Goal: Check status: Check status

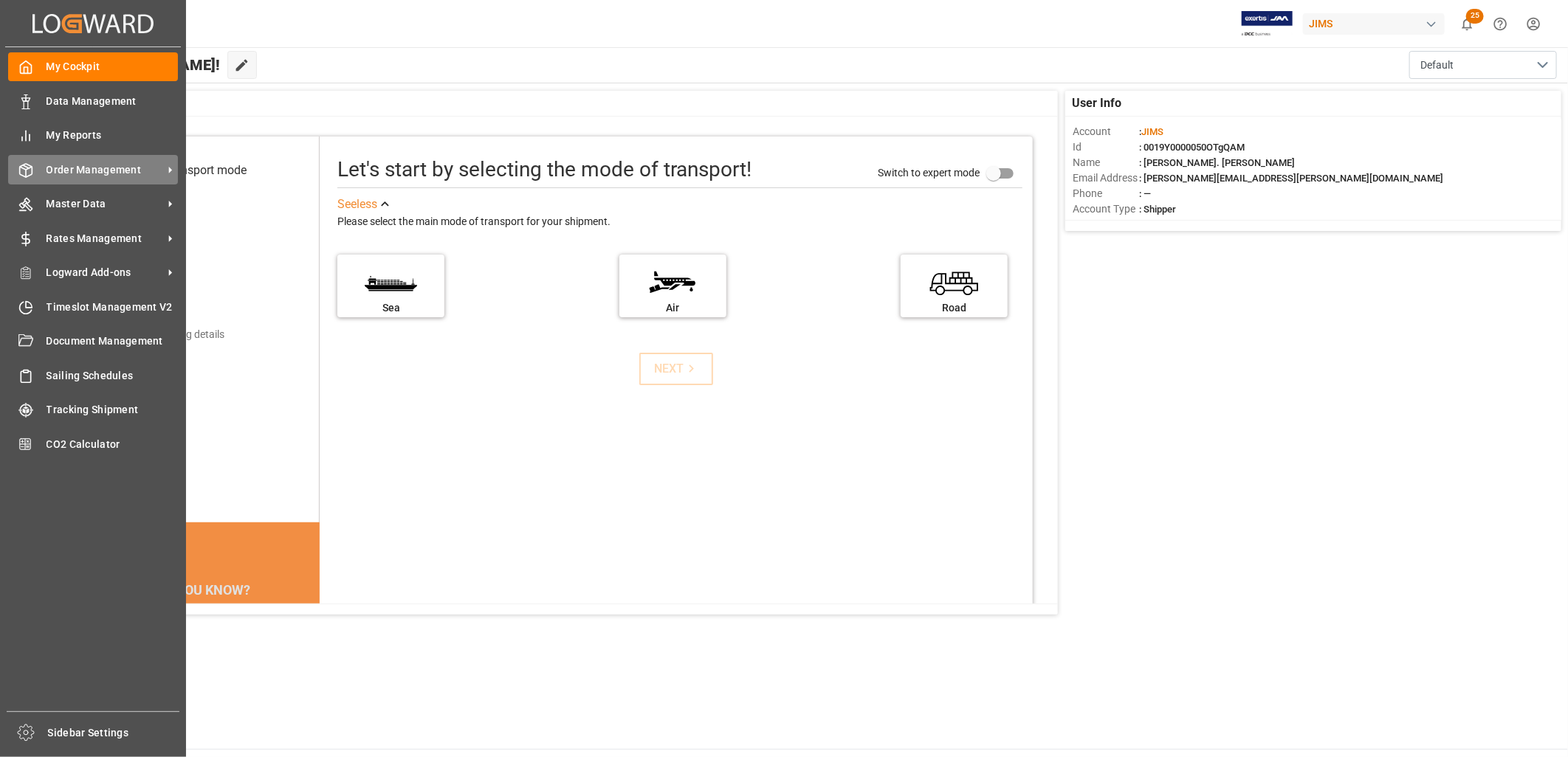
click at [84, 164] on span "Order Management" at bounding box center [105, 169] width 117 height 16
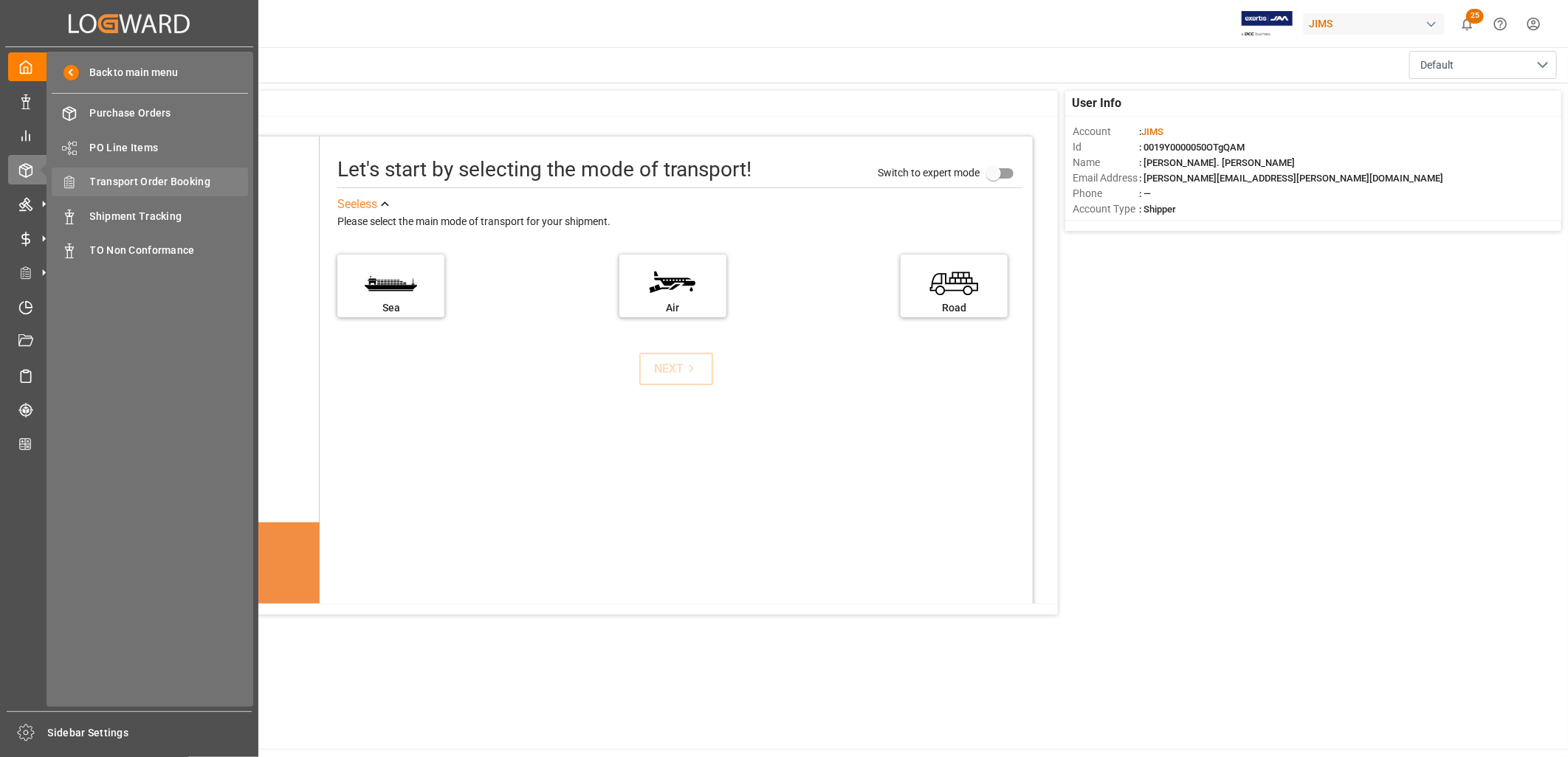
click at [153, 174] on span "Transport Order Booking" at bounding box center [170, 181] width 158 height 16
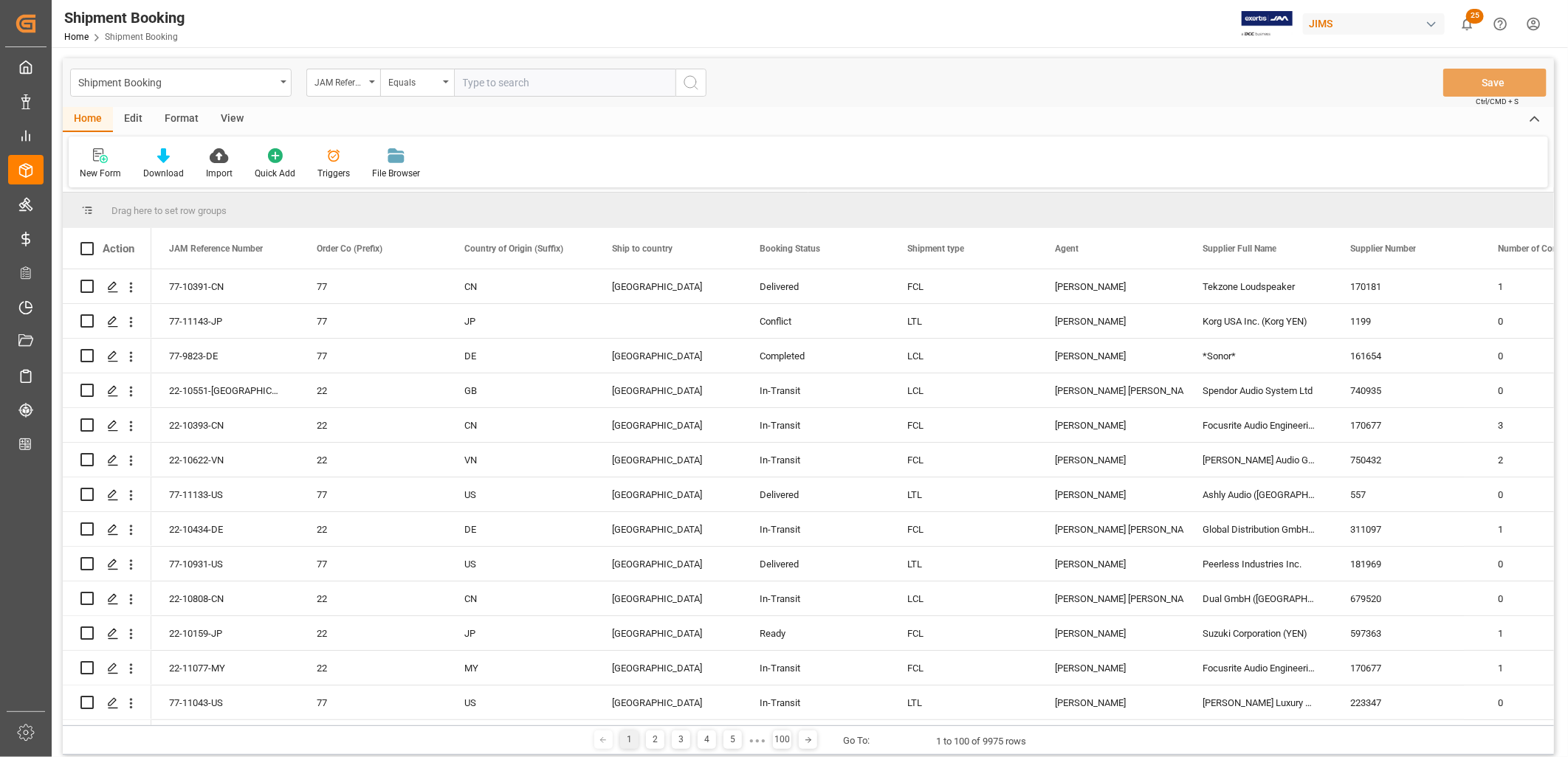
click at [477, 81] on input "text" at bounding box center [564, 83] width 221 height 28
type input "22-10682-CN"
click at [687, 81] on icon "search button" at bounding box center [691, 83] width 18 height 18
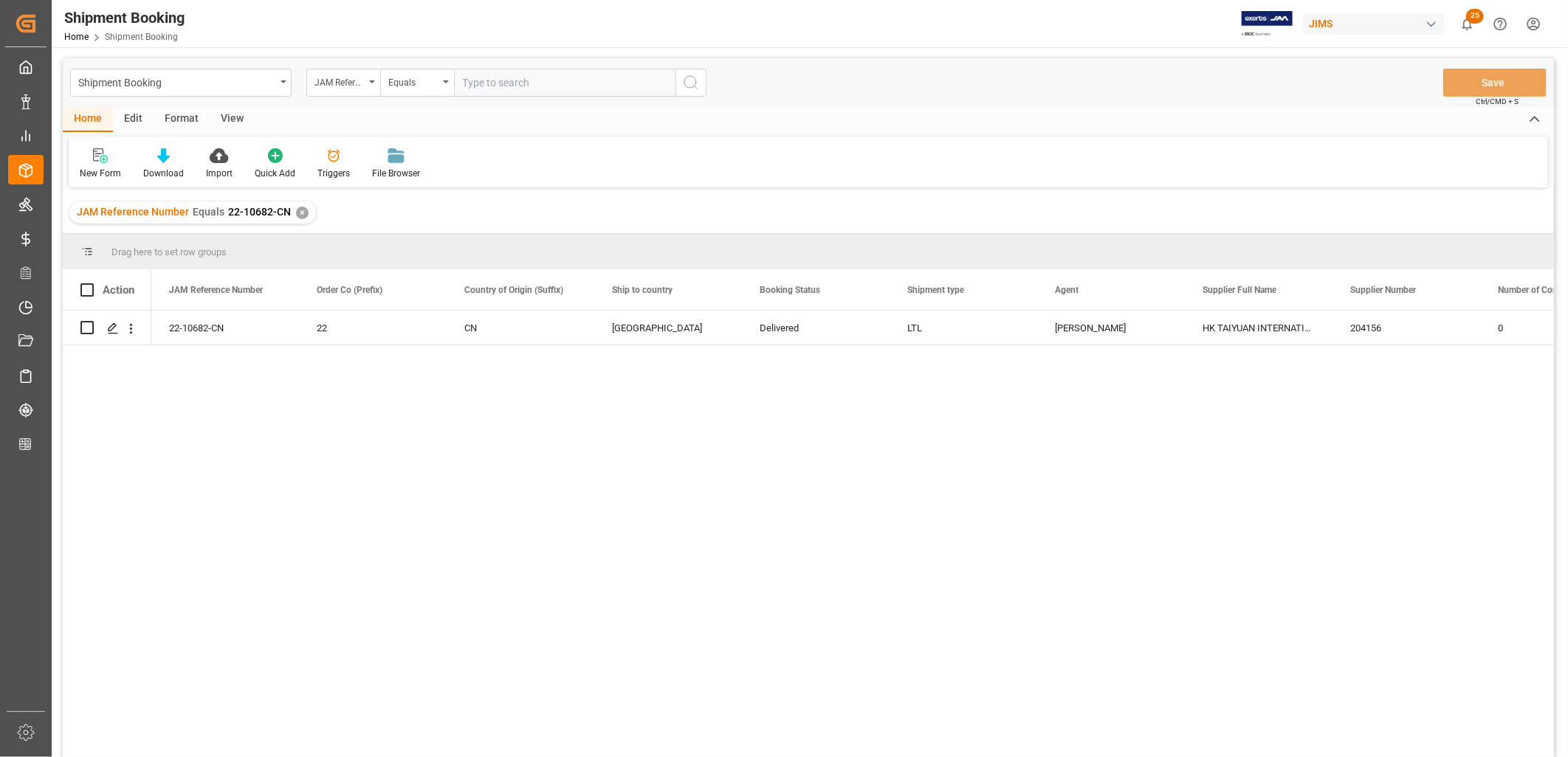
click at [301, 209] on div "✕" at bounding box center [302, 212] width 13 height 13
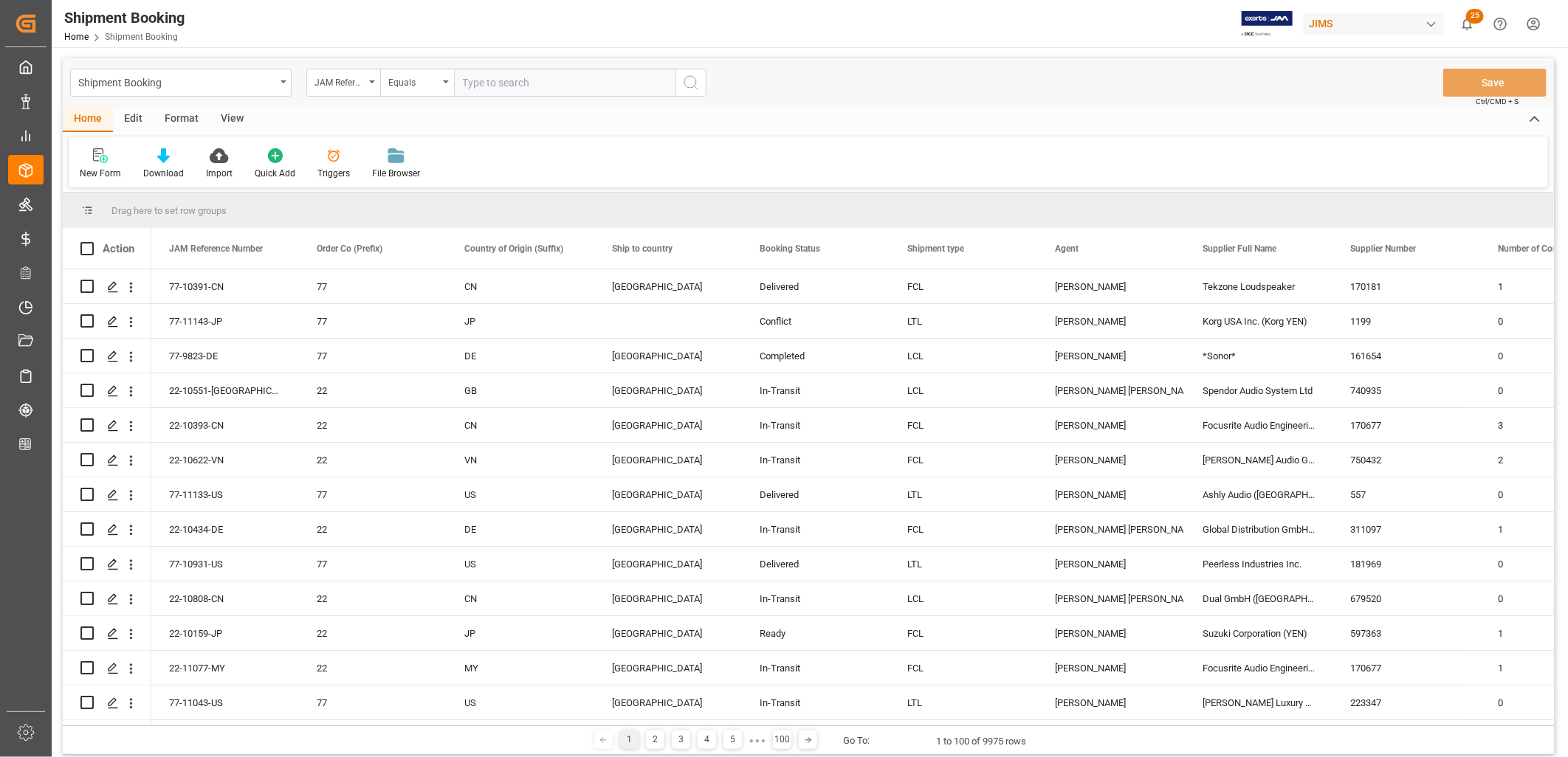
click at [476, 83] on input "text" at bounding box center [564, 83] width 221 height 28
type input "77-3178-[GEOGRAPHIC_DATA]"
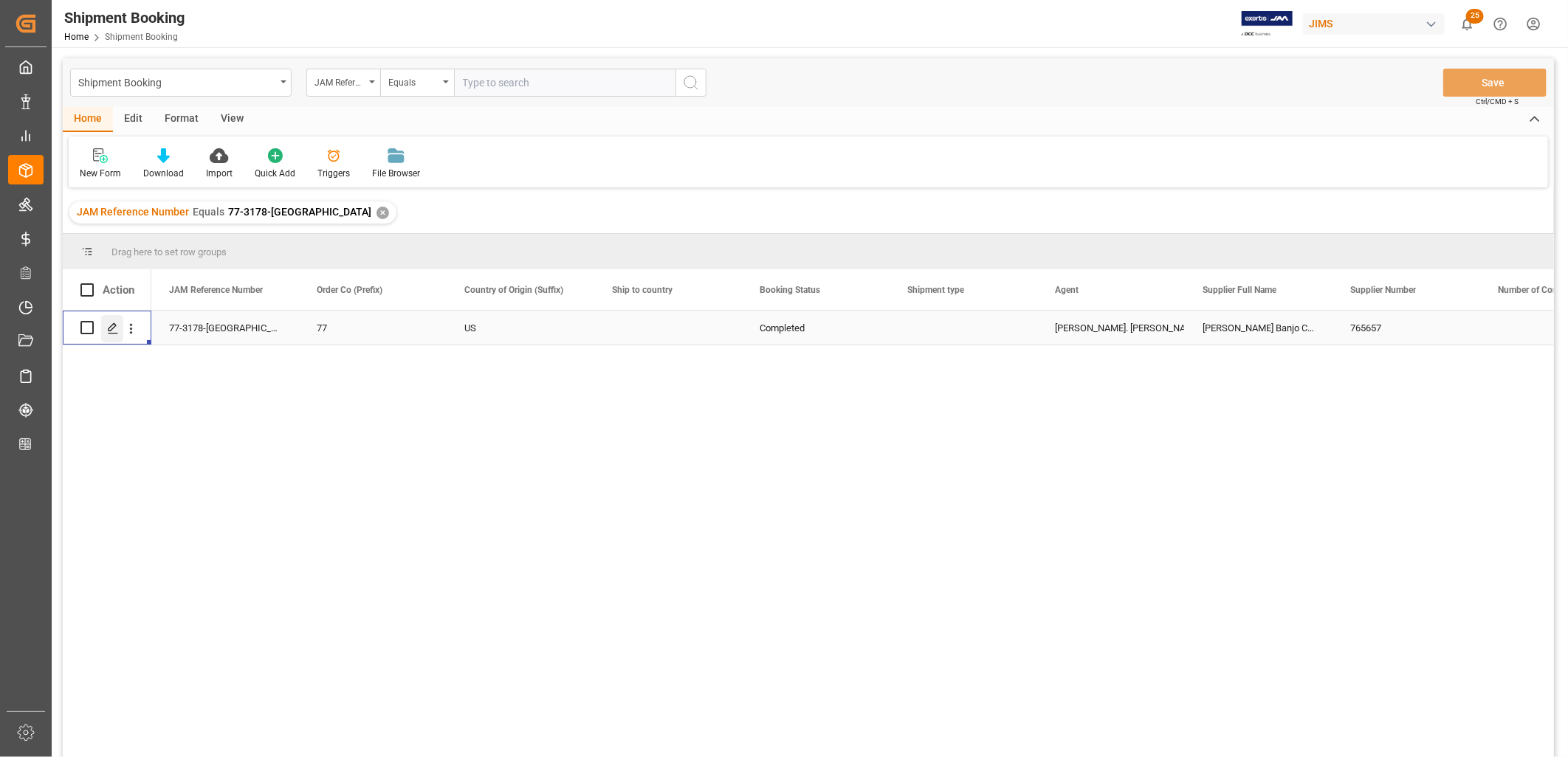
click at [115, 326] on polygon "Press SPACE to select this row." at bounding box center [113, 327] width 7 height 7
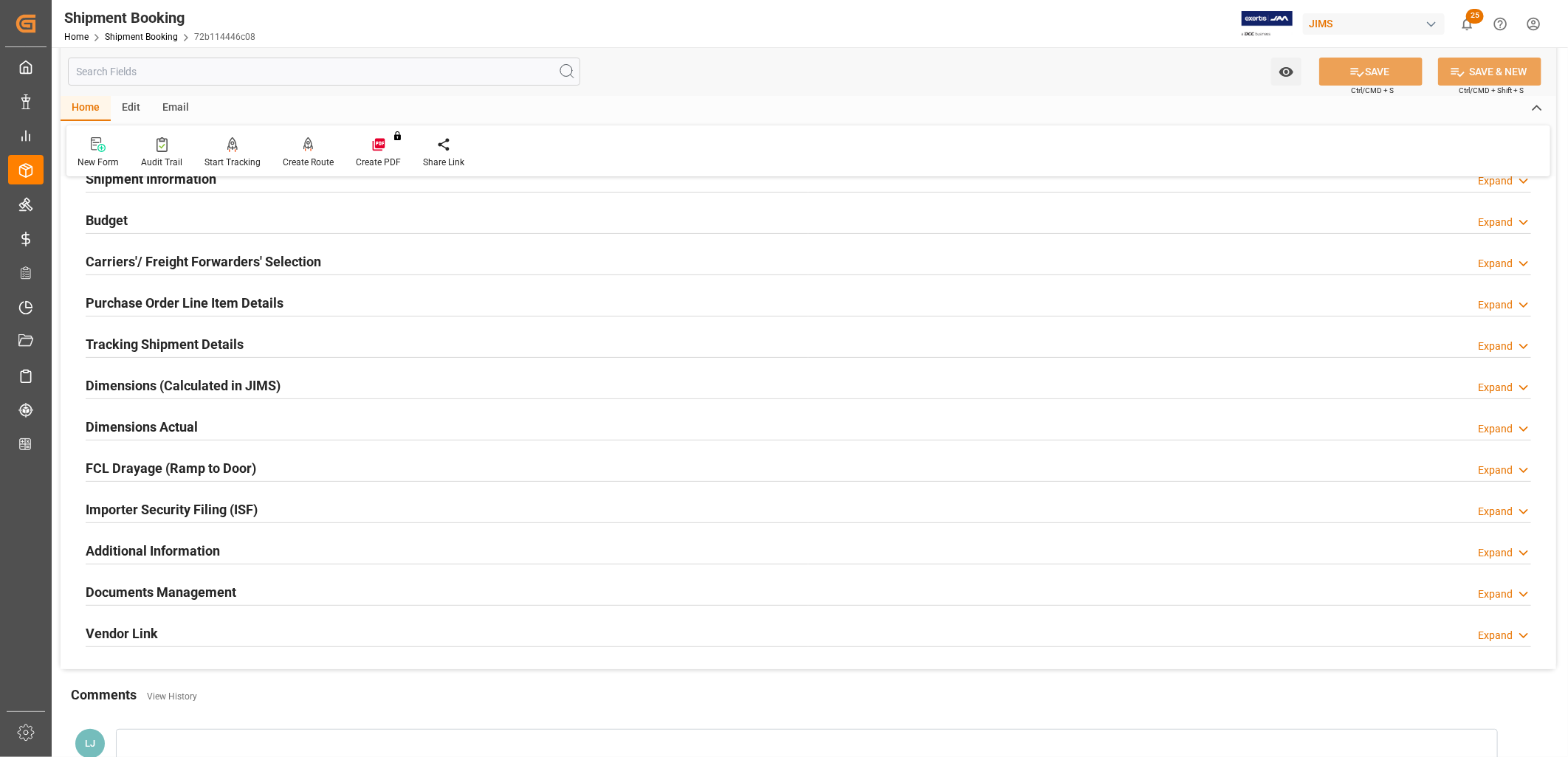
scroll to position [164, 0]
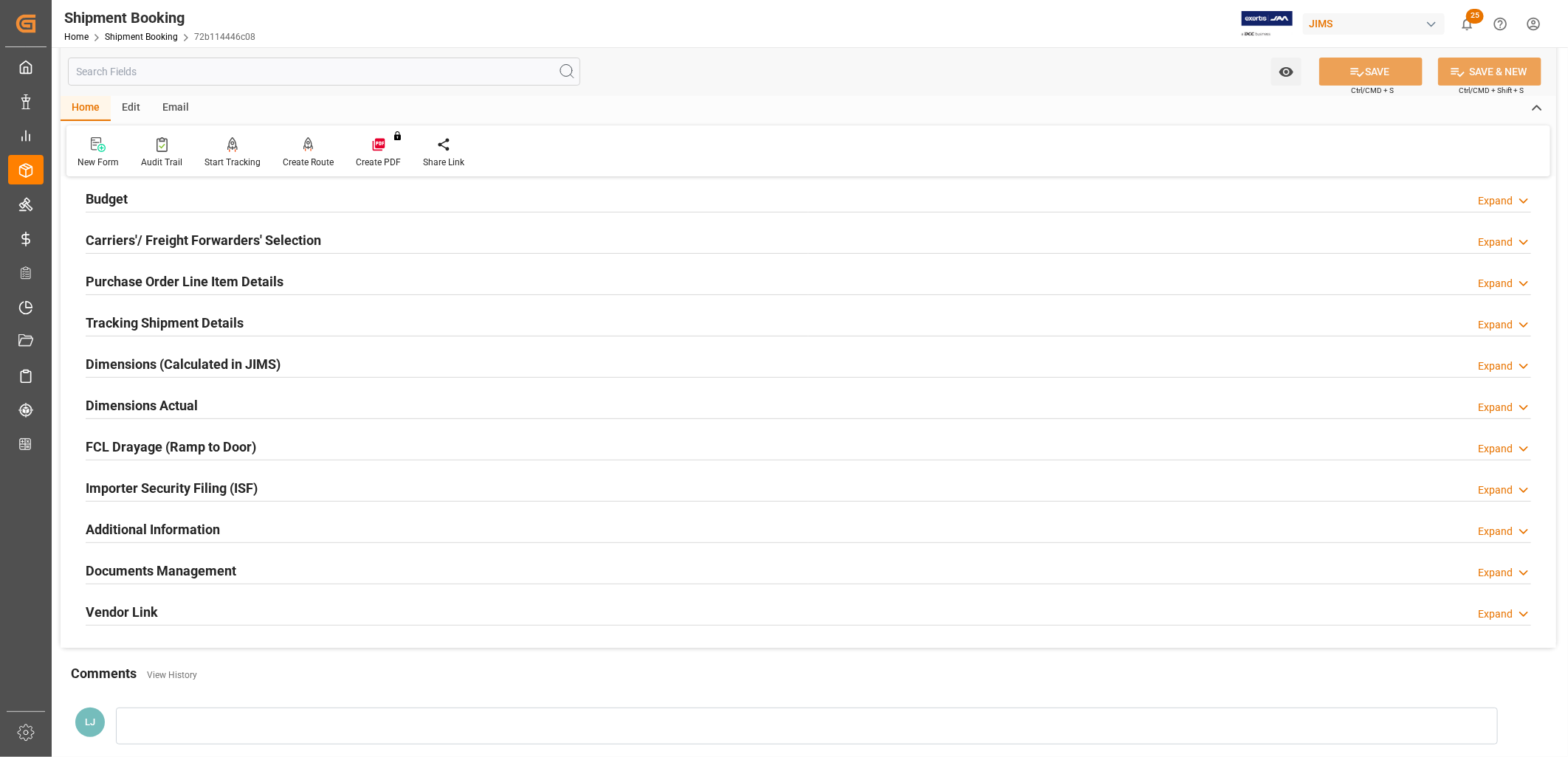
click at [201, 567] on h2 "Documents Management" at bounding box center [161, 571] width 150 height 20
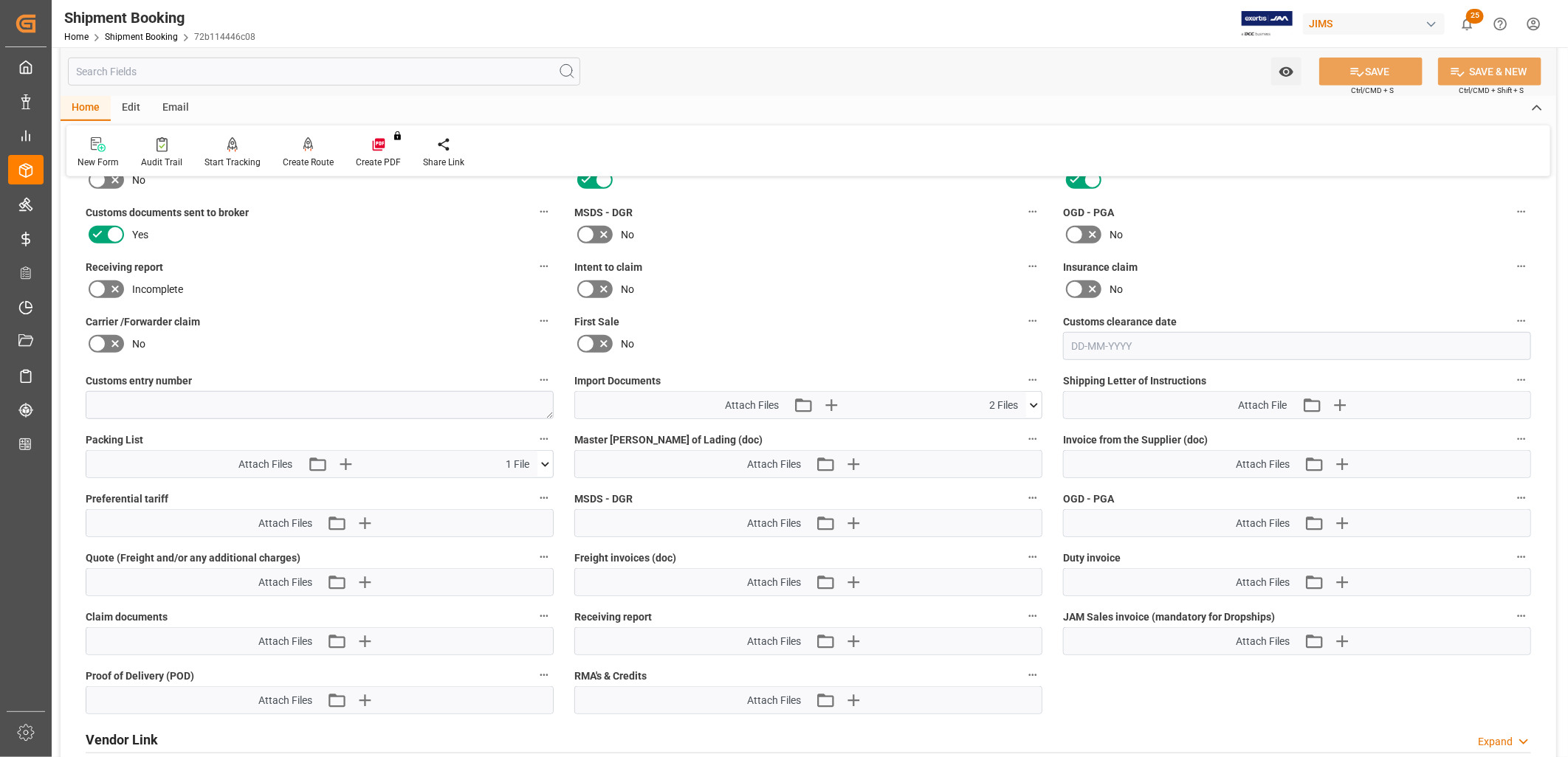
scroll to position [656, 0]
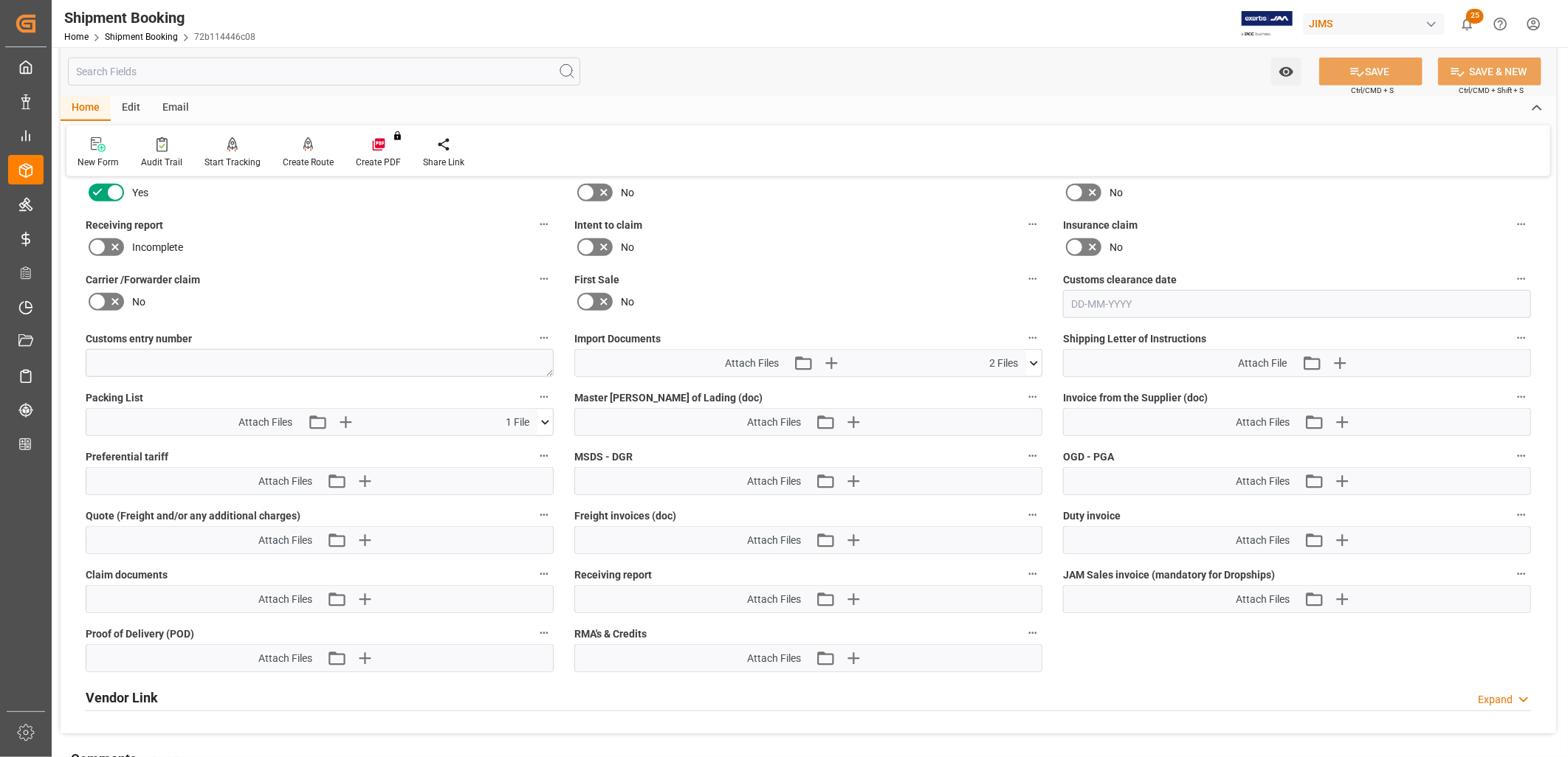
click at [1033, 358] on icon at bounding box center [1033, 363] width 16 height 16
click at [1024, 384] on icon at bounding box center [1025, 391] width 16 height 16
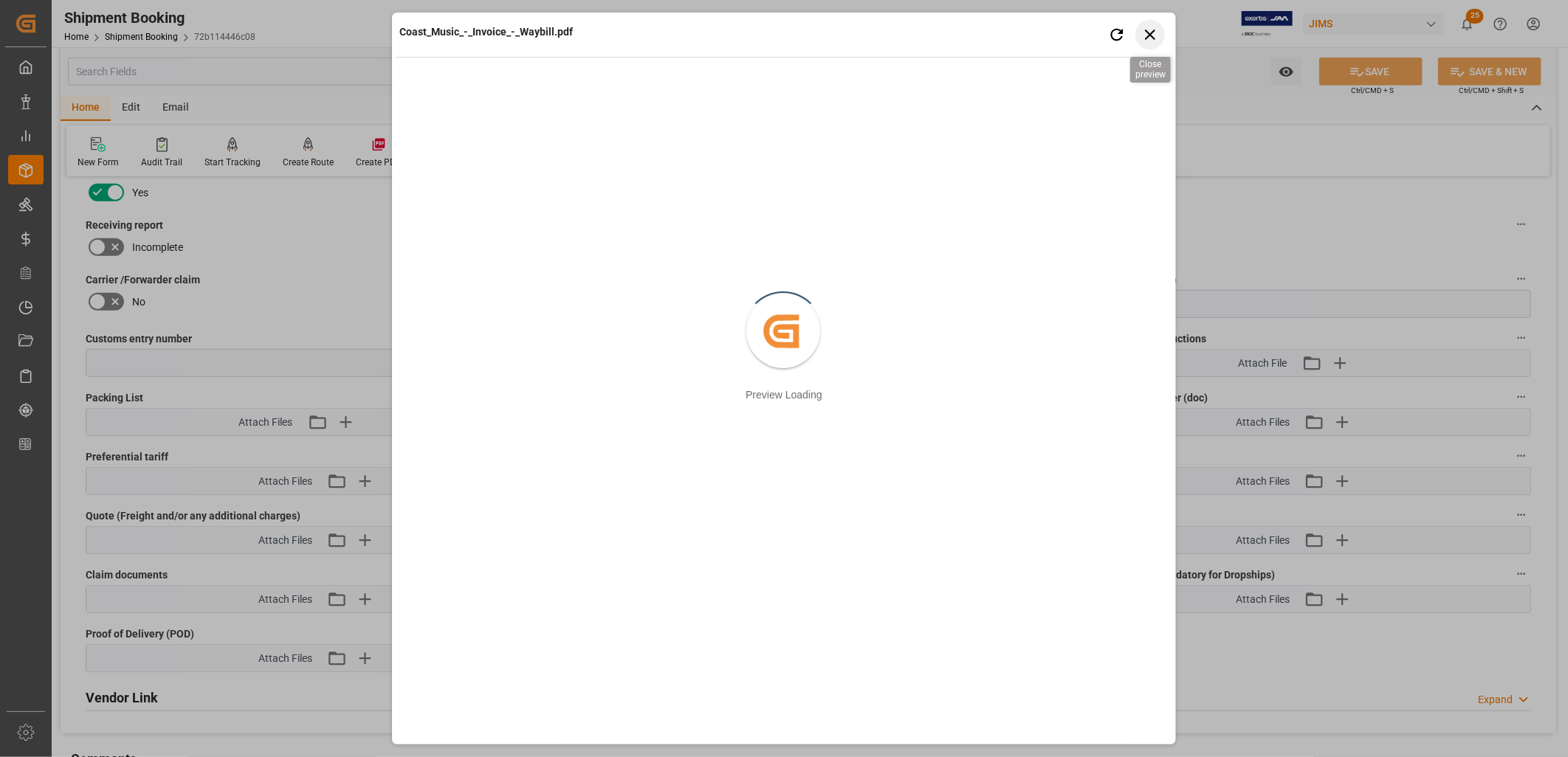
click at [1153, 33] on icon "button" at bounding box center [1150, 35] width 10 height 10
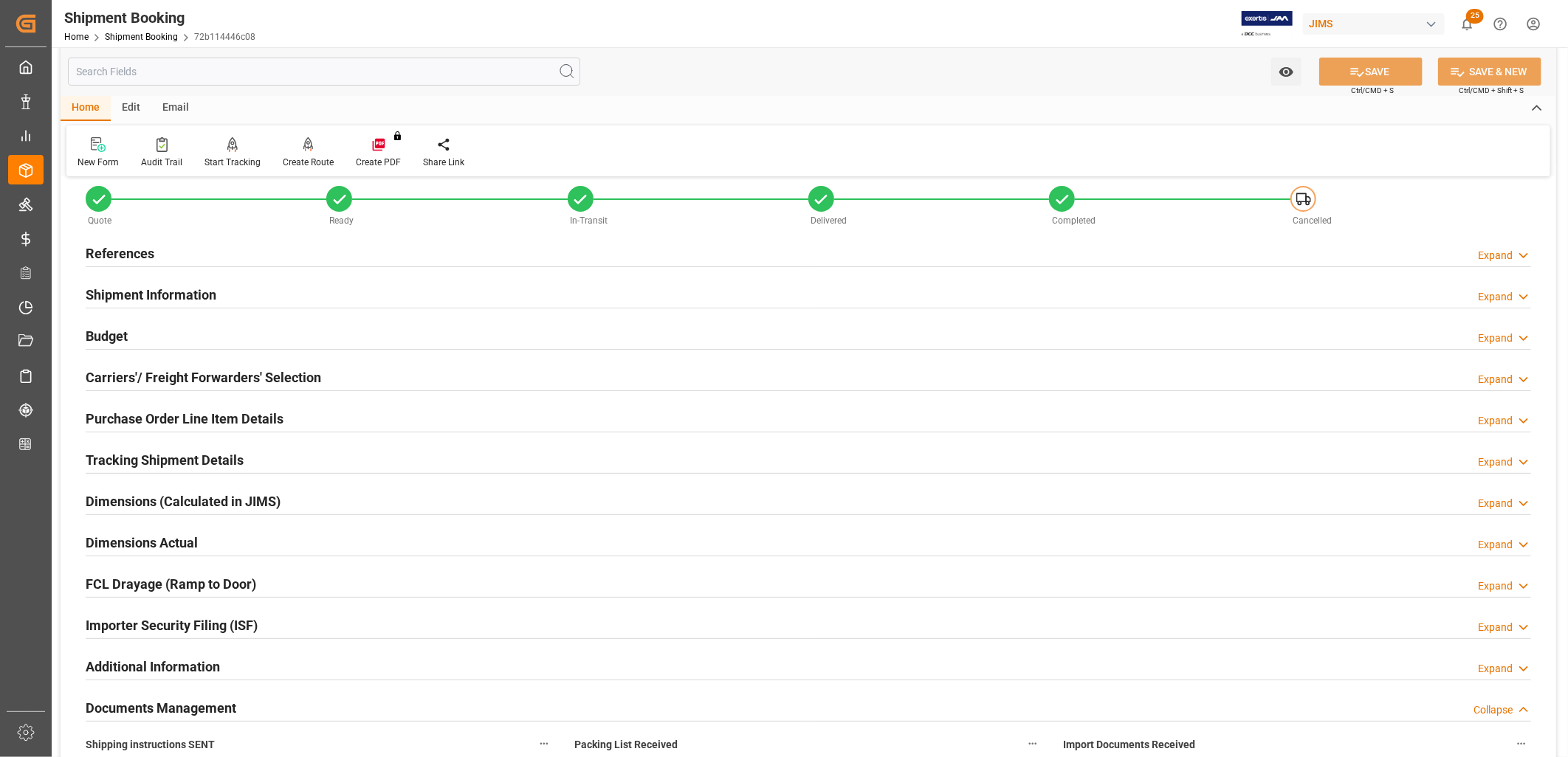
scroll to position [0, 0]
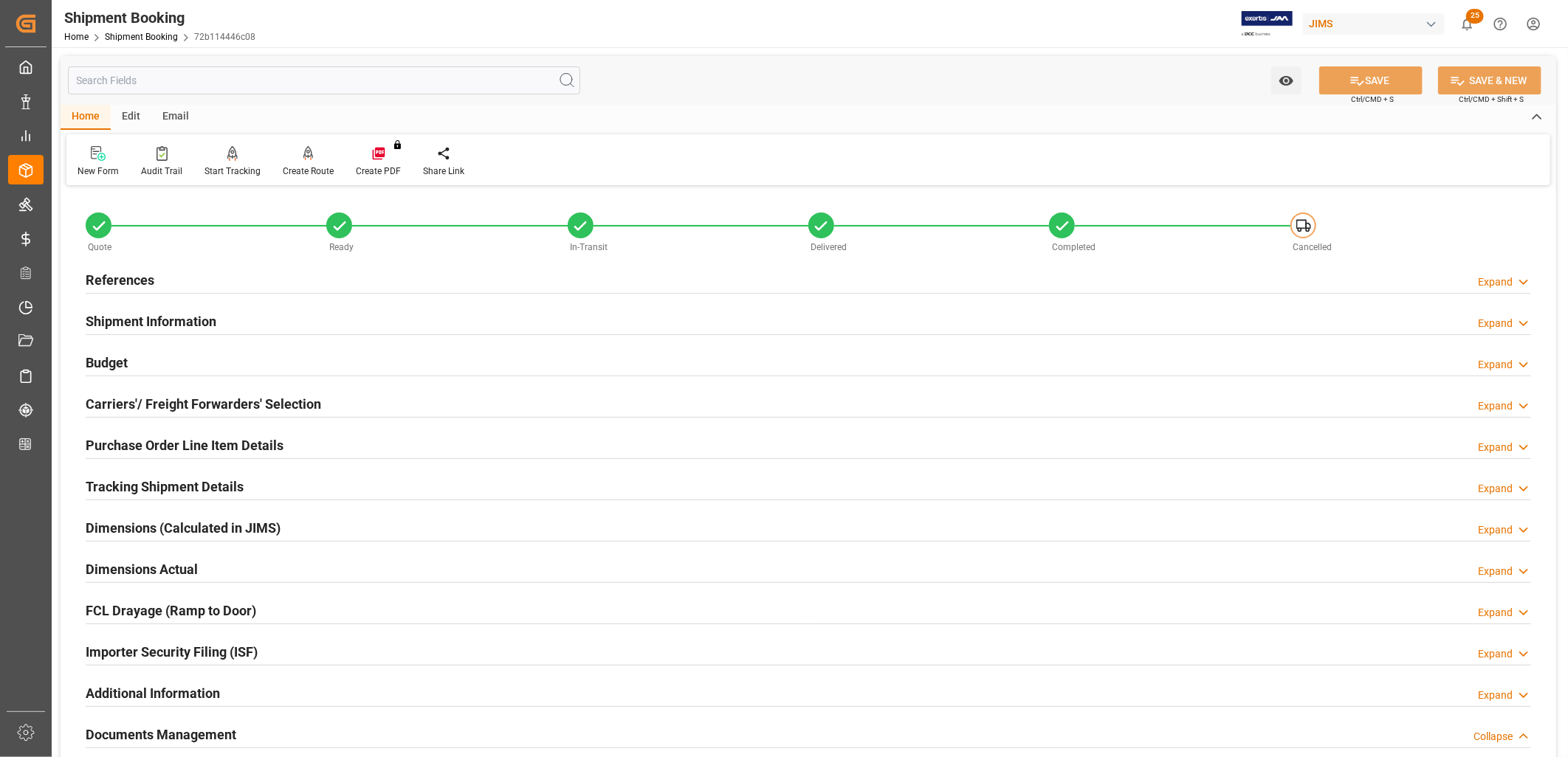
click at [141, 282] on h2 "References" at bounding box center [120, 280] width 69 height 20
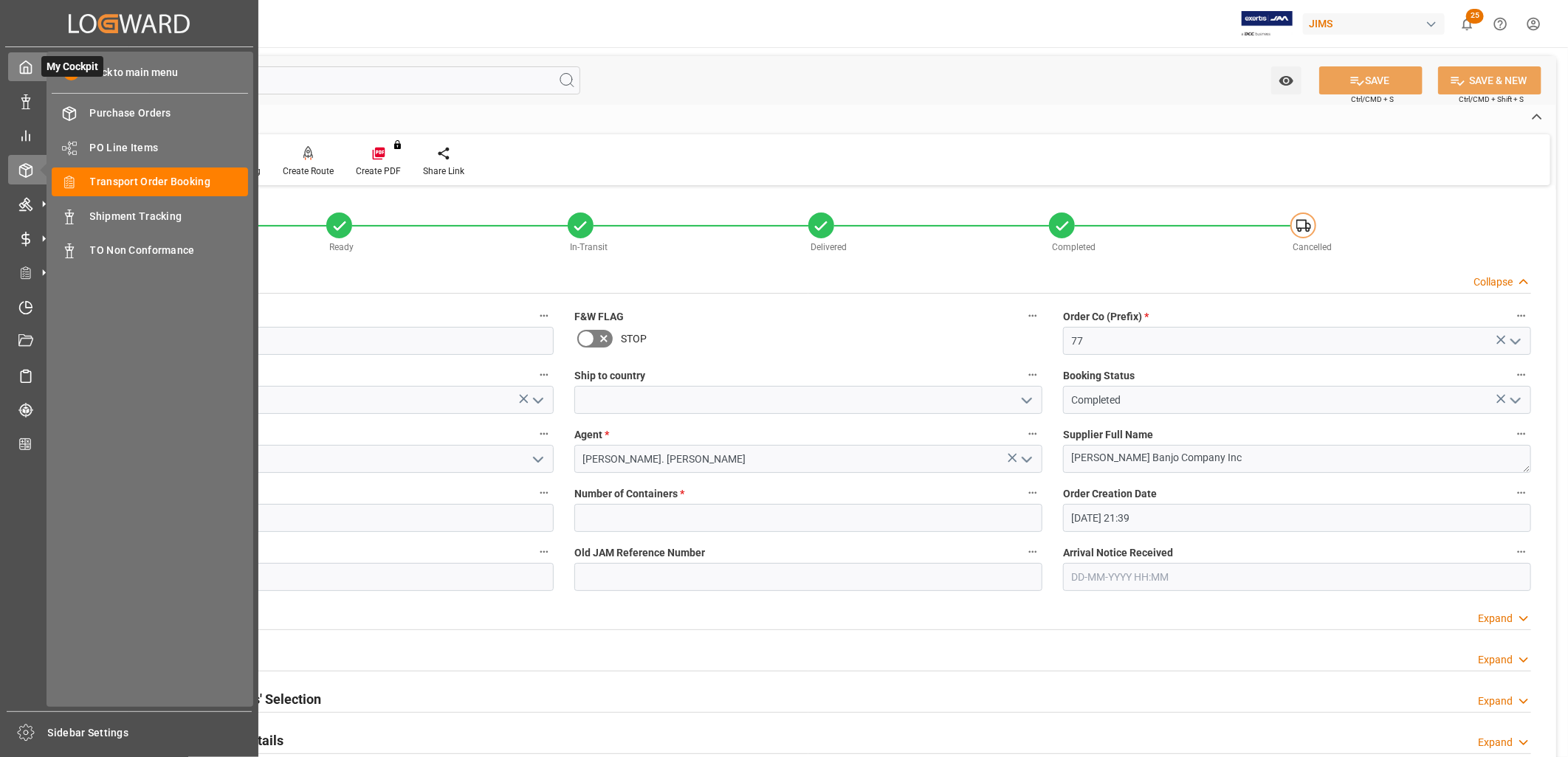
click at [27, 67] on icon at bounding box center [26, 67] width 15 height 15
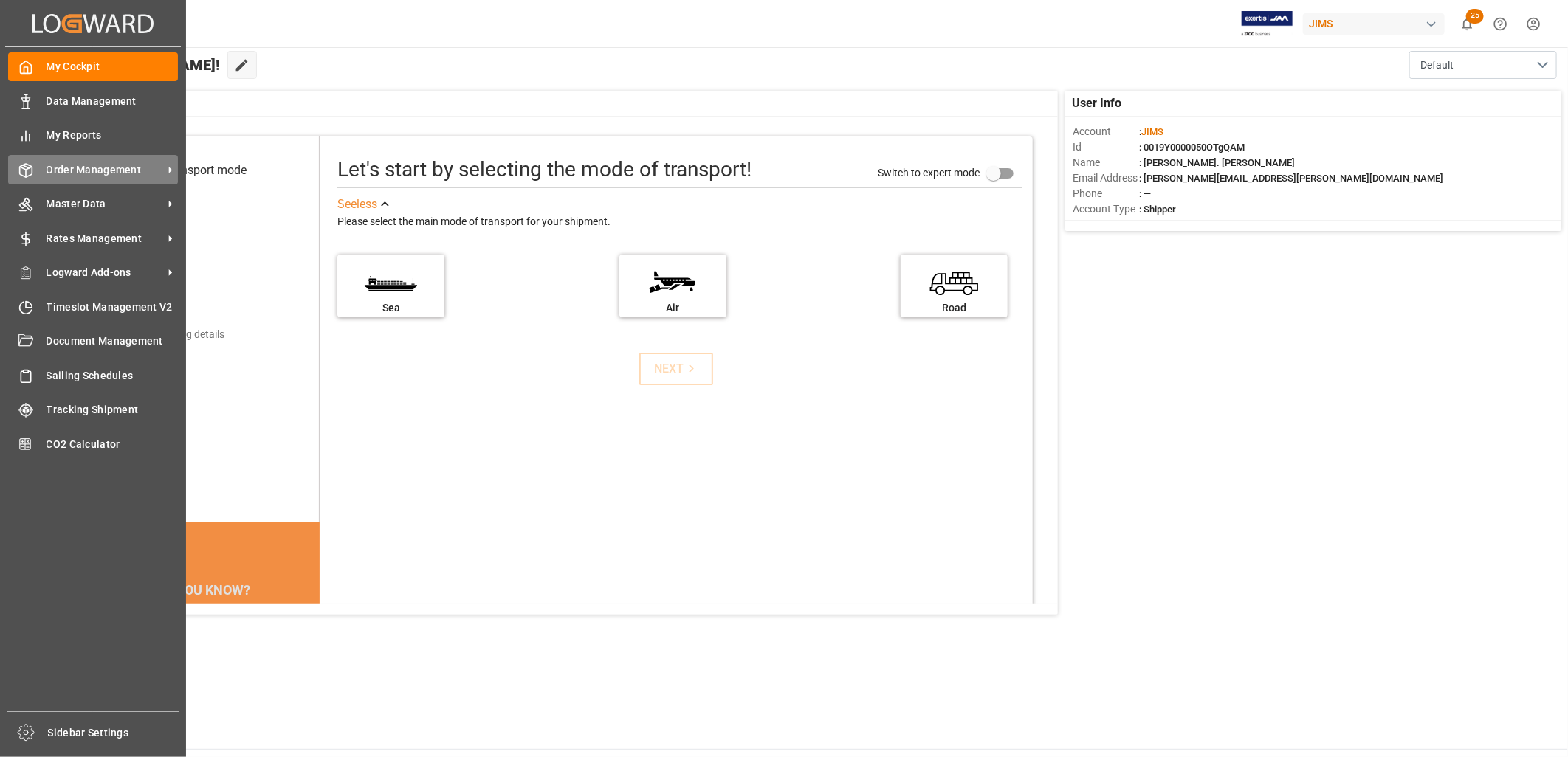
click at [115, 164] on span "Order Management" at bounding box center [105, 169] width 117 height 16
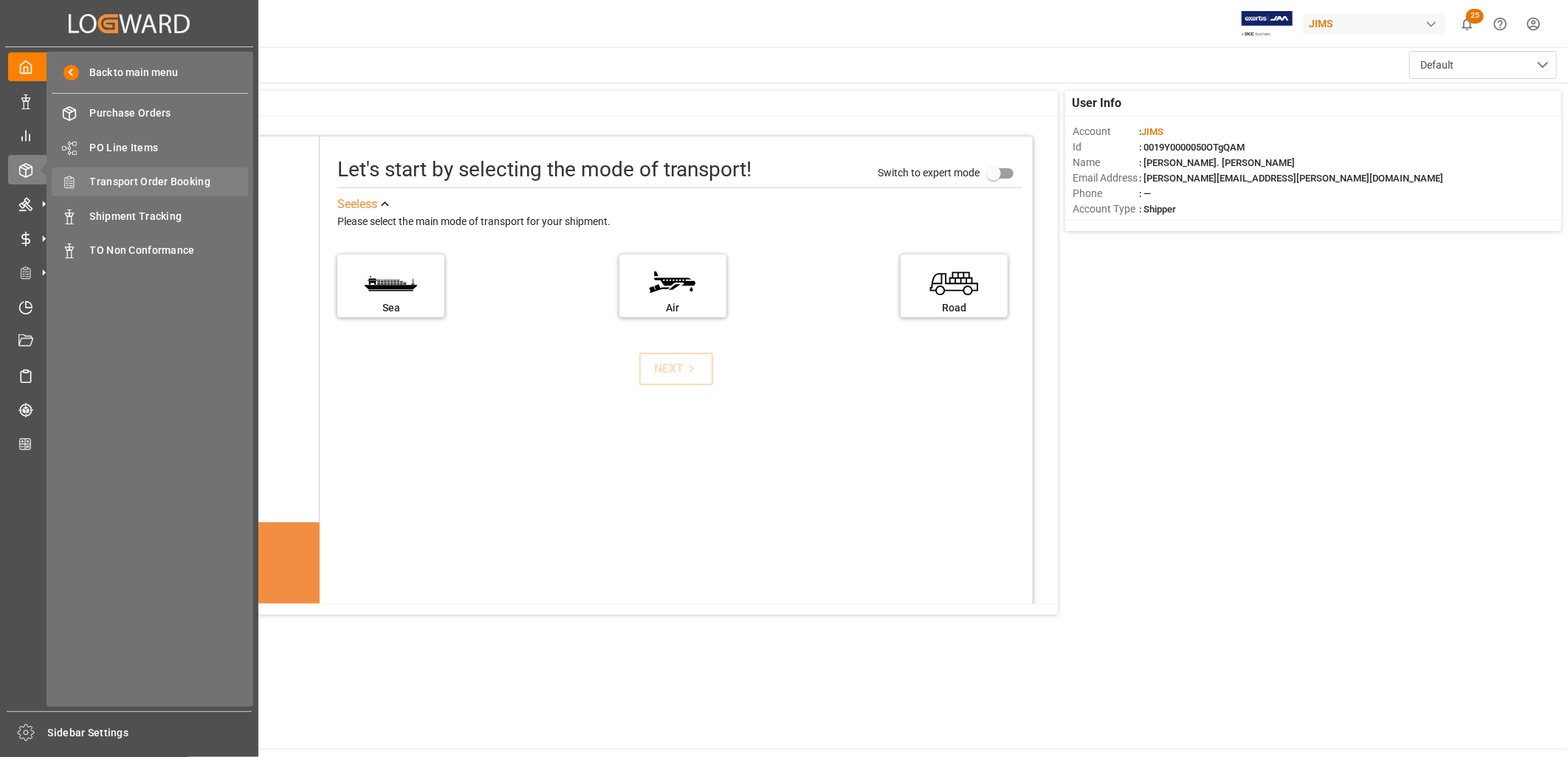
click at [179, 180] on span "Transport Order Booking" at bounding box center [170, 181] width 158 height 16
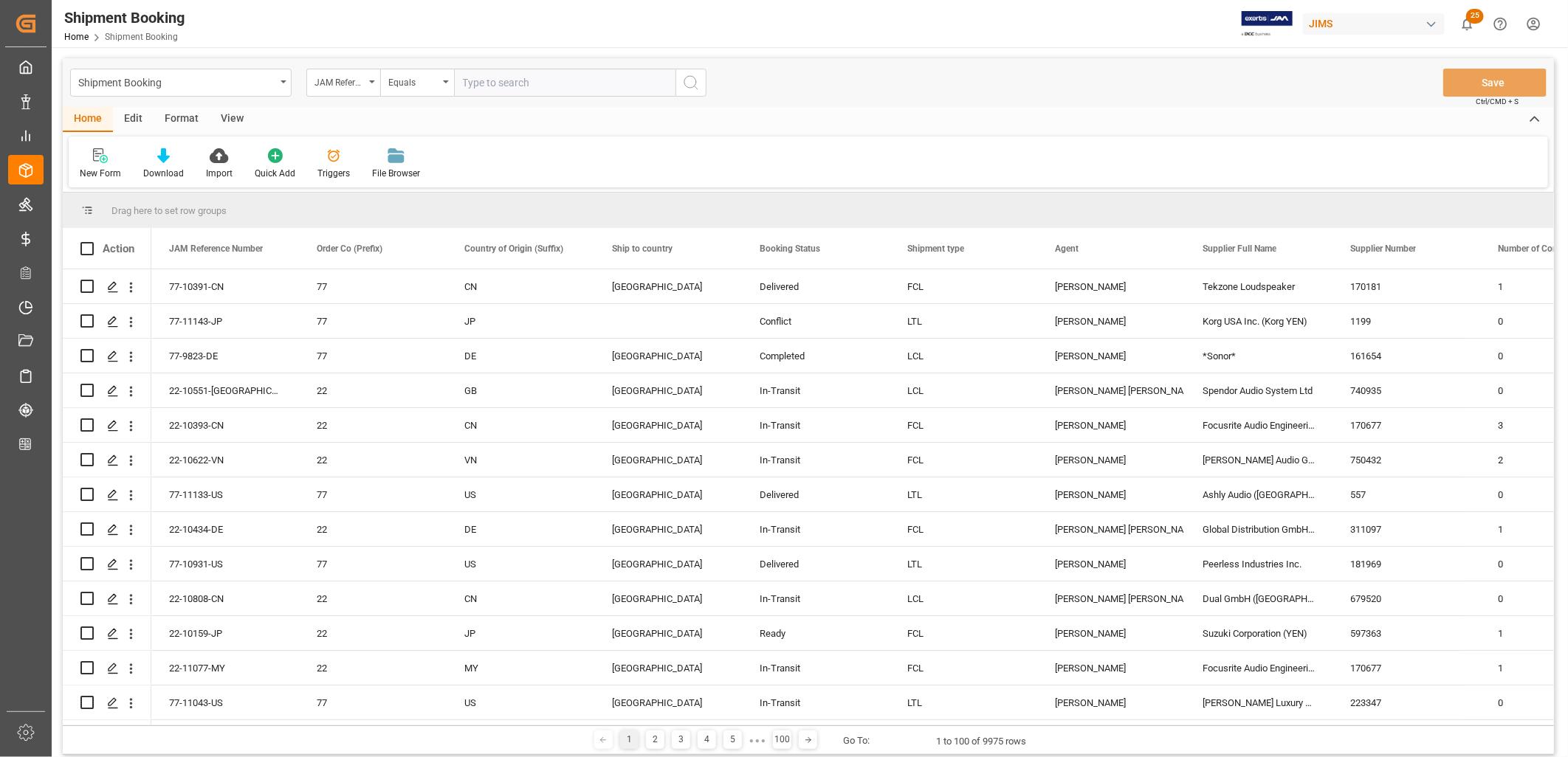
click at [476, 78] on input "text" at bounding box center [564, 83] width 221 height 28
type input "22-9888-ID"
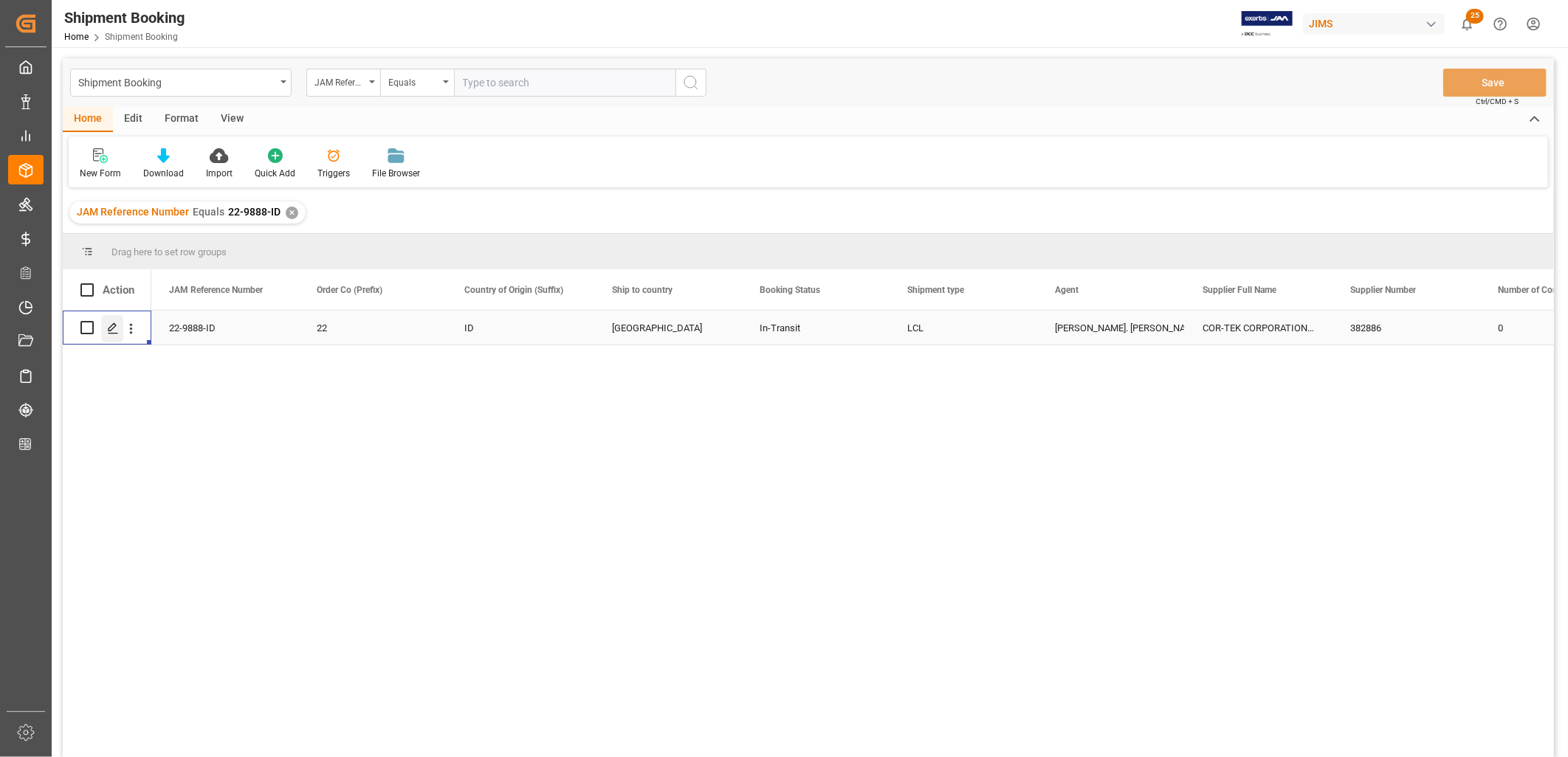
click at [108, 326] on icon "Press SPACE to select this row." at bounding box center [113, 329] width 12 height 12
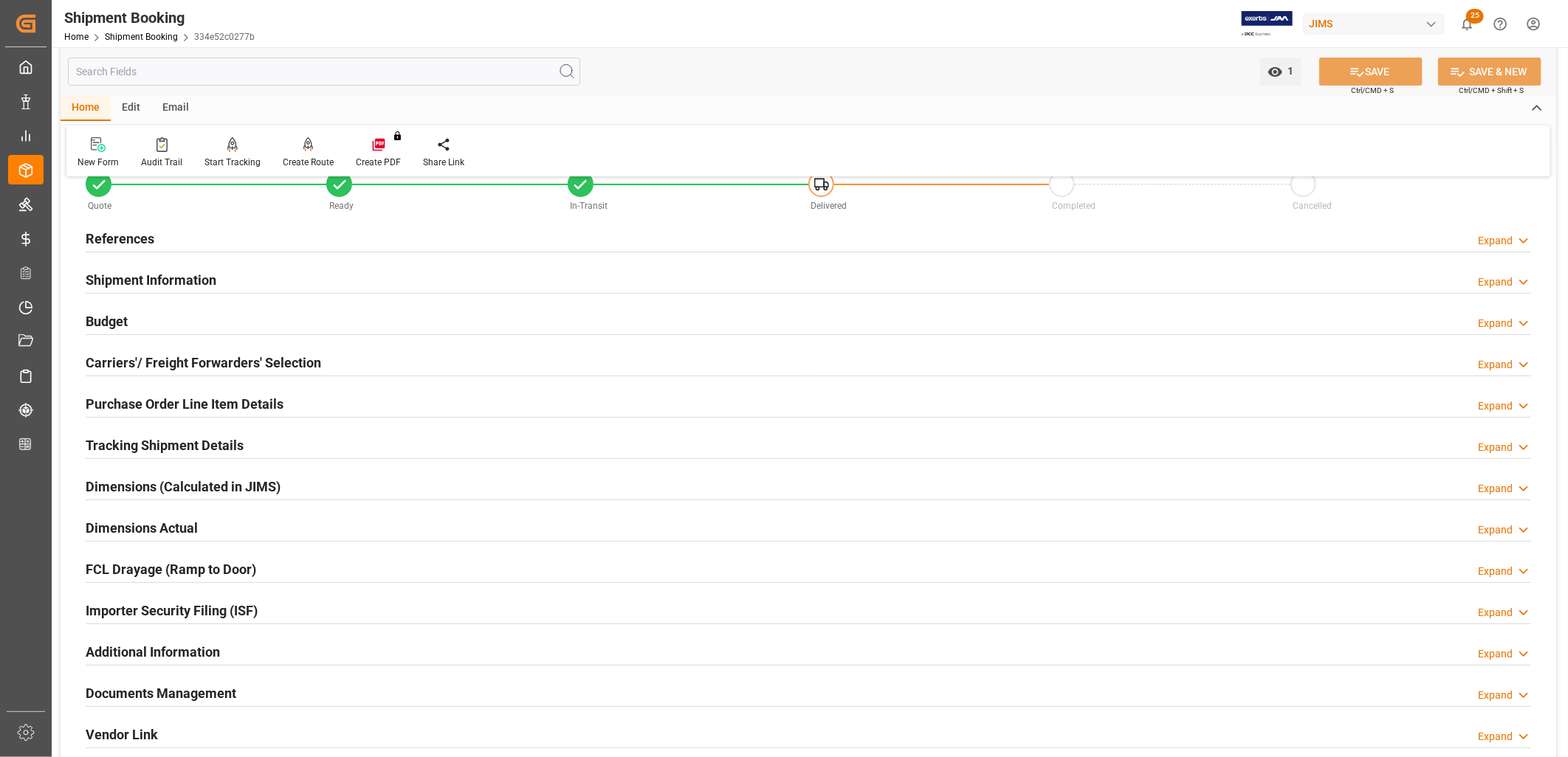
scroll to position [82, 0]
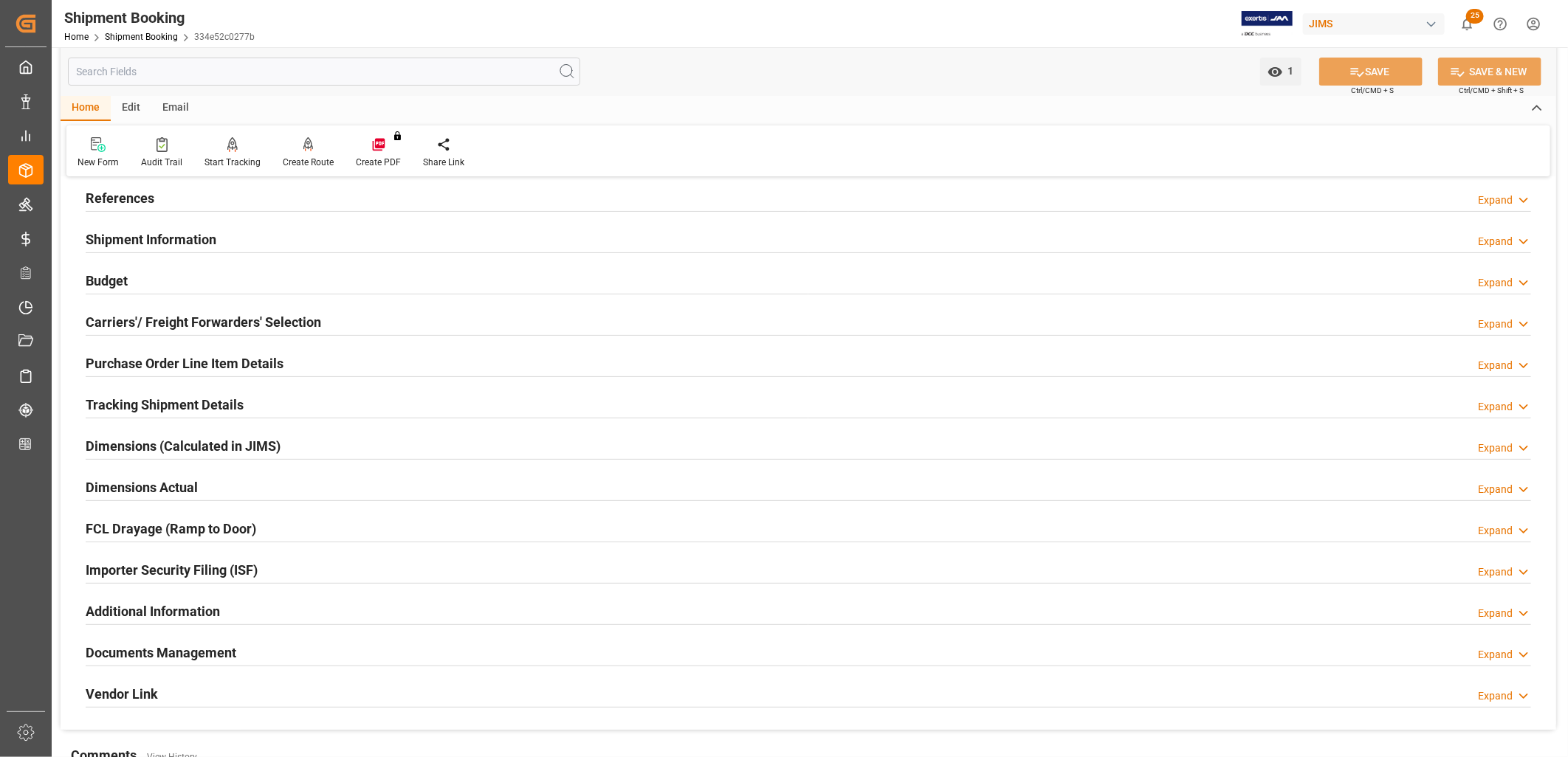
click at [196, 651] on h2 "Documents Management" at bounding box center [161, 653] width 150 height 20
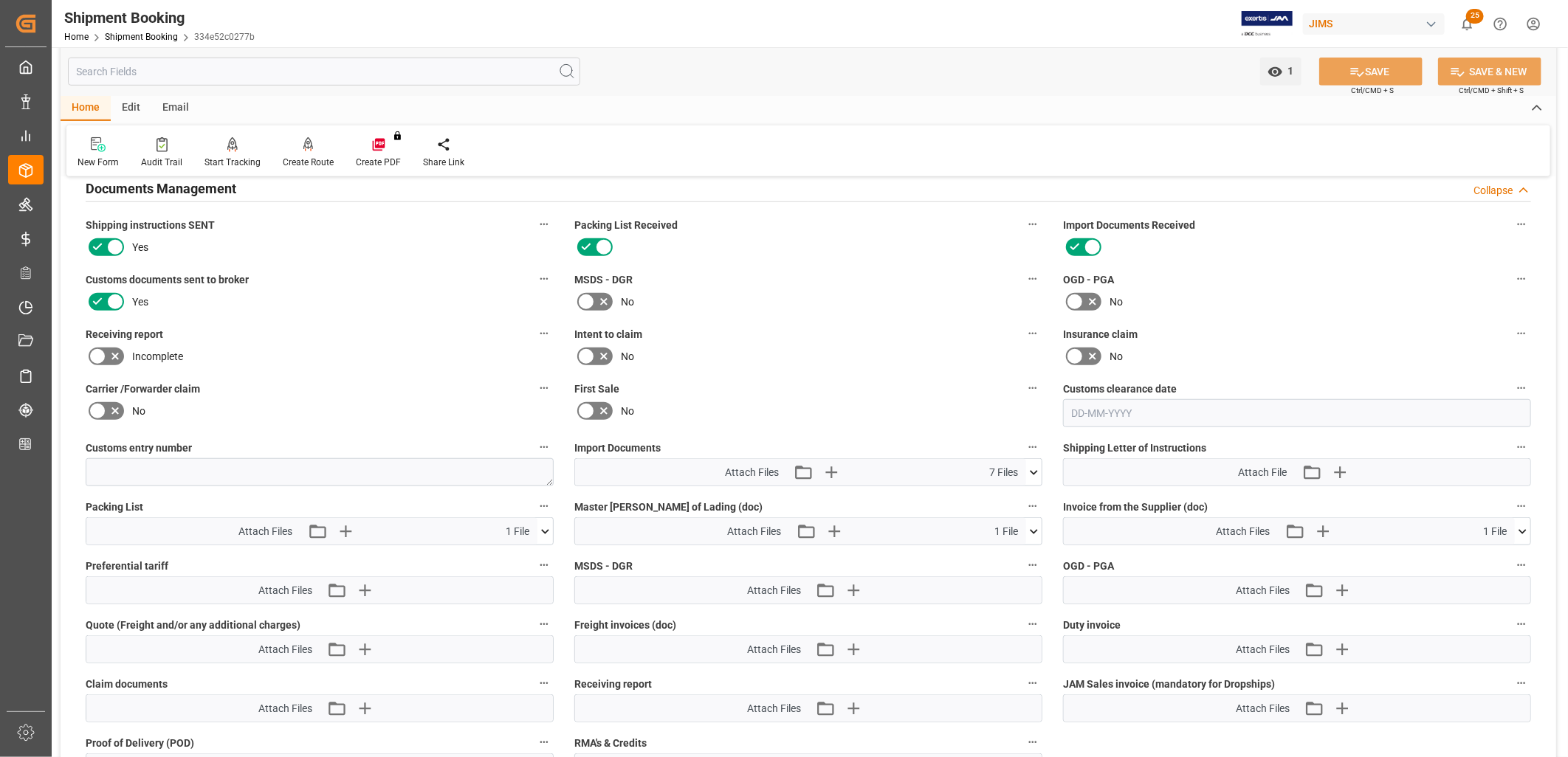
scroll to position [573, 0]
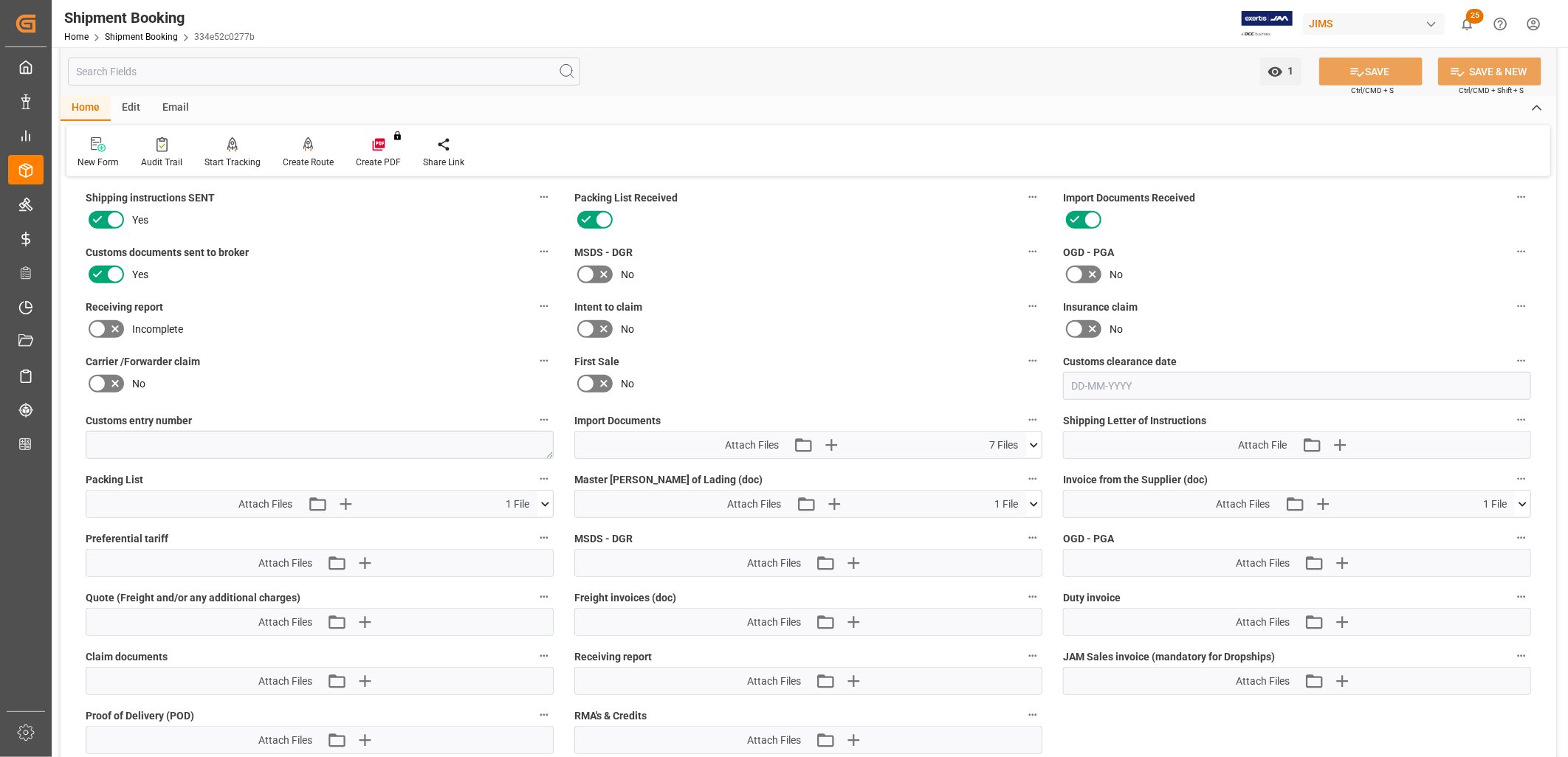
click at [1031, 437] on icon at bounding box center [1033, 445] width 16 height 16
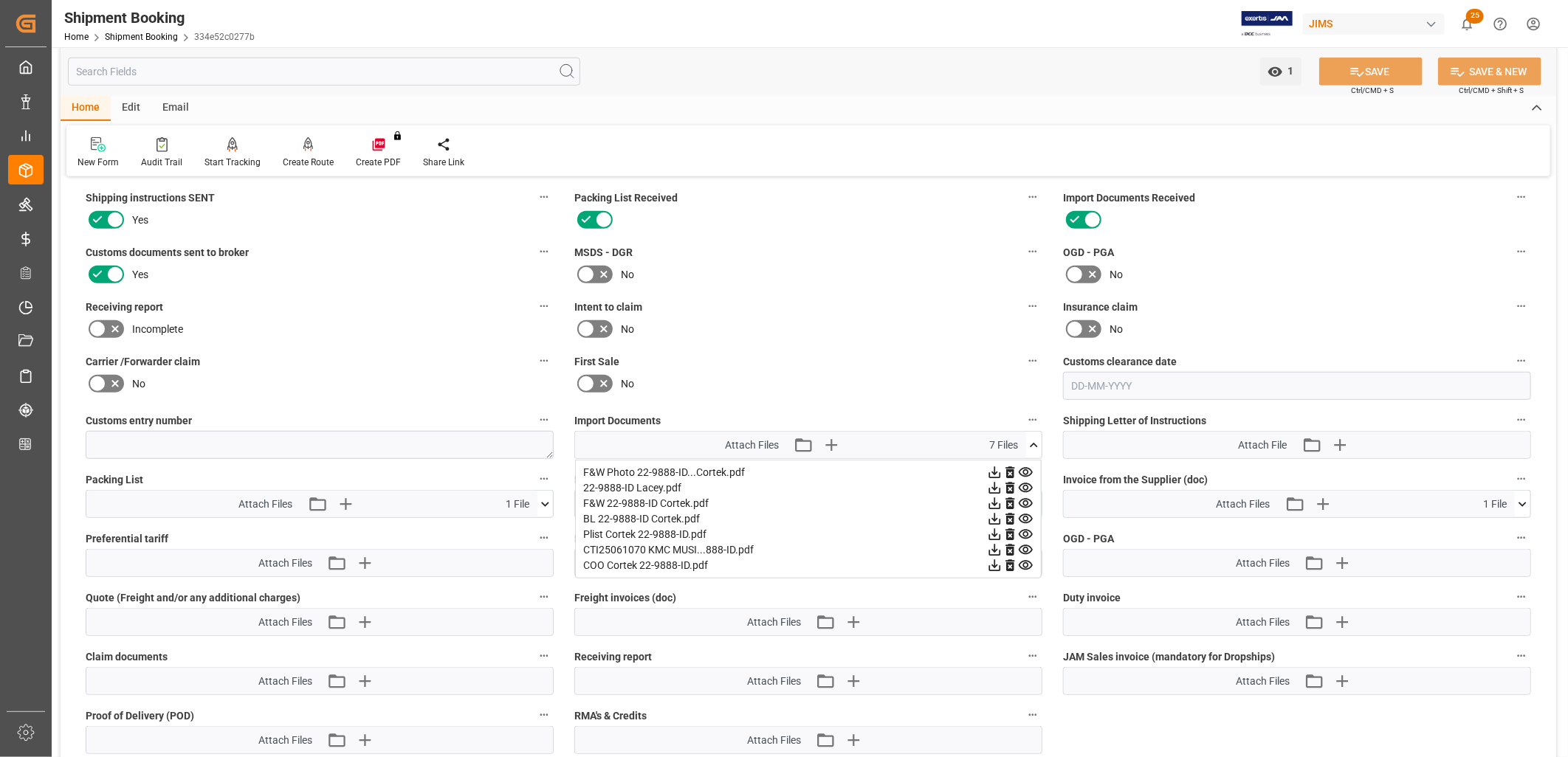
click at [643, 512] on div "BL 22-9888-ID Cortek.pdf" at bounding box center [808, 519] width 450 height 16
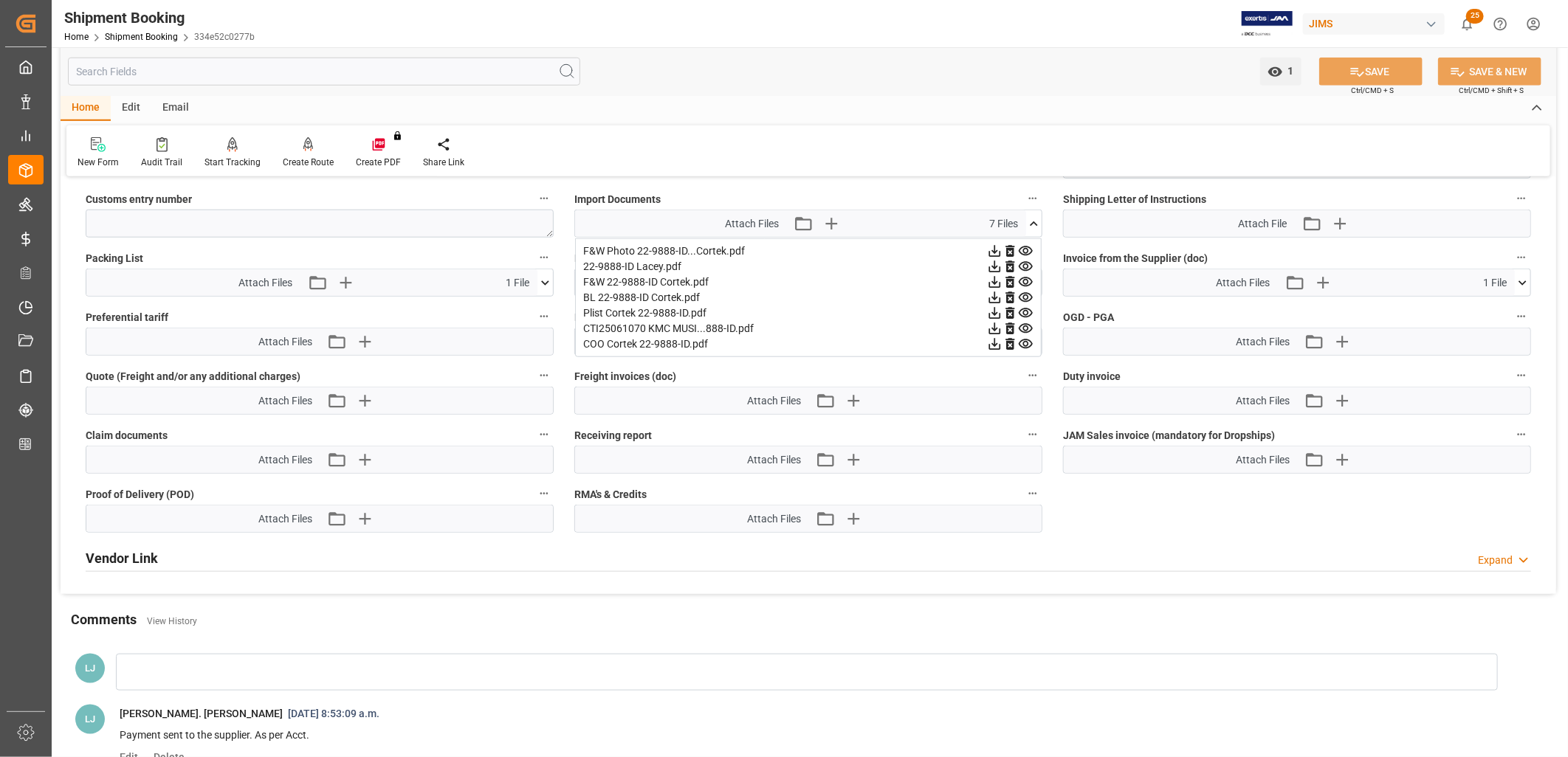
scroll to position [820, 0]
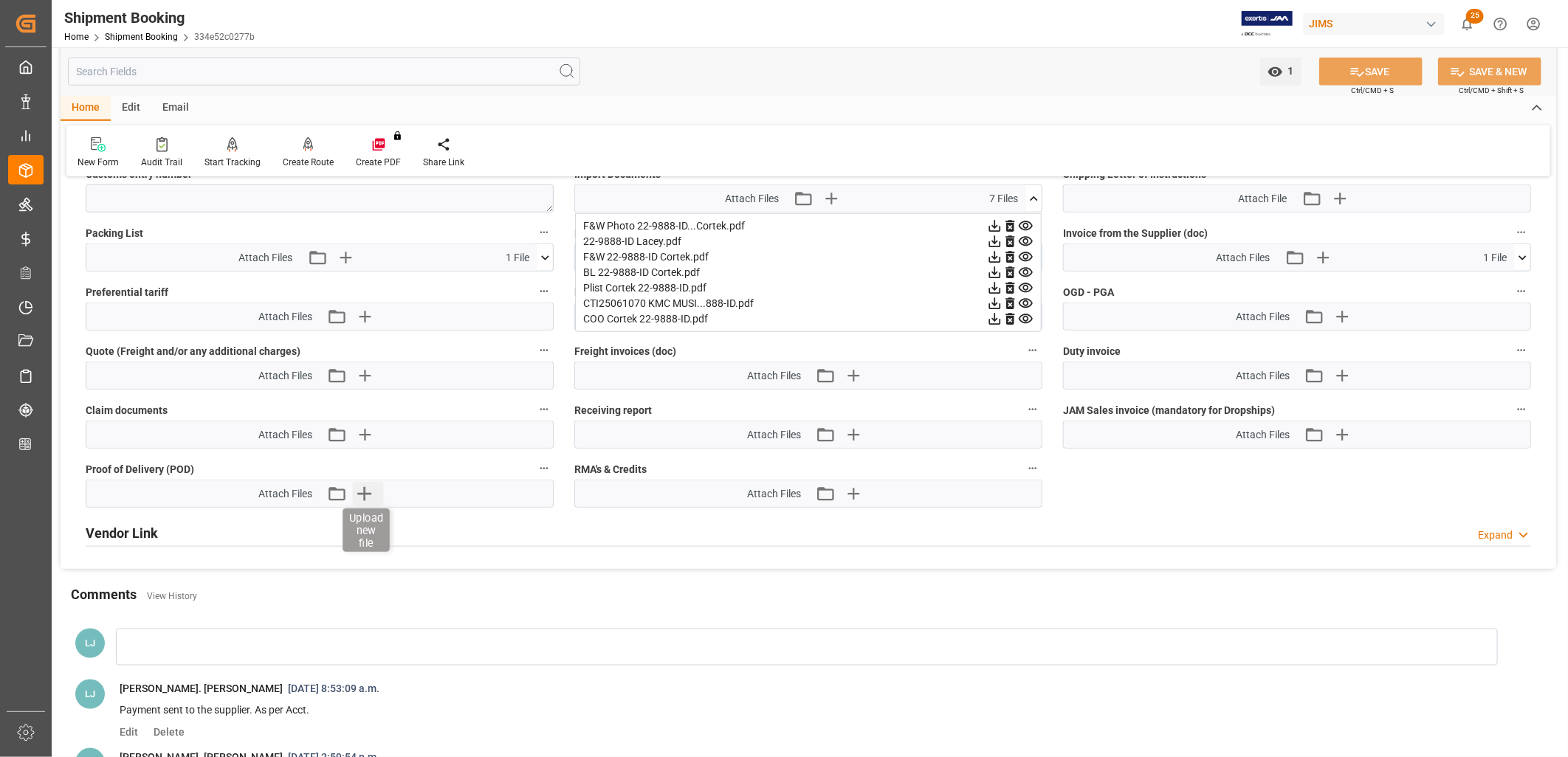
click at [365, 489] on icon "button" at bounding box center [364, 494] width 14 height 14
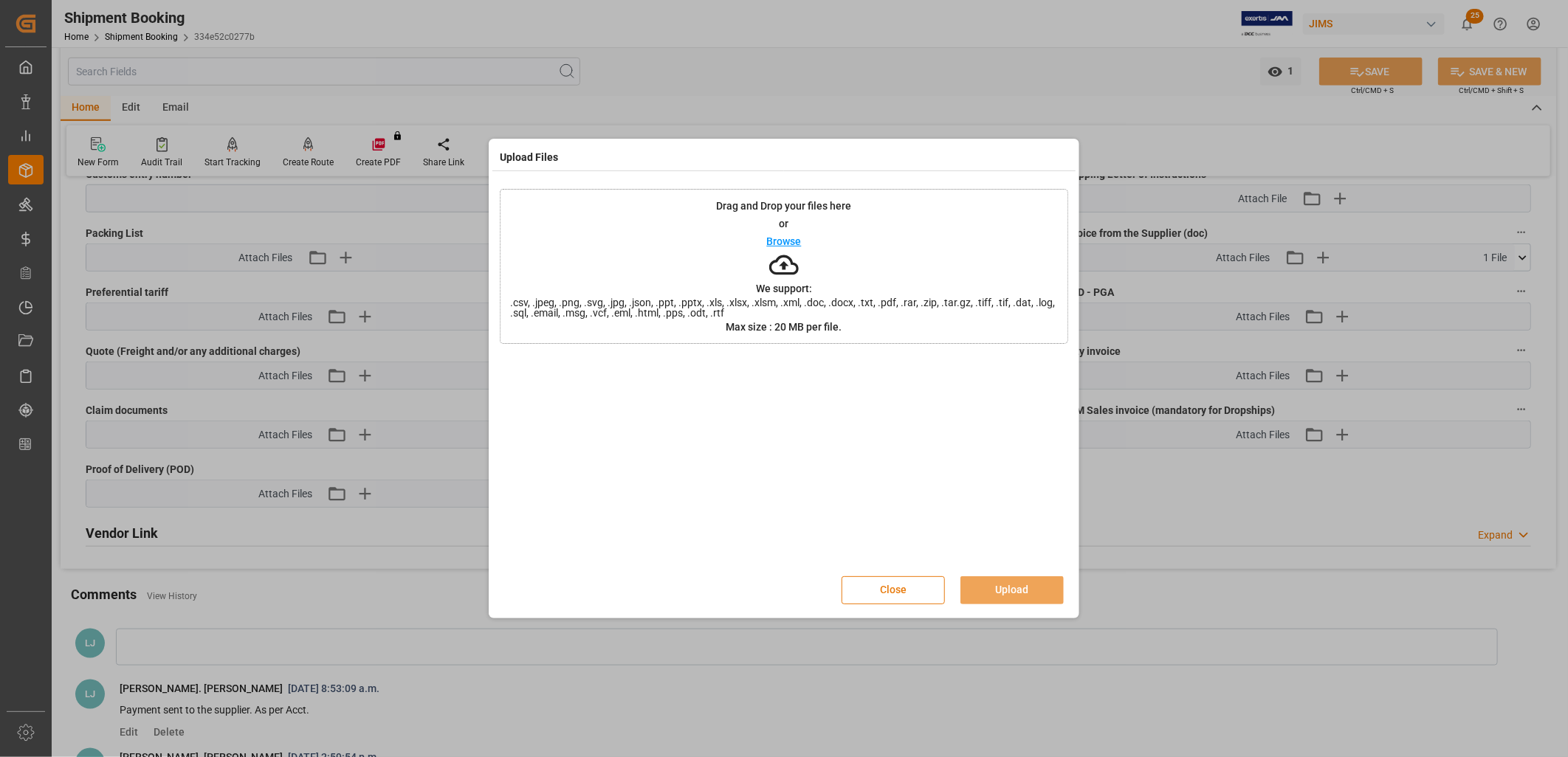
click at [894, 587] on button "Close" at bounding box center [894, 591] width 104 height 28
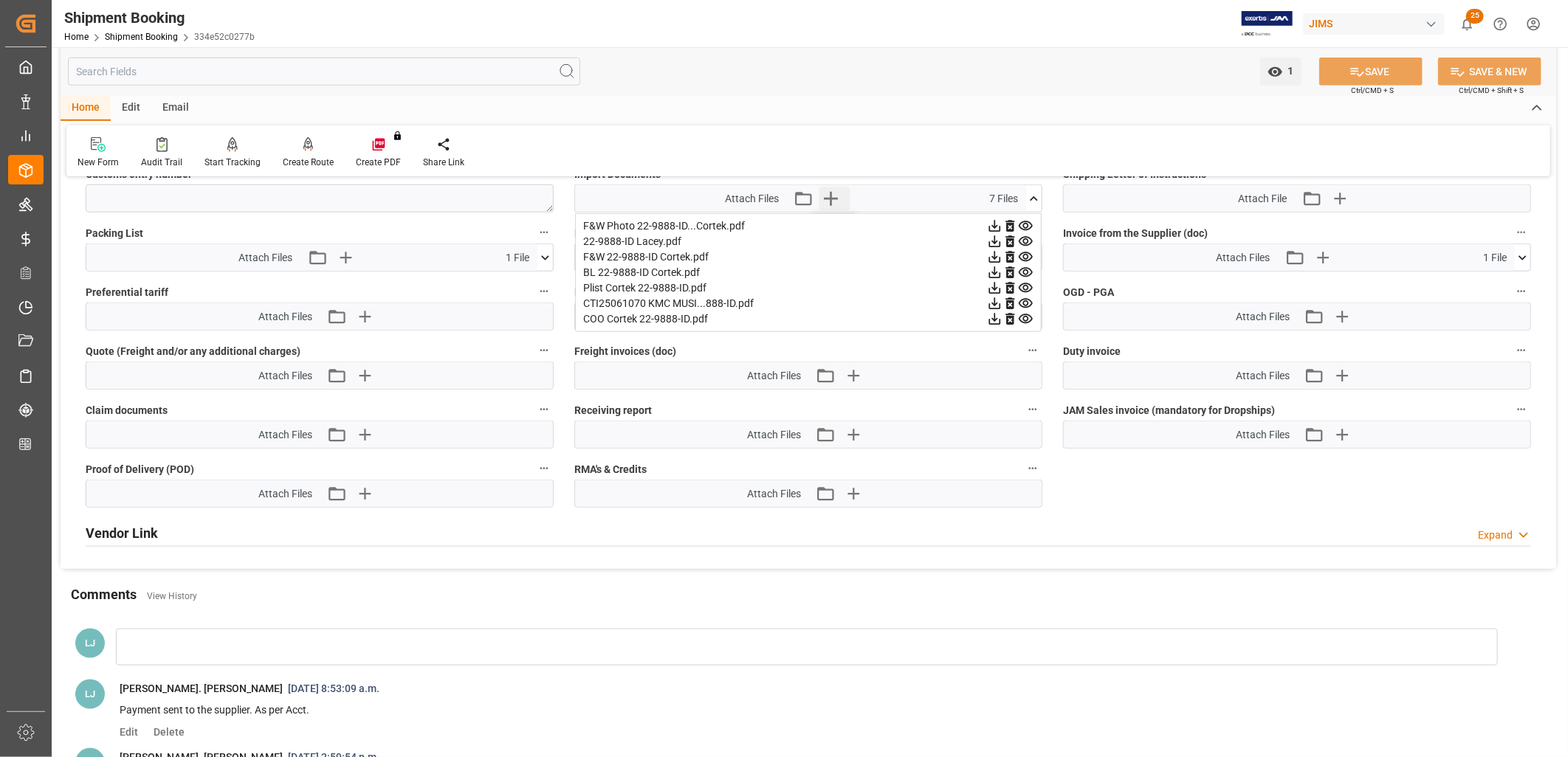
click at [830, 196] on icon "button" at bounding box center [831, 198] width 14 height 14
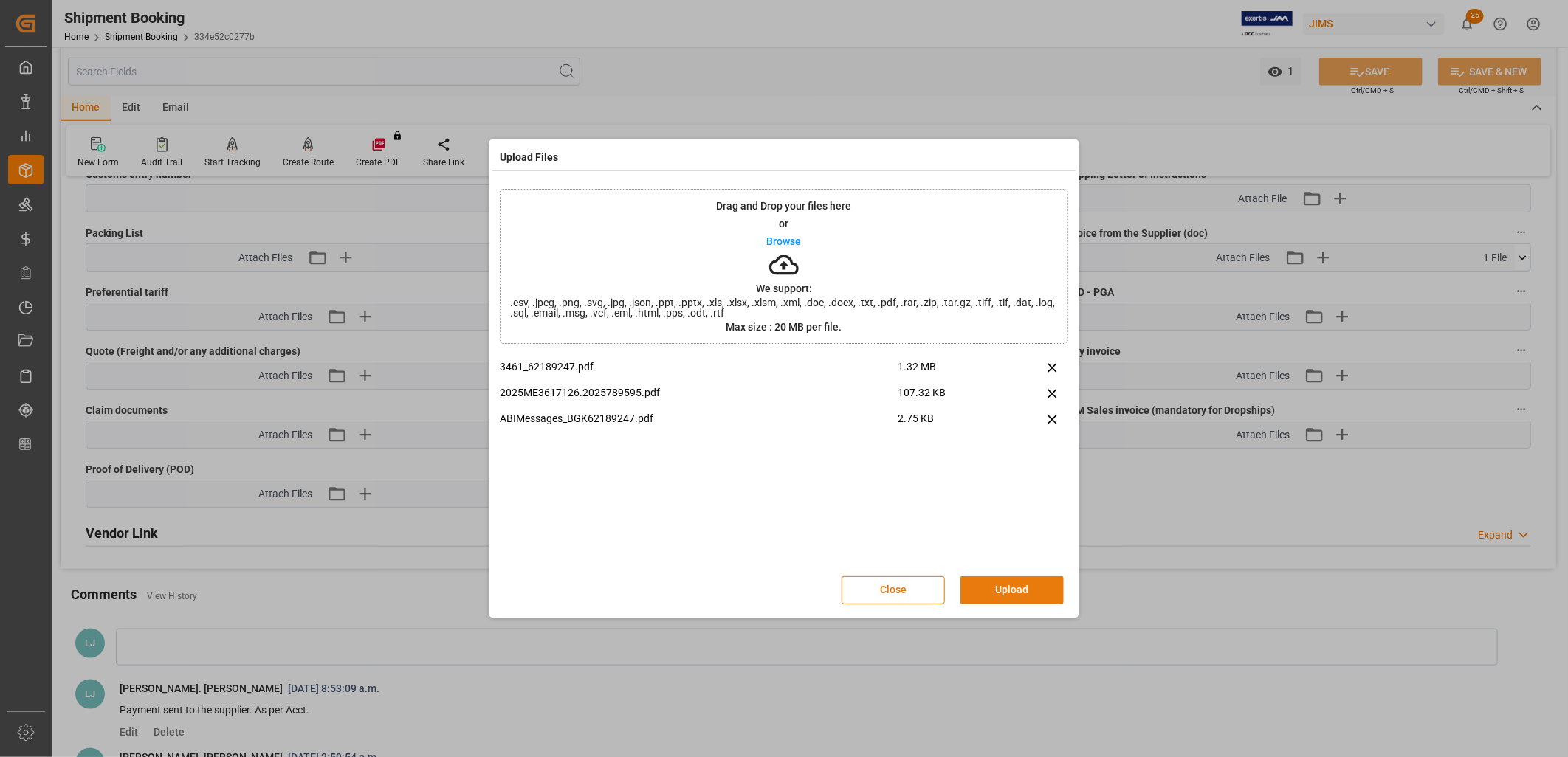
click at [1014, 591] on button "Upload" at bounding box center [1012, 591] width 104 height 28
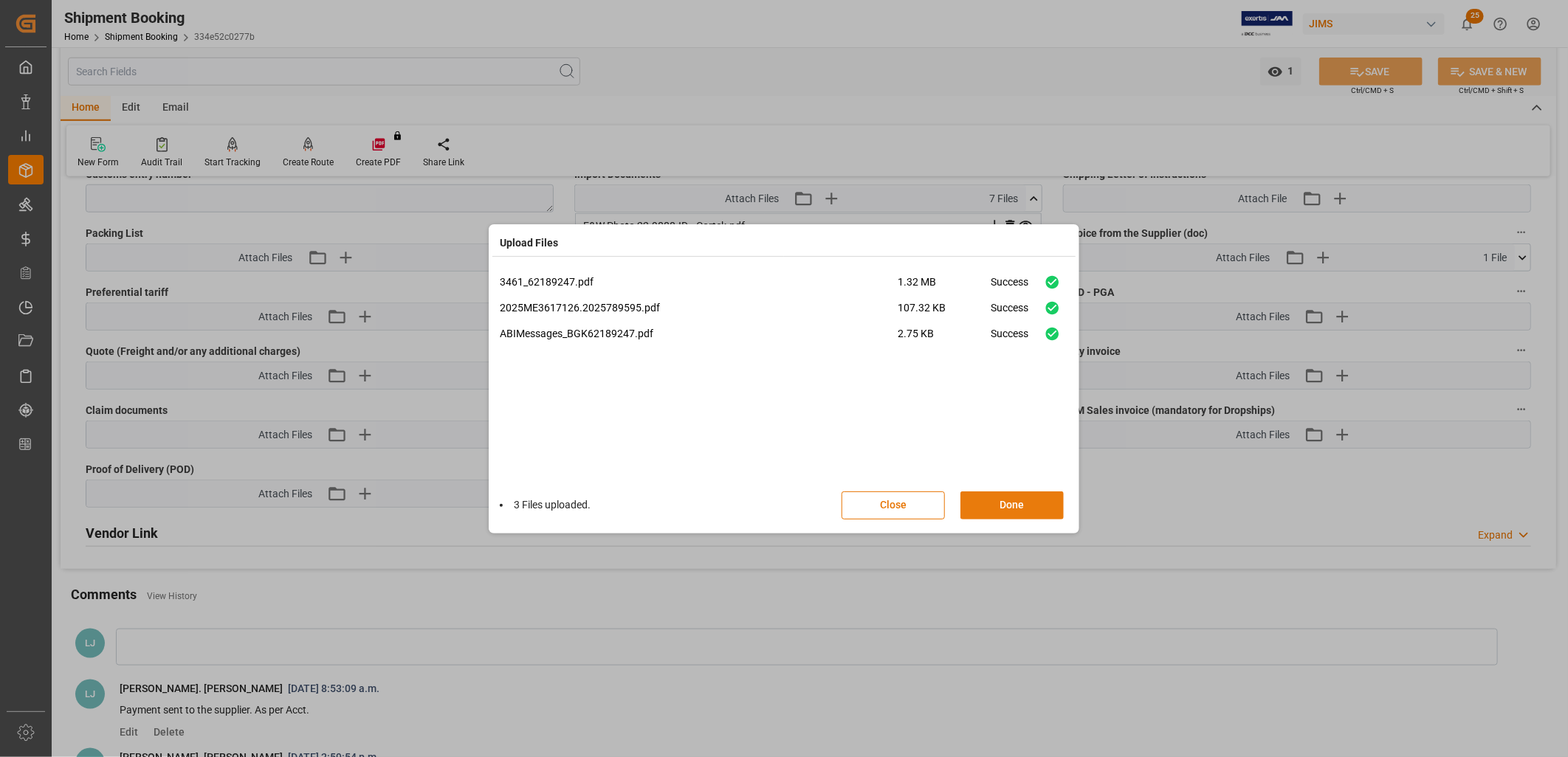
click at [1000, 506] on button "Done" at bounding box center [1012, 505] width 104 height 28
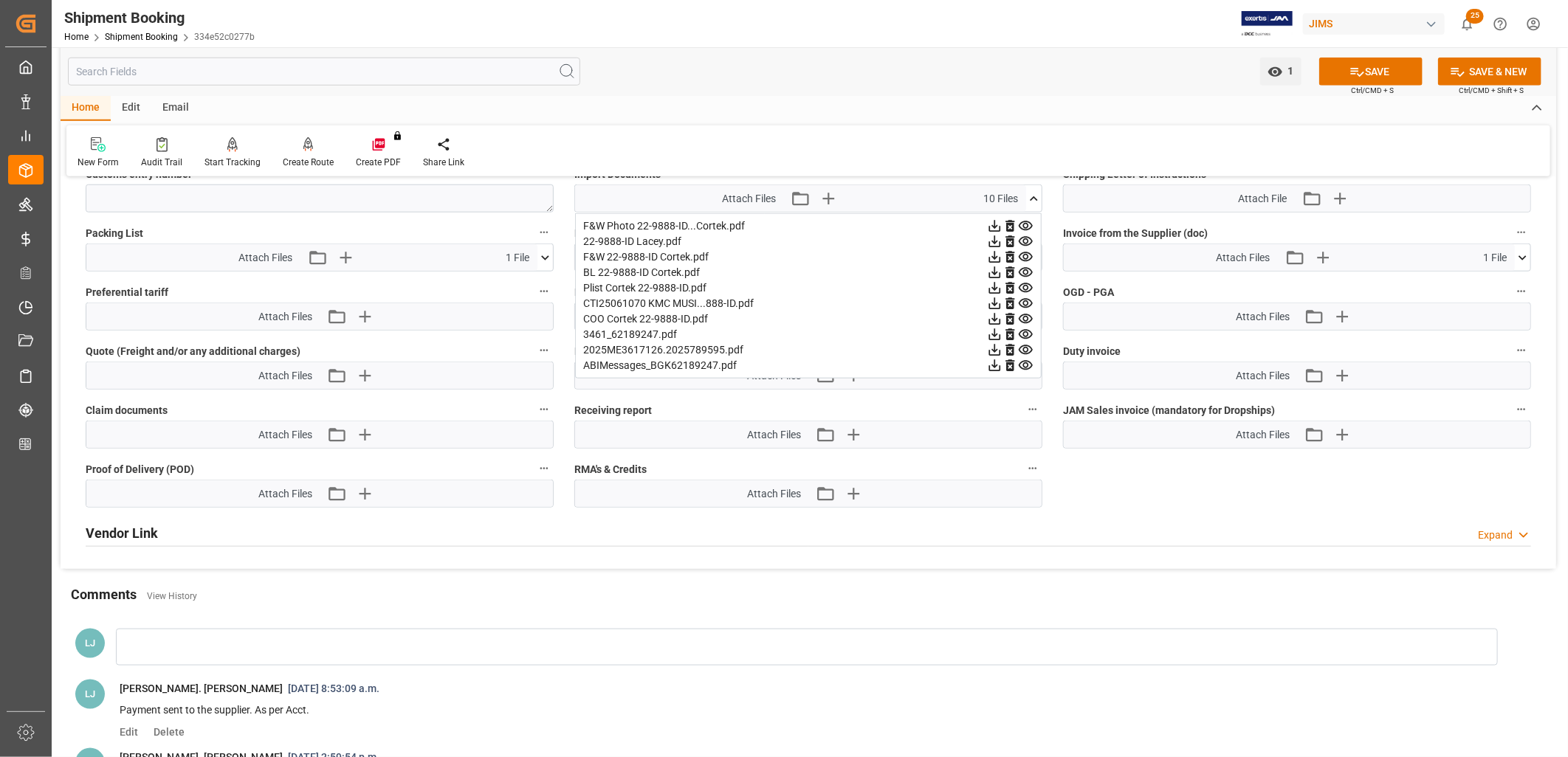
click at [1035, 192] on icon at bounding box center [1033, 198] width 16 height 16
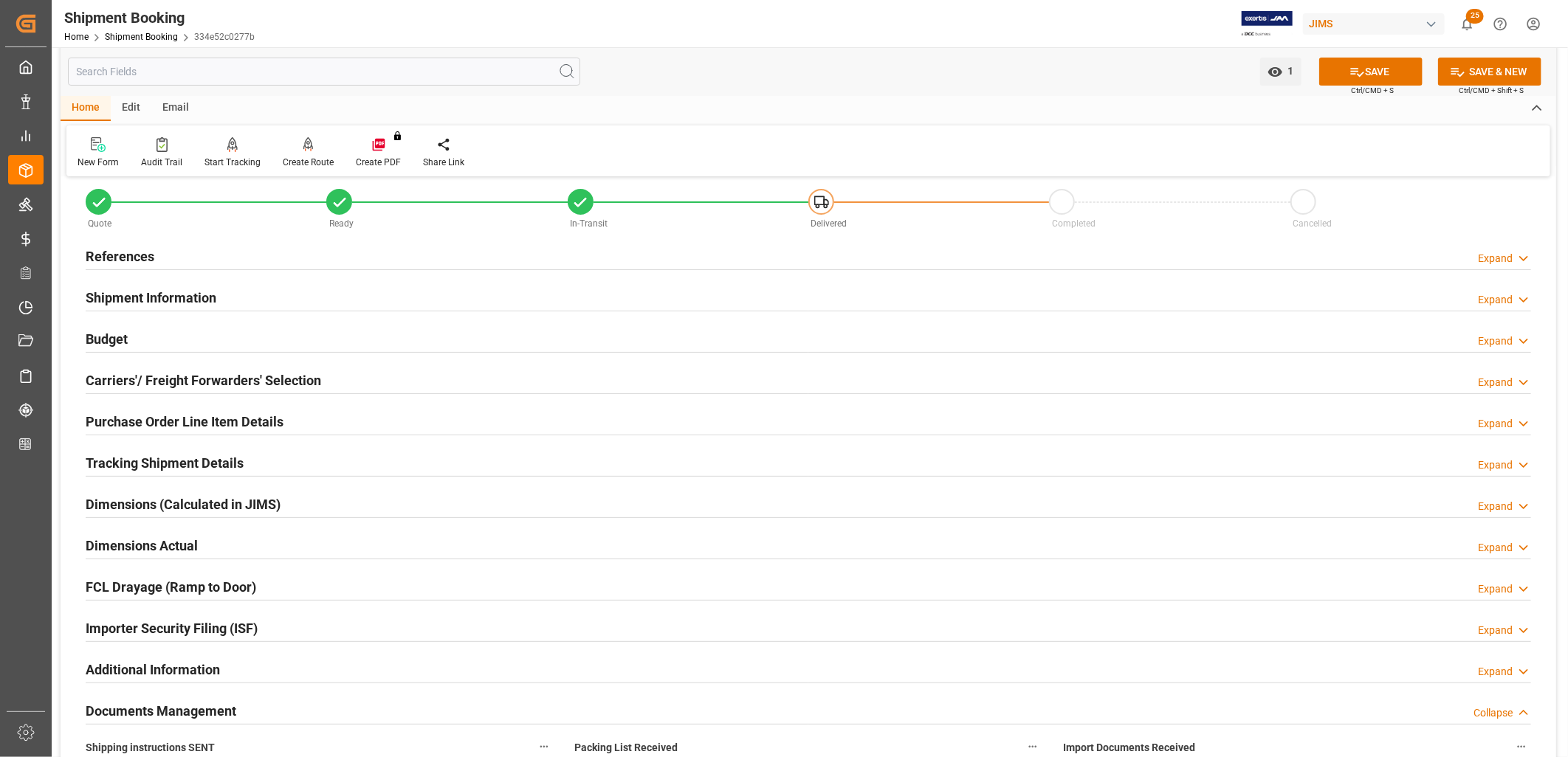
scroll to position [0, 0]
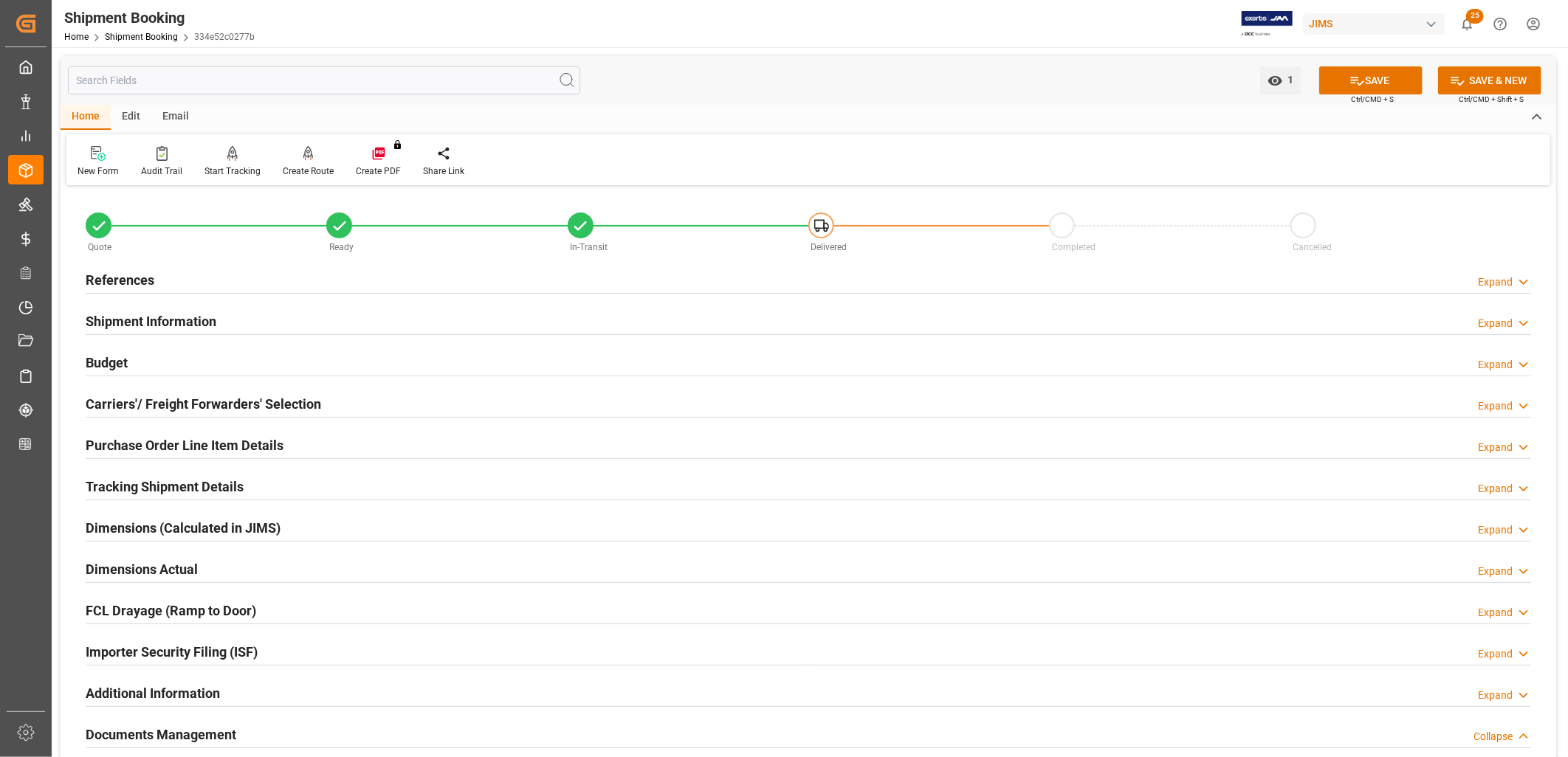
click at [202, 317] on h2 "Shipment Information" at bounding box center [151, 321] width 131 height 20
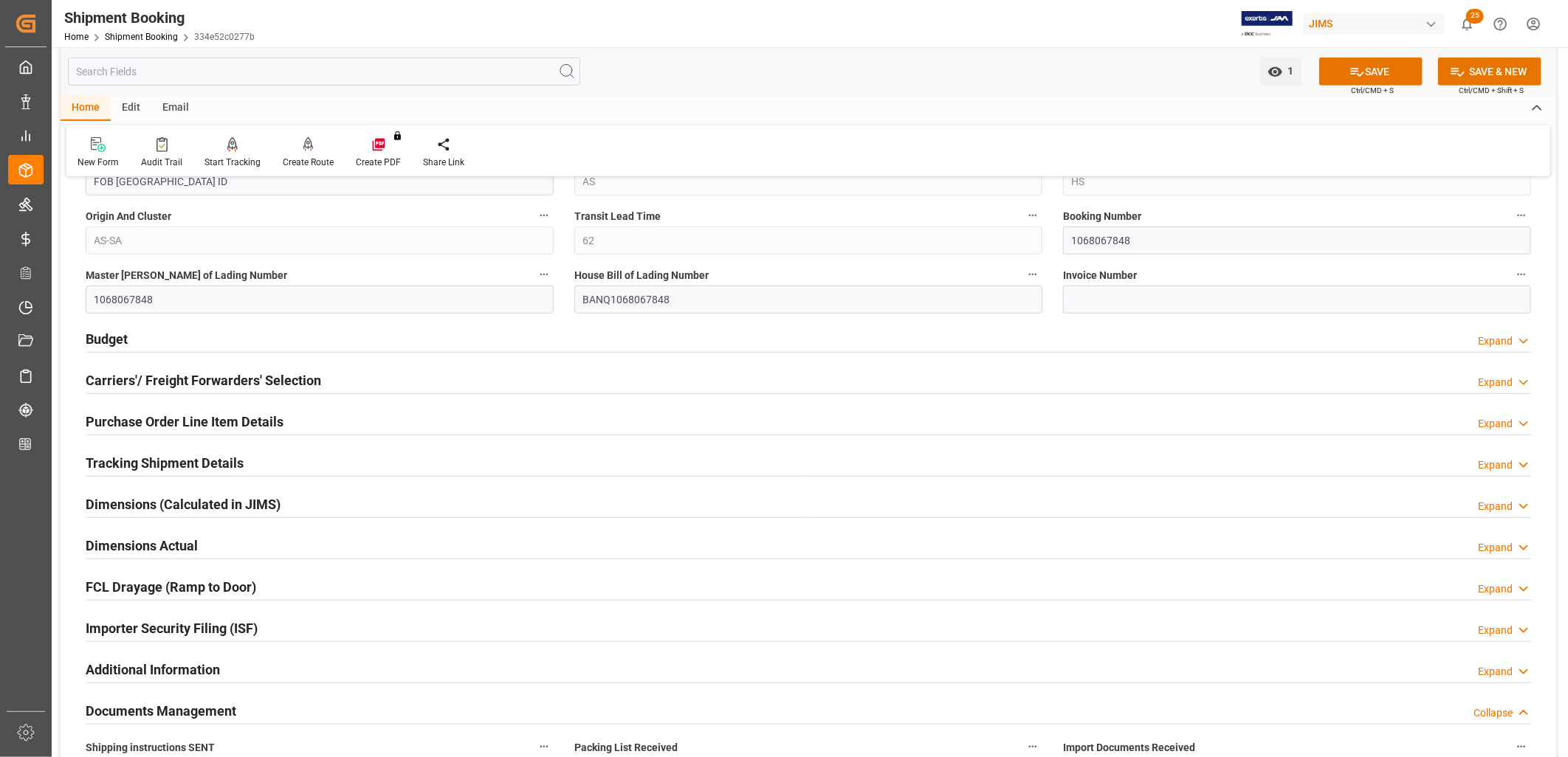
scroll to position [656, 0]
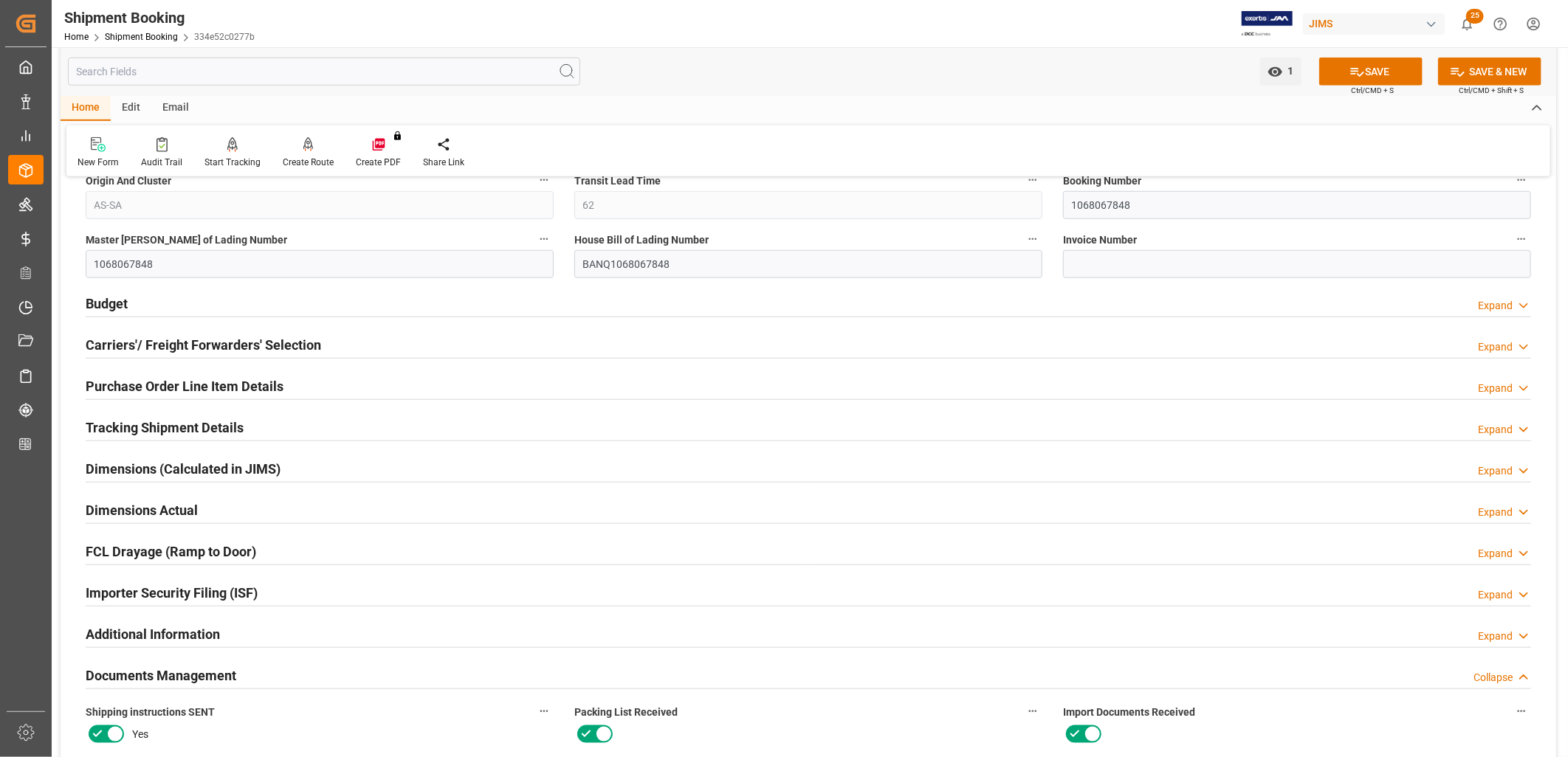
click at [200, 341] on h2 "Carriers'/ Freight Forwarders' Selection" at bounding box center [204, 345] width 235 height 20
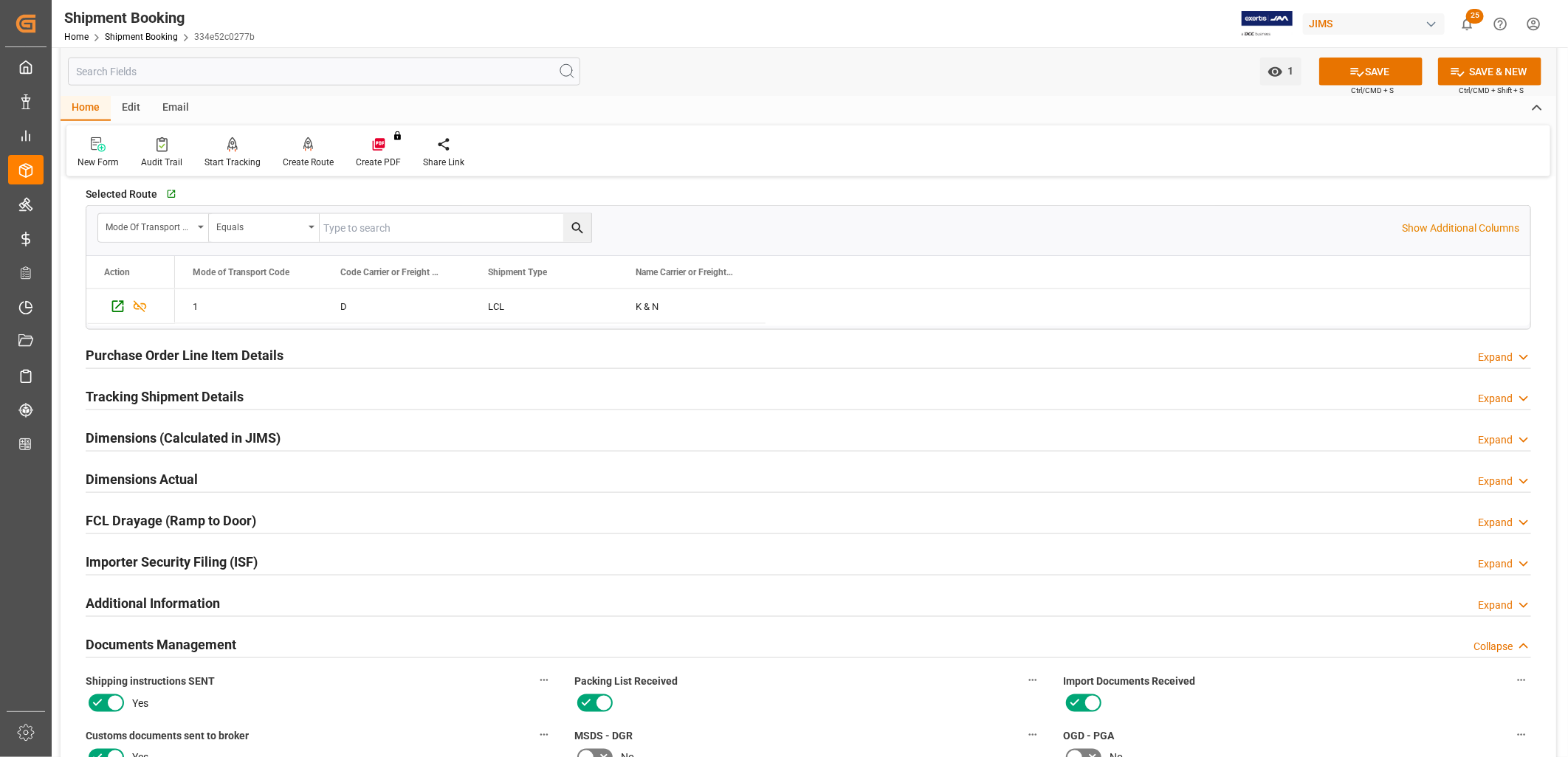
scroll to position [1066, 0]
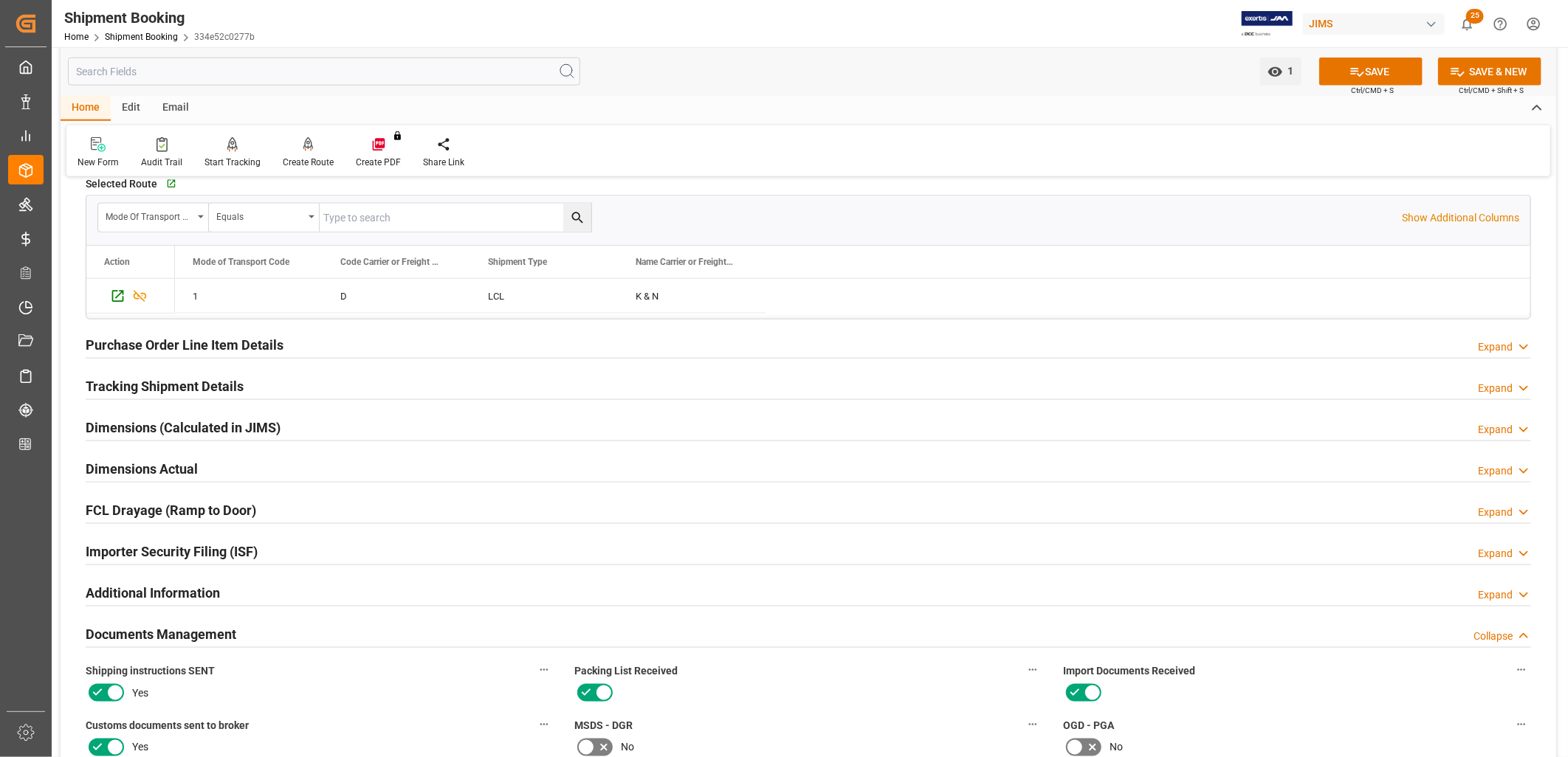
click at [194, 389] on h2 "Tracking Shipment Details" at bounding box center [164, 386] width 158 height 20
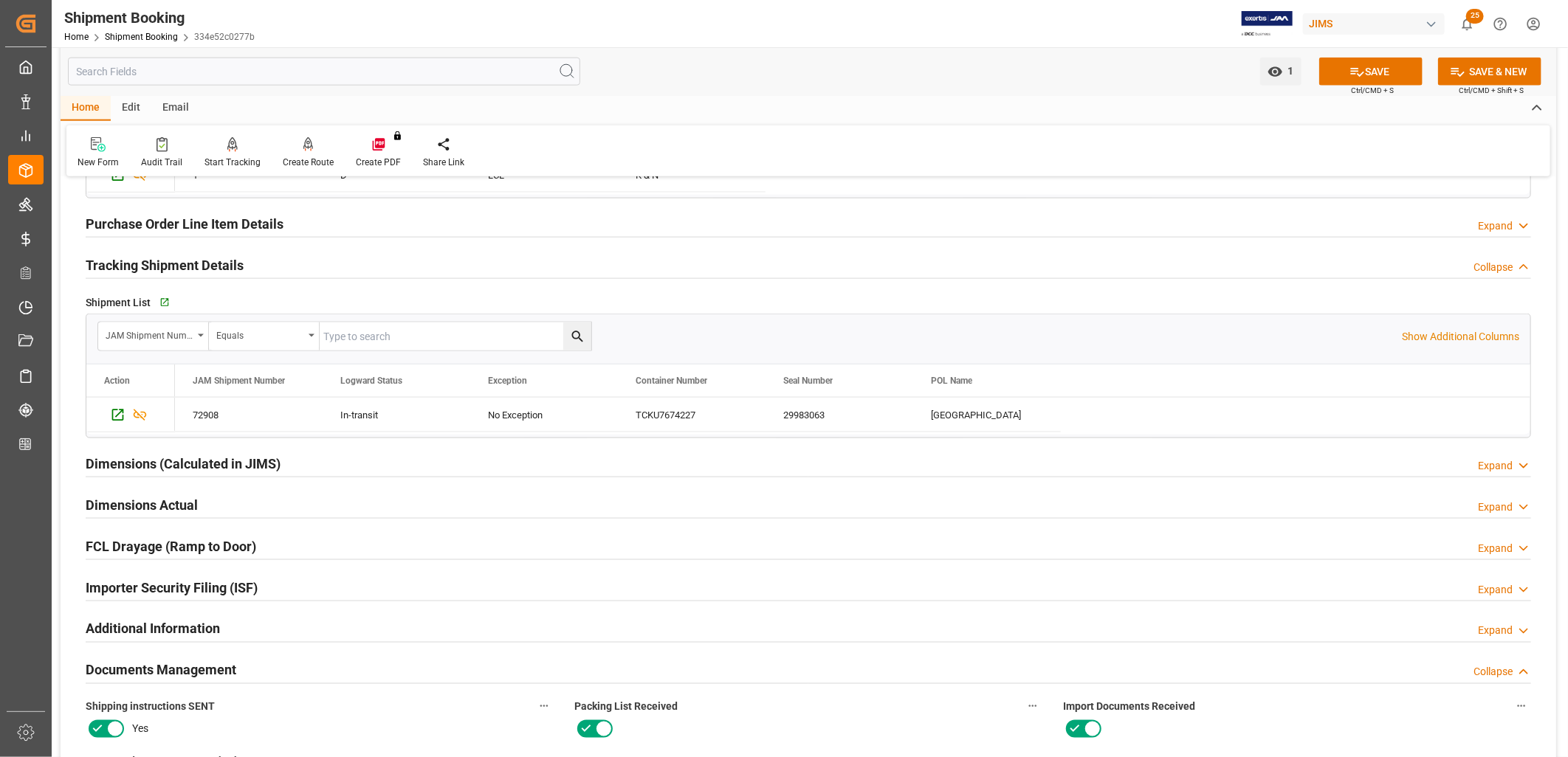
scroll to position [1229, 0]
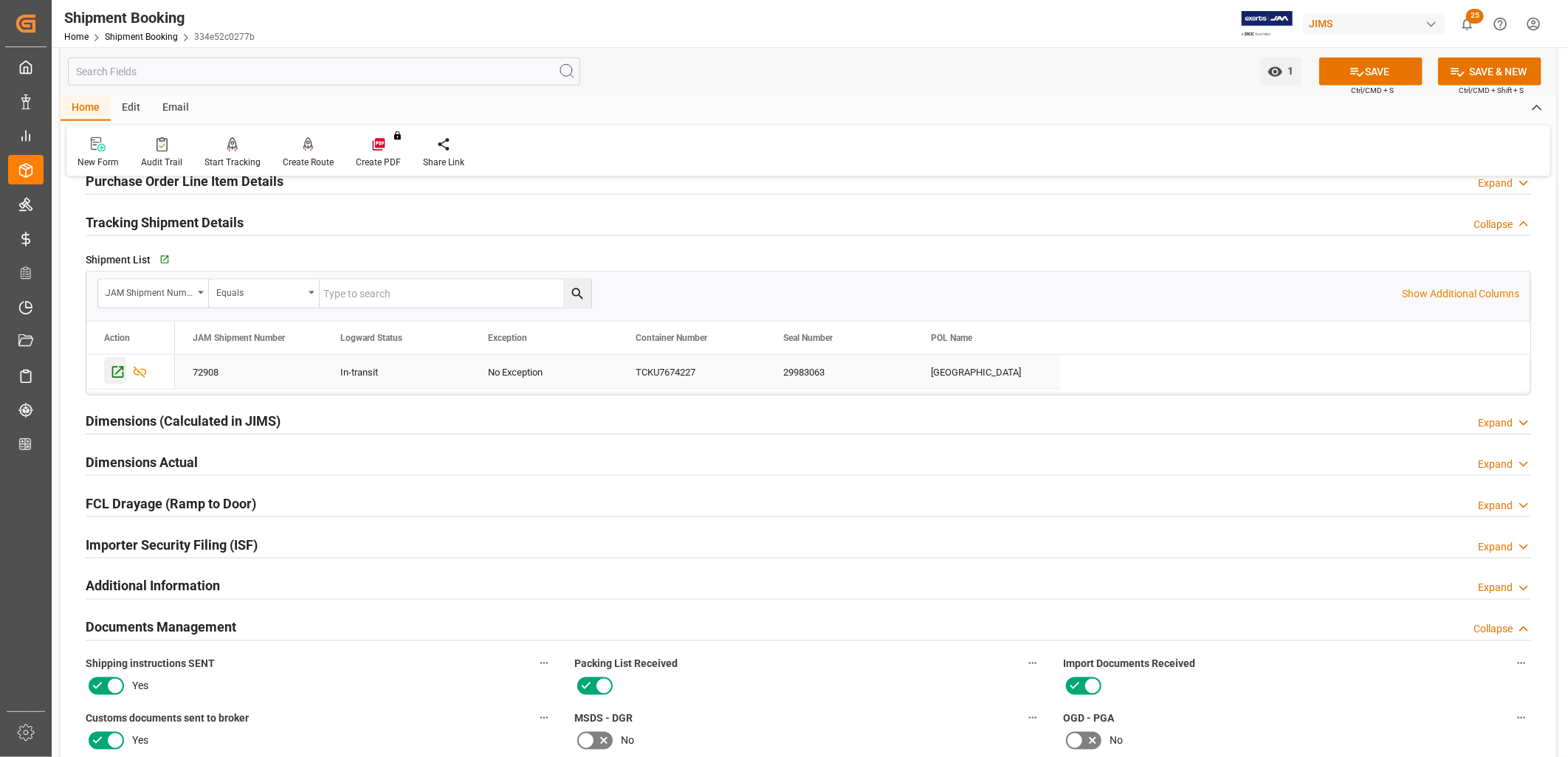
click at [120, 371] on icon "Press SPACE to select this row." at bounding box center [118, 372] width 16 height 16
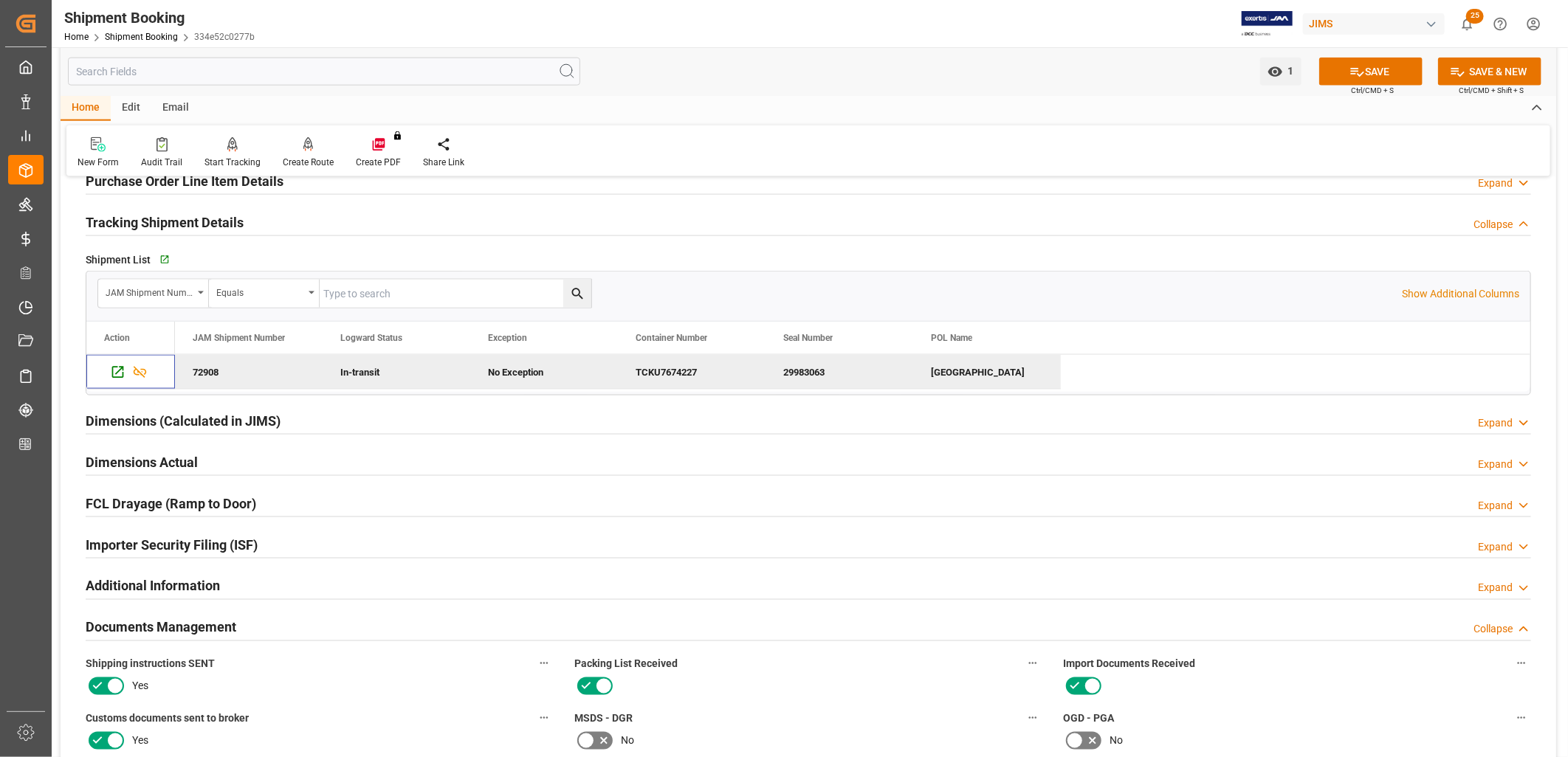
scroll to position [1721, 0]
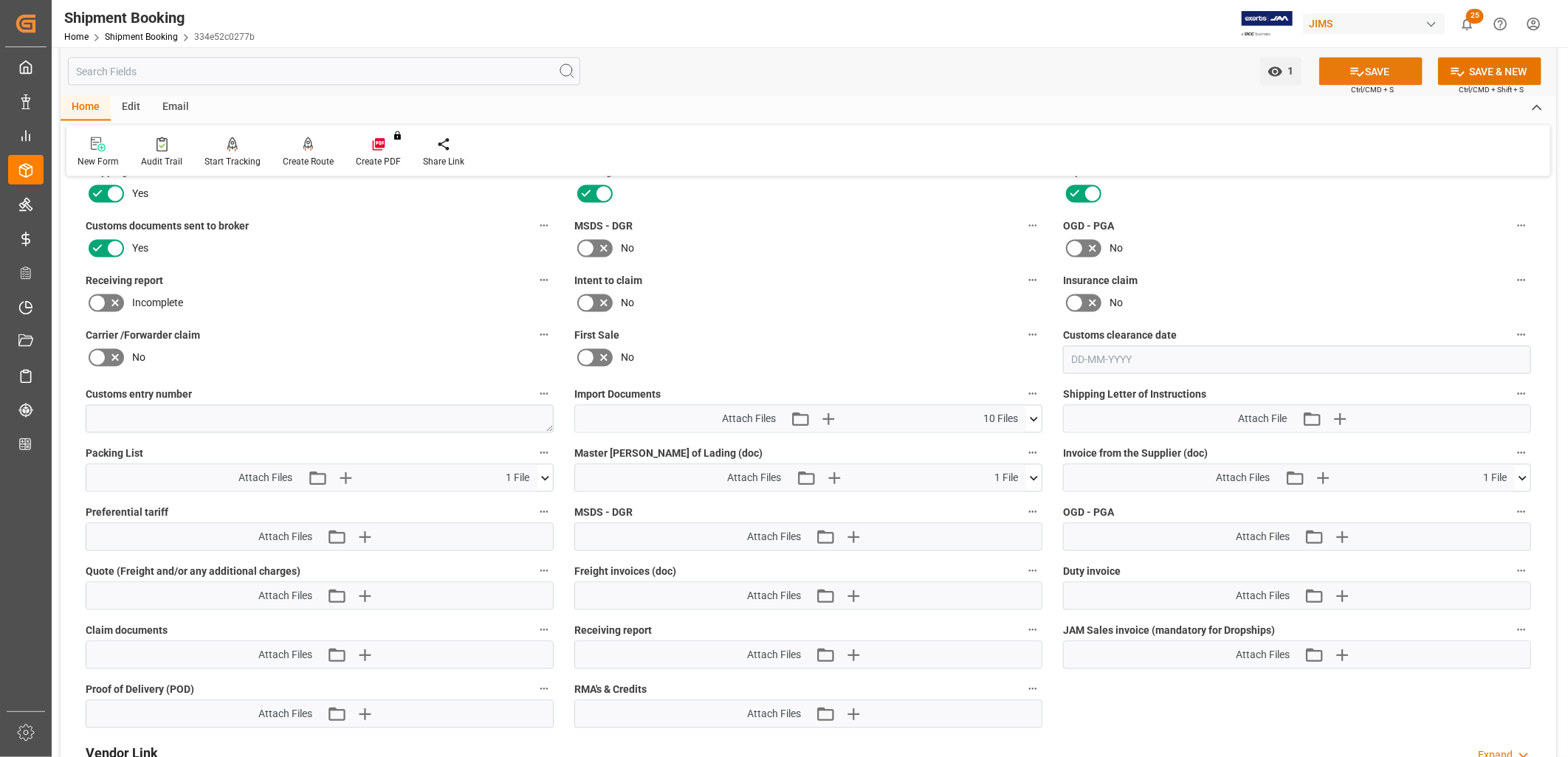
click at [1374, 68] on button "SAVE" at bounding box center [1371, 72] width 104 height 28
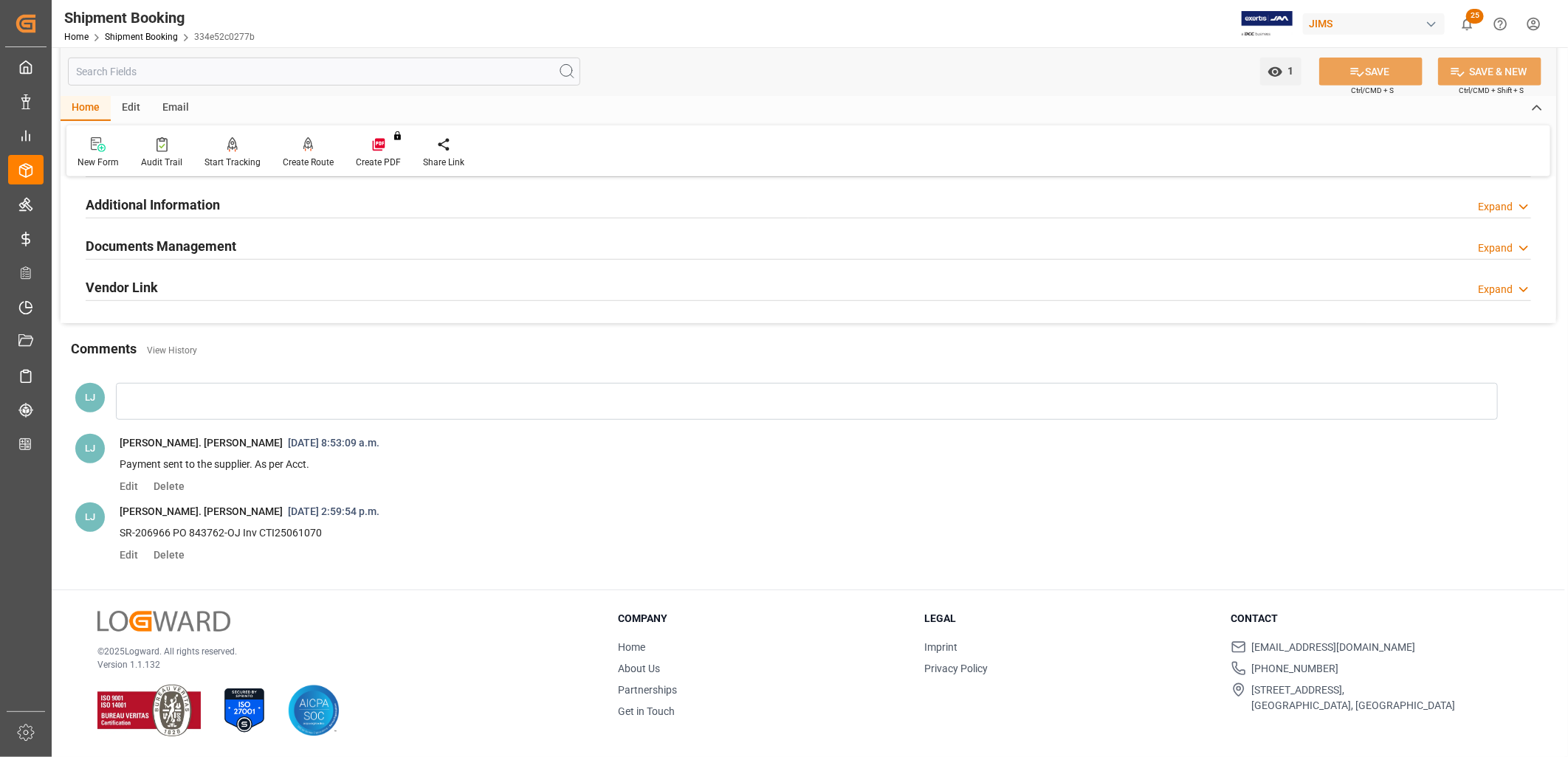
scroll to position [0, 0]
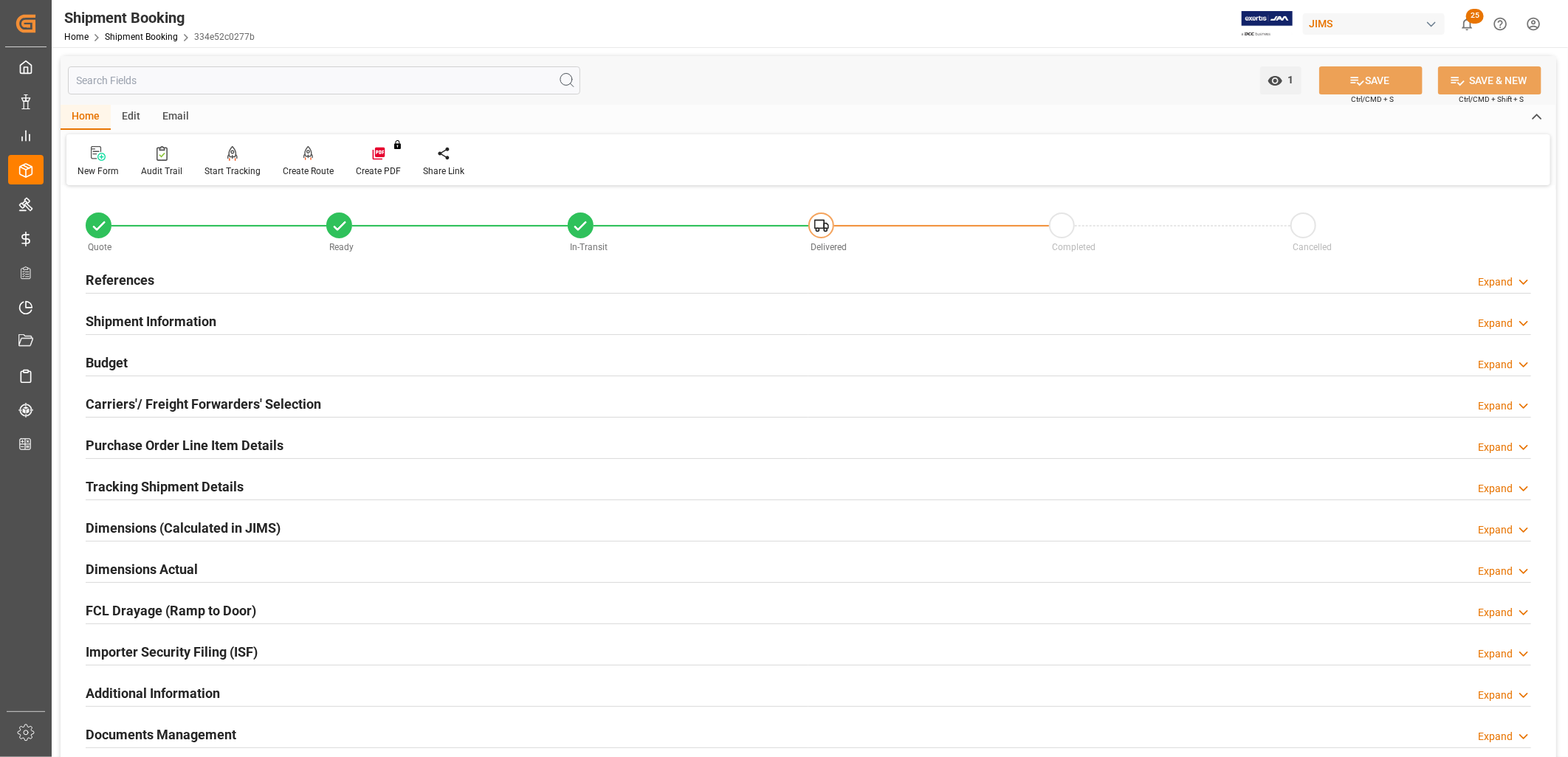
click at [131, 275] on h2 "References" at bounding box center [120, 280] width 69 height 20
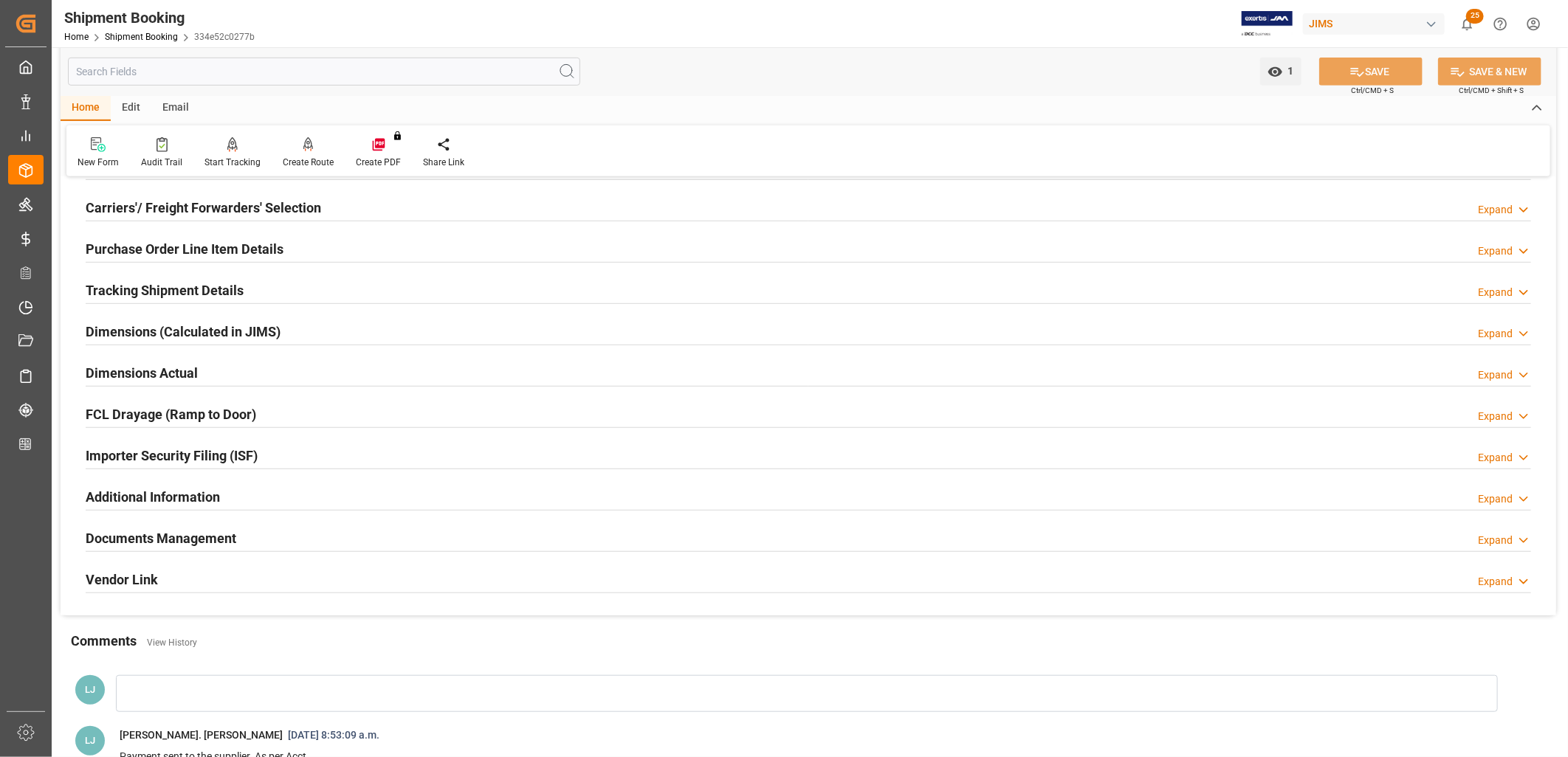
scroll to position [409, 0]
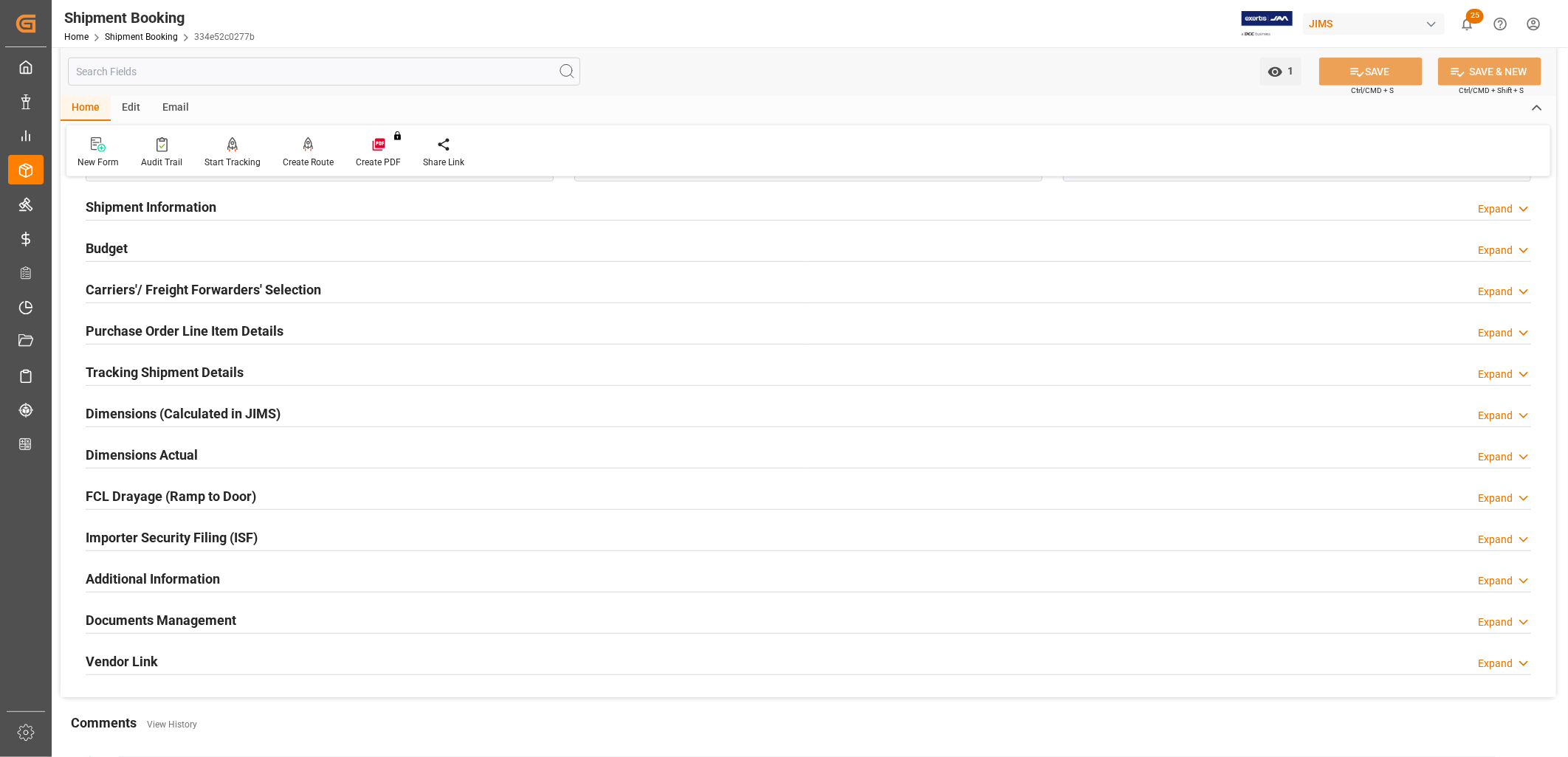
click at [203, 288] on h2 "Carriers'/ Freight Forwarders' Selection" at bounding box center [204, 289] width 235 height 20
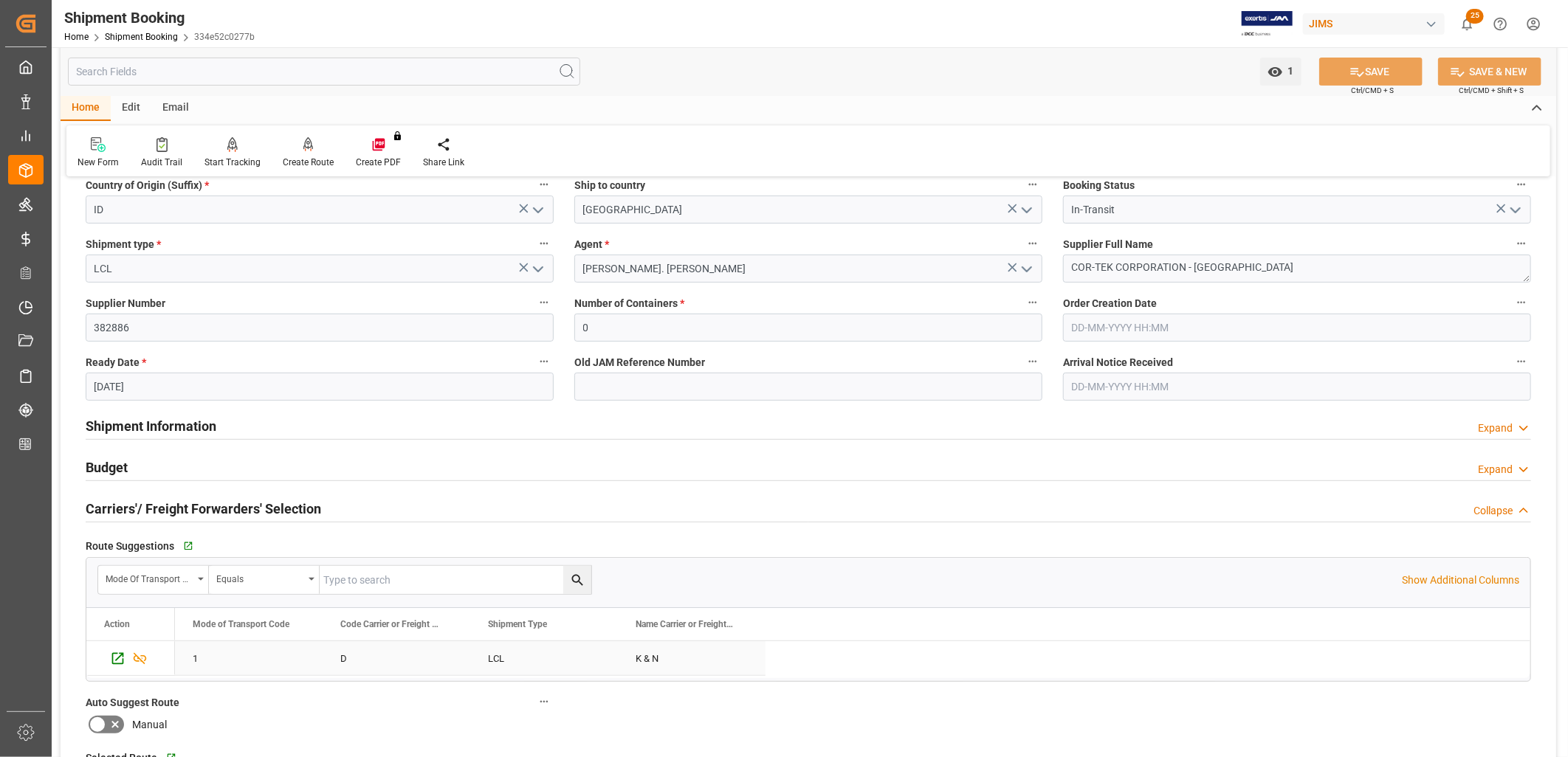
scroll to position [167, 0]
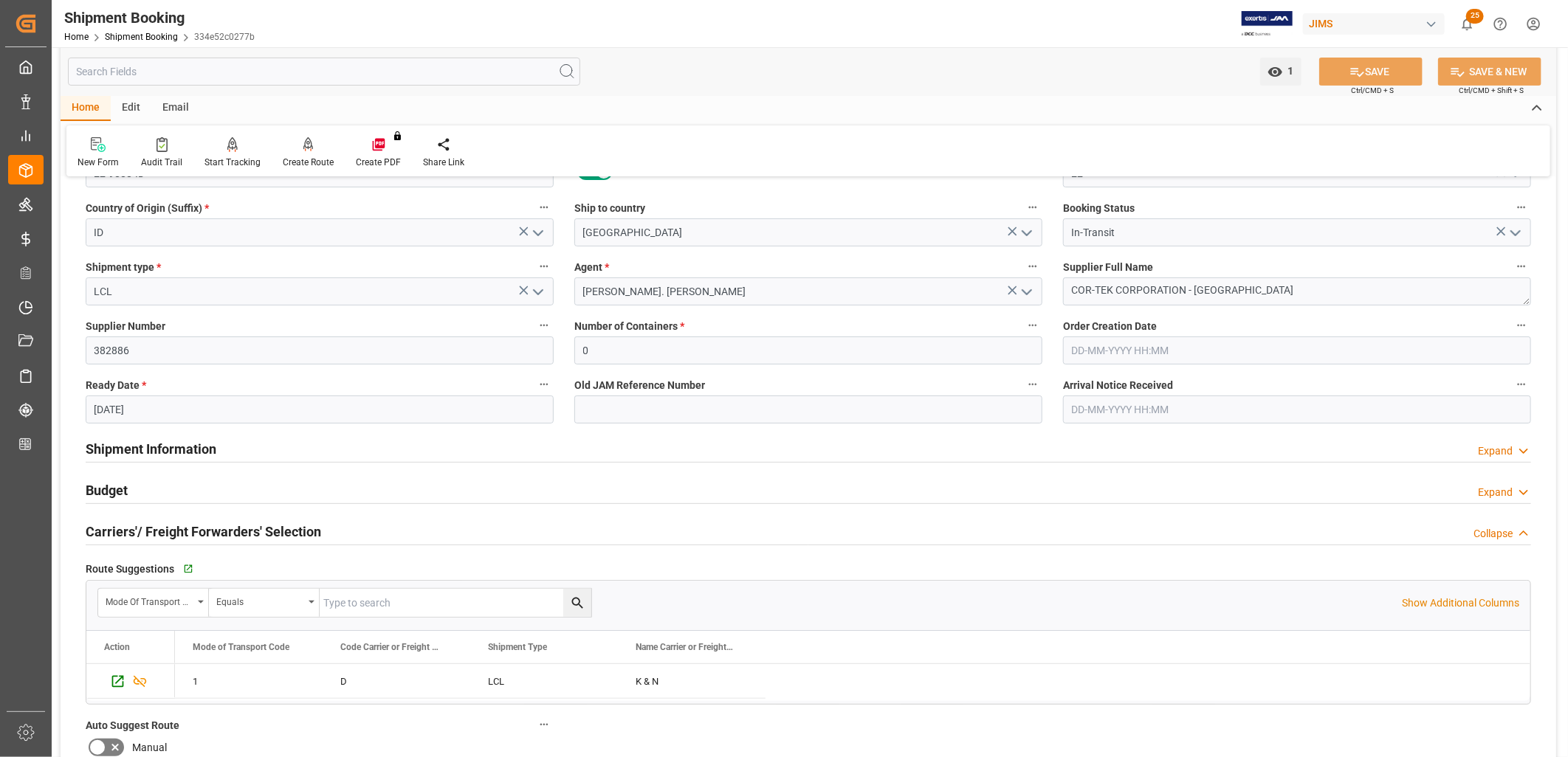
click at [130, 451] on h2 "Shipment Information" at bounding box center [151, 448] width 131 height 20
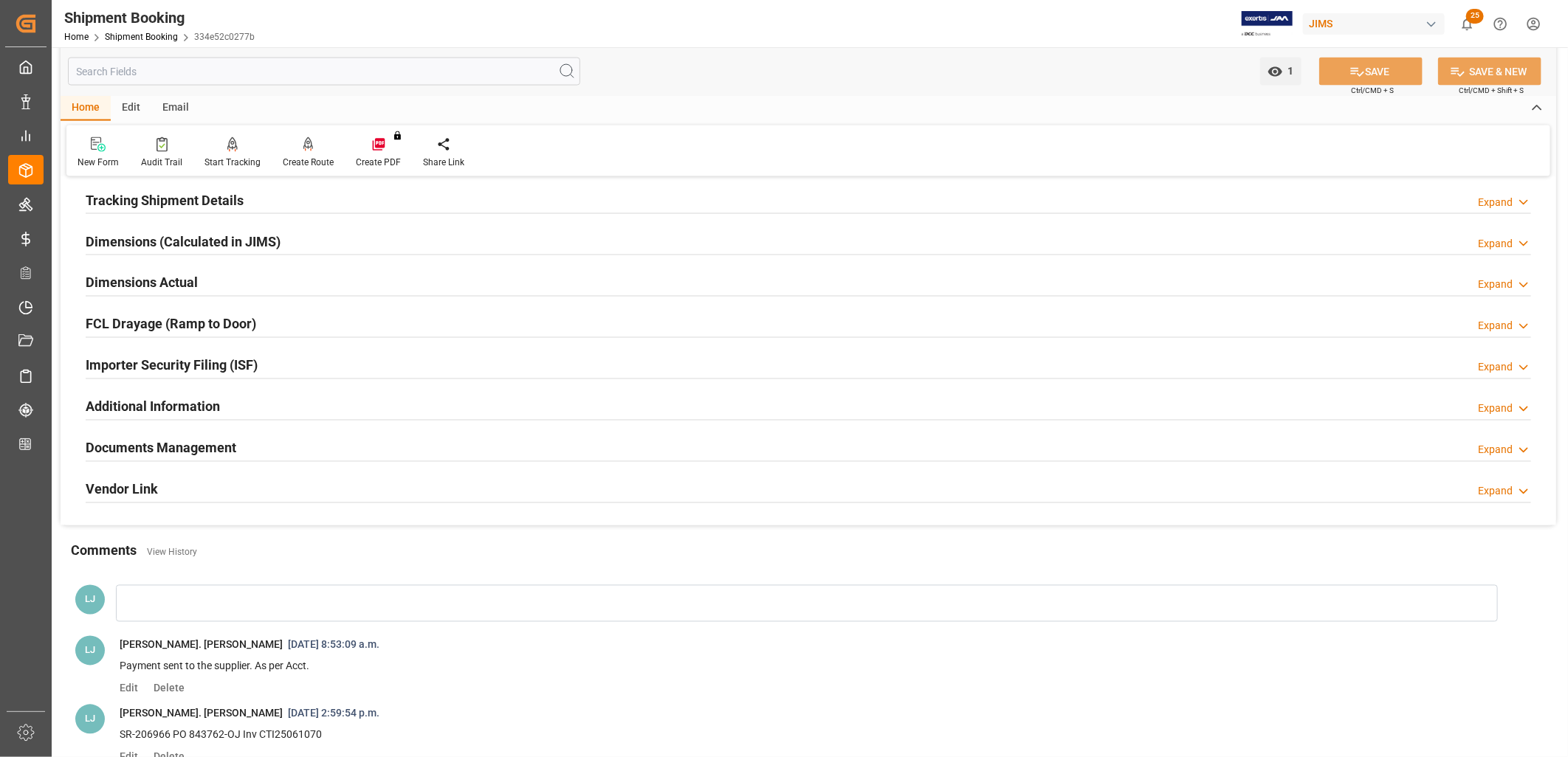
scroll to position [1339, 0]
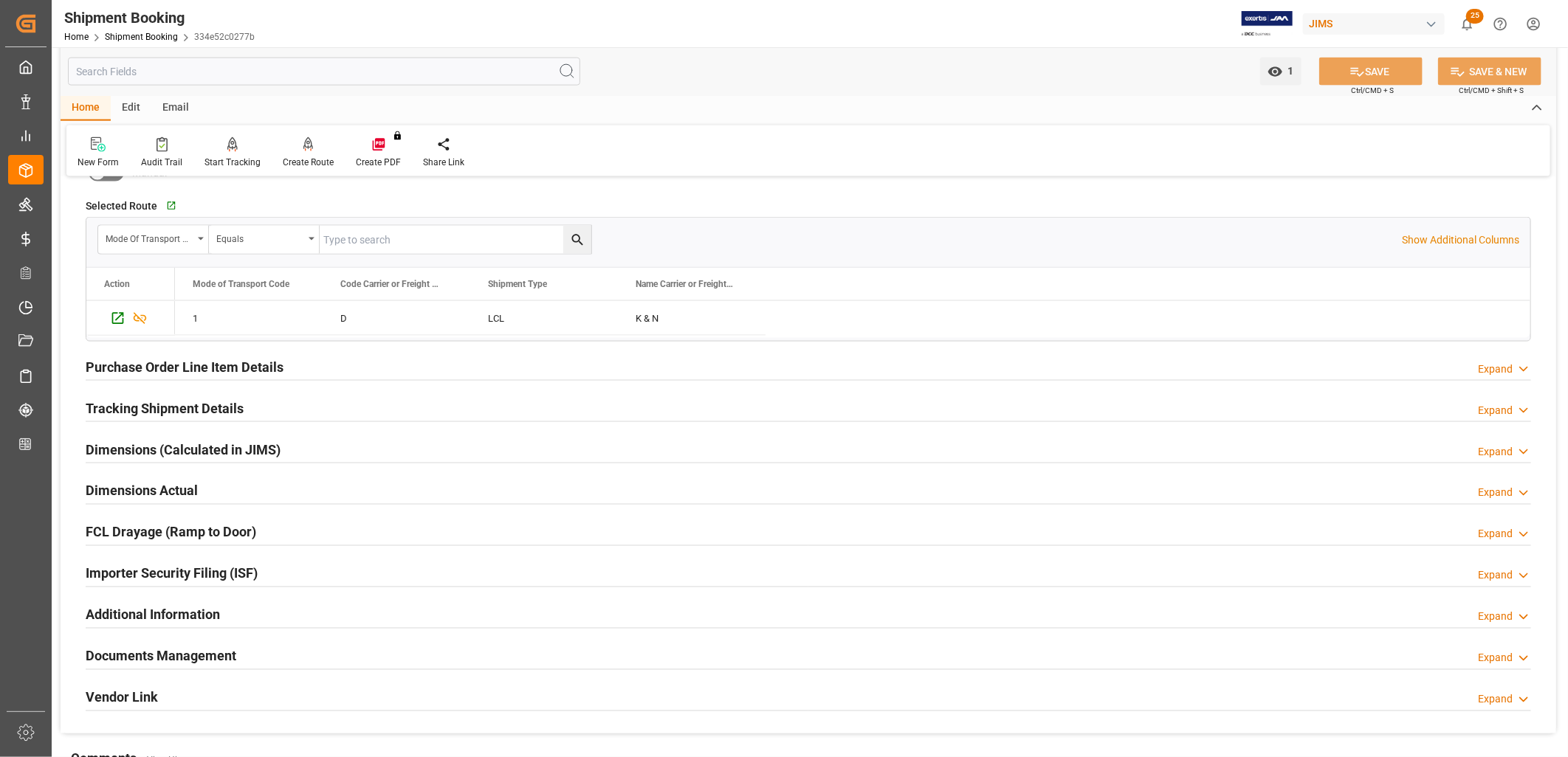
click at [153, 616] on h2 "Additional Information" at bounding box center [153, 615] width 134 height 20
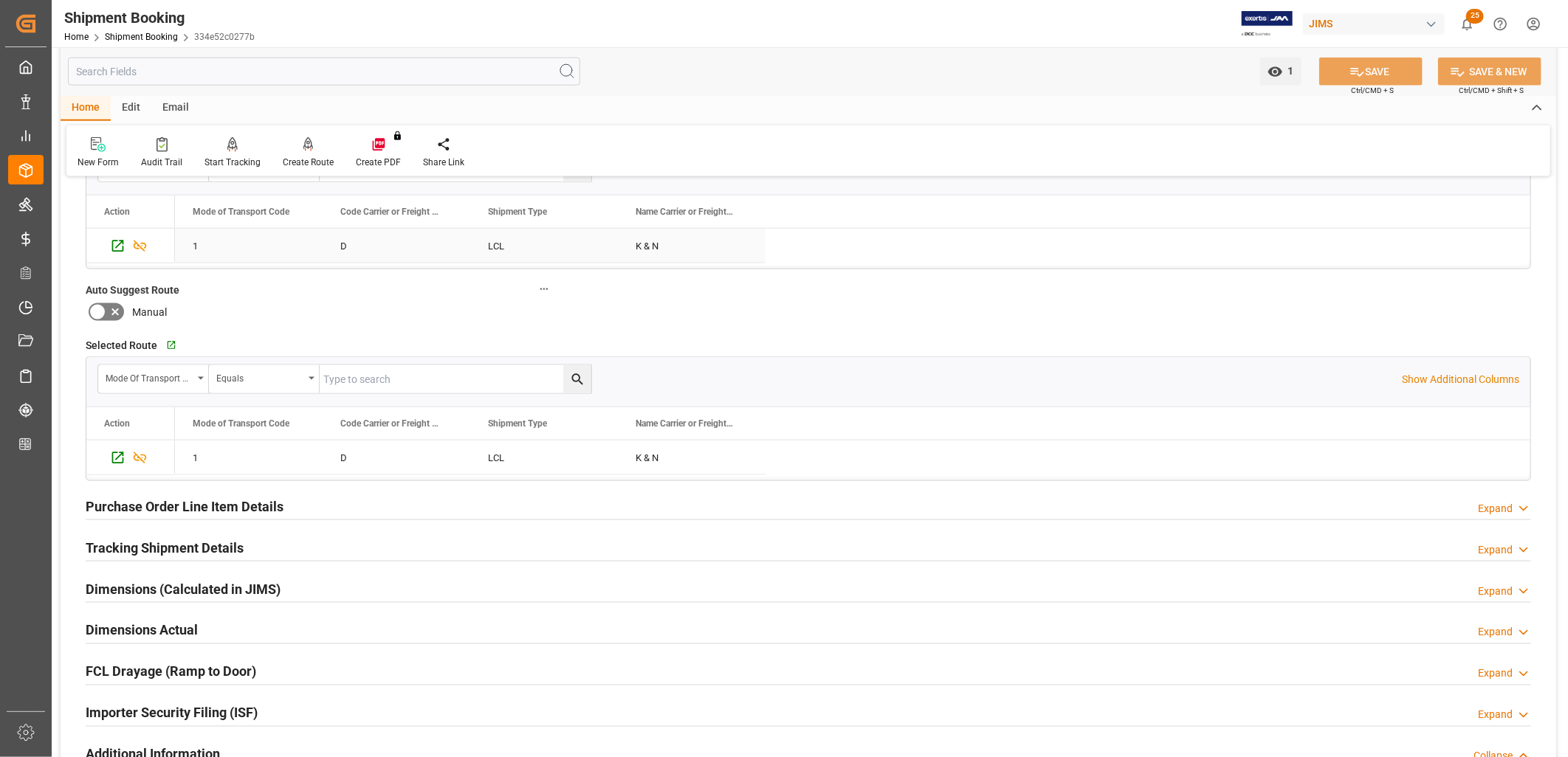
scroll to position [1229, 0]
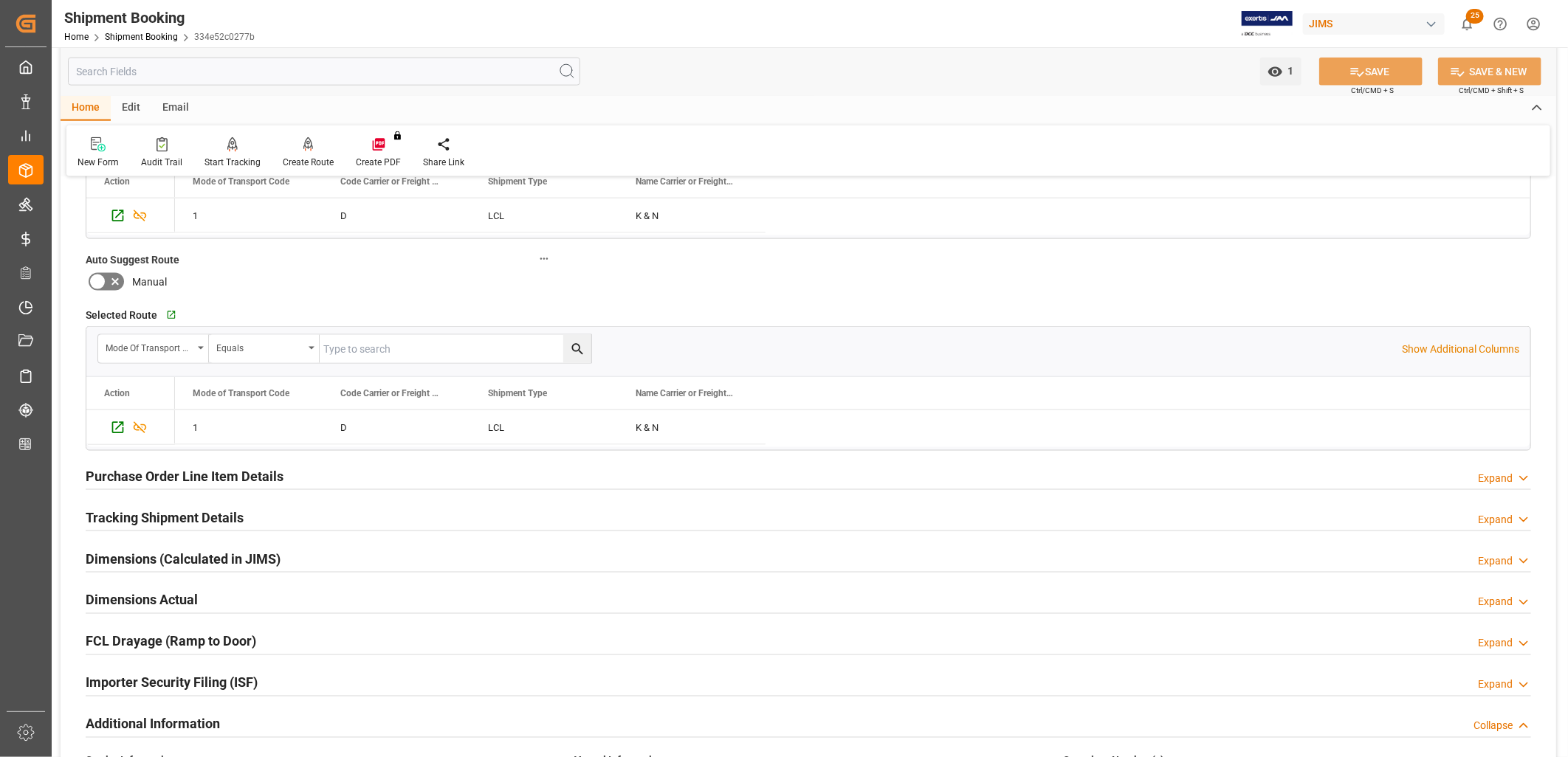
click at [173, 518] on h2 "Tracking Shipment Details" at bounding box center [164, 517] width 158 height 20
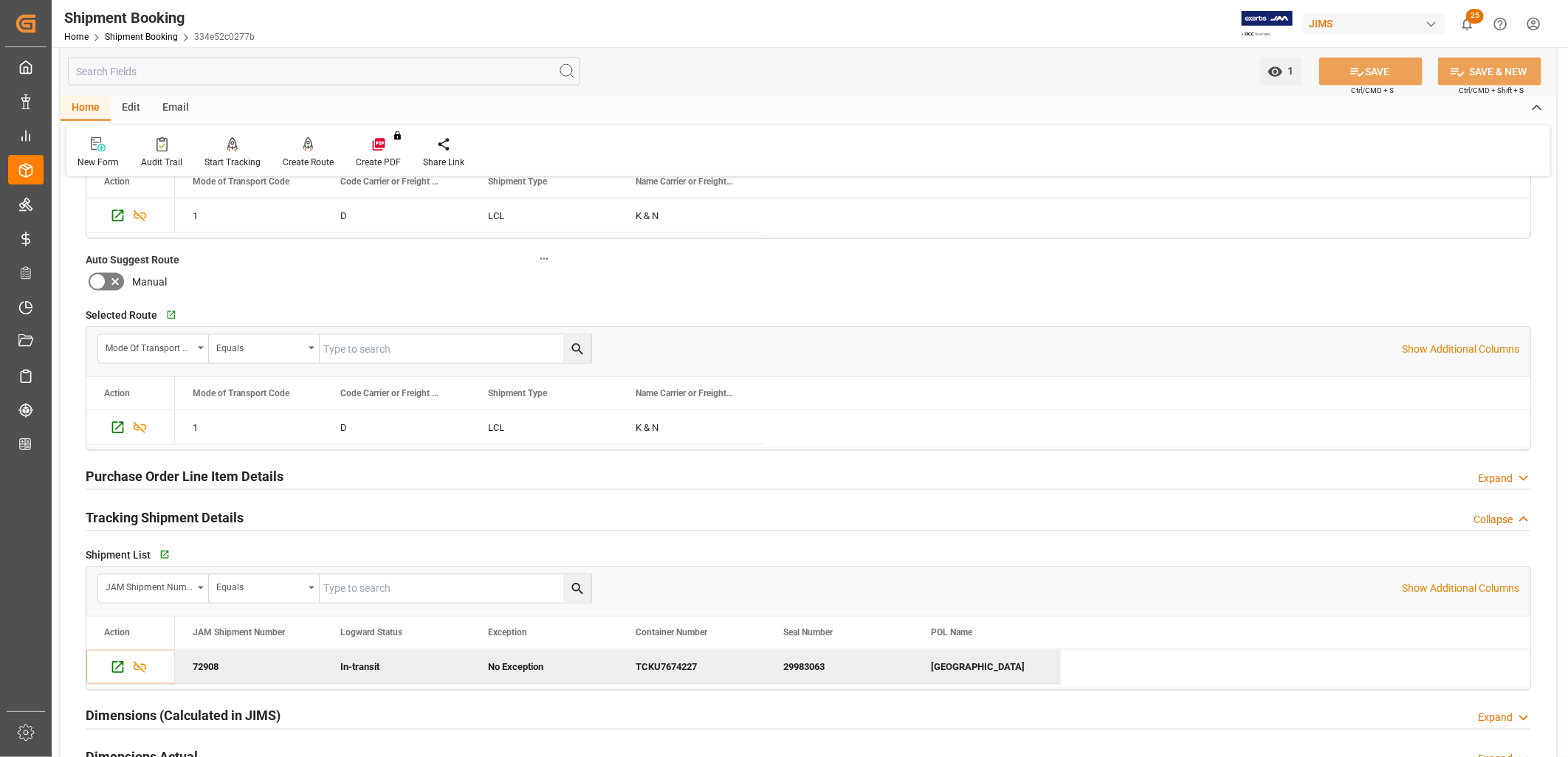
click at [210, 514] on h2 "Tracking Shipment Details" at bounding box center [164, 517] width 158 height 20
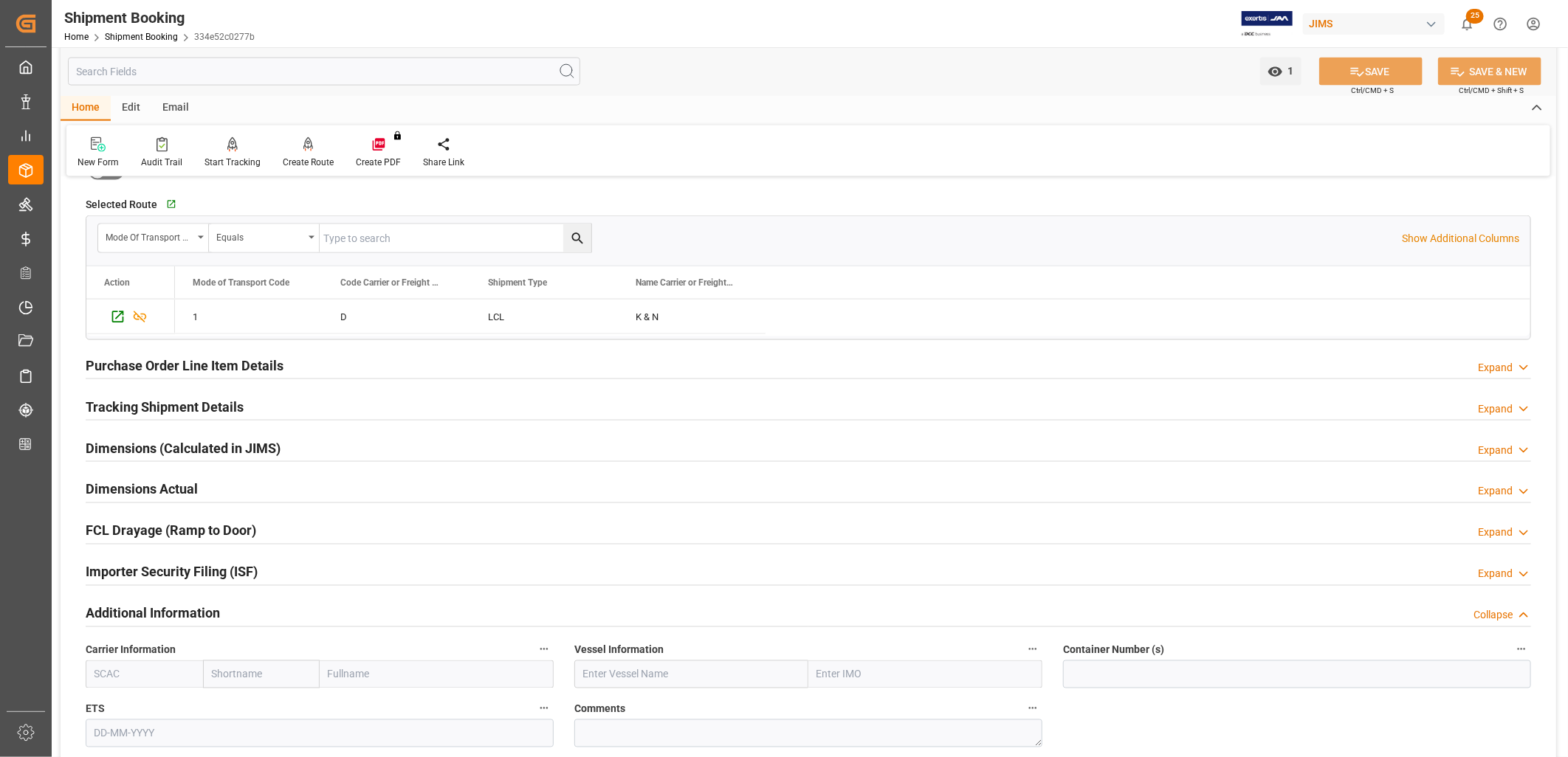
scroll to position [1311, 0]
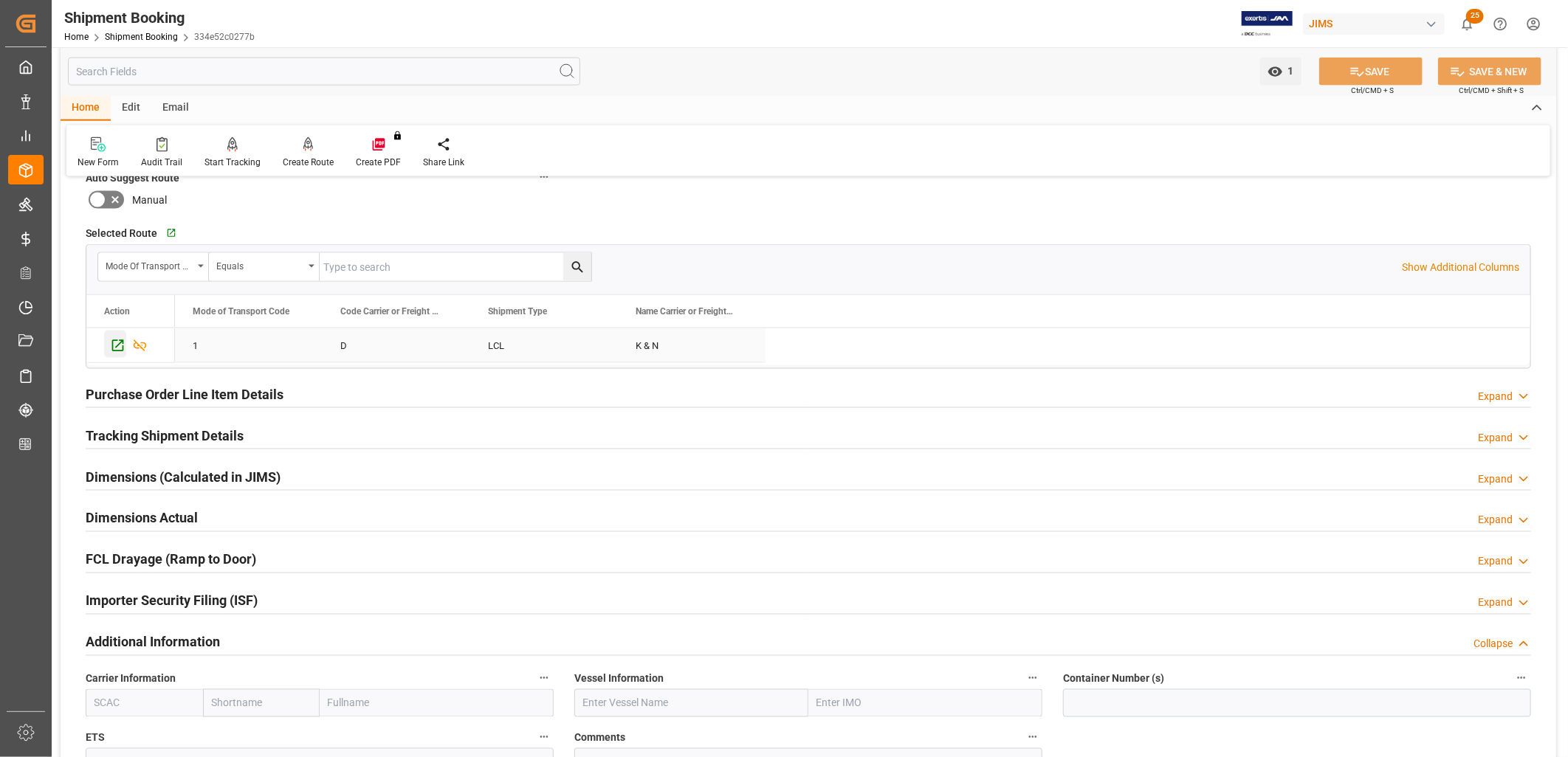
click at [116, 341] on icon "Press SPACE to select this row." at bounding box center [118, 346] width 16 height 16
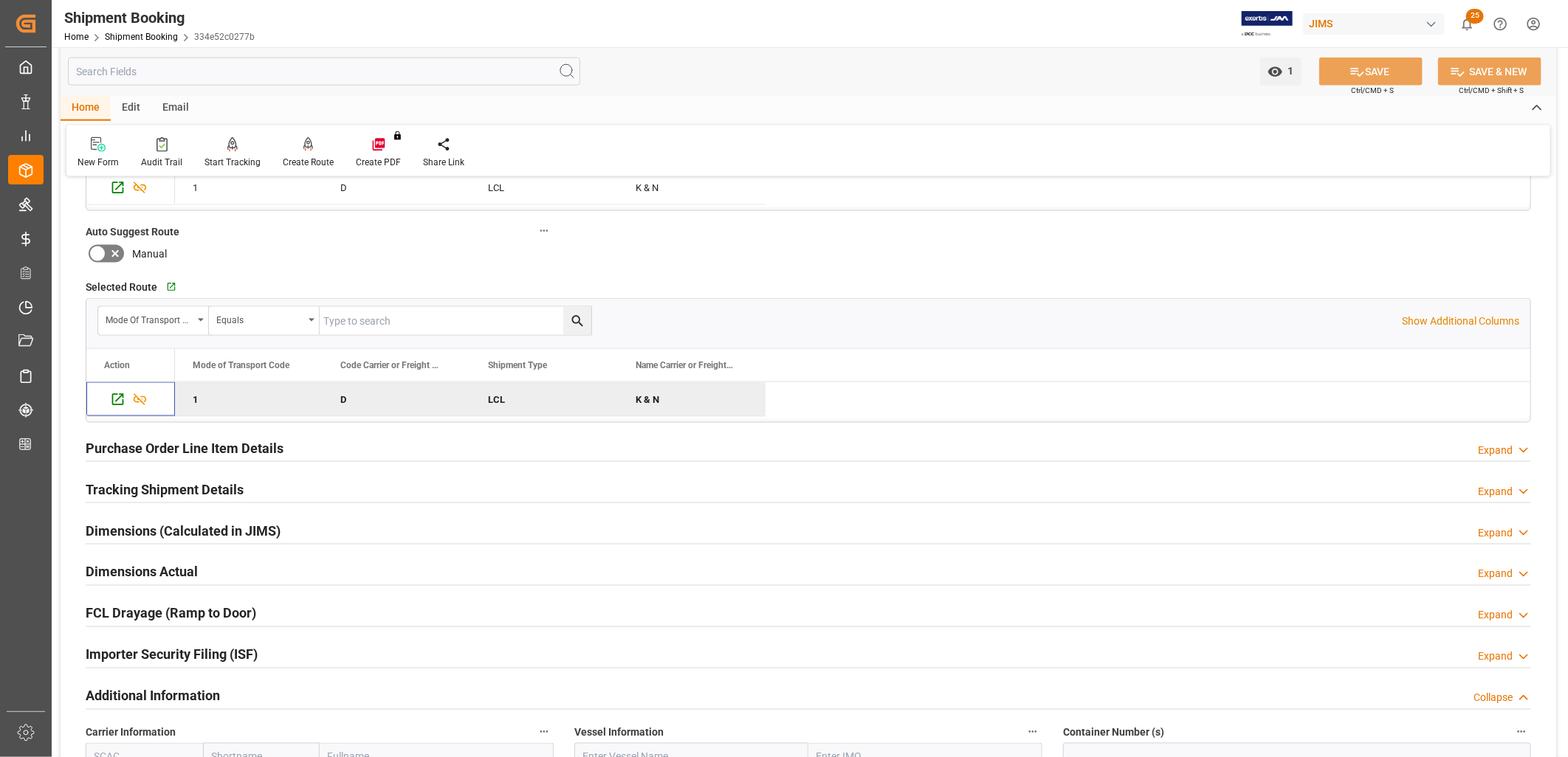
scroll to position [1229, 0]
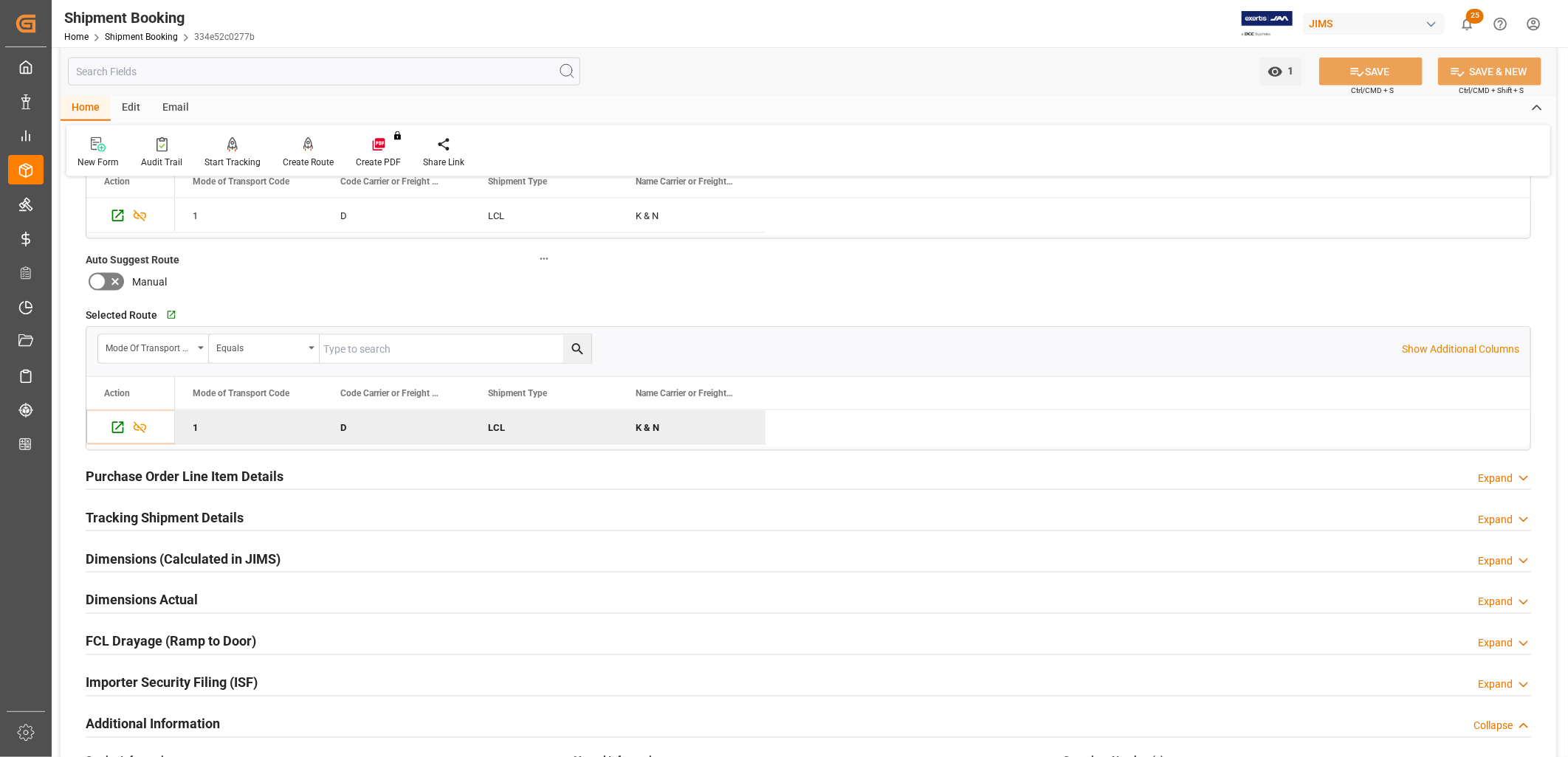
click at [195, 517] on h2 "Tracking Shipment Details" at bounding box center [164, 517] width 158 height 20
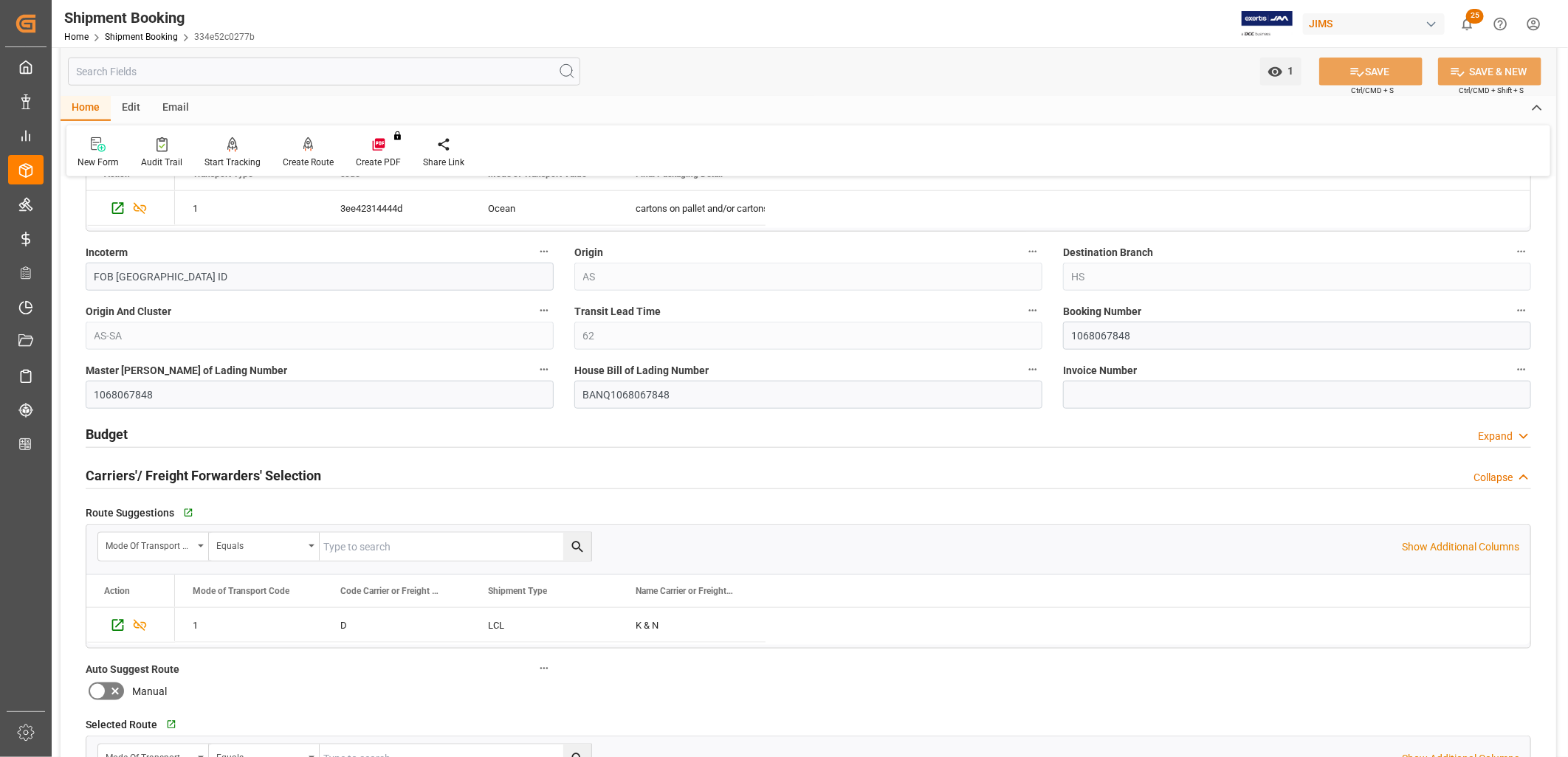
scroll to position [902, 0]
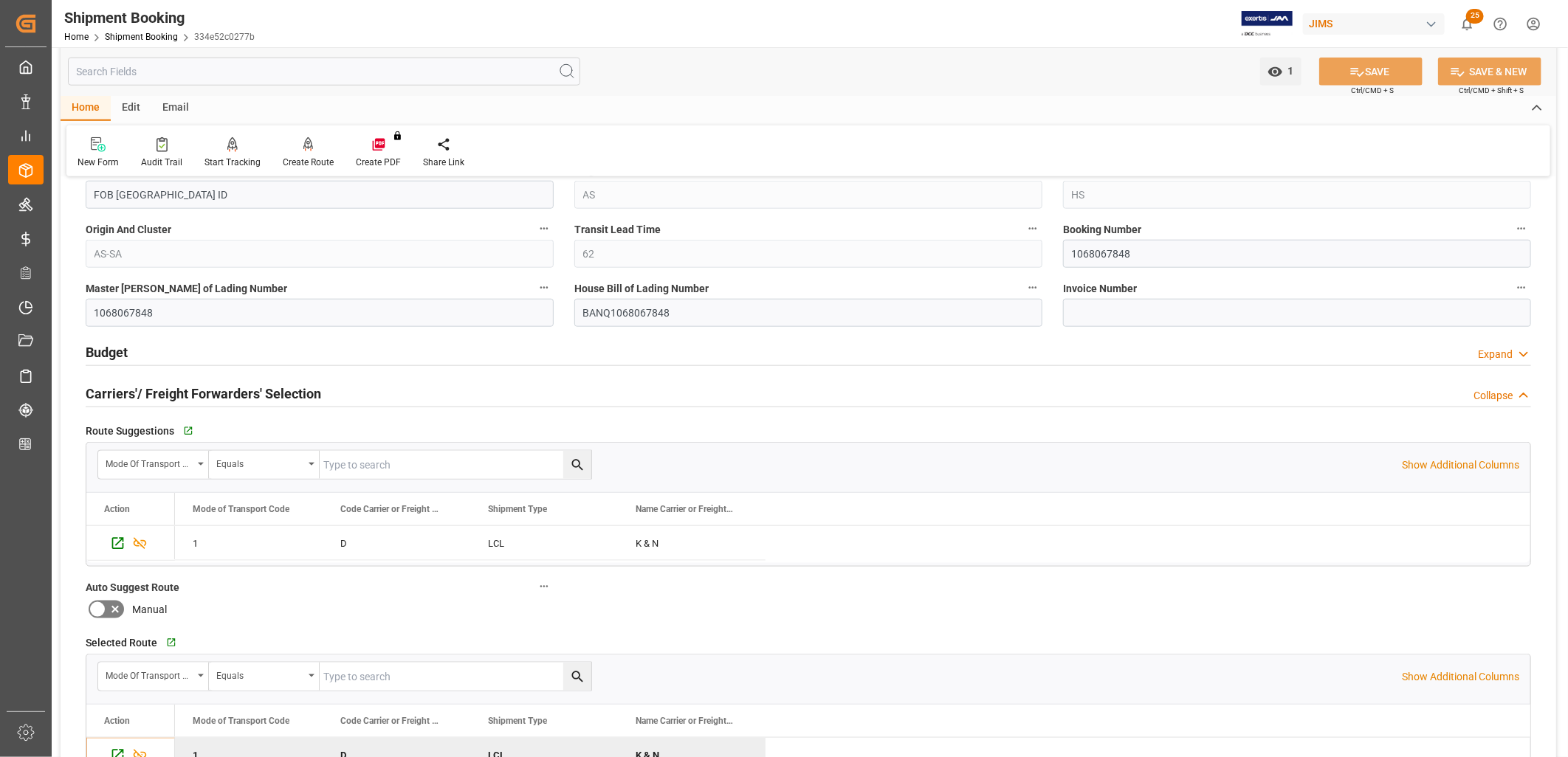
click at [196, 394] on h2 "Carriers'/ Freight Forwarders' Selection" at bounding box center [204, 394] width 235 height 20
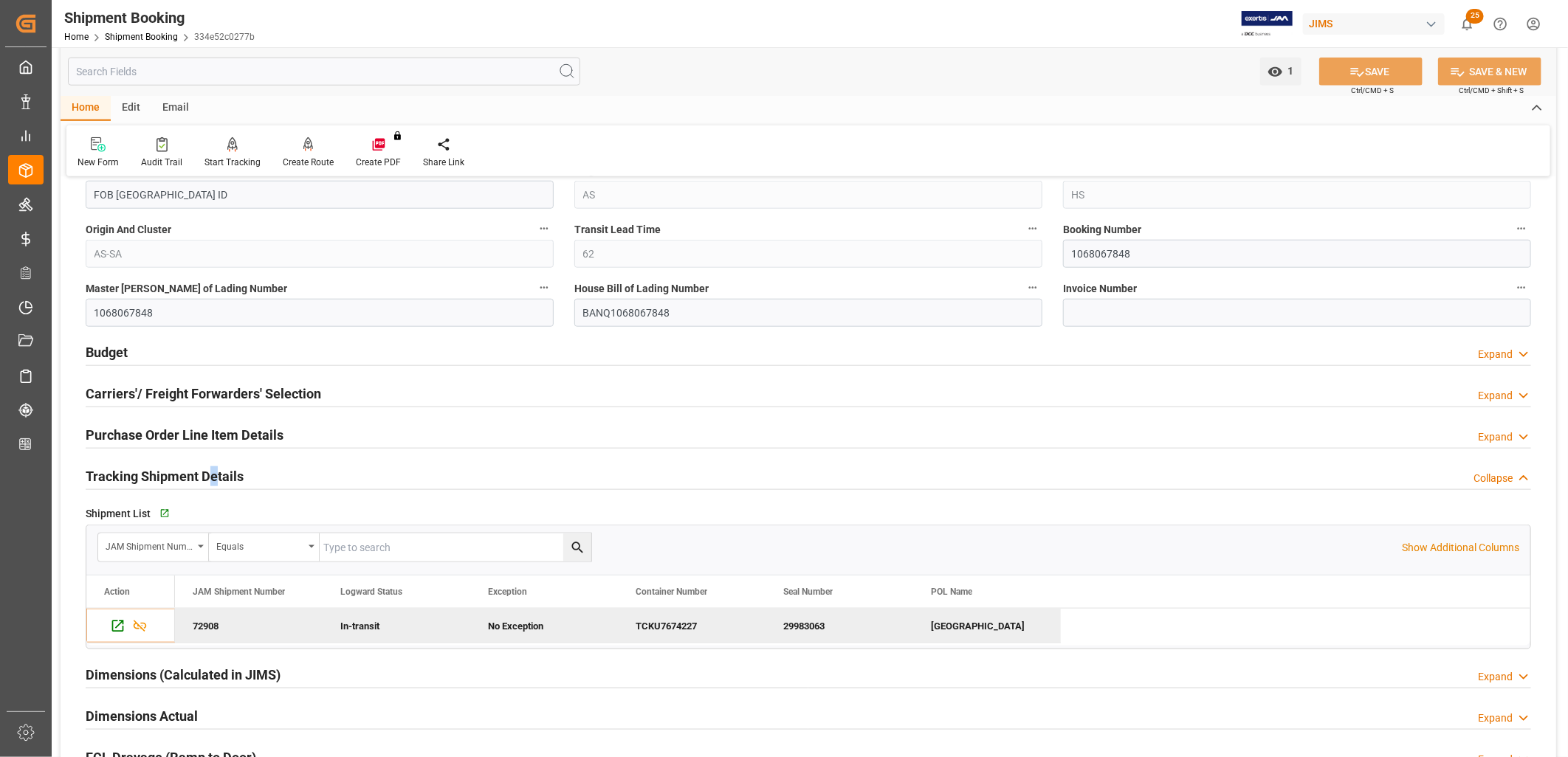
click at [215, 475] on h2 "Tracking Shipment Details" at bounding box center [164, 476] width 158 height 20
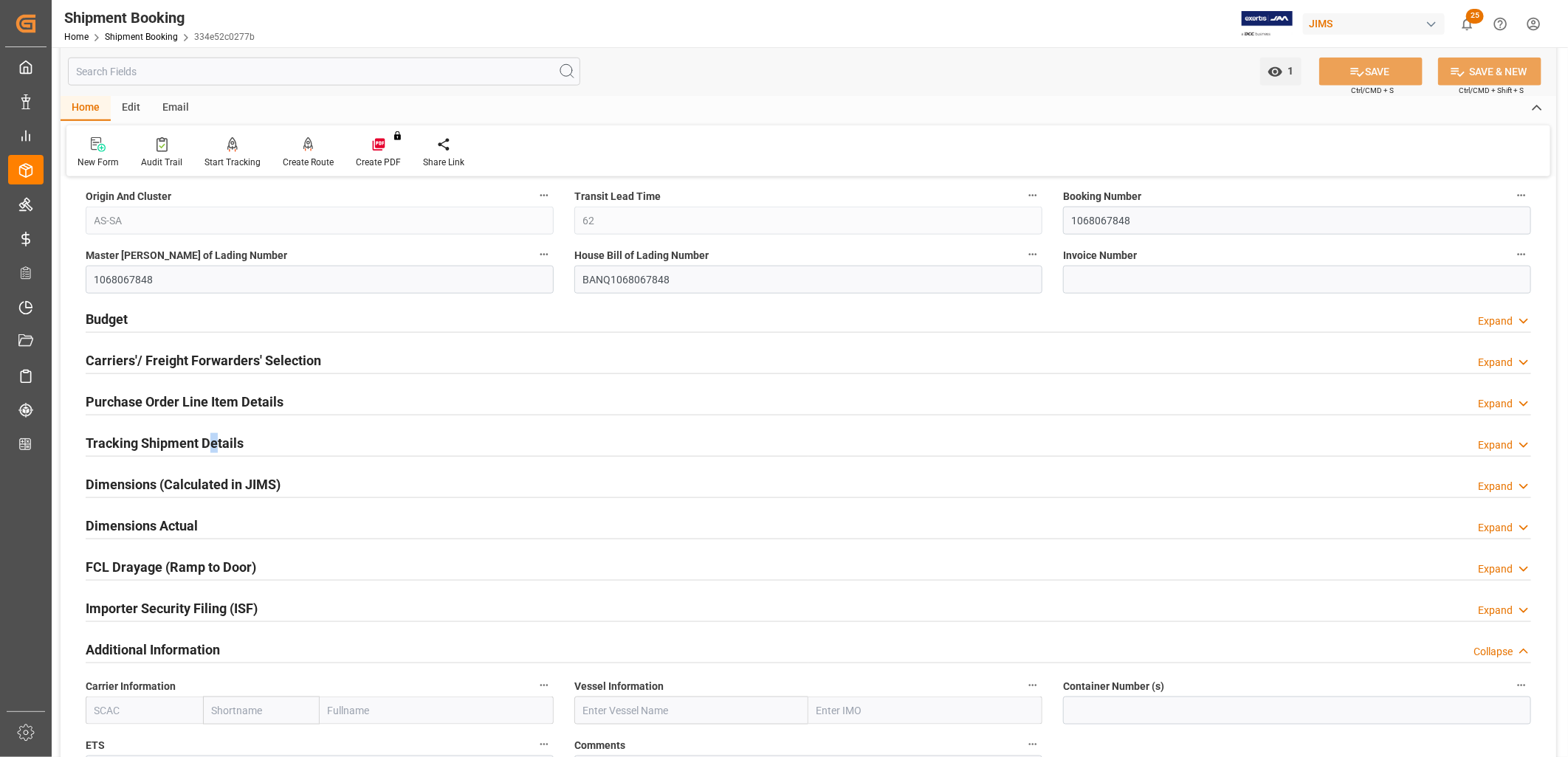
scroll to position [983, 0]
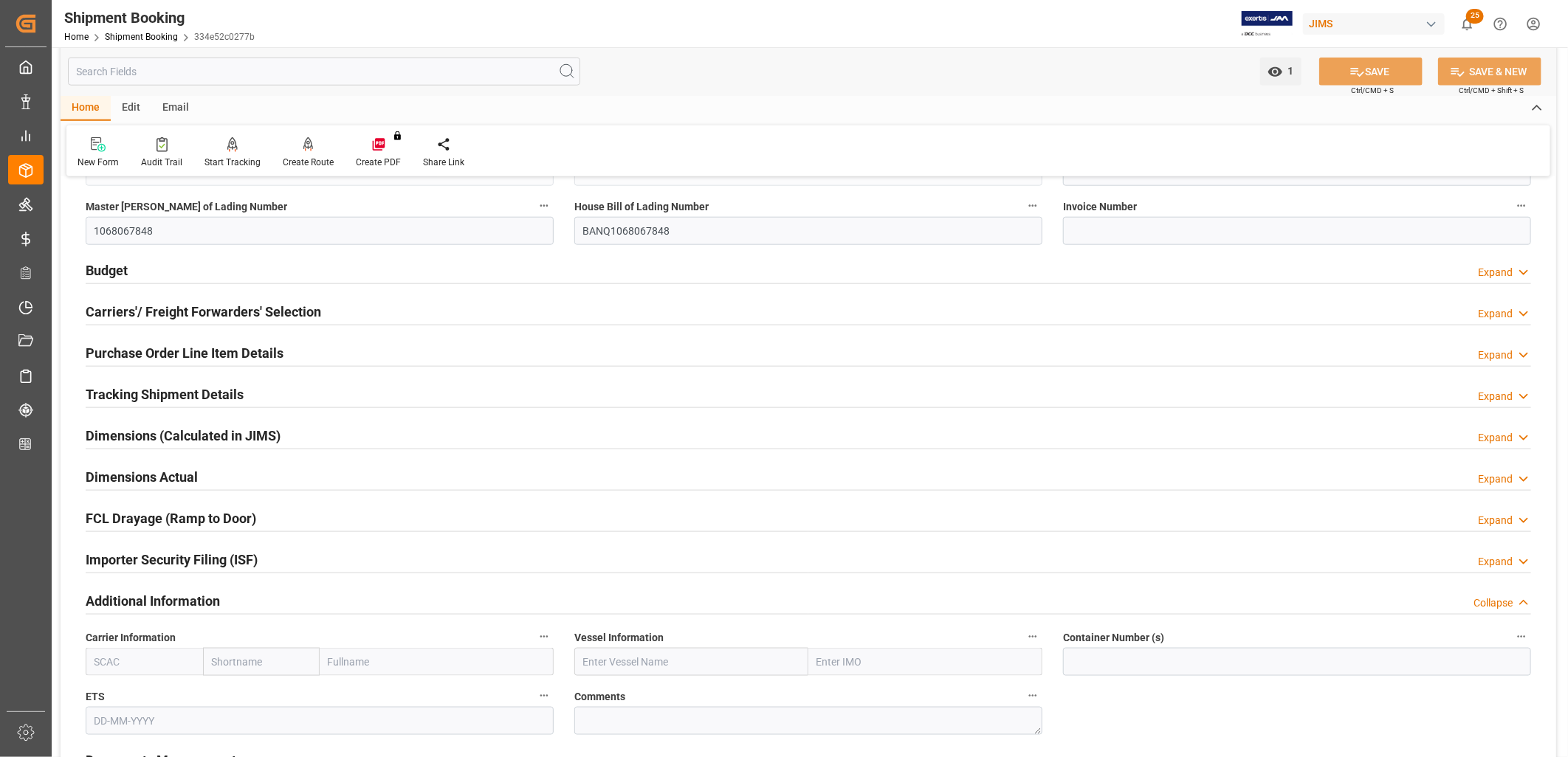
click at [161, 387] on h2 "Tracking Shipment Details" at bounding box center [164, 394] width 158 height 20
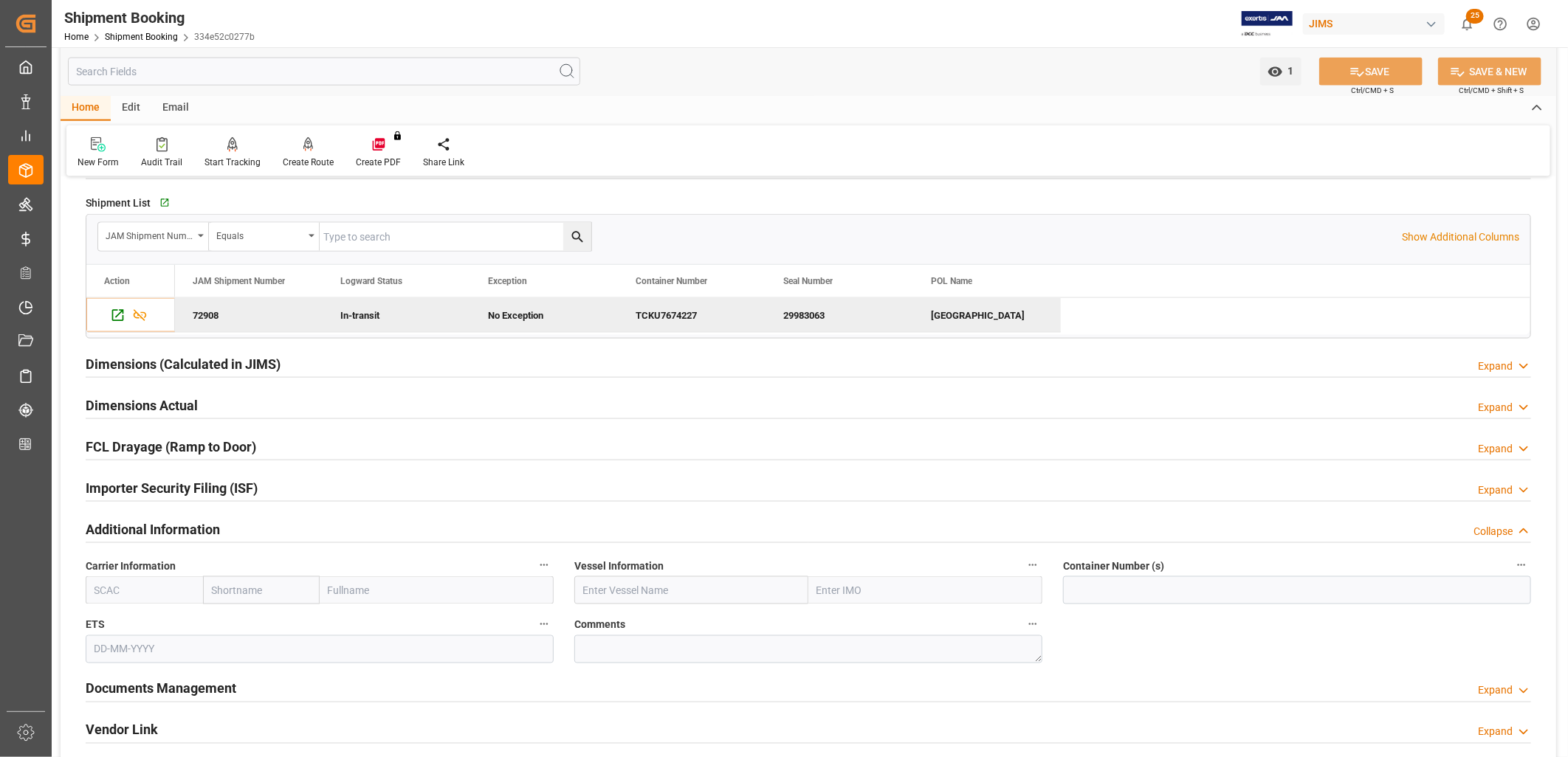
scroll to position [1066, 0]
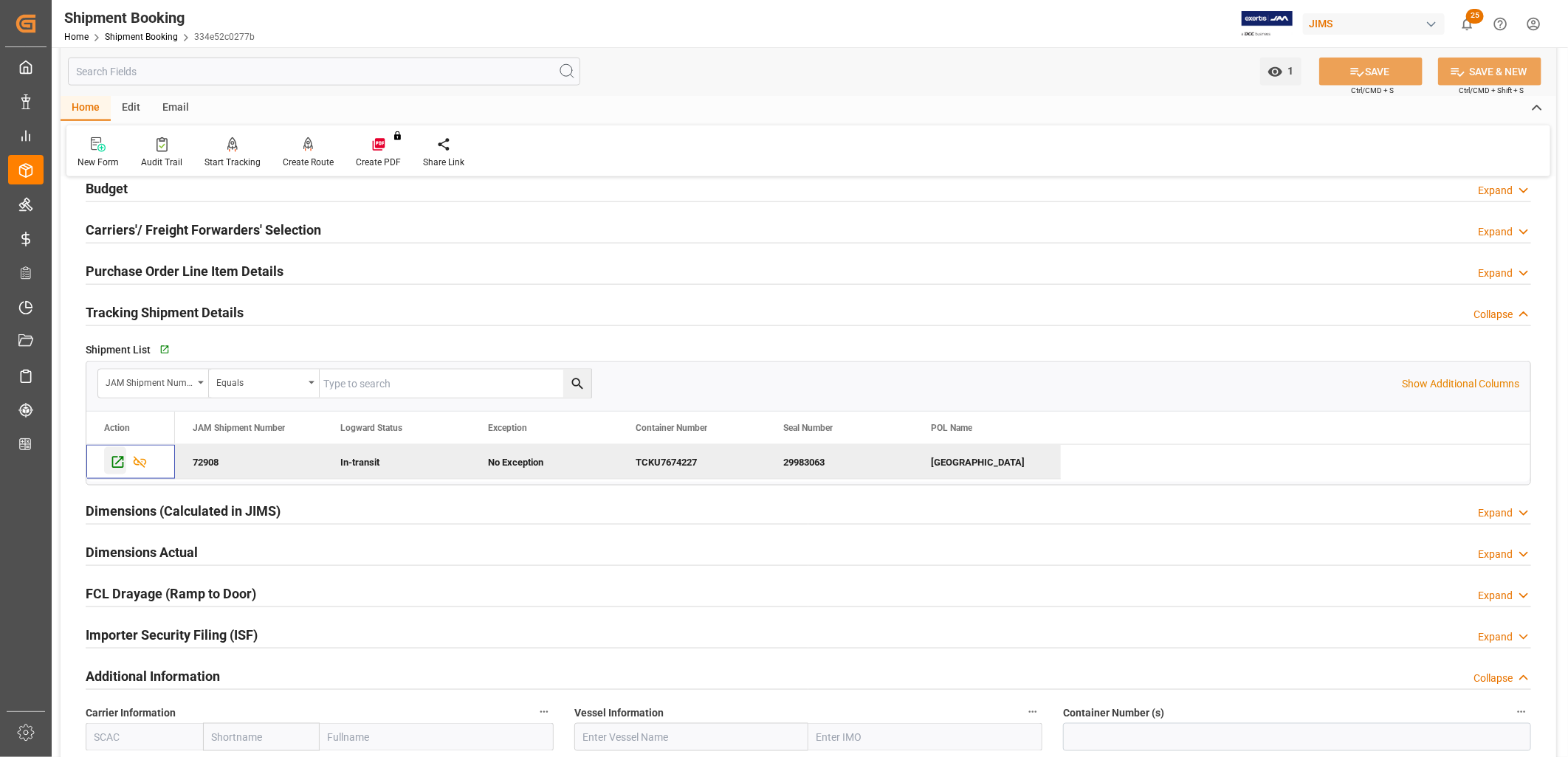
click at [118, 465] on icon "Press SPACE to deselect this row." at bounding box center [118, 462] width 16 height 16
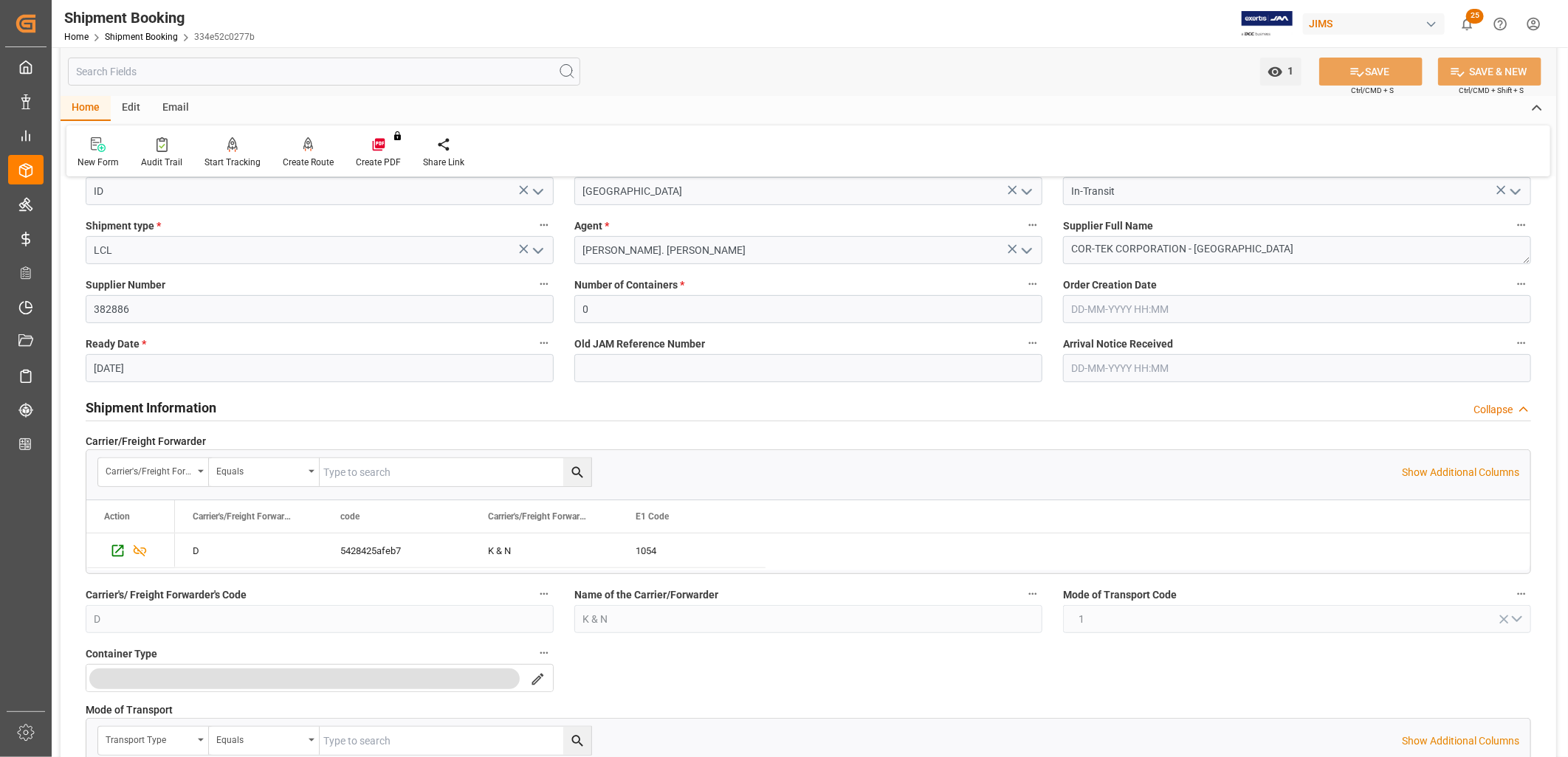
scroll to position [0, 0]
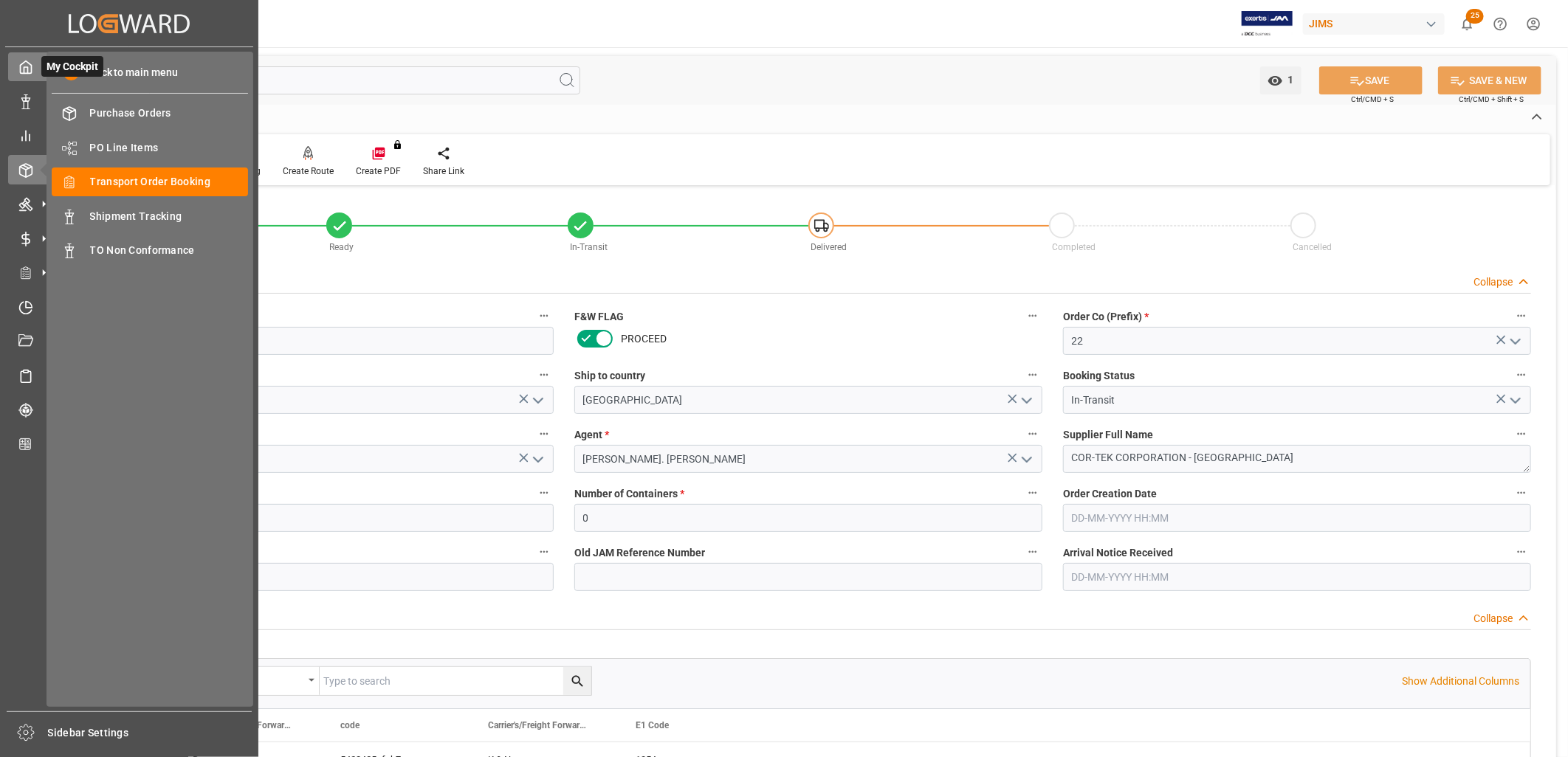
click at [27, 67] on polyline at bounding box center [26, 70] width 4 height 6
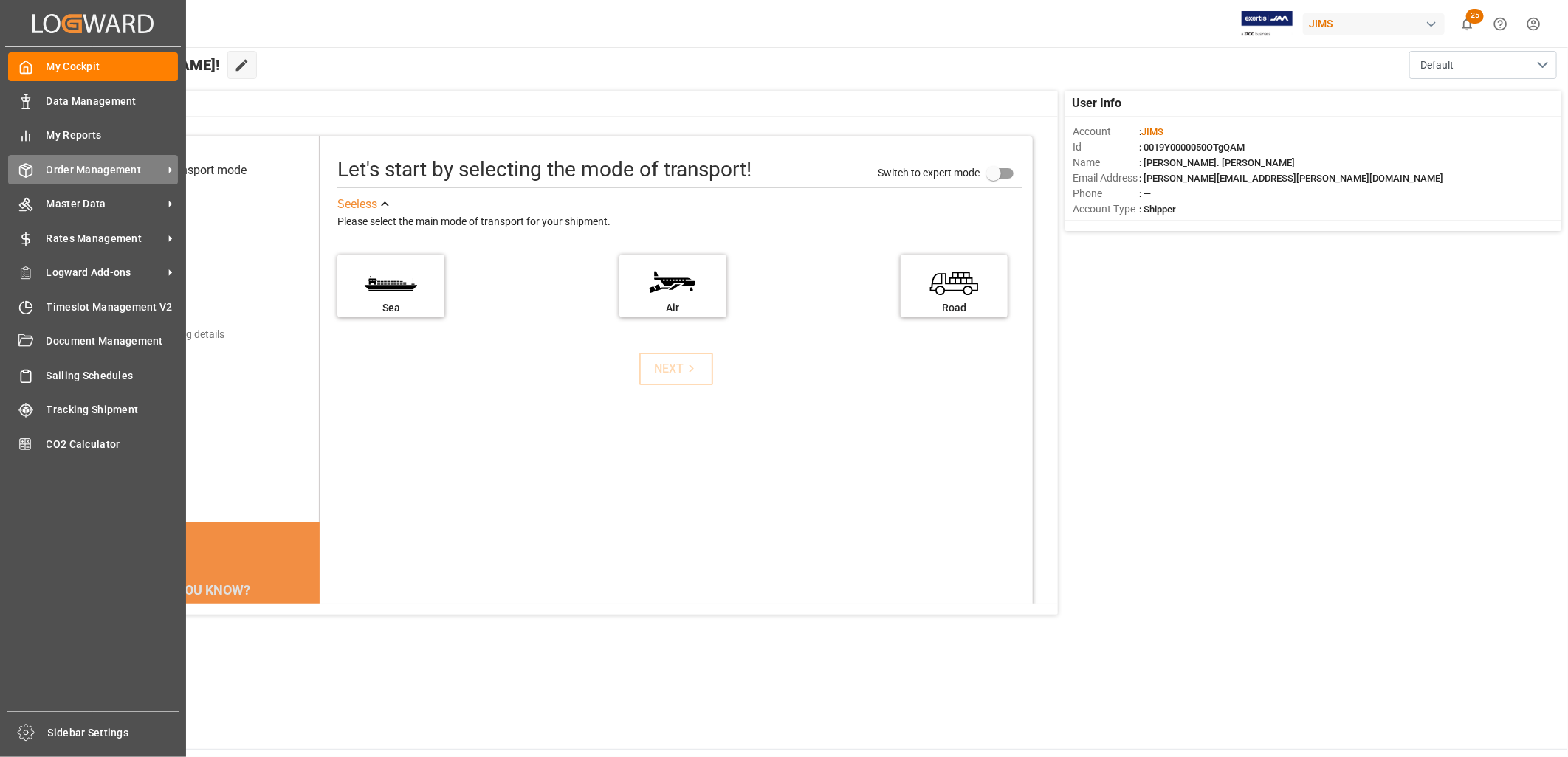
click at [93, 163] on span "Order Management" at bounding box center [105, 169] width 117 height 16
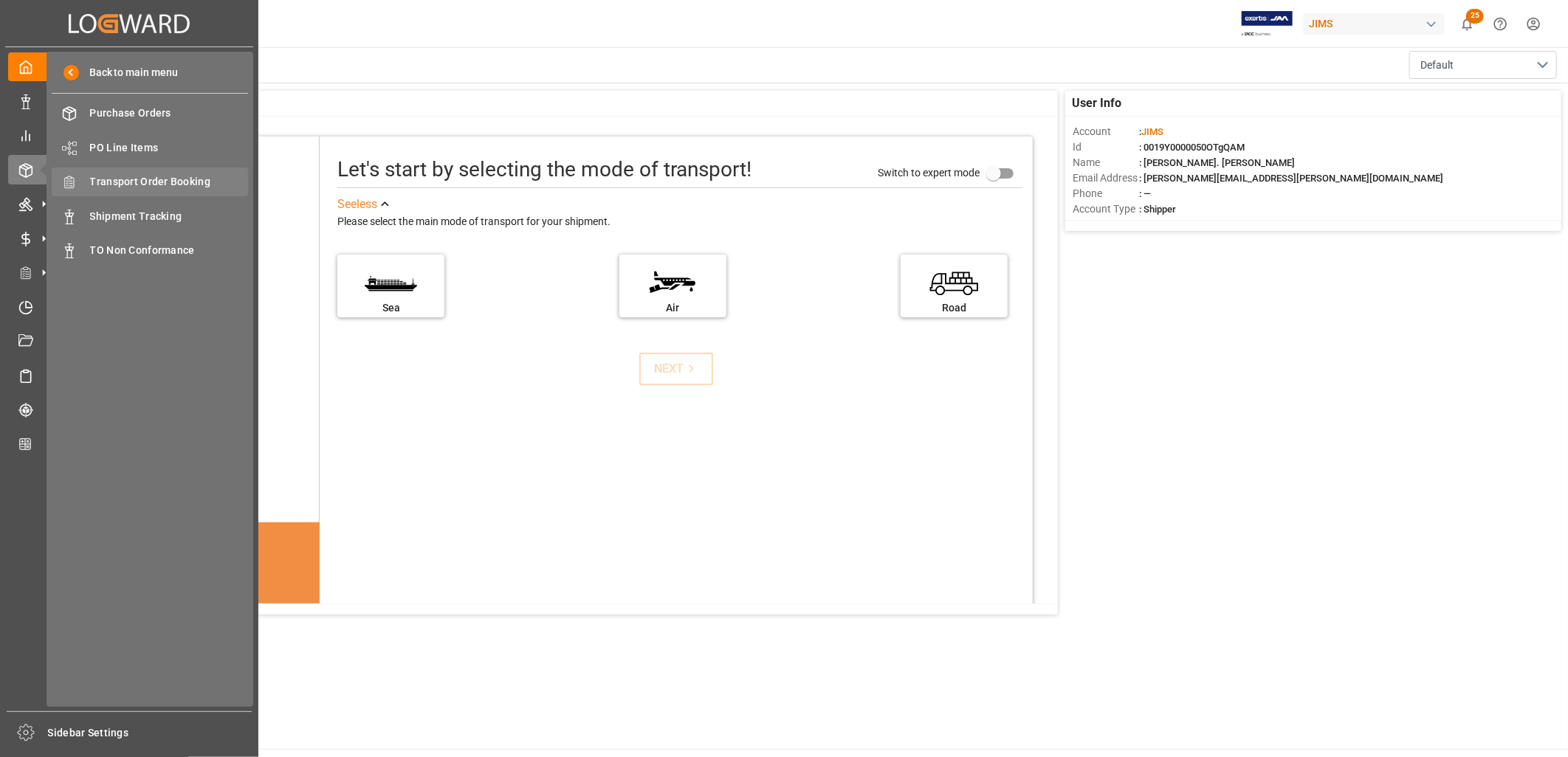
click at [190, 177] on span "Transport Order Booking" at bounding box center [170, 181] width 158 height 16
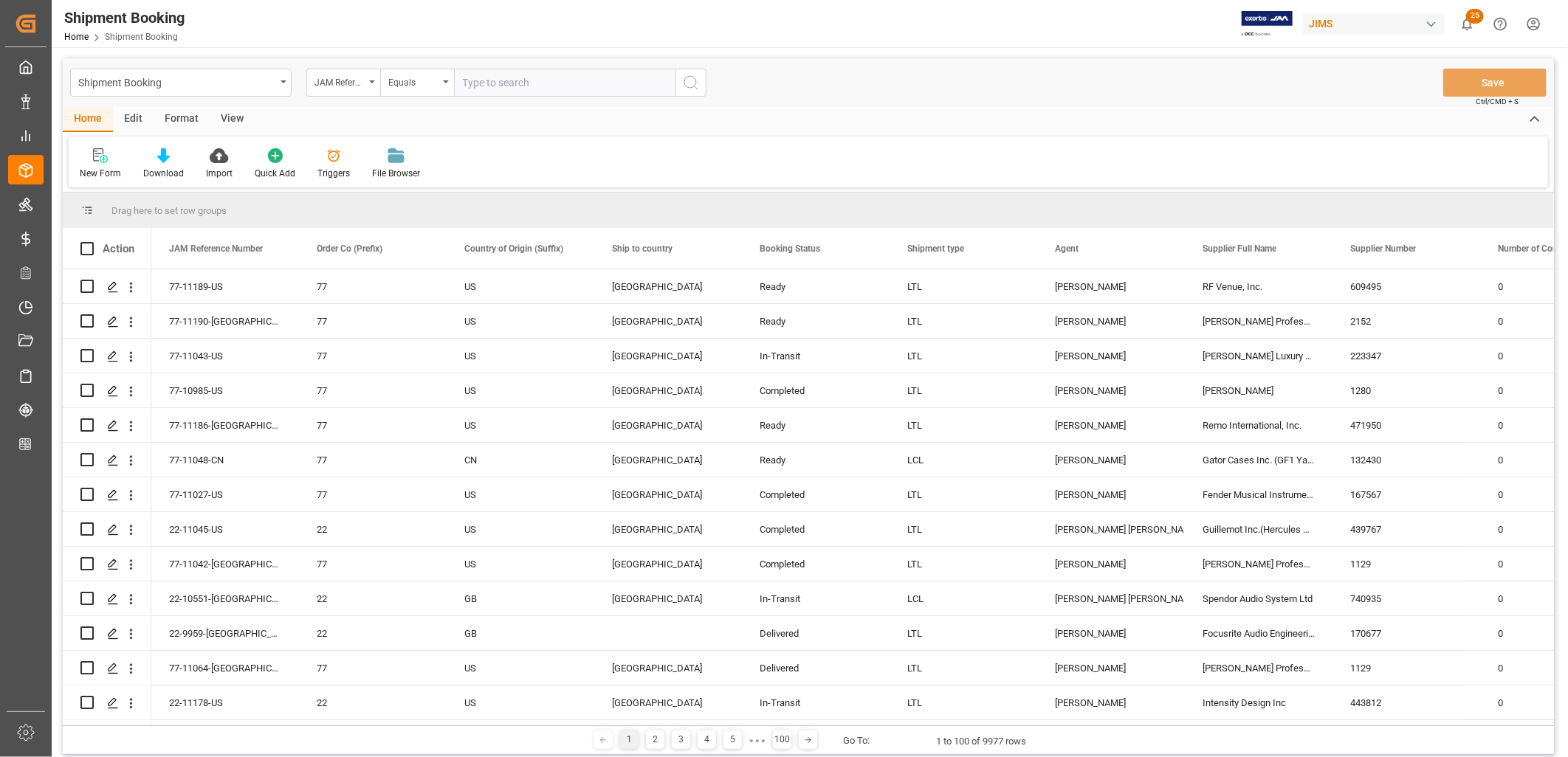
click at [463, 79] on input "text" at bounding box center [564, 83] width 221 height 28
type input "22-10500-JP"
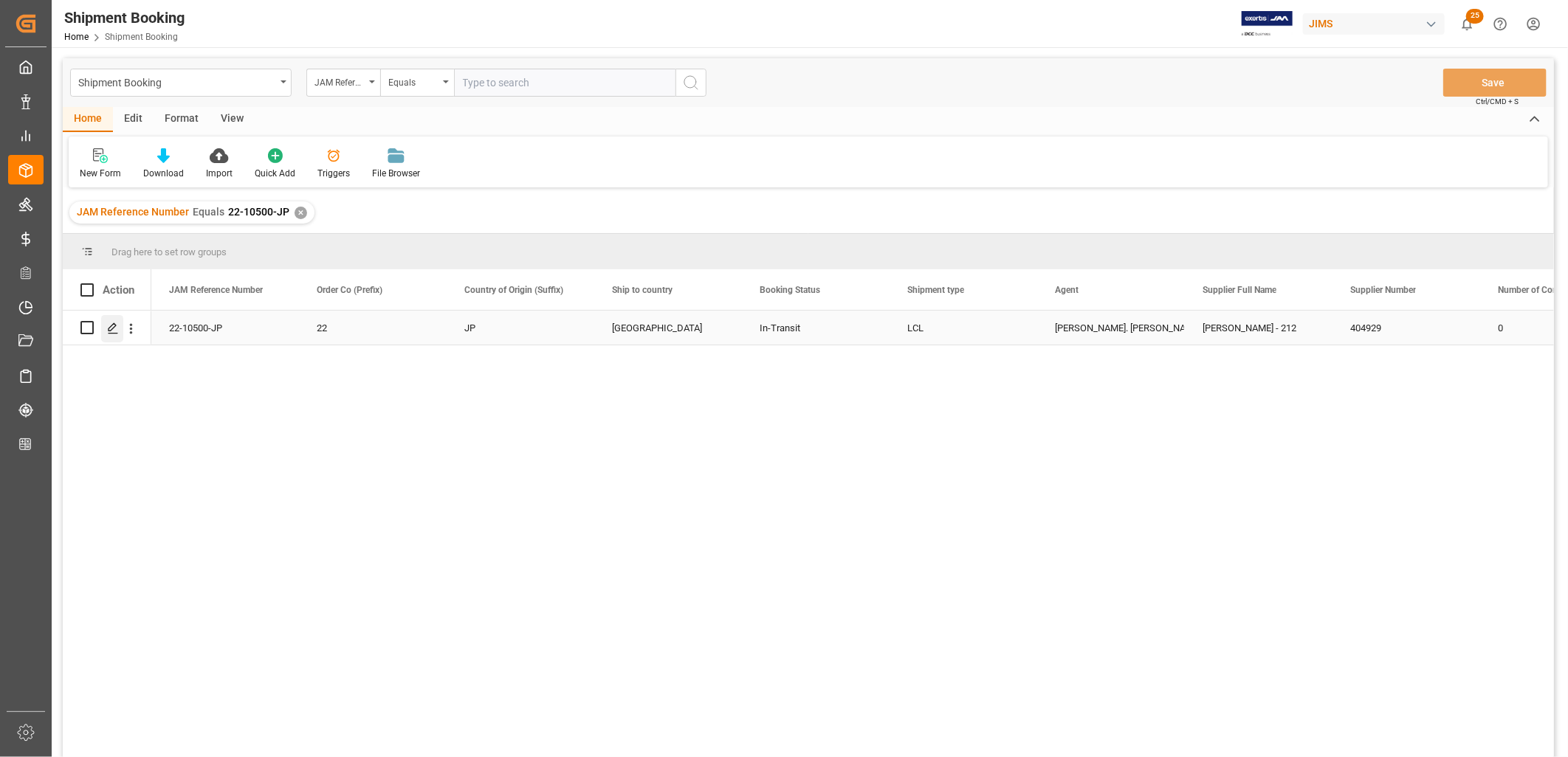
click at [113, 327] on icon "Press SPACE to select this row." at bounding box center [113, 329] width 12 height 12
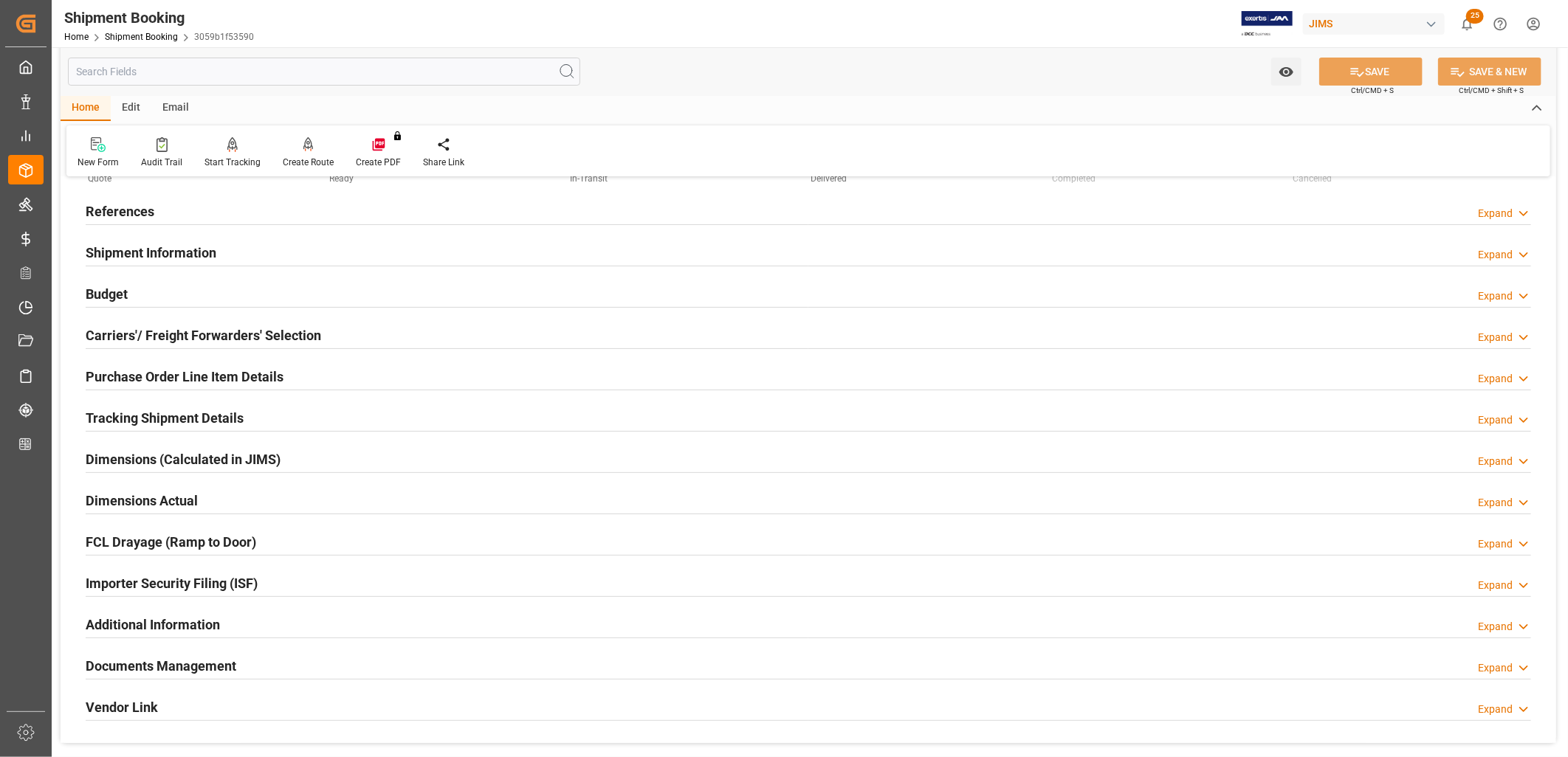
scroll to position [246, 0]
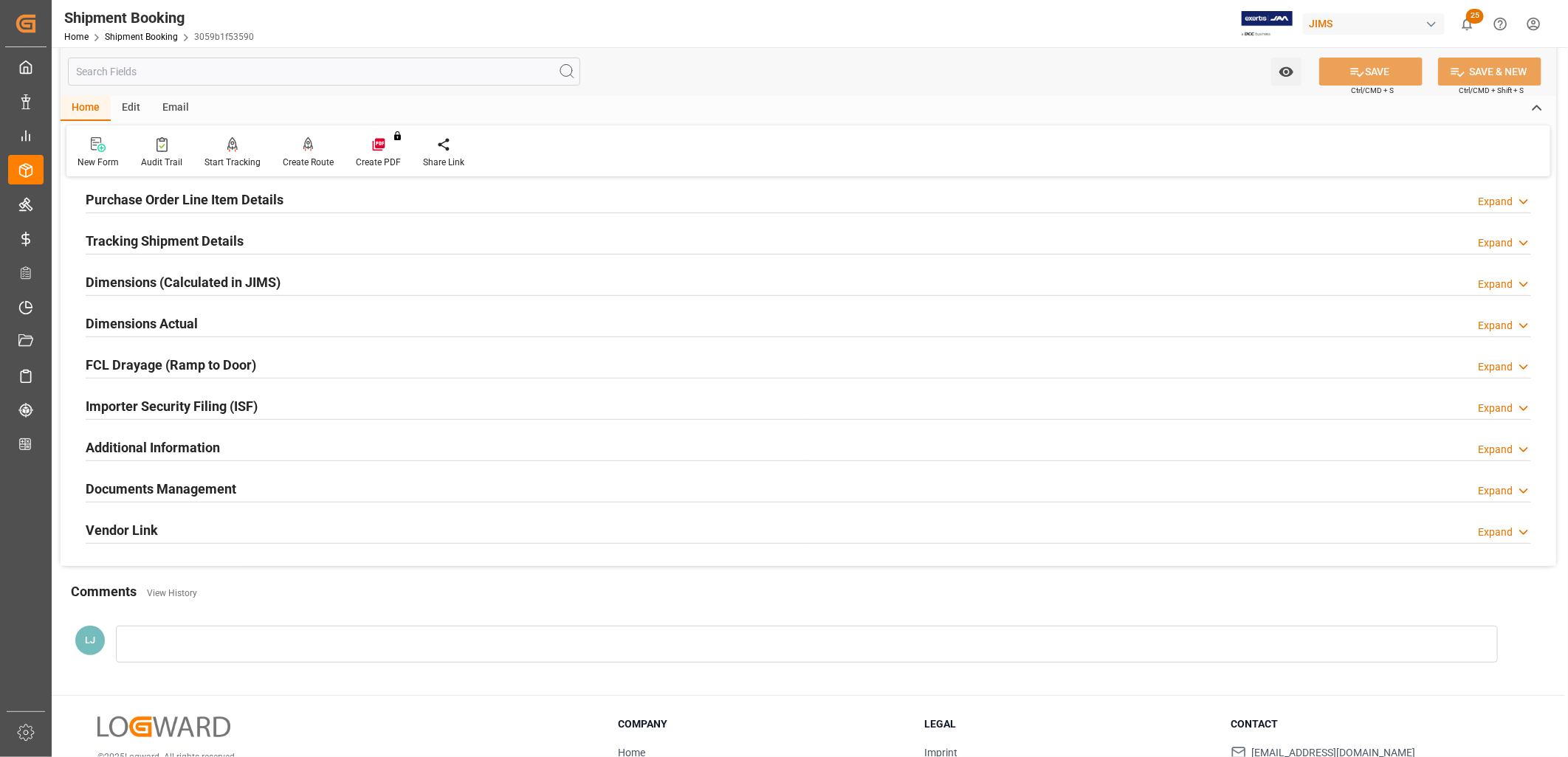
click at [192, 489] on h2 "Documents Management" at bounding box center [161, 488] width 150 height 20
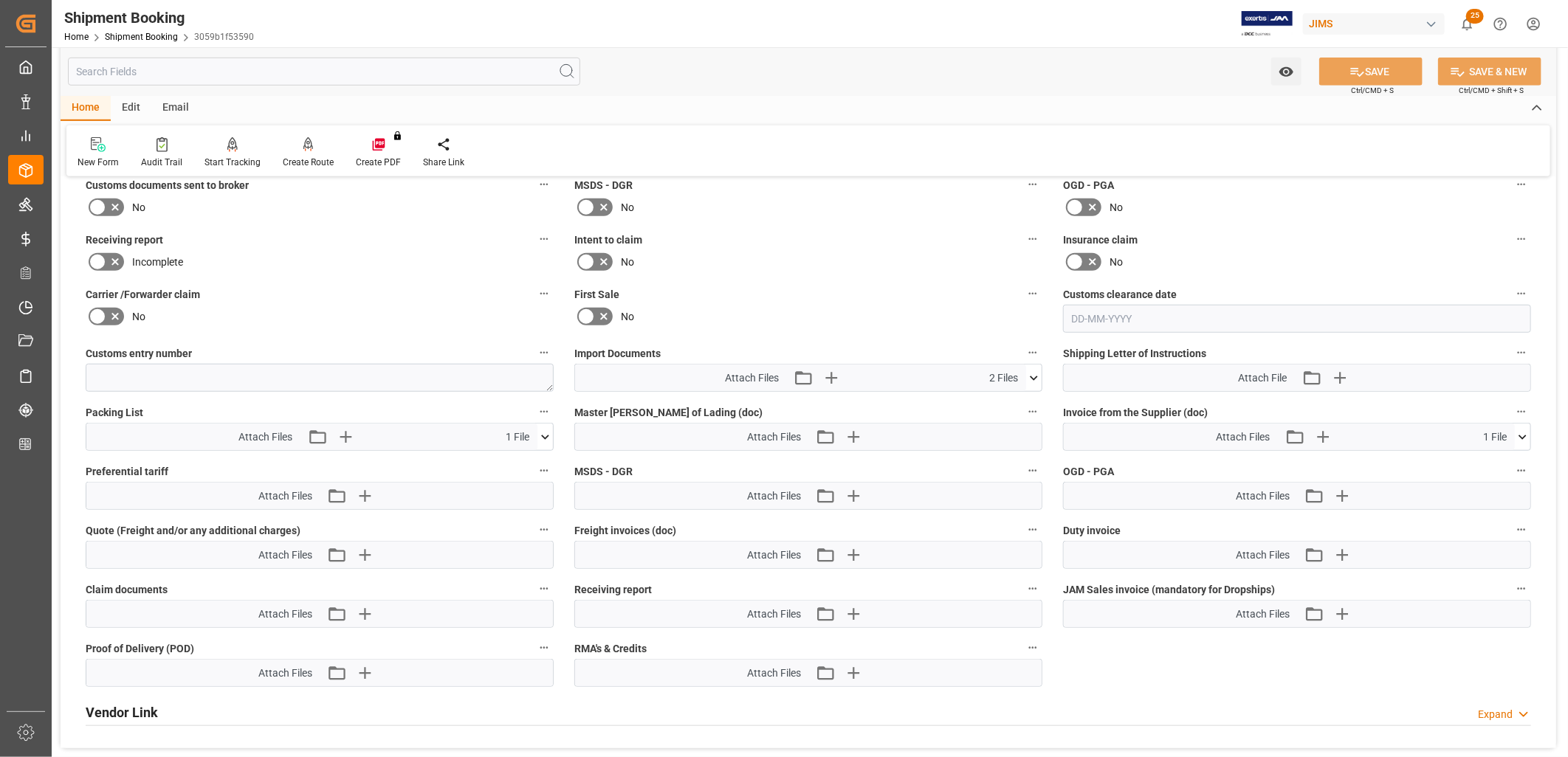
scroll to position [656, 0]
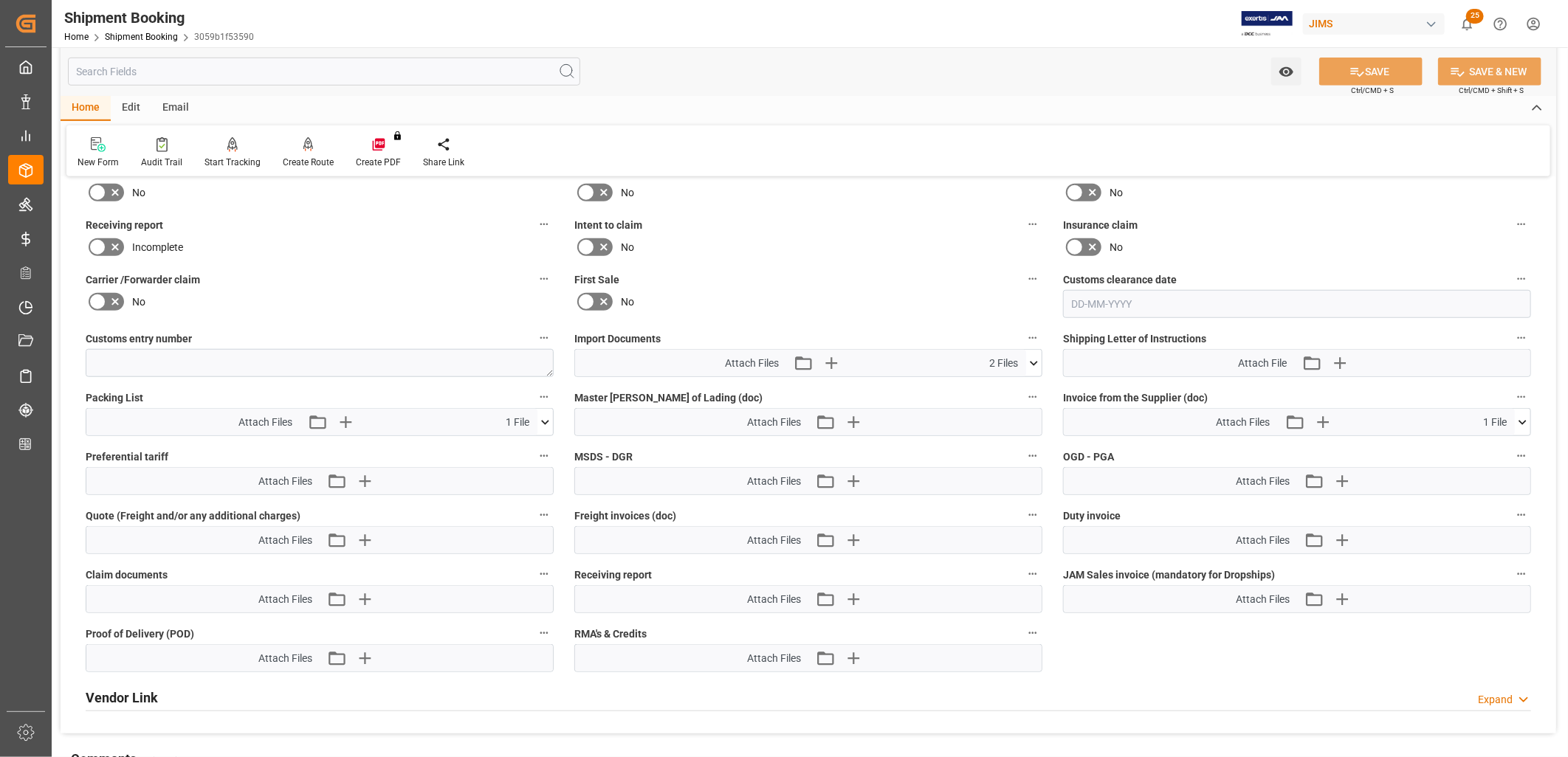
click at [1036, 361] on icon at bounding box center [1033, 363] width 8 height 4
click at [828, 356] on icon "button" at bounding box center [831, 363] width 24 height 24
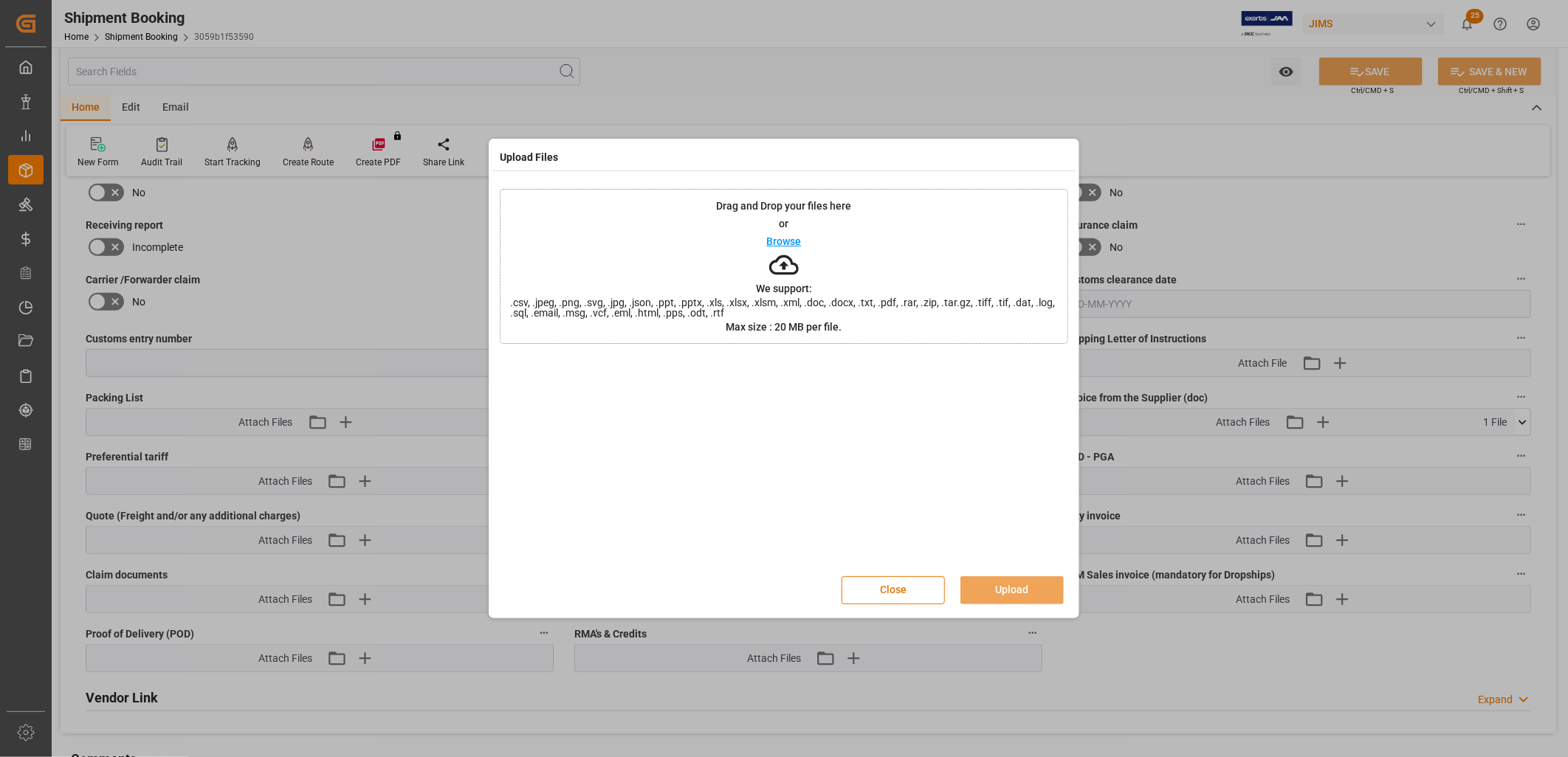
click at [797, 240] on p "Browse" at bounding box center [784, 241] width 35 height 10
click at [1024, 579] on button "Upload" at bounding box center [1012, 591] width 104 height 28
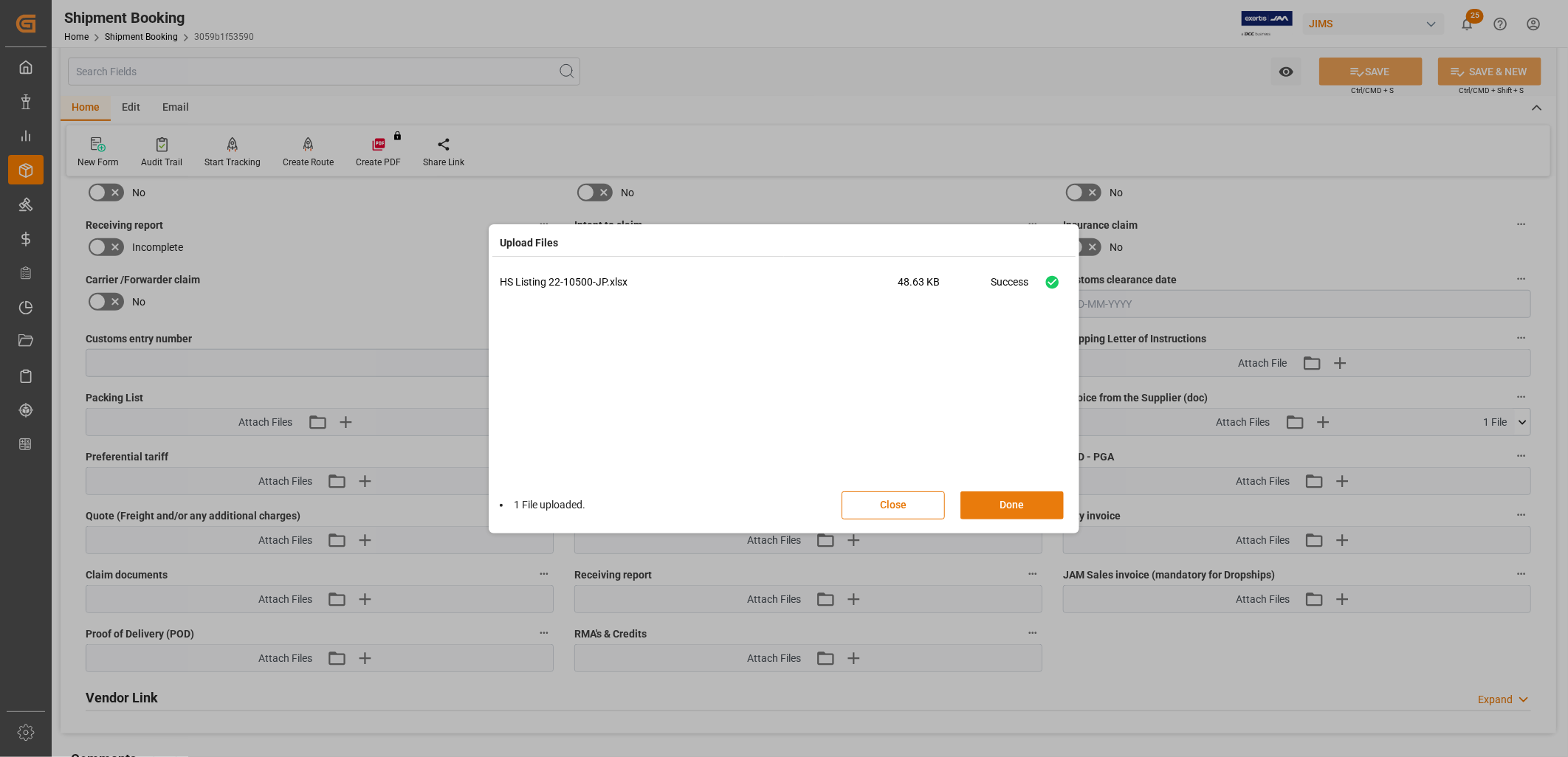
click at [1035, 502] on button "Done" at bounding box center [1012, 505] width 104 height 28
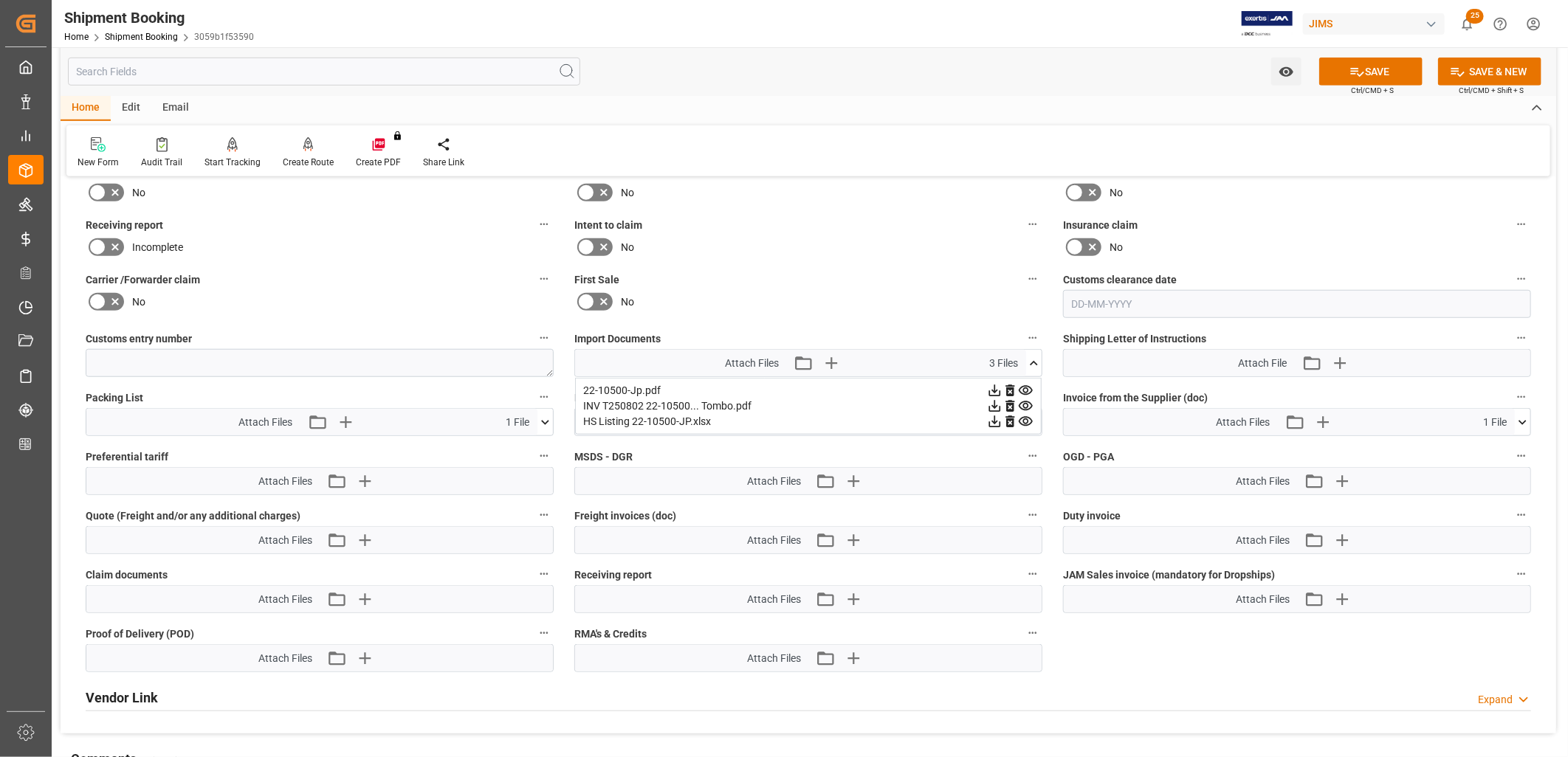
click at [1032, 356] on icon at bounding box center [1033, 363] width 16 height 16
click at [854, 415] on icon "button" at bounding box center [853, 422] width 14 height 14
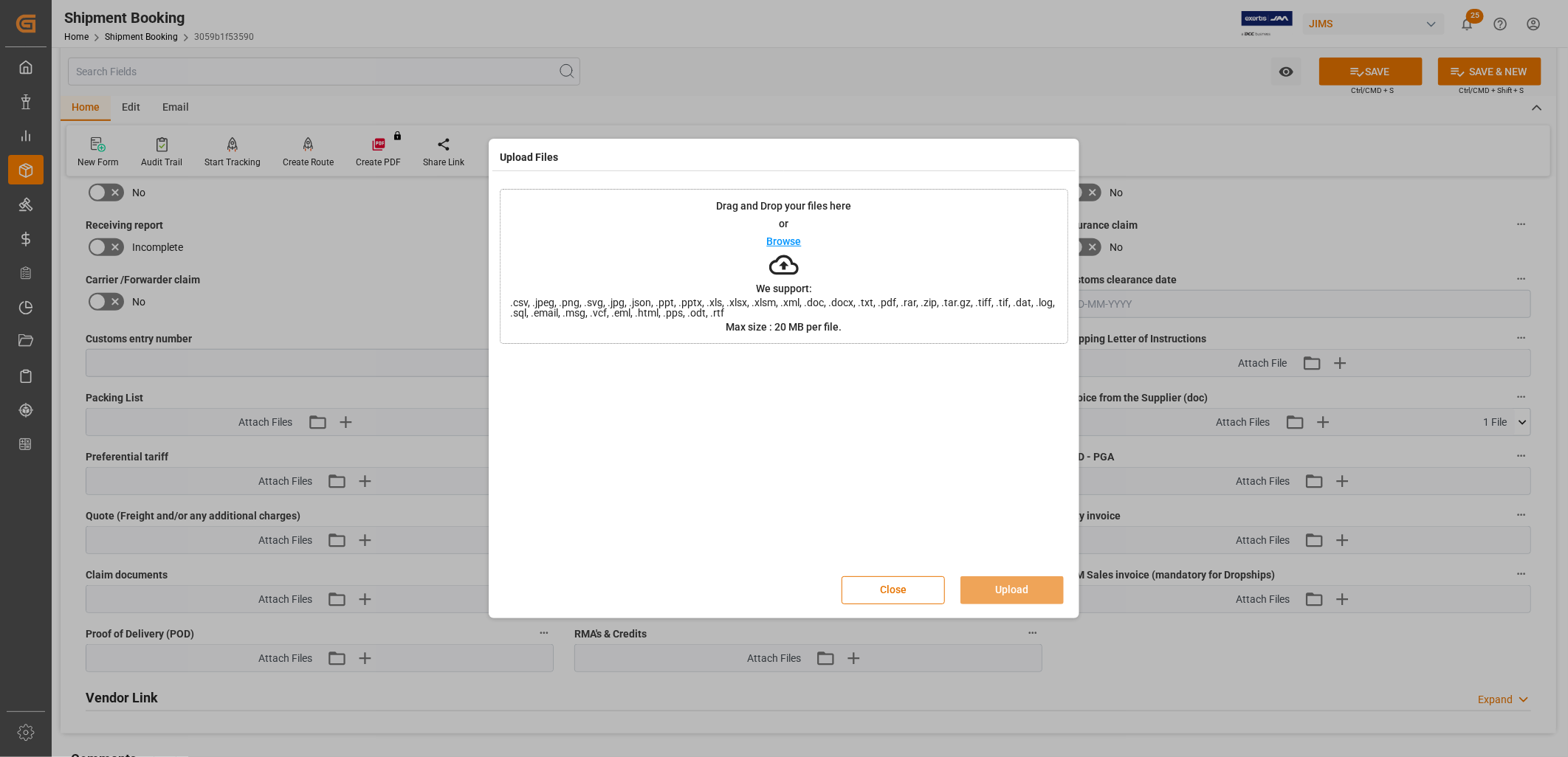
click at [788, 238] on p "Browse" at bounding box center [784, 241] width 35 height 10
click at [1012, 588] on button "Upload" at bounding box center [1012, 591] width 104 height 28
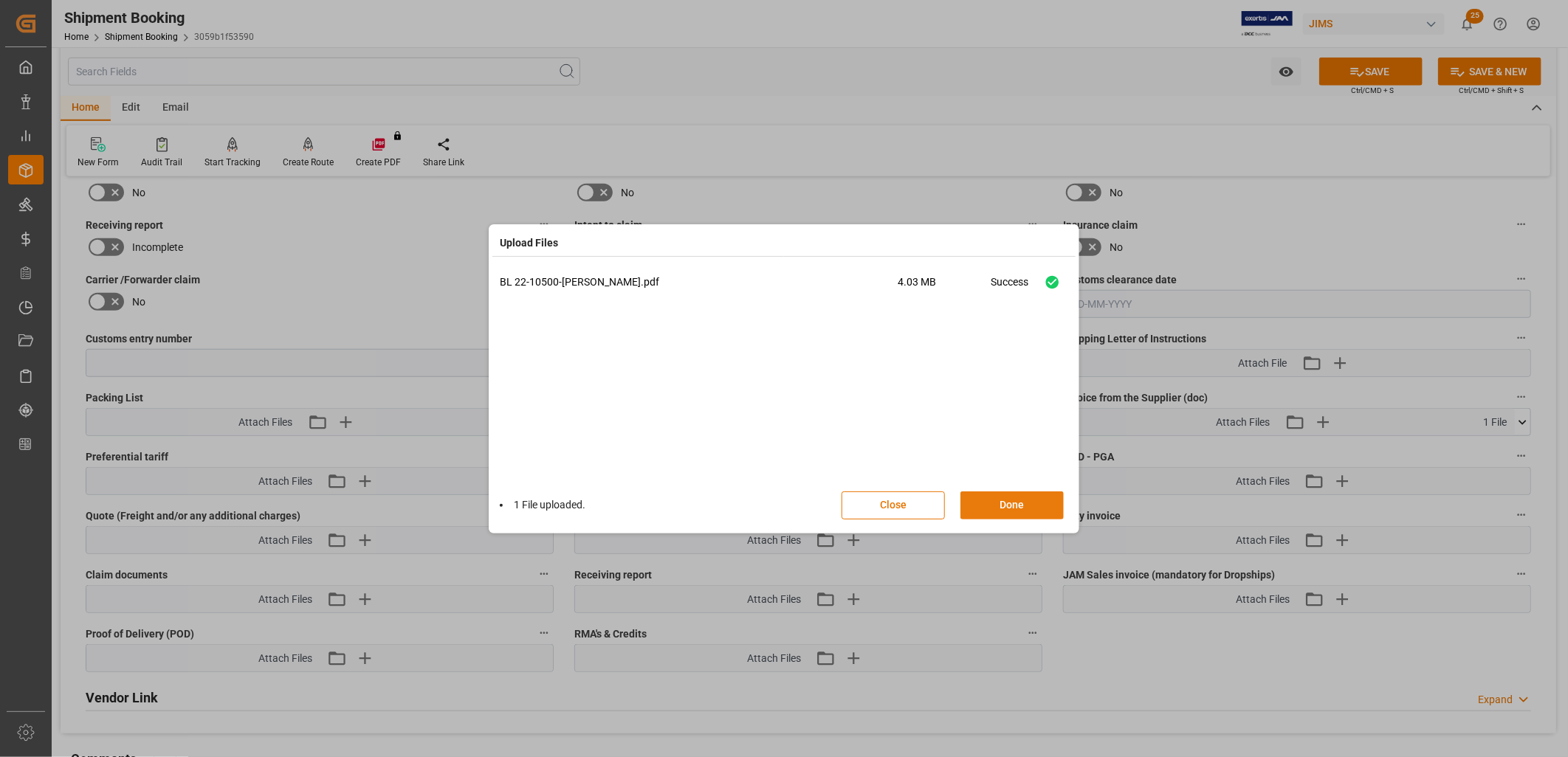
click at [1020, 499] on button "Done" at bounding box center [1012, 505] width 104 height 28
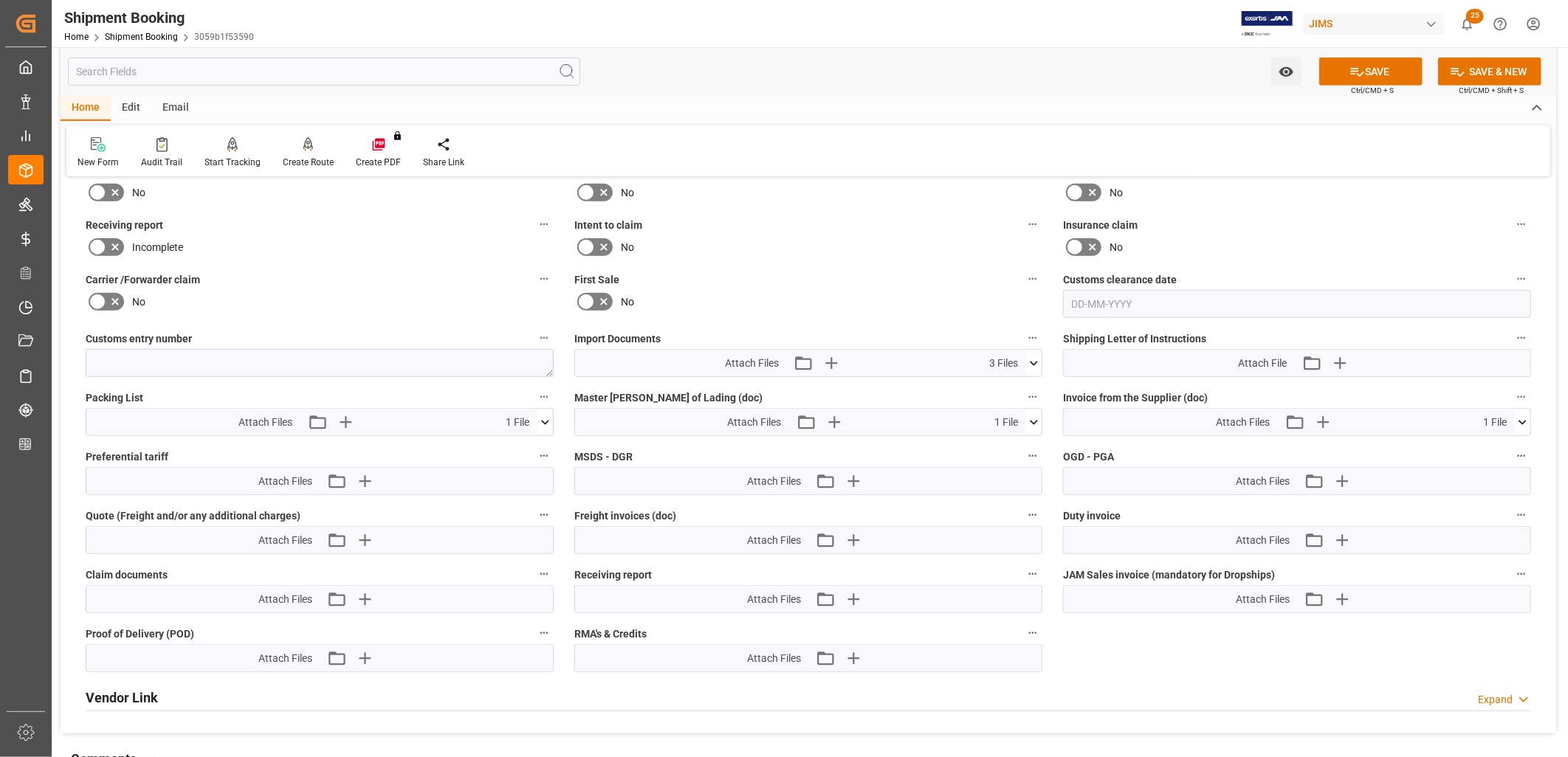
click at [1031, 357] on icon at bounding box center [1033, 363] width 16 height 16
click at [831, 357] on icon "button" at bounding box center [831, 363] width 14 height 14
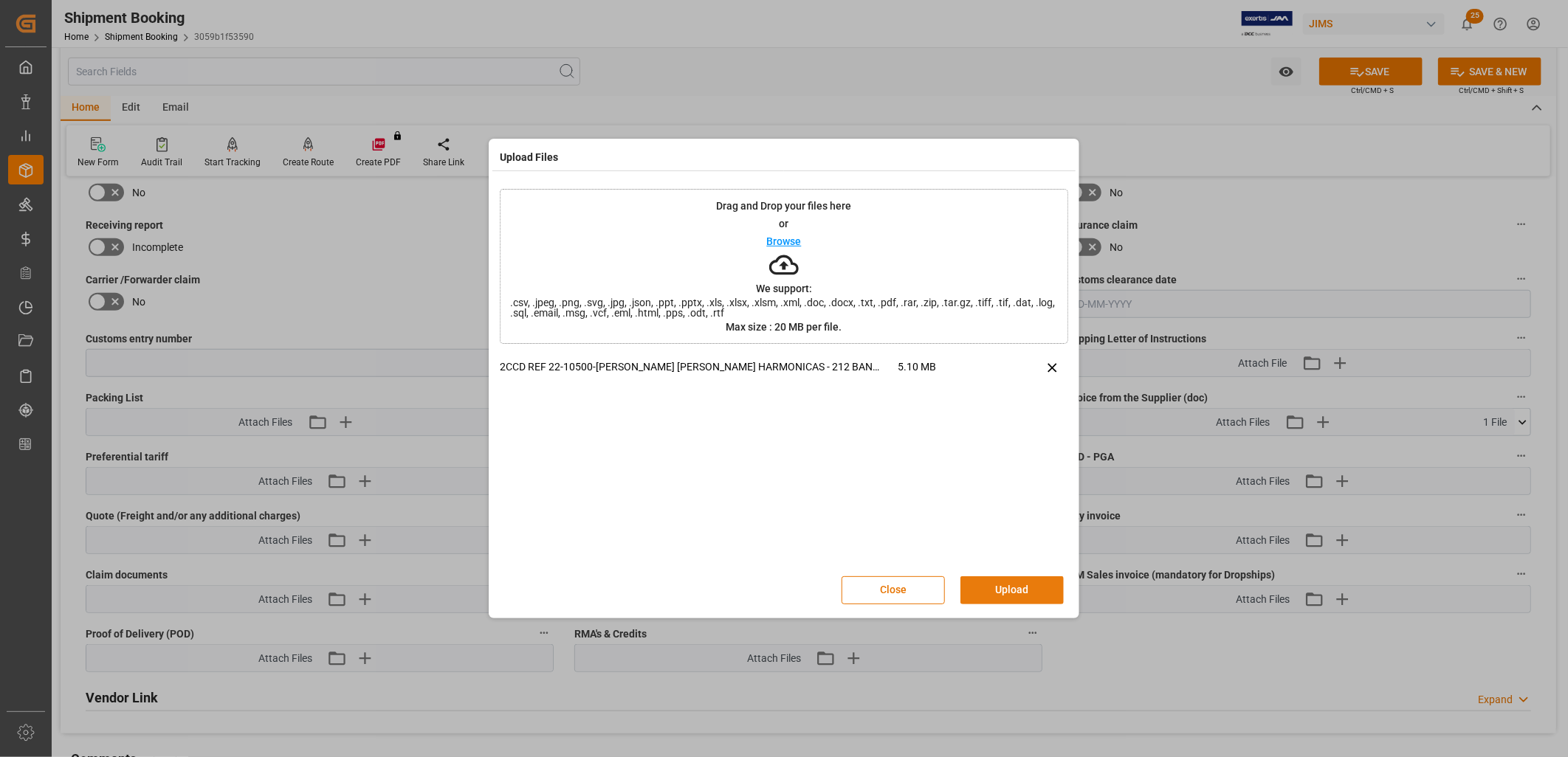
click at [1023, 581] on button "Upload" at bounding box center [1012, 591] width 104 height 28
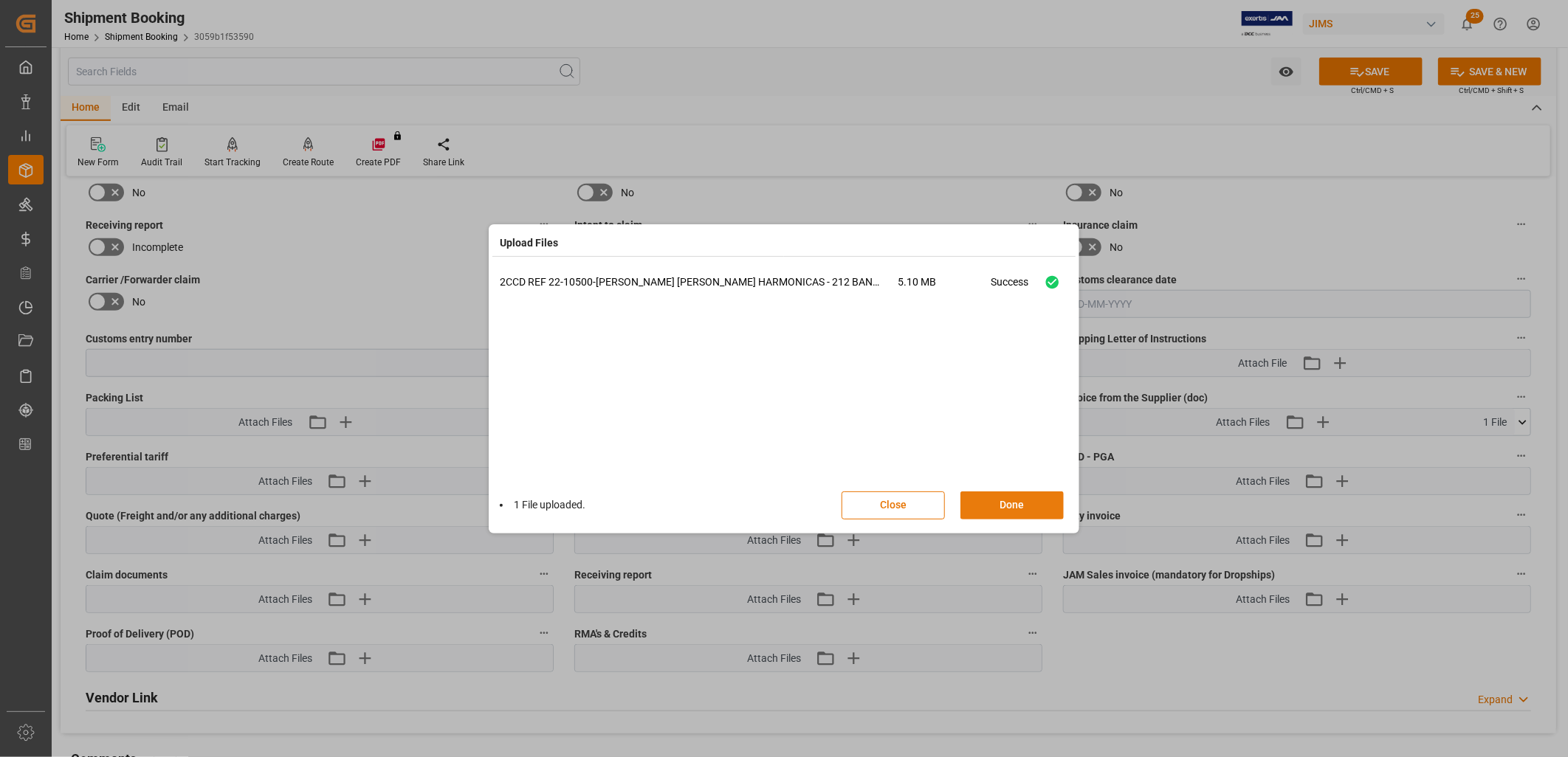
click at [1019, 502] on button "Done" at bounding box center [1012, 505] width 104 height 28
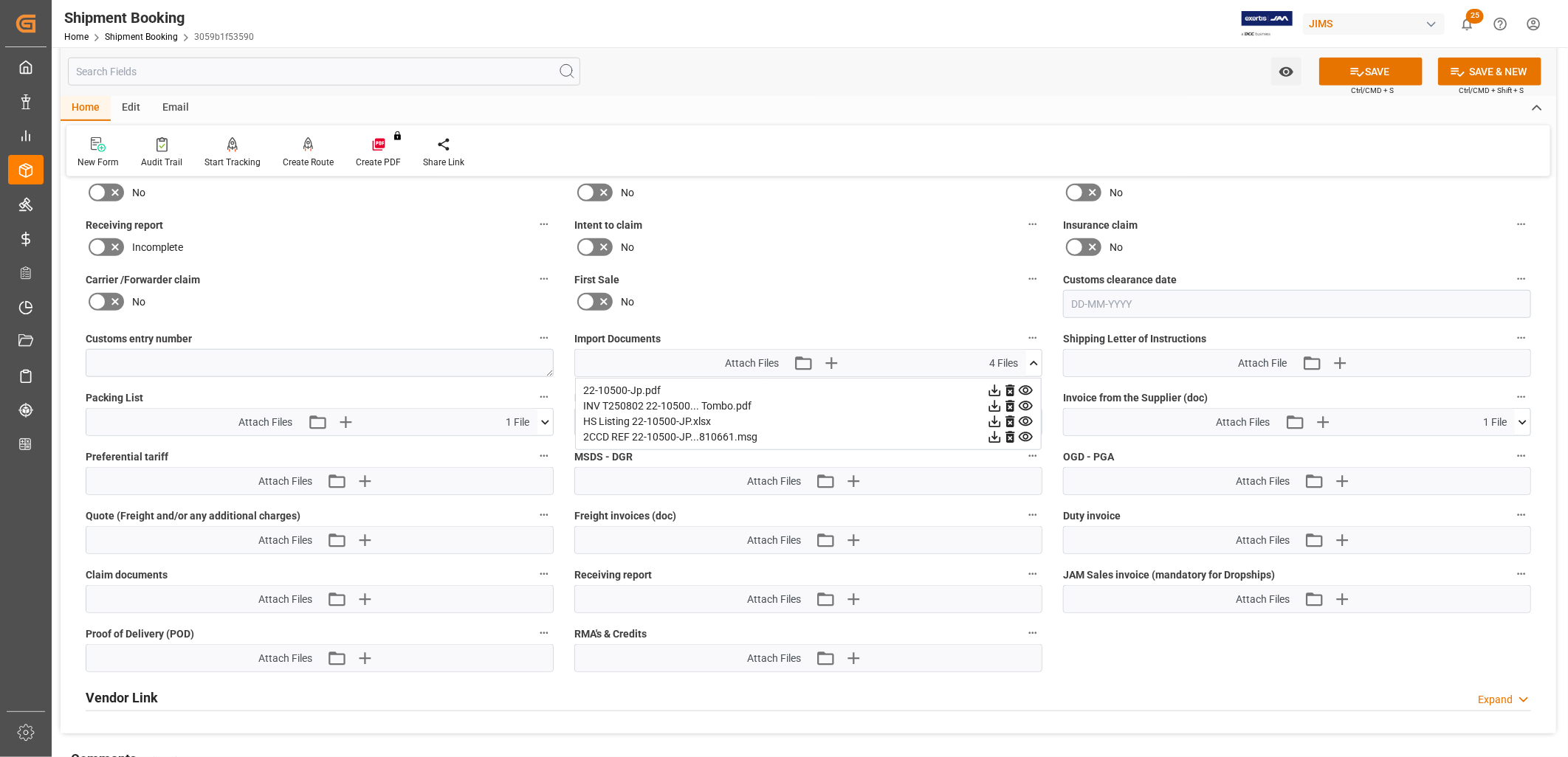
click at [1028, 386] on icon at bounding box center [1025, 391] width 14 height 10
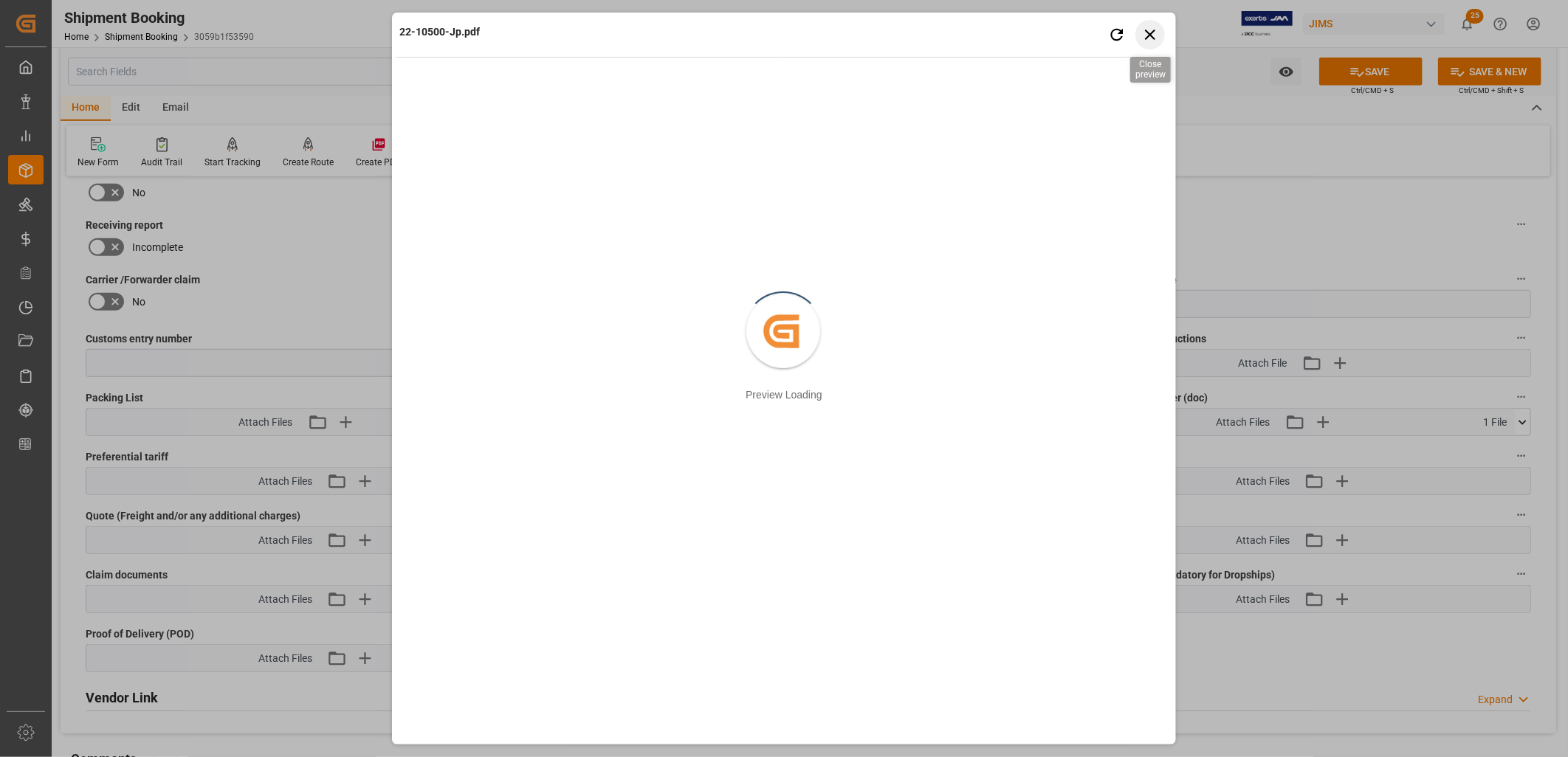
click at [1153, 33] on icon "button" at bounding box center [1150, 35] width 10 height 10
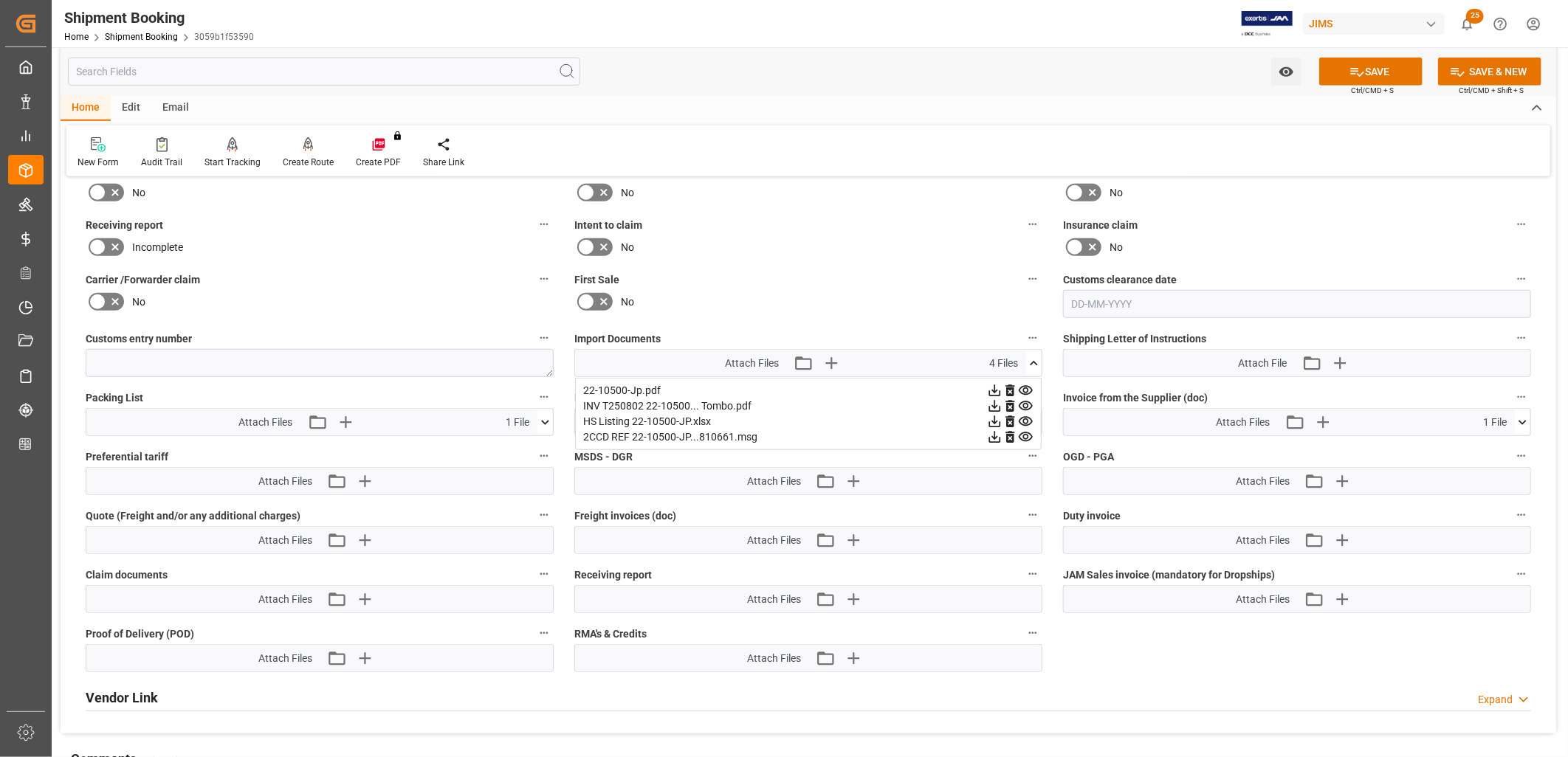
click at [902, 511] on label "Freight invoices (doc)" at bounding box center [808, 516] width 468 height 21
click at [1023, 511] on button "Freight invoices (doc)" at bounding box center [1033, 515] width 19 height 19
click at [831, 357] on div at bounding box center [784, 378] width 1568 height 757
click at [1032, 361] on icon at bounding box center [1033, 363] width 8 height 4
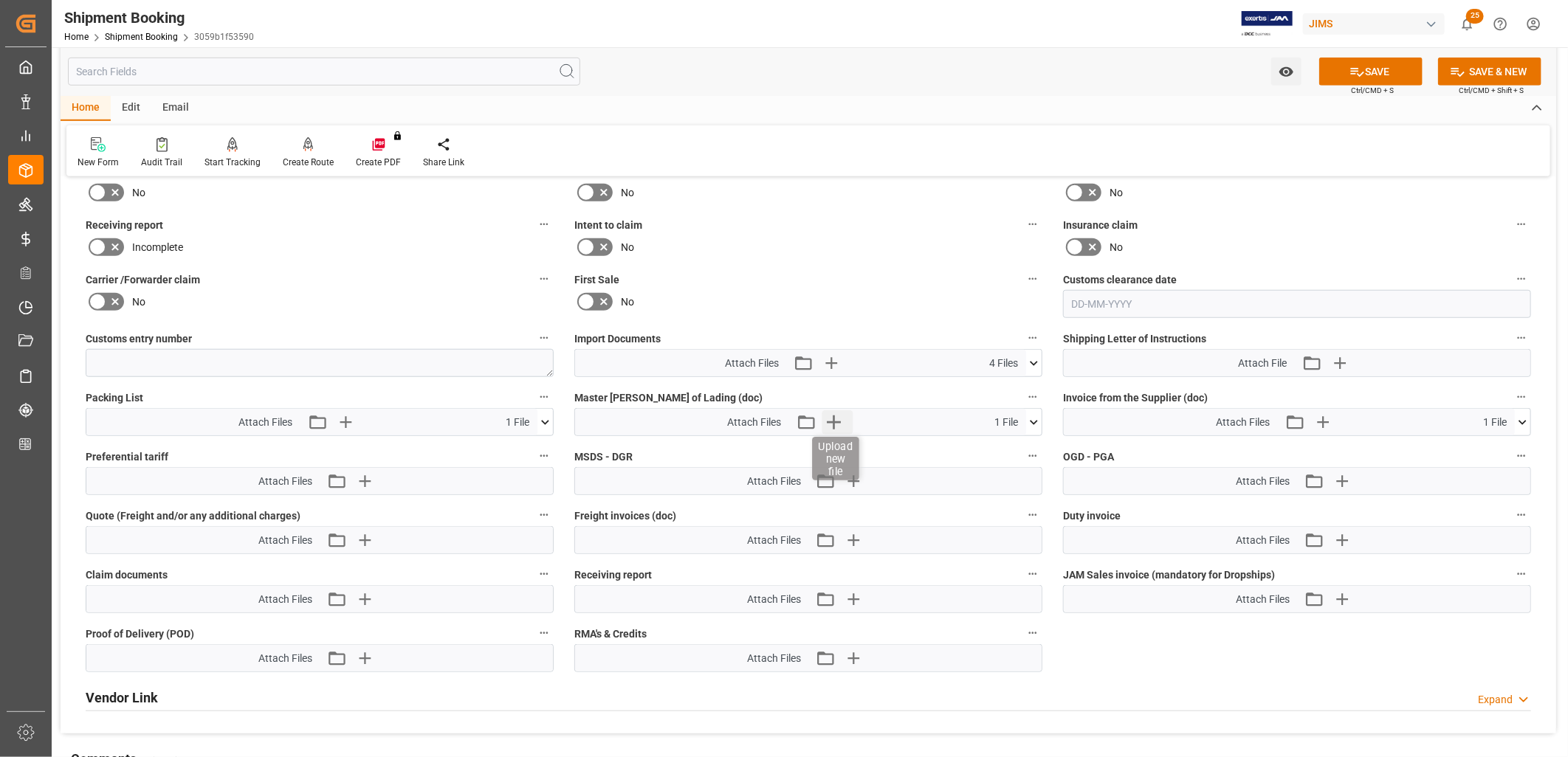
click at [836, 418] on icon "button" at bounding box center [834, 422] width 14 height 14
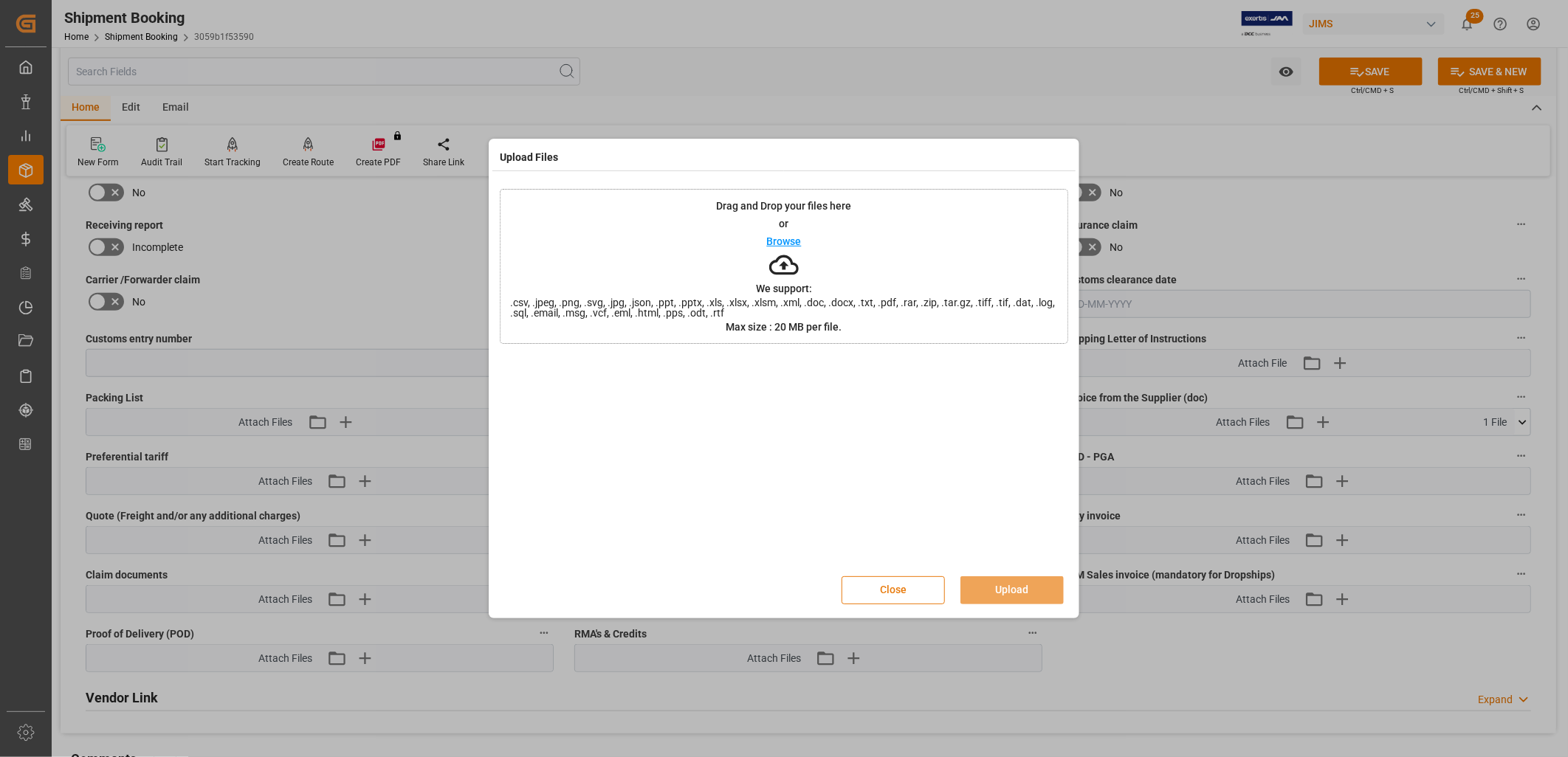
click at [899, 586] on button "Close" at bounding box center [894, 591] width 104 height 28
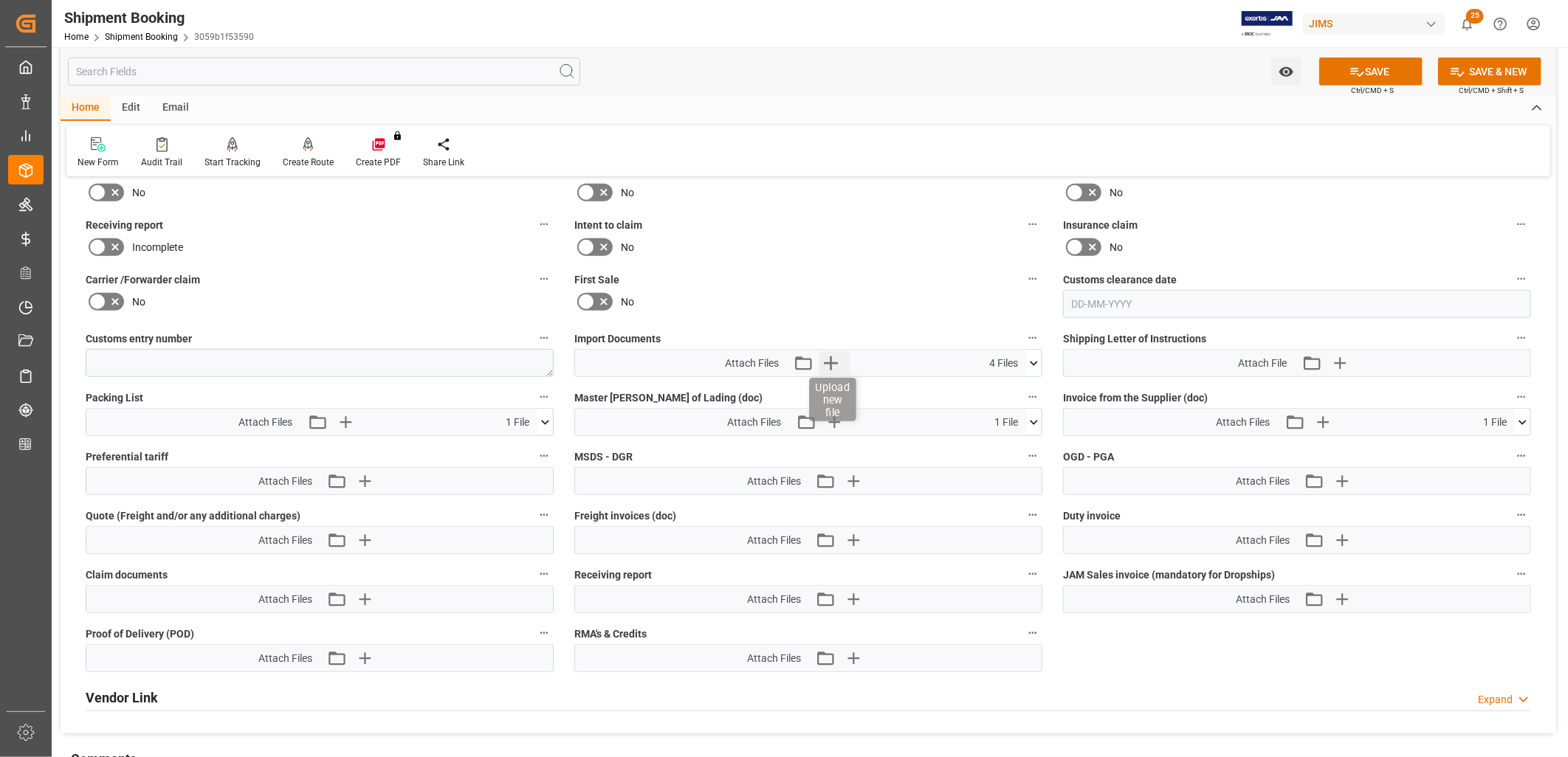
click at [832, 354] on icon "button" at bounding box center [831, 363] width 24 height 24
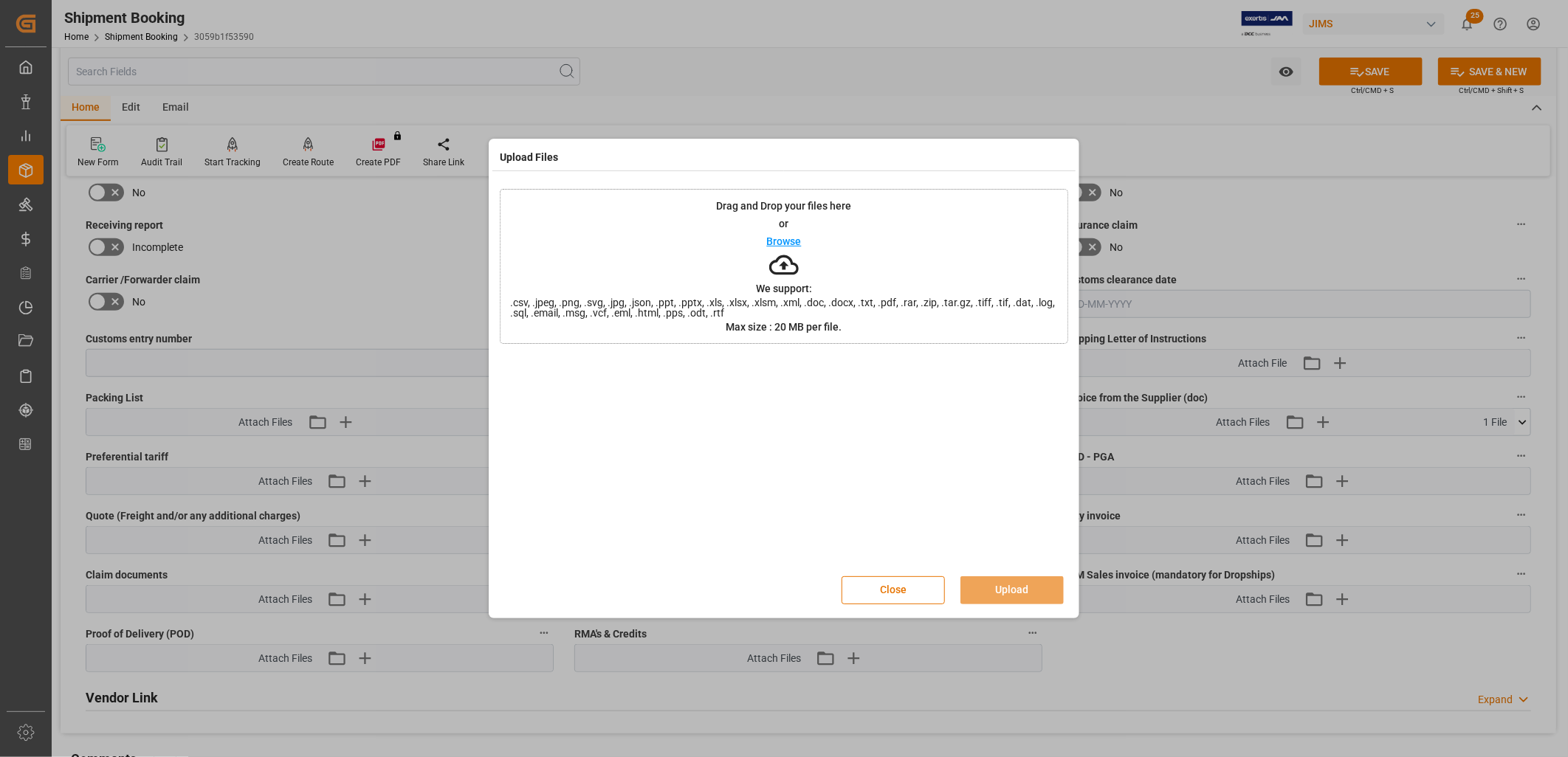
click at [791, 240] on p "Browse" at bounding box center [784, 241] width 35 height 10
click at [1016, 589] on button "Upload" at bounding box center [1012, 591] width 104 height 28
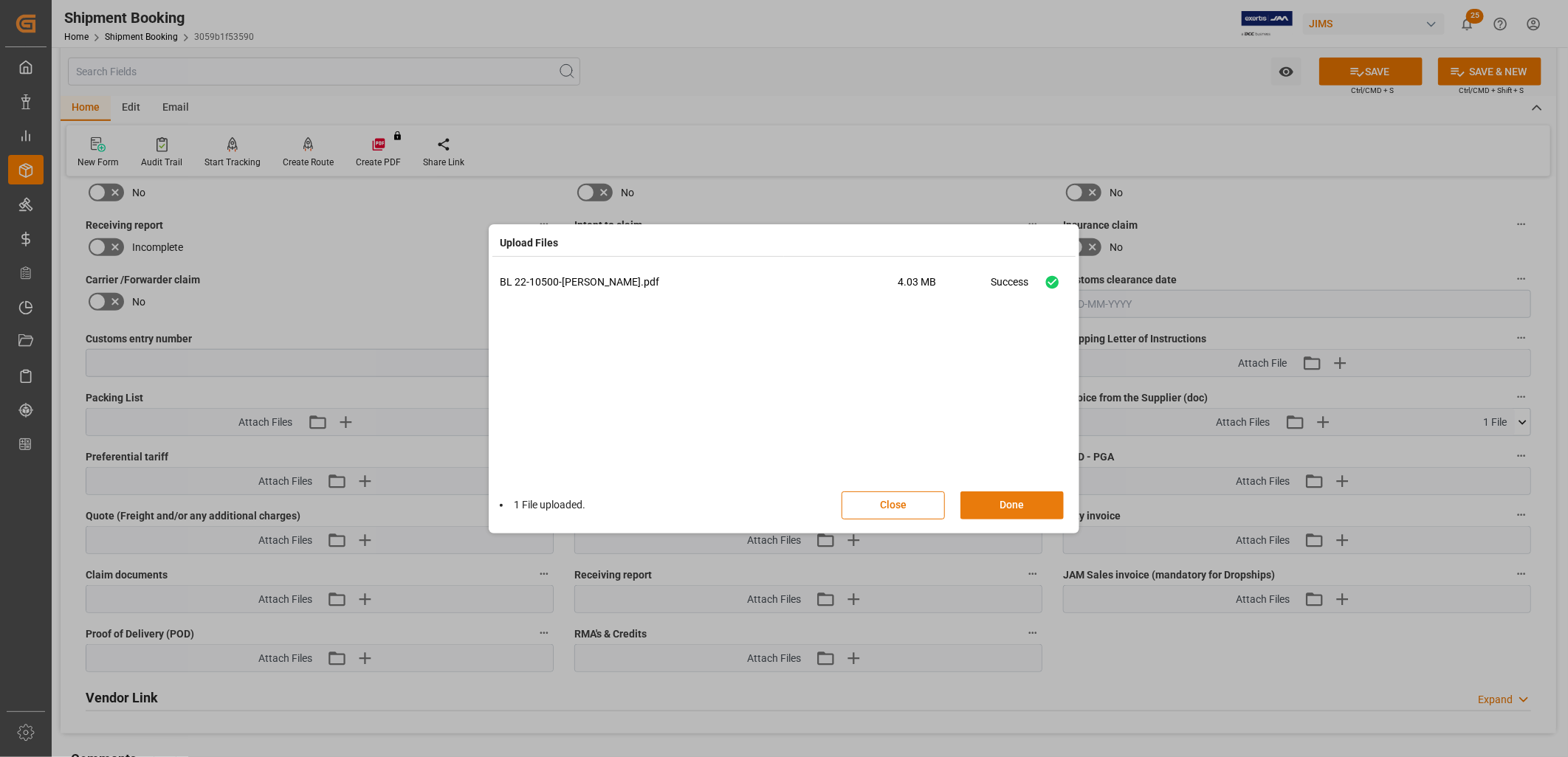
click at [1012, 497] on button "Done" at bounding box center [1012, 505] width 104 height 28
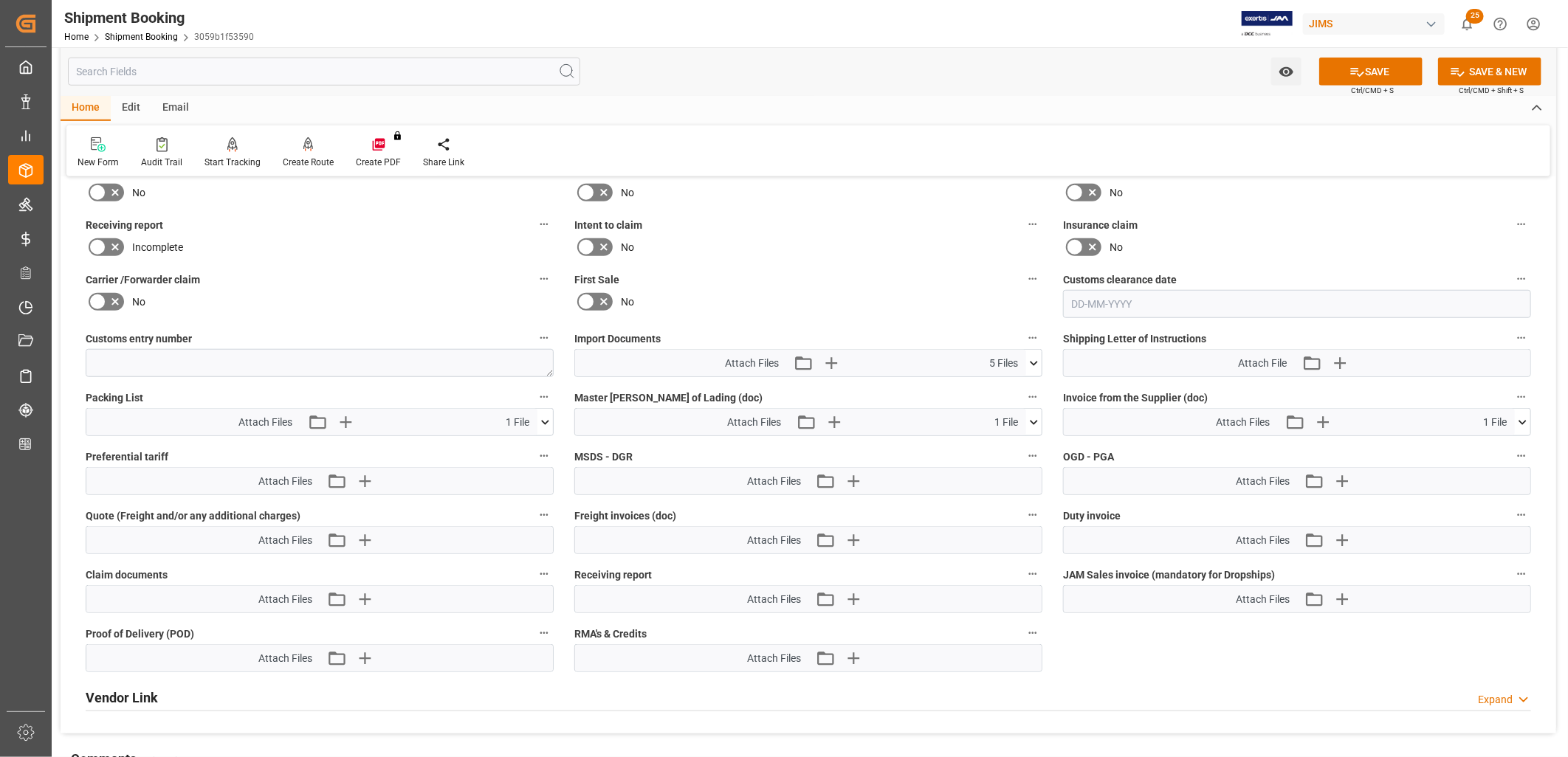
click at [1033, 357] on icon at bounding box center [1033, 363] width 16 height 16
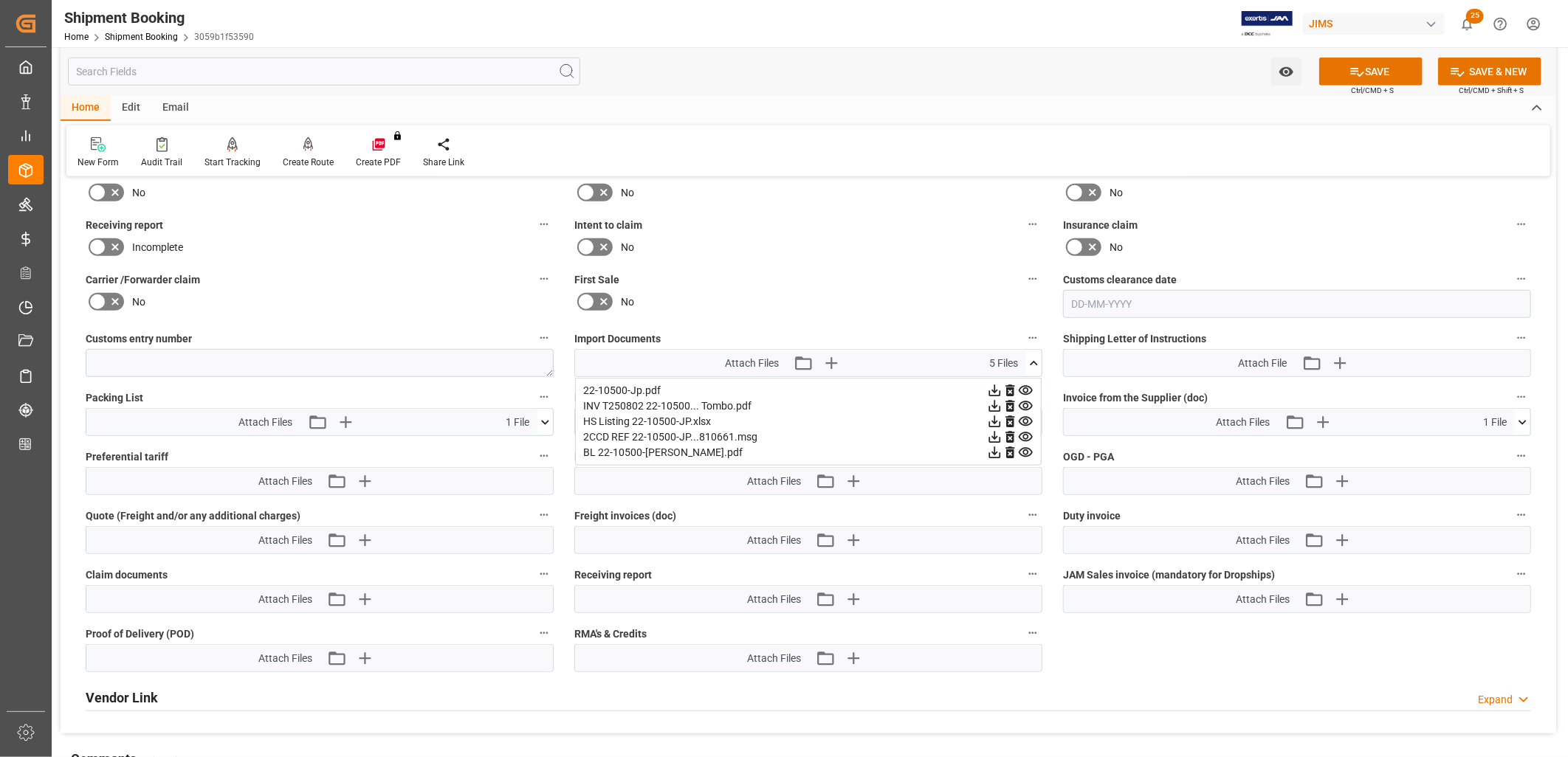
click at [1033, 361] on icon at bounding box center [1033, 363] width 8 height 4
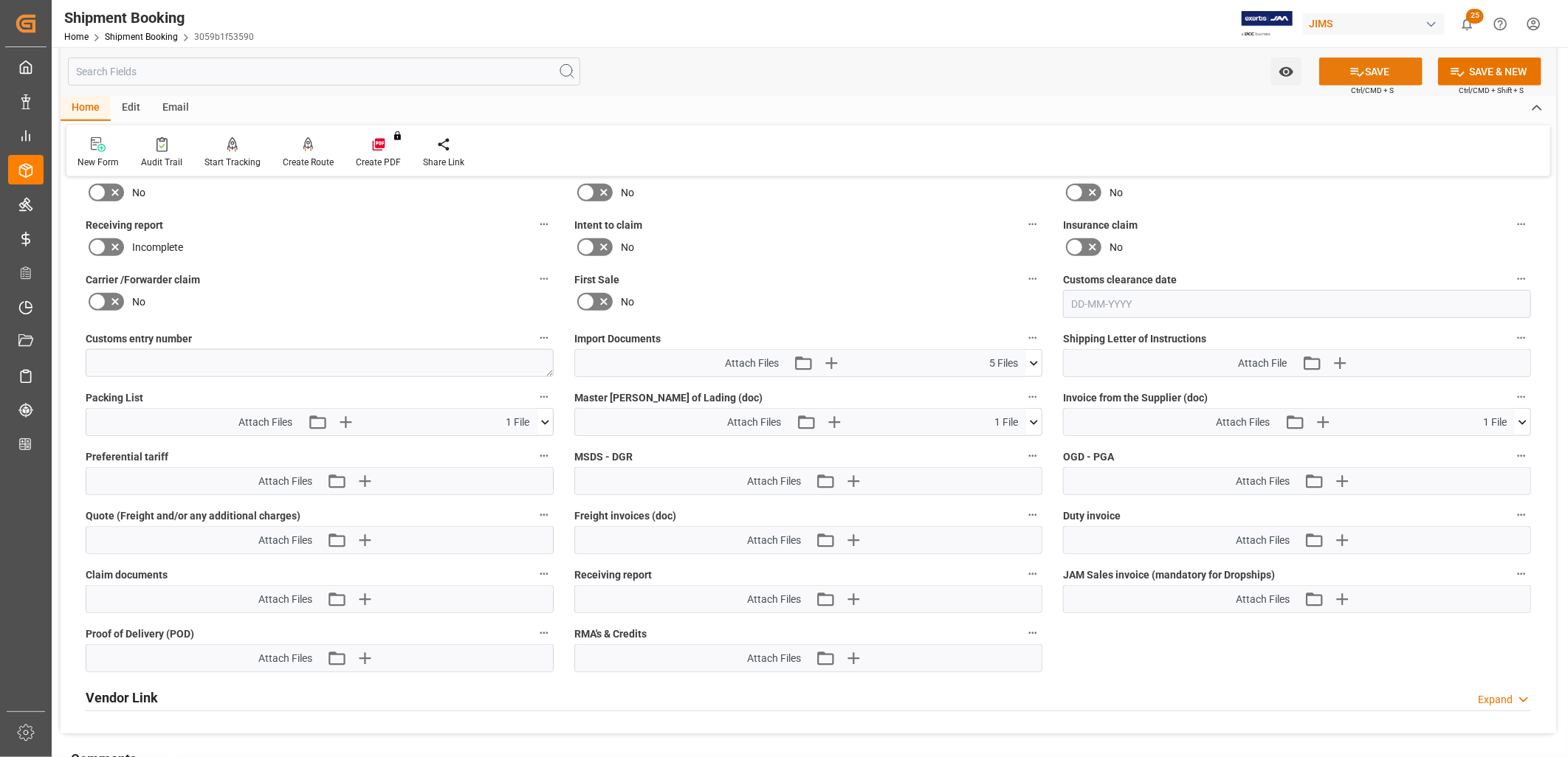
click at [1392, 72] on button "SAVE" at bounding box center [1371, 72] width 104 height 28
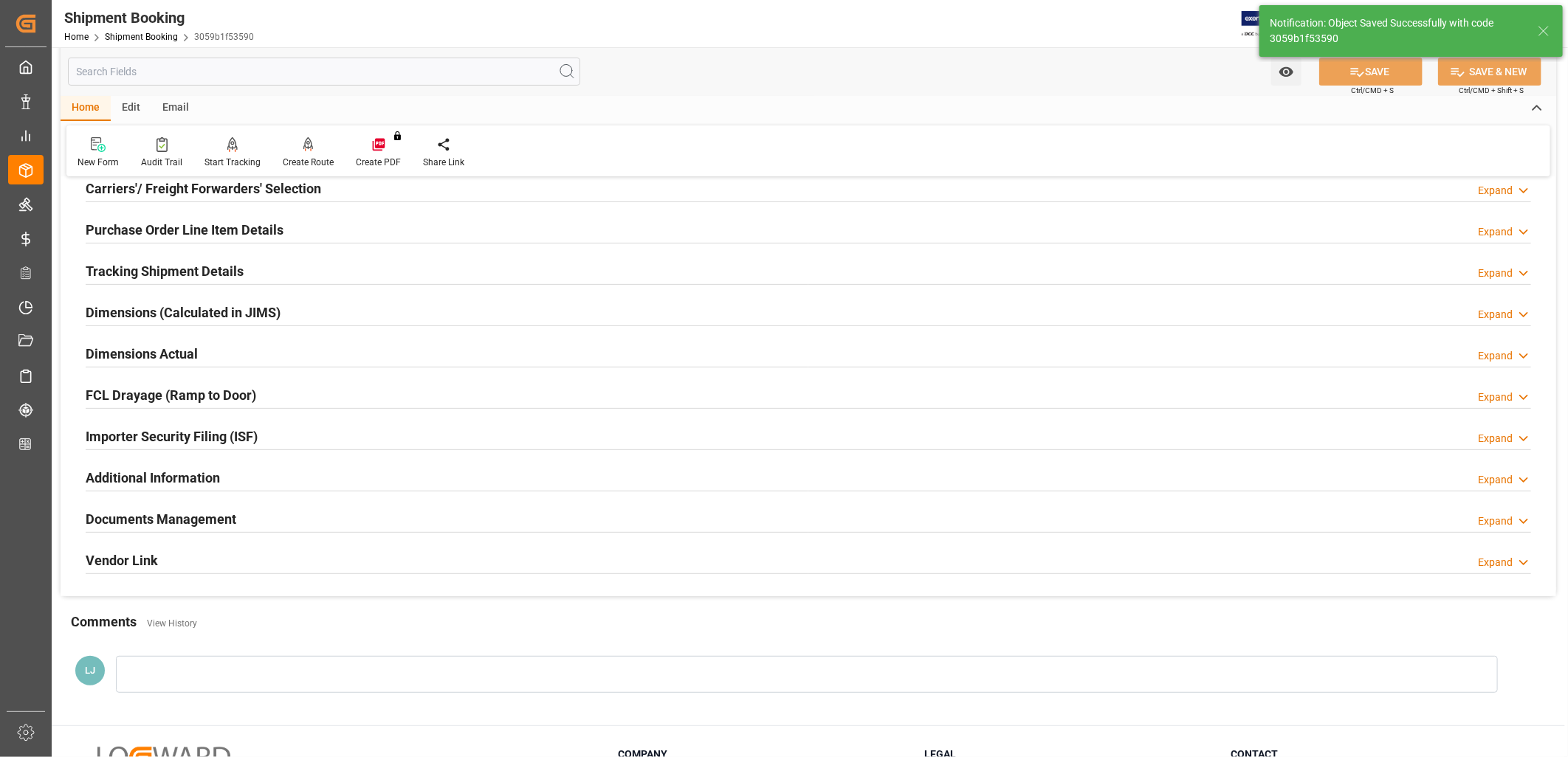
scroll to position [0, 0]
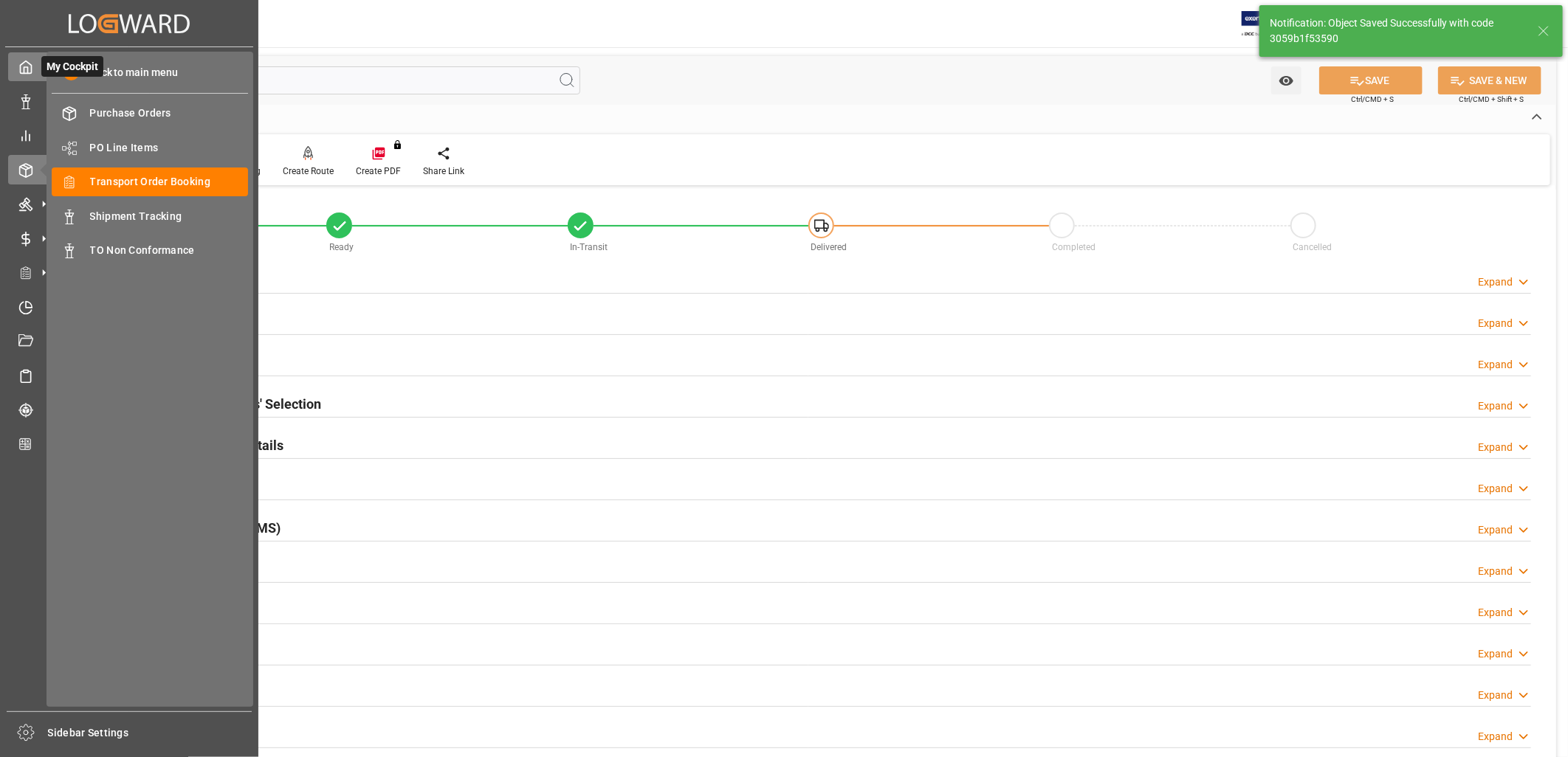
click at [26, 67] on icon at bounding box center [26, 67] width 15 height 15
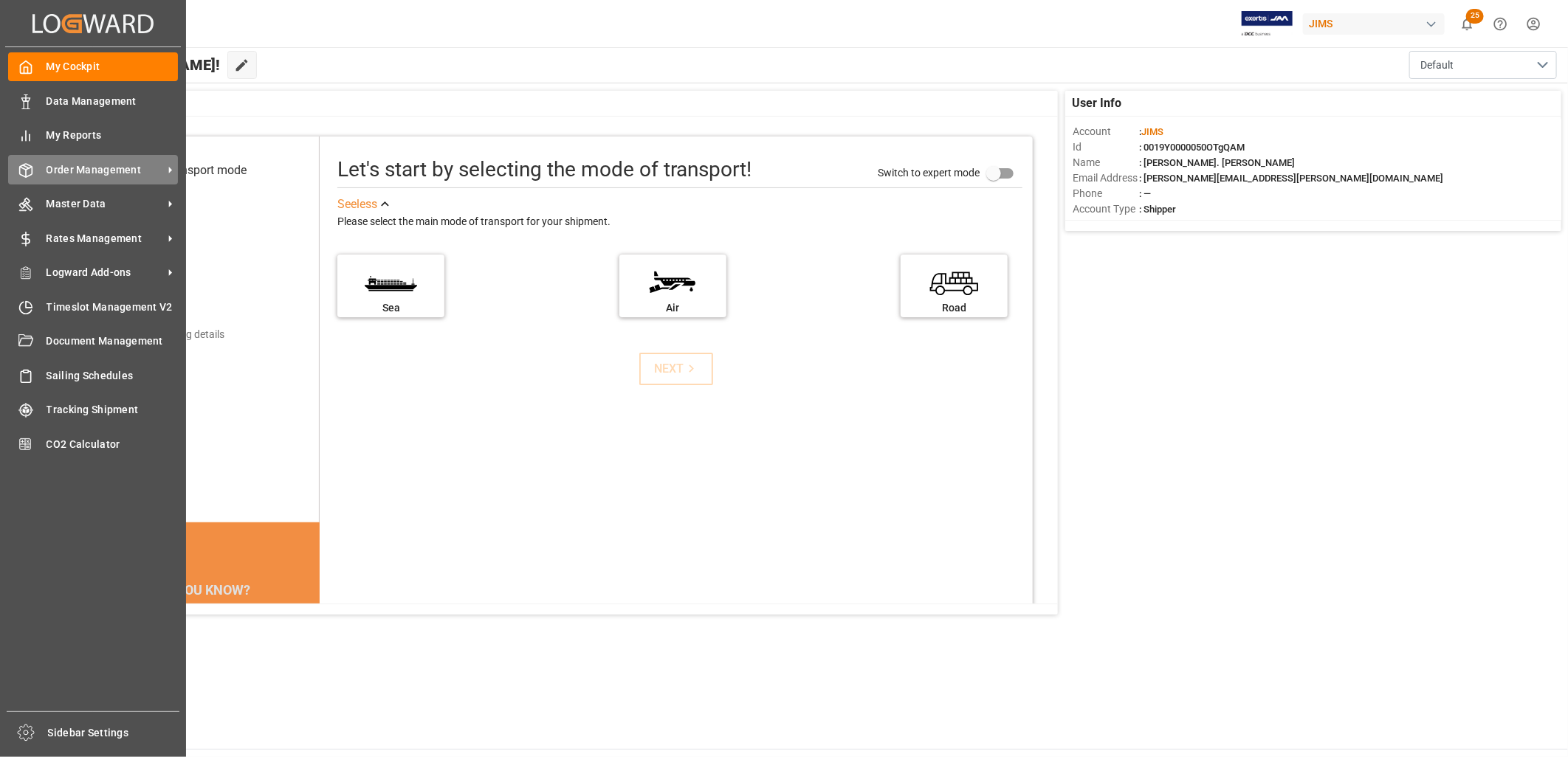
click at [92, 170] on span "Order Management" at bounding box center [105, 169] width 117 height 16
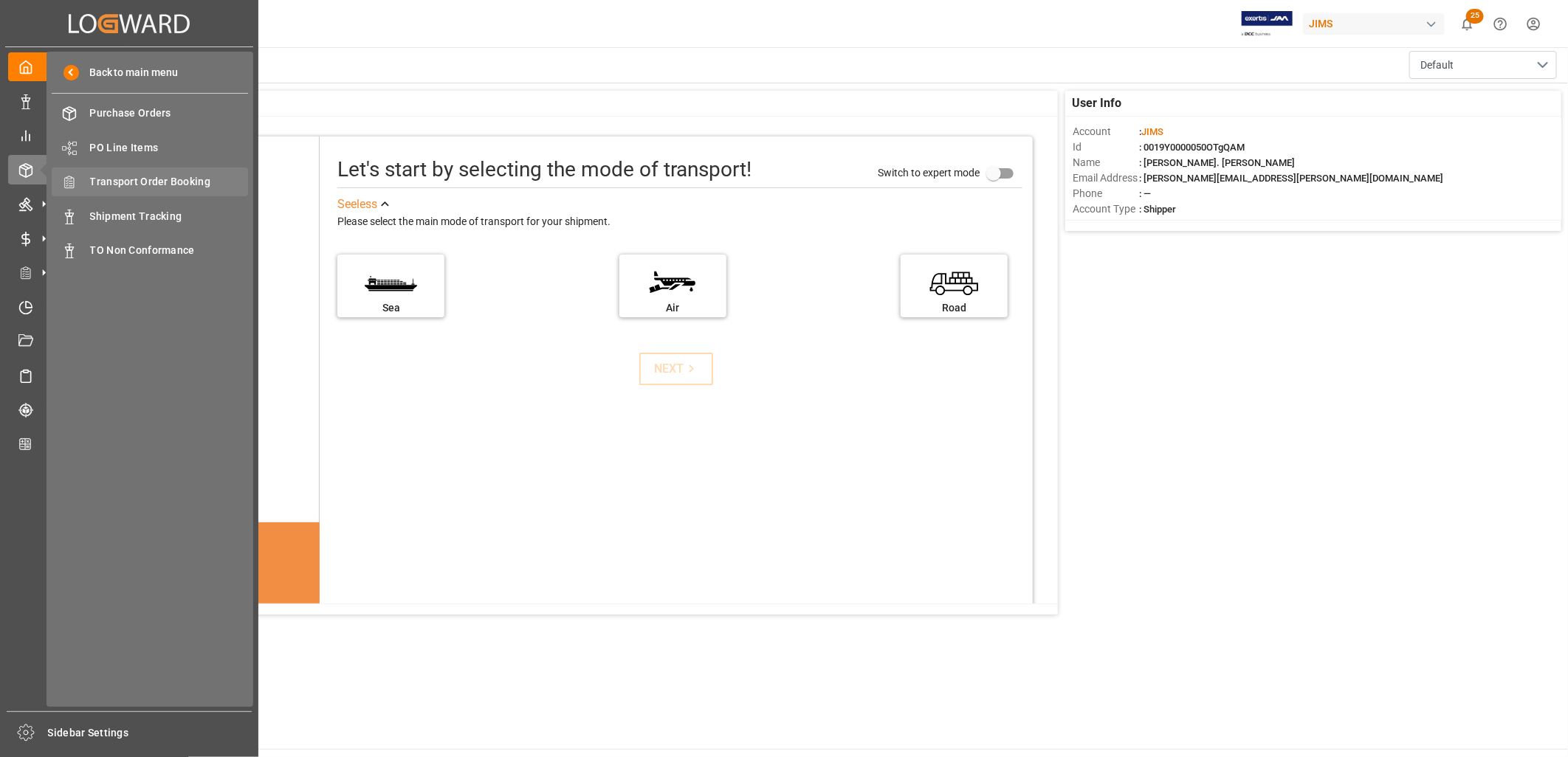
click at [184, 181] on span "Transport Order Booking" at bounding box center [170, 181] width 158 height 16
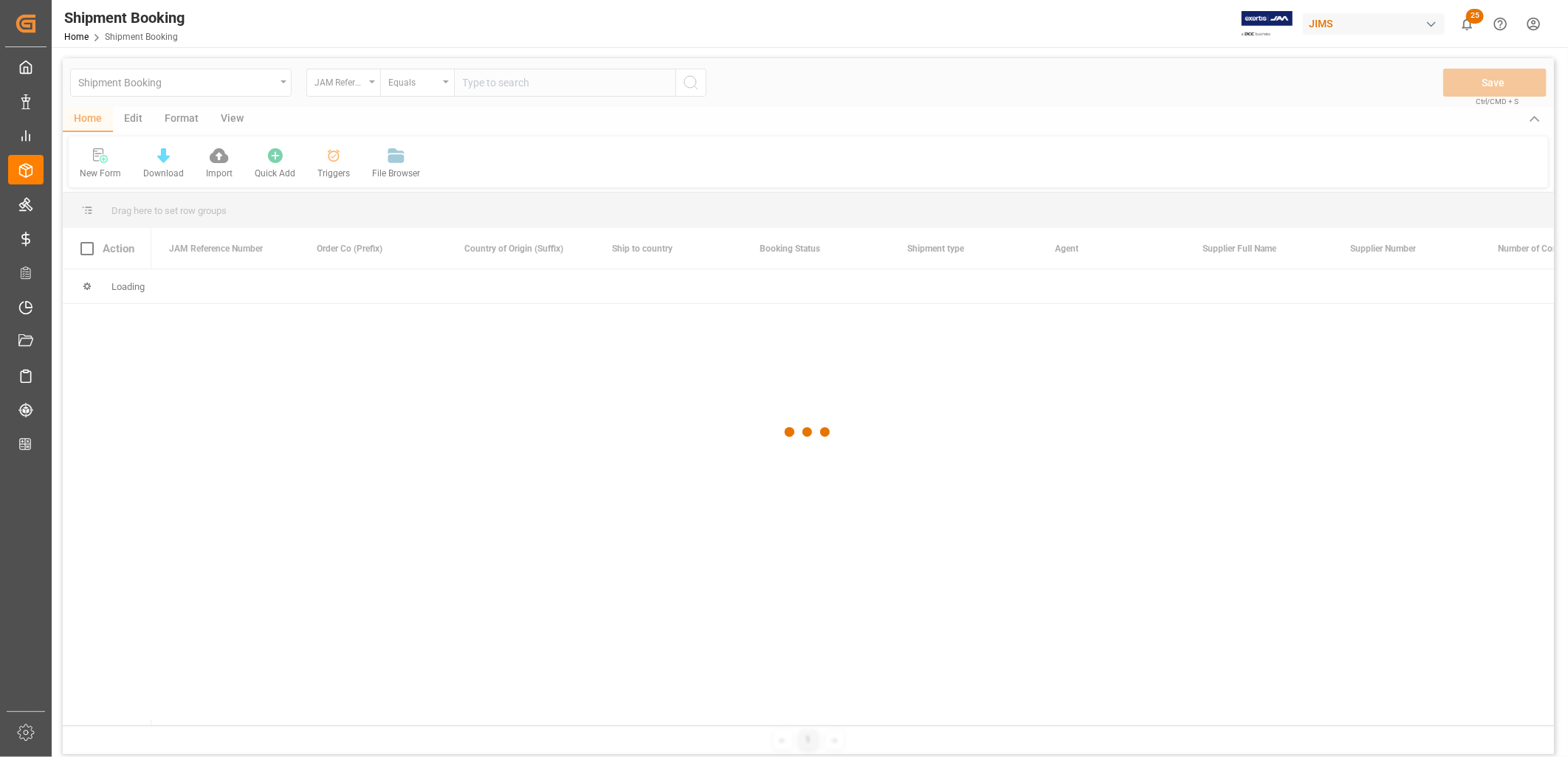
click at [481, 83] on div at bounding box center [808, 432] width 1491 height 748
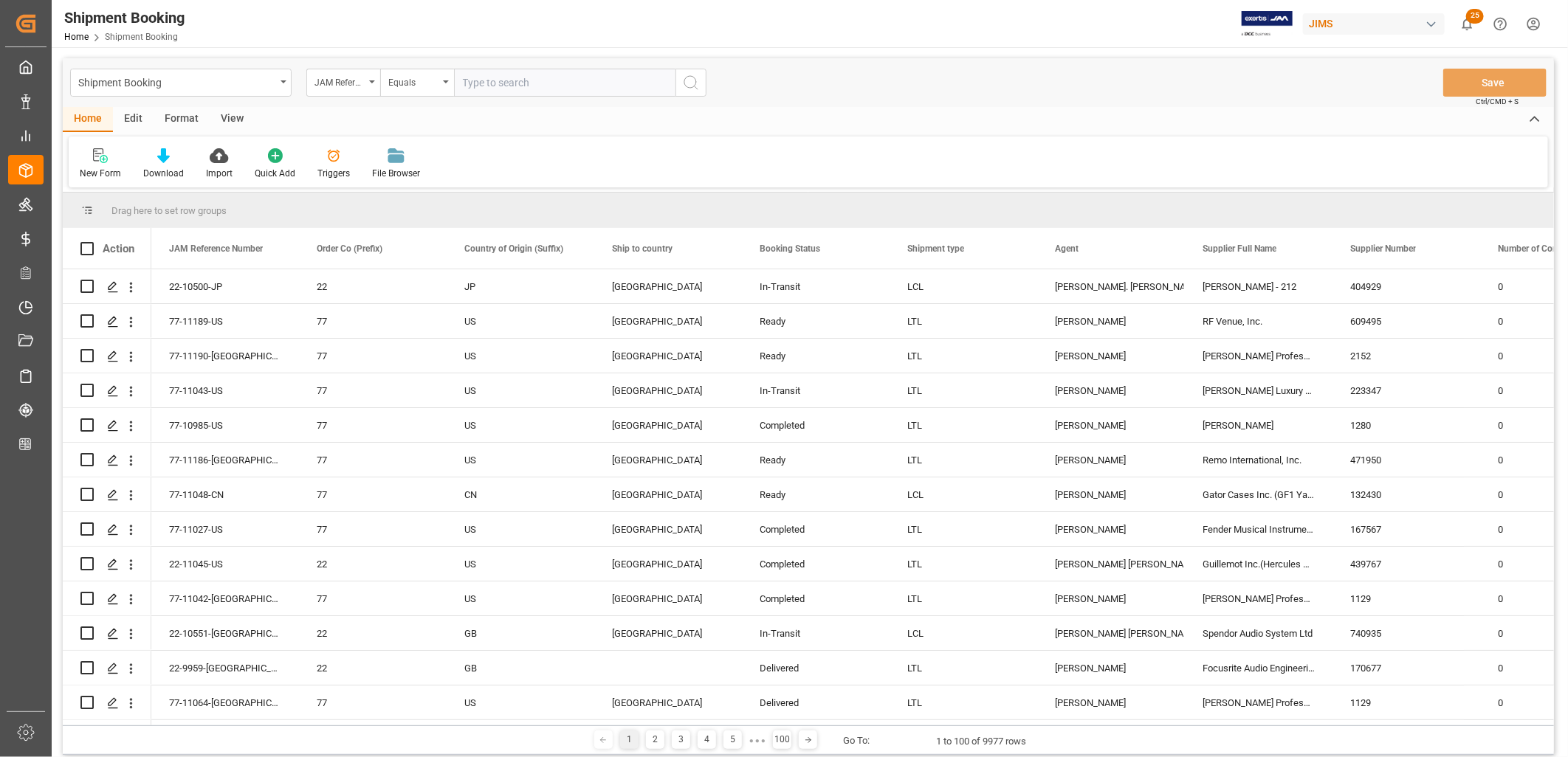
click at [470, 80] on input "text" at bounding box center [564, 83] width 221 height 28
type input "22-9851-MY"
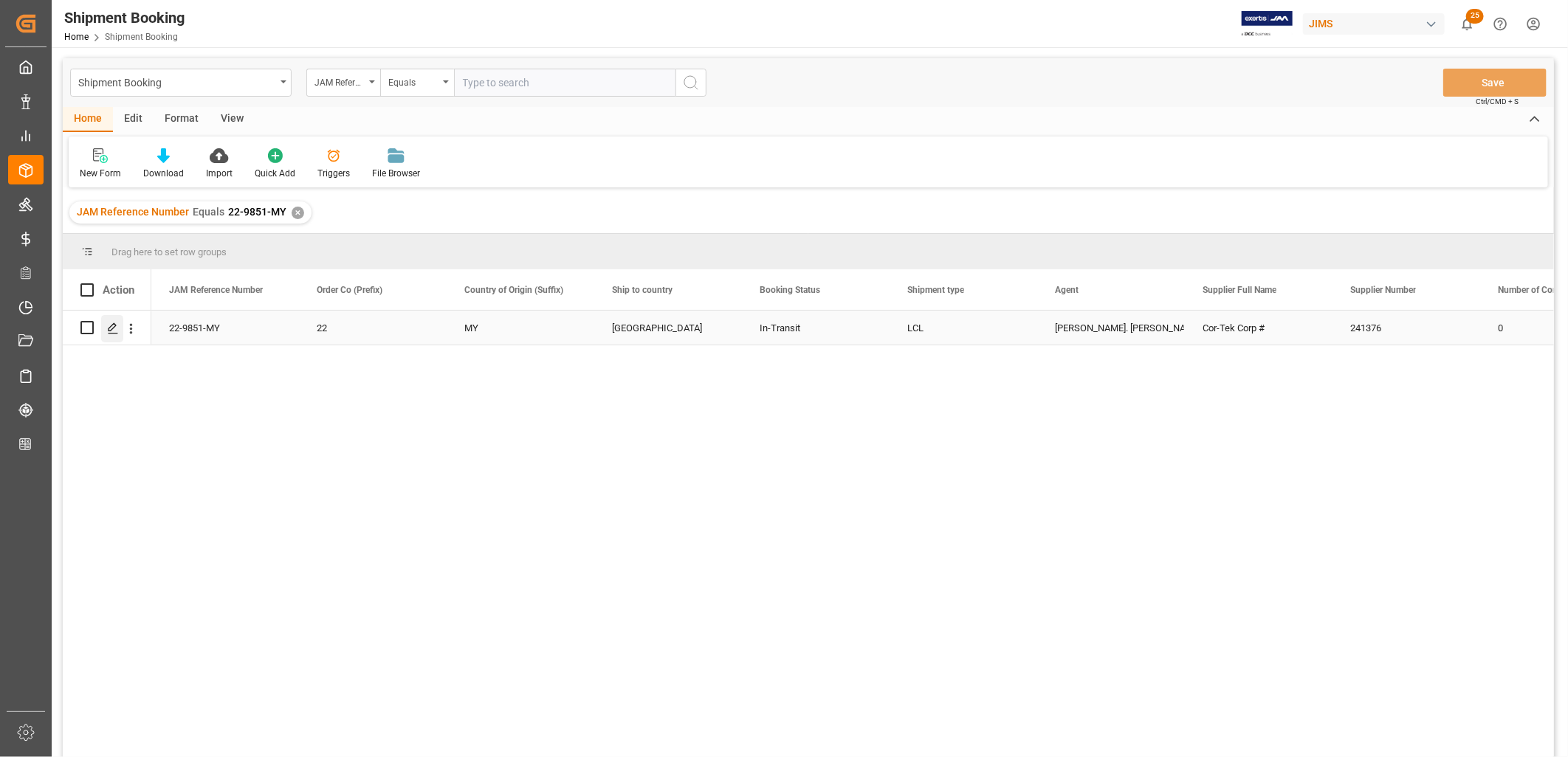
click at [114, 328] on icon "Press SPACE to select this row." at bounding box center [113, 329] width 12 height 12
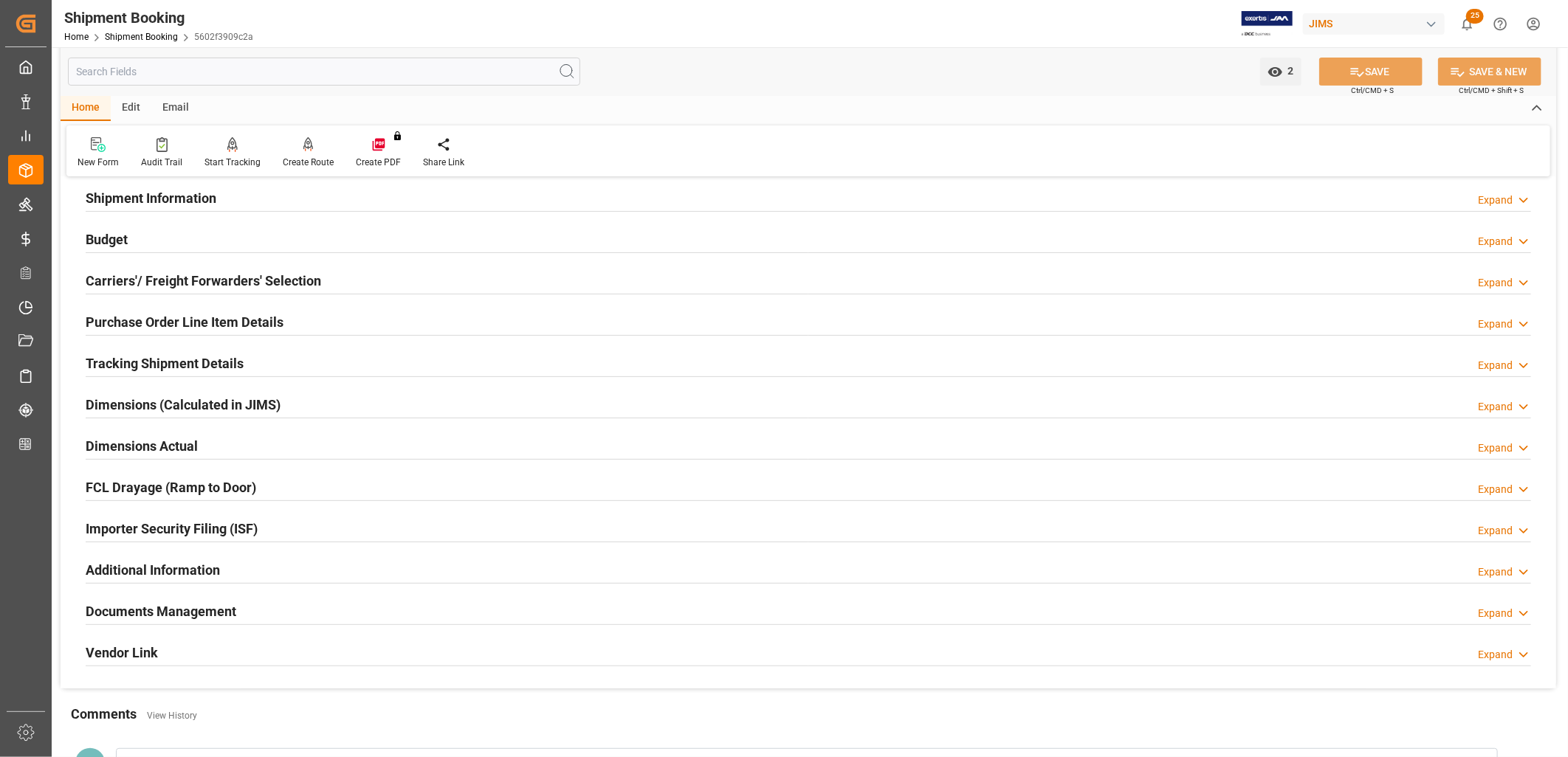
scroll to position [246, 0]
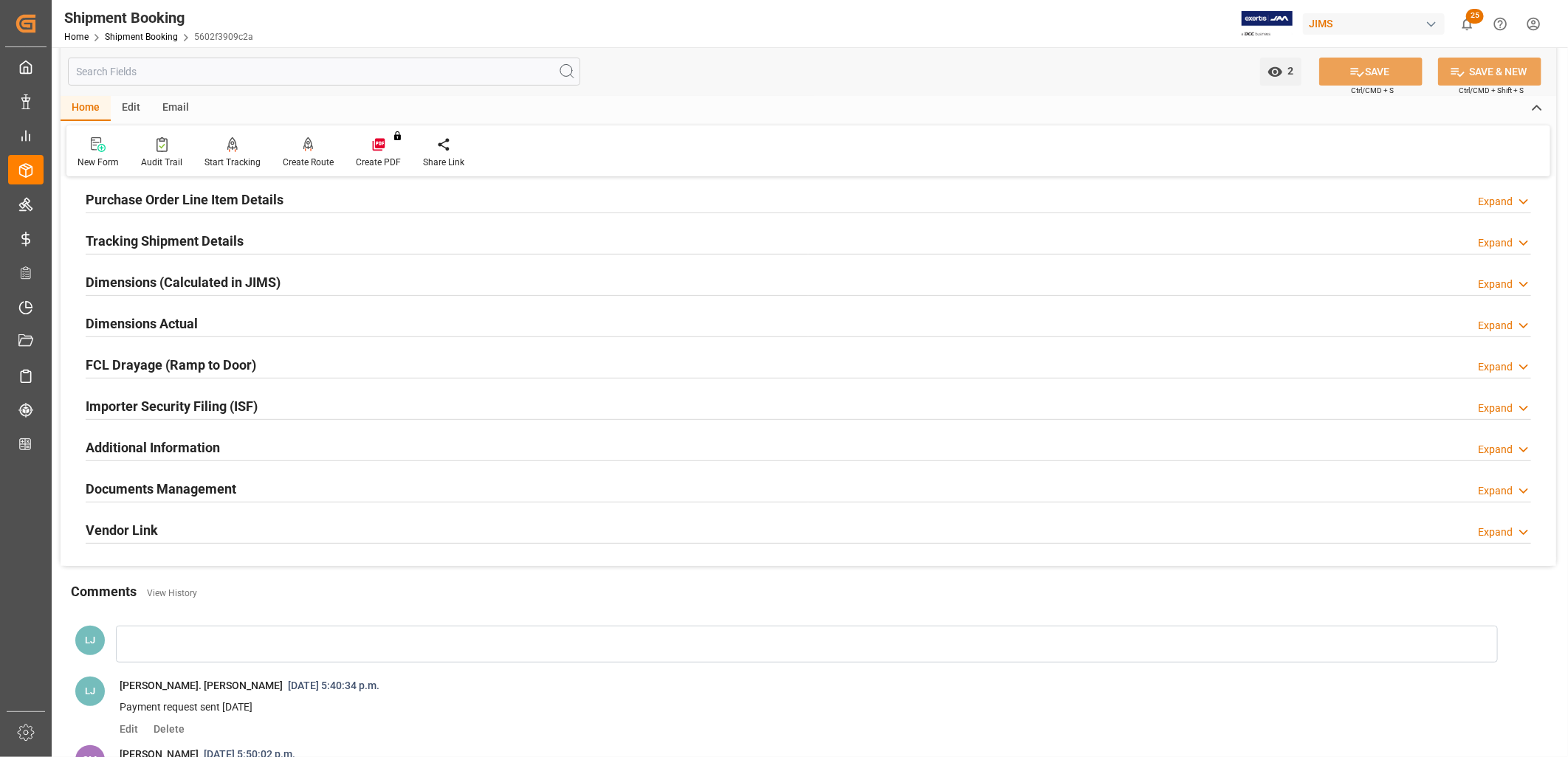
click at [217, 477] on div "Documents Management" at bounding box center [161, 488] width 150 height 28
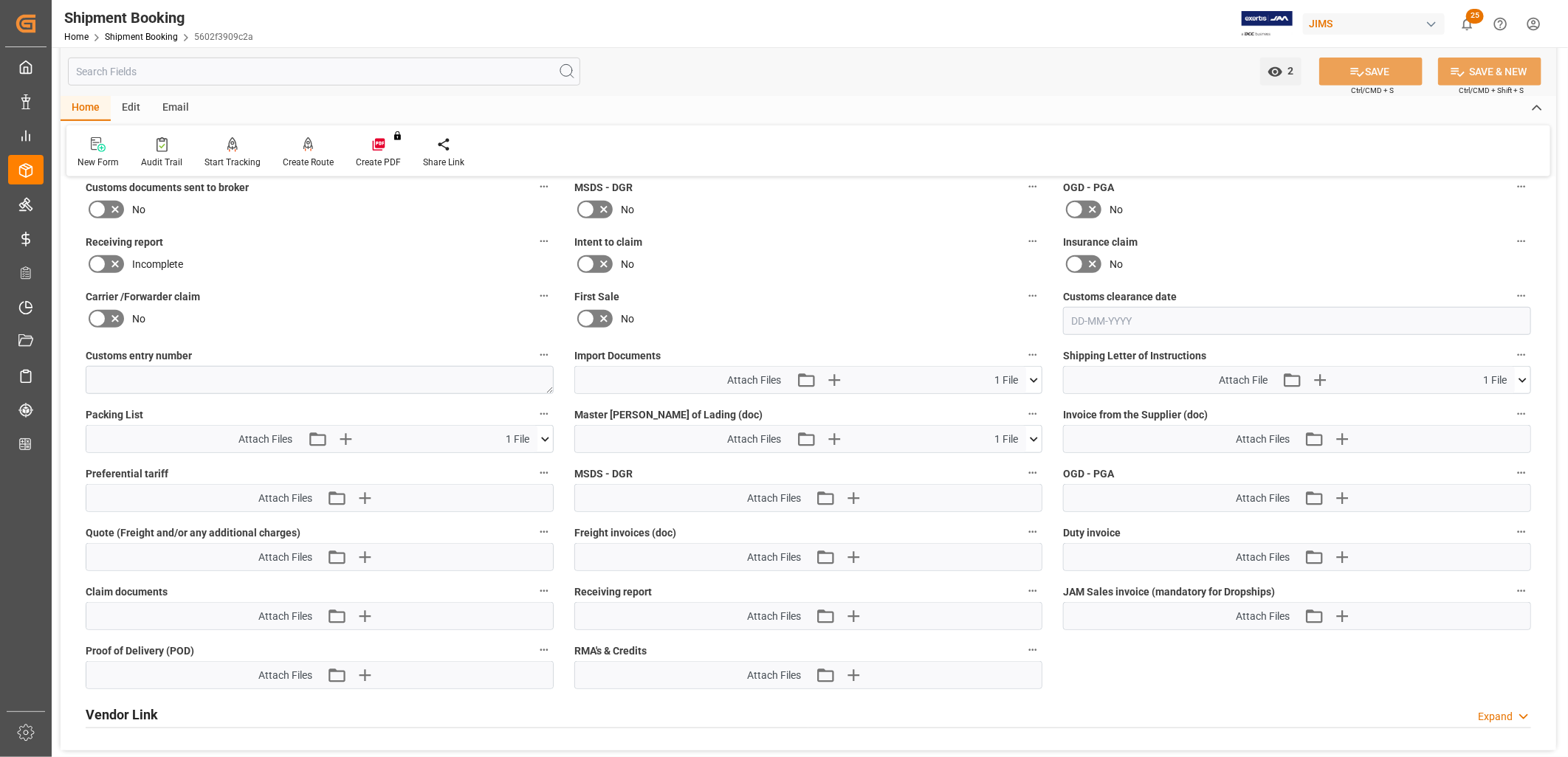
scroll to position [656, 0]
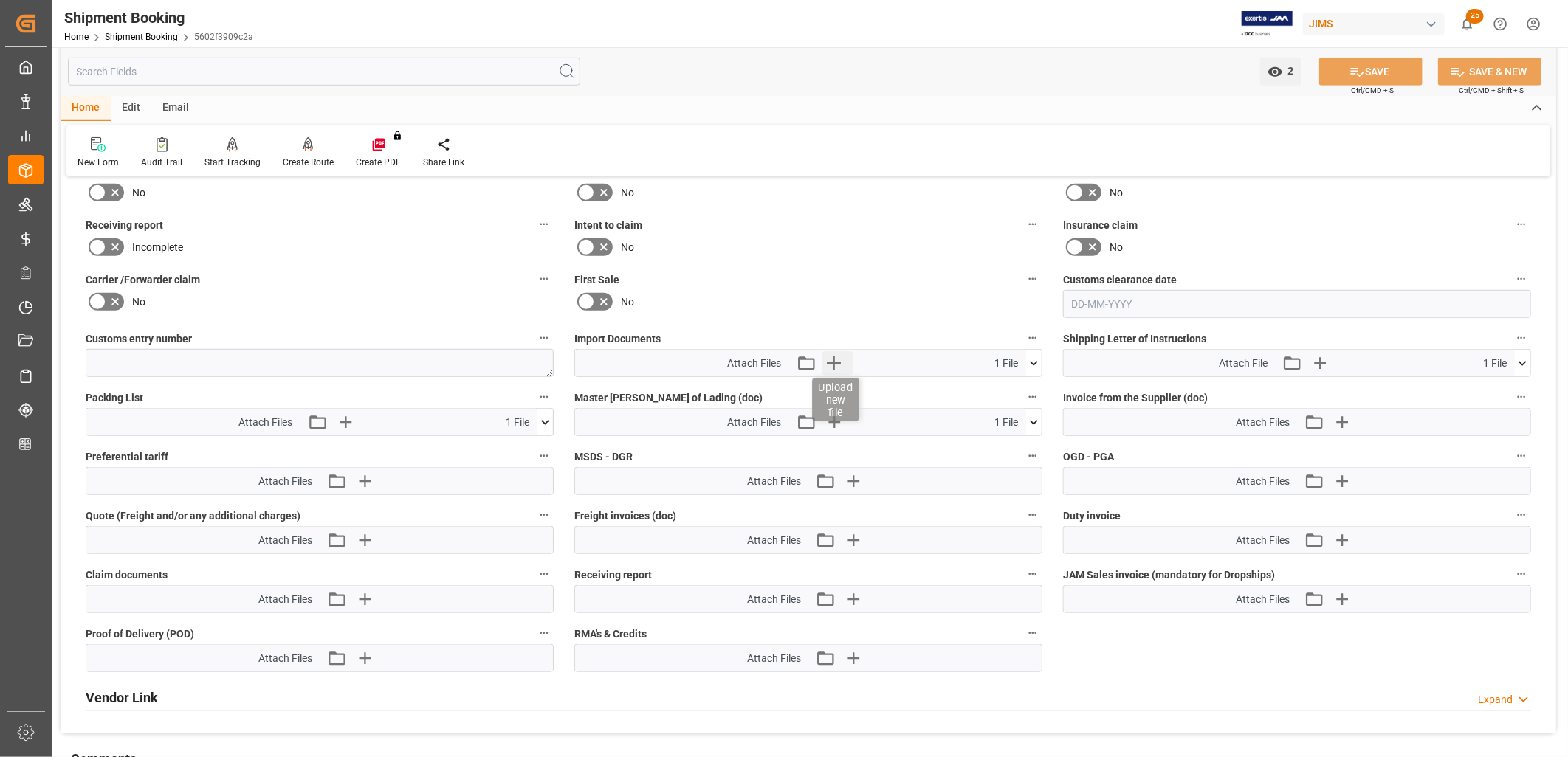
click at [833, 357] on icon "button" at bounding box center [834, 363] width 14 height 14
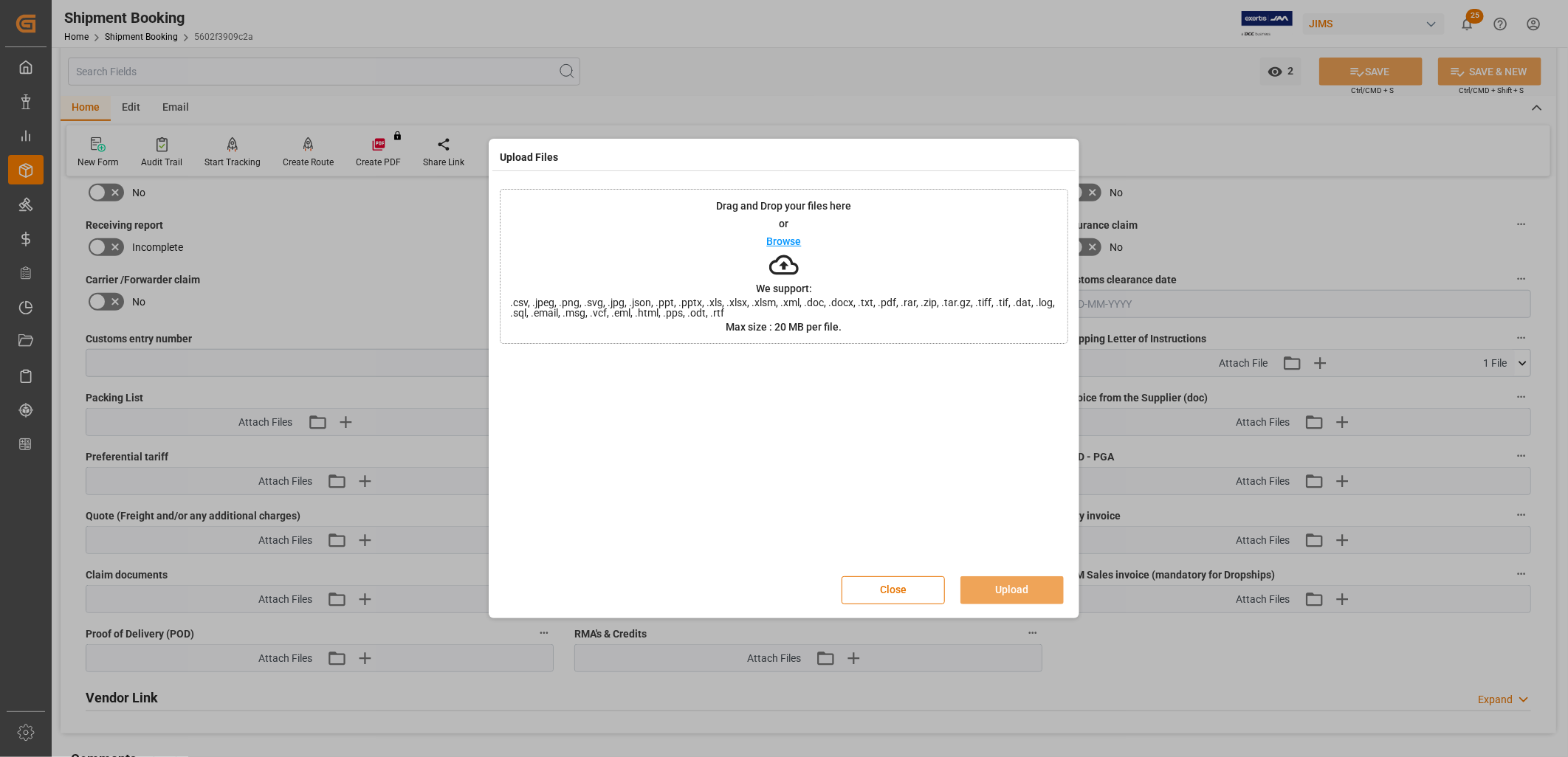
click at [788, 240] on p "Browse" at bounding box center [784, 241] width 35 height 10
click at [787, 238] on p "Browse" at bounding box center [784, 241] width 35 height 10
click at [785, 240] on p "Browse" at bounding box center [784, 241] width 35 height 10
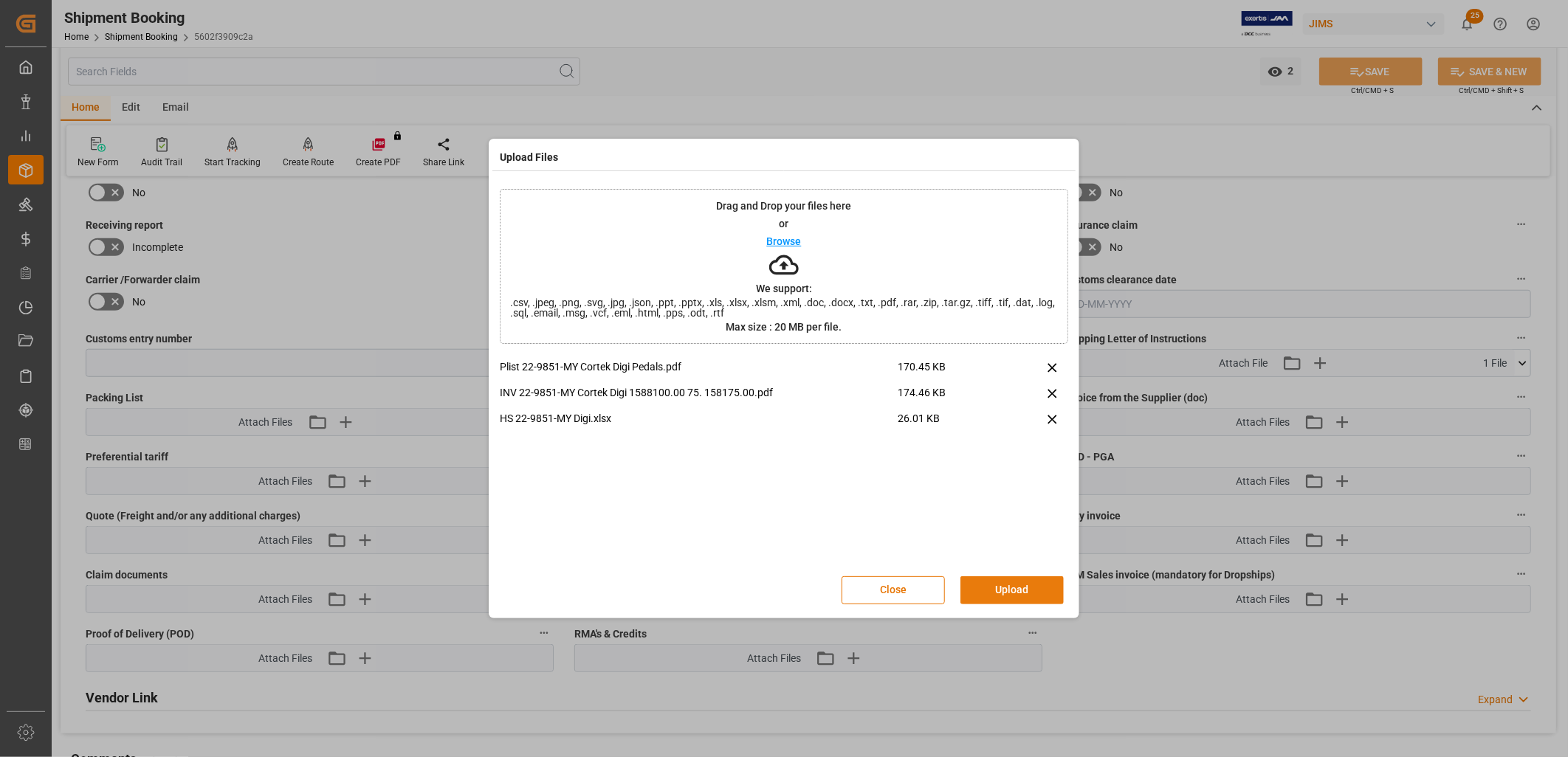
click at [993, 589] on button "Upload" at bounding box center [1012, 591] width 104 height 28
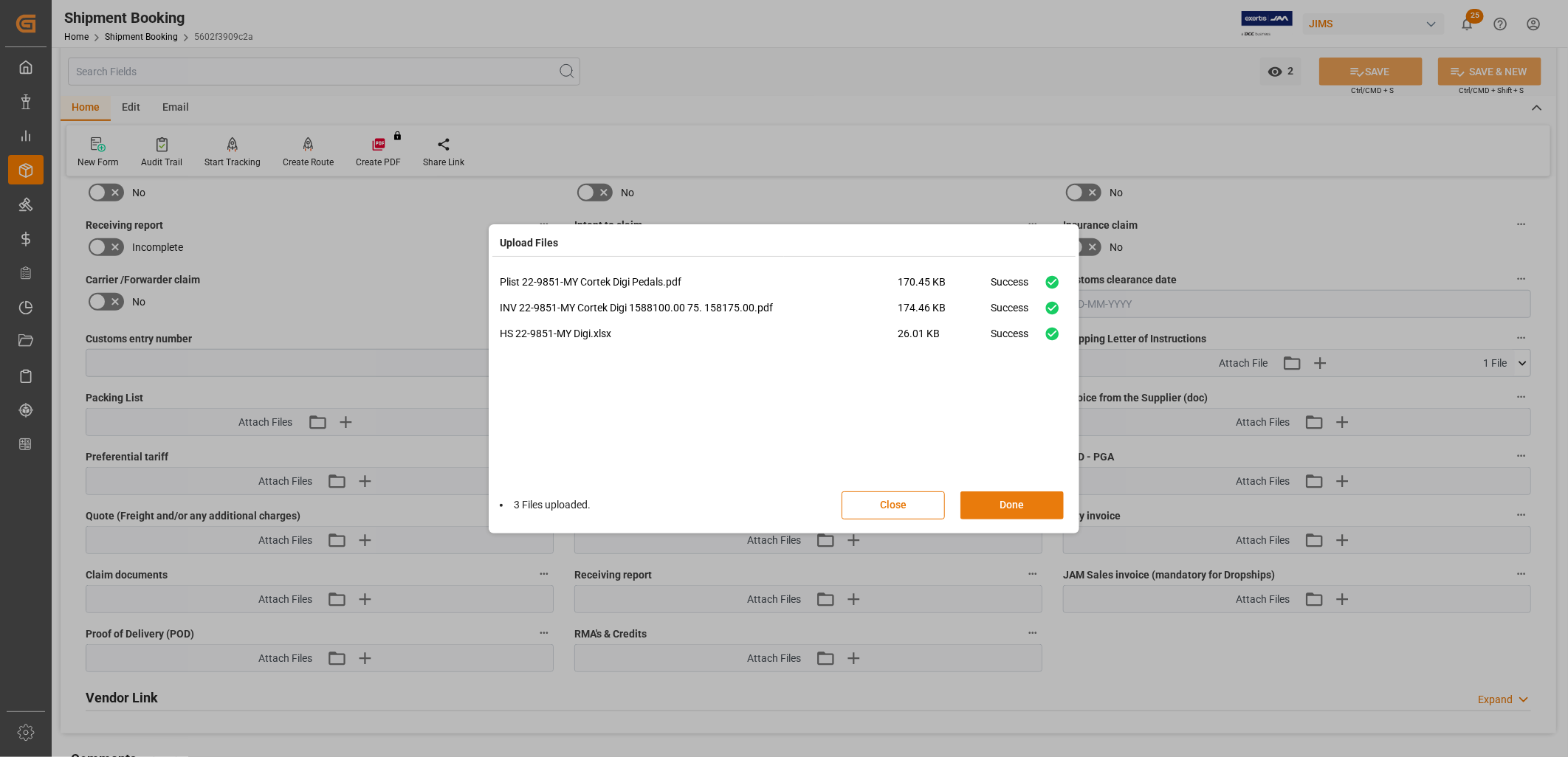
click at [1014, 505] on button "Done" at bounding box center [1012, 505] width 104 height 28
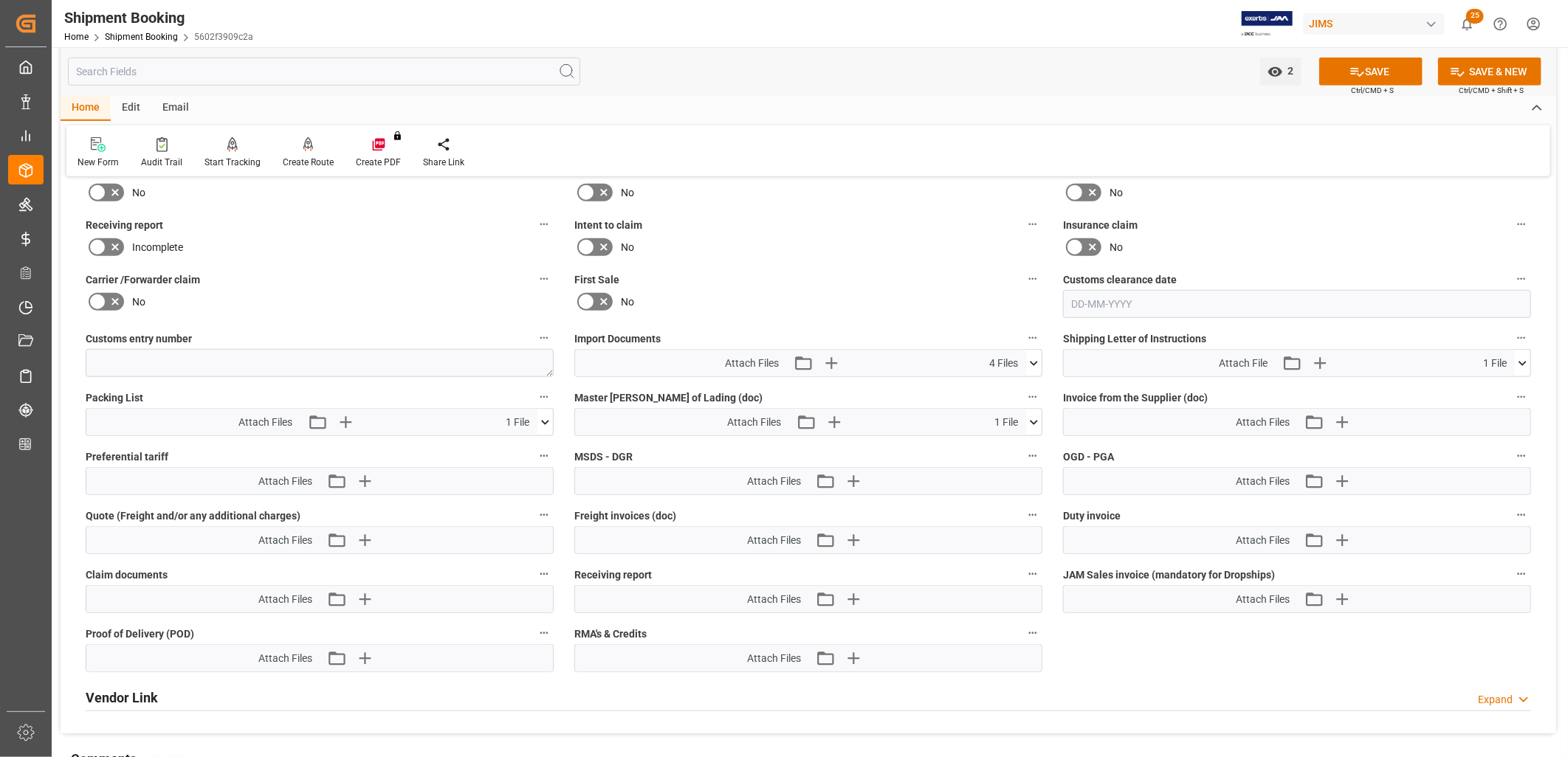
click at [1031, 356] on icon at bounding box center [1033, 363] width 16 height 16
click at [832, 355] on icon "button" at bounding box center [831, 363] width 24 height 24
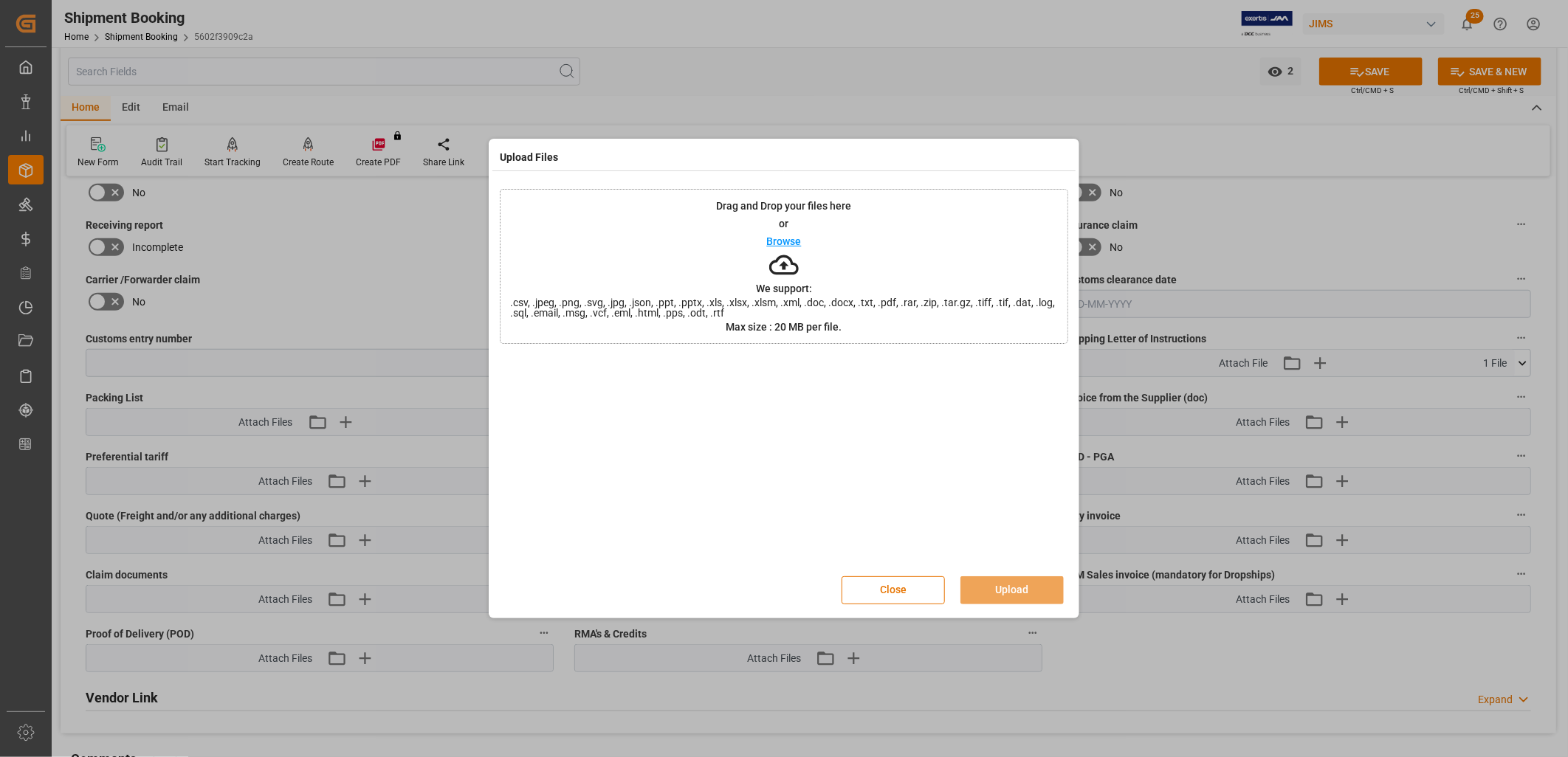
click at [787, 240] on p "Browse" at bounding box center [784, 241] width 35 height 10
click at [1031, 585] on button "Upload" at bounding box center [1012, 591] width 104 height 28
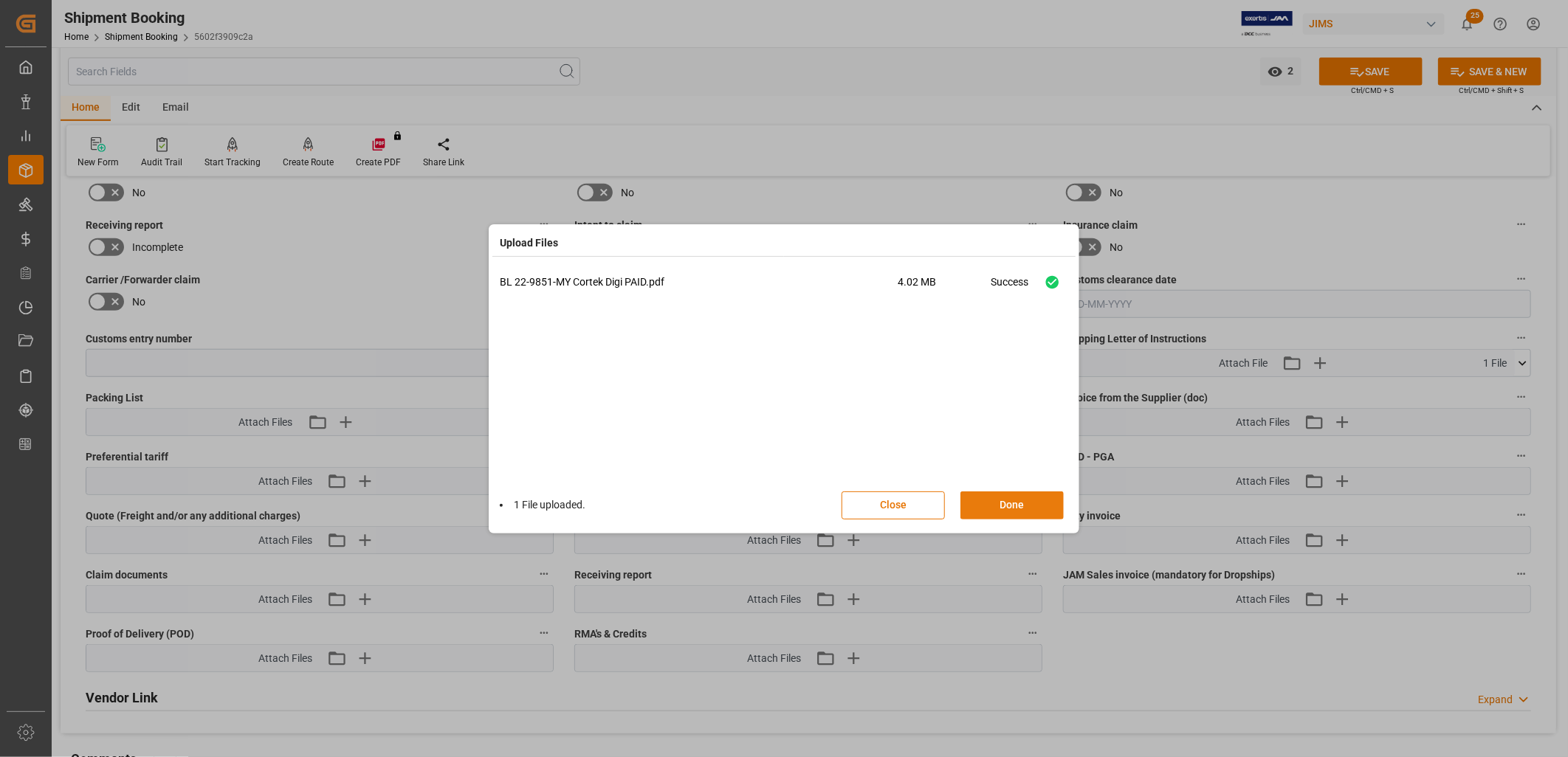
click at [1016, 505] on button "Done" at bounding box center [1012, 505] width 104 height 28
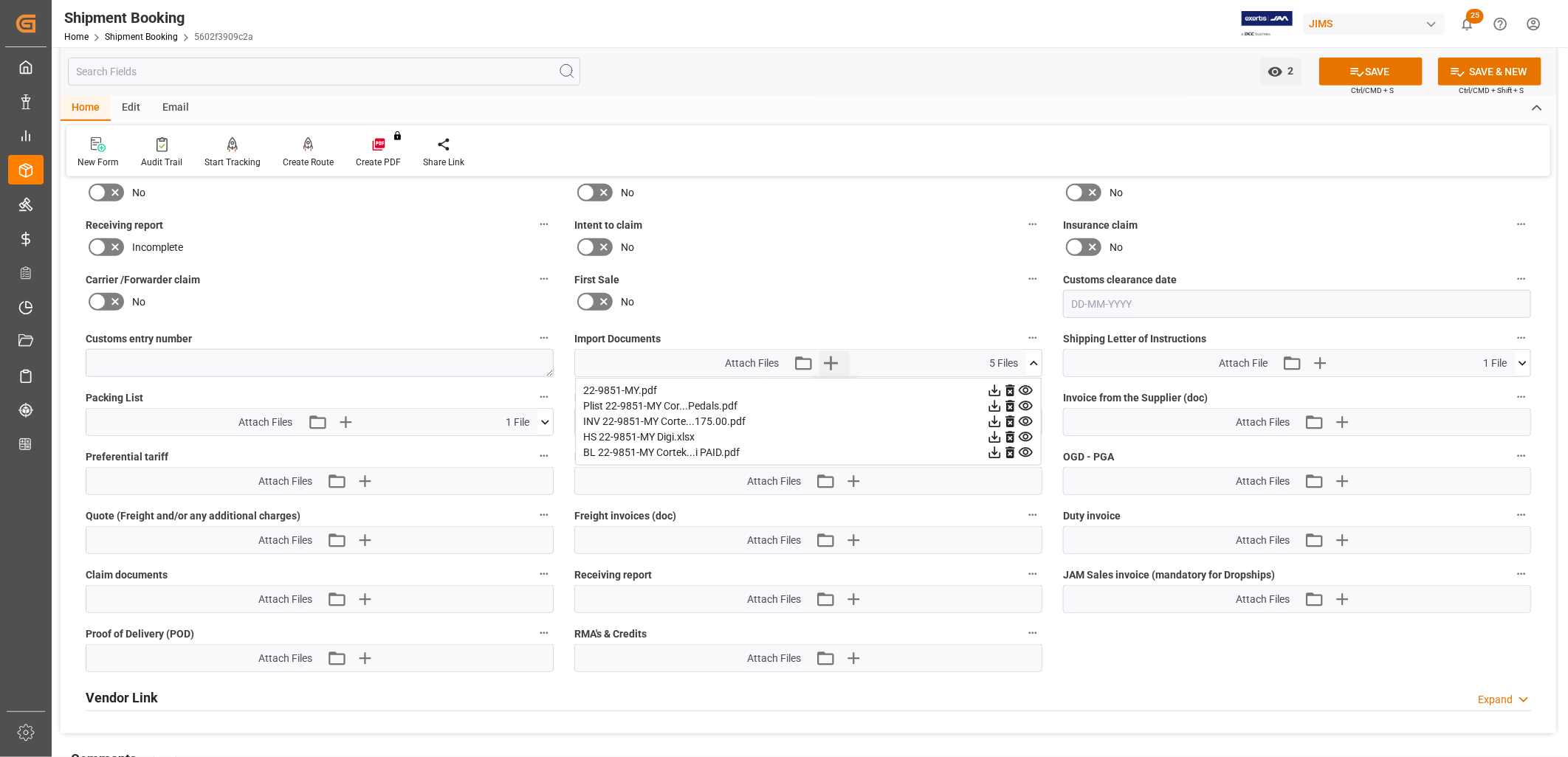
click at [822, 358] on icon "button" at bounding box center [831, 363] width 24 height 24
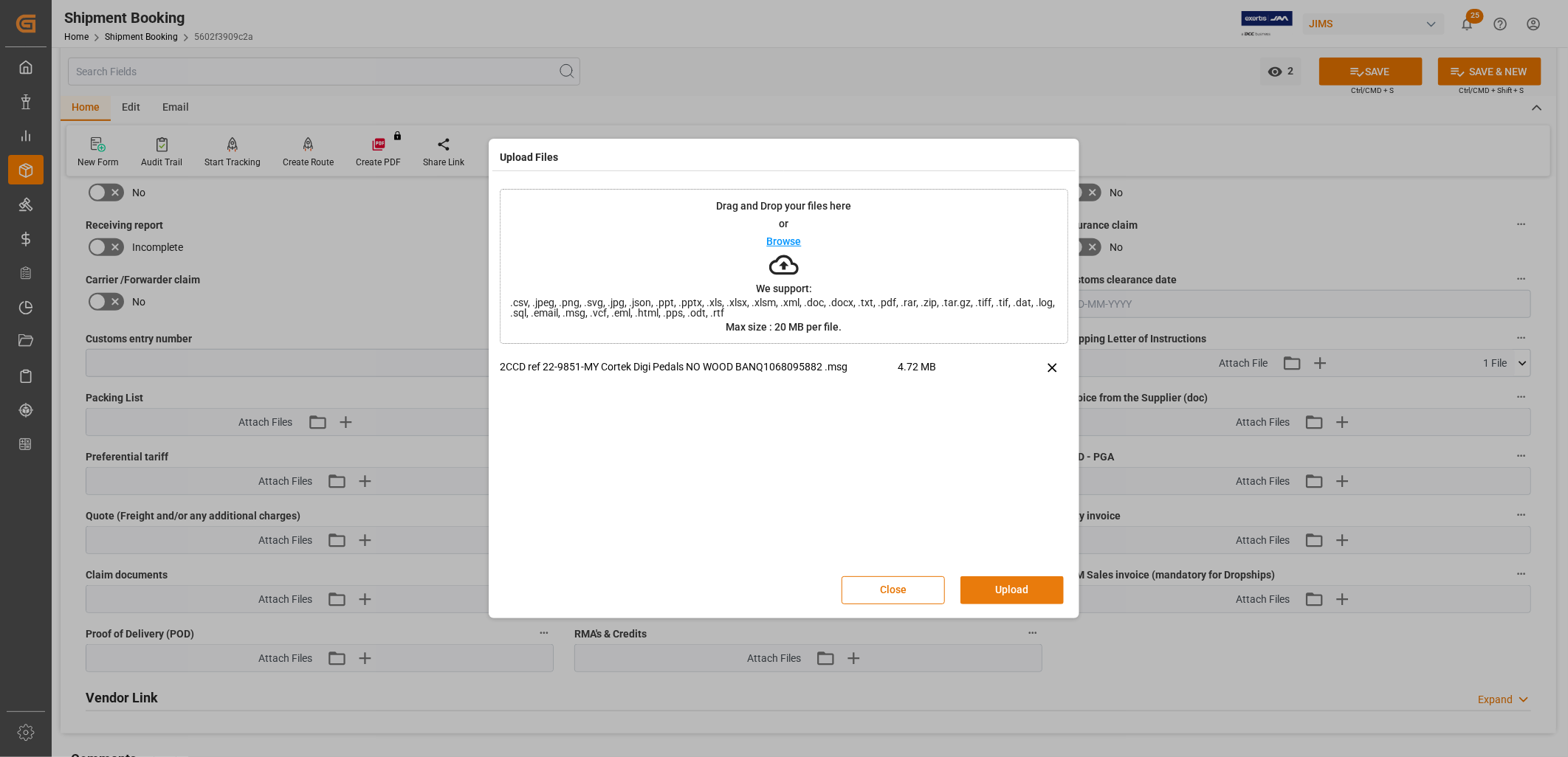
click at [1017, 588] on button "Upload" at bounding box center [1012, 591] width 104 height 28
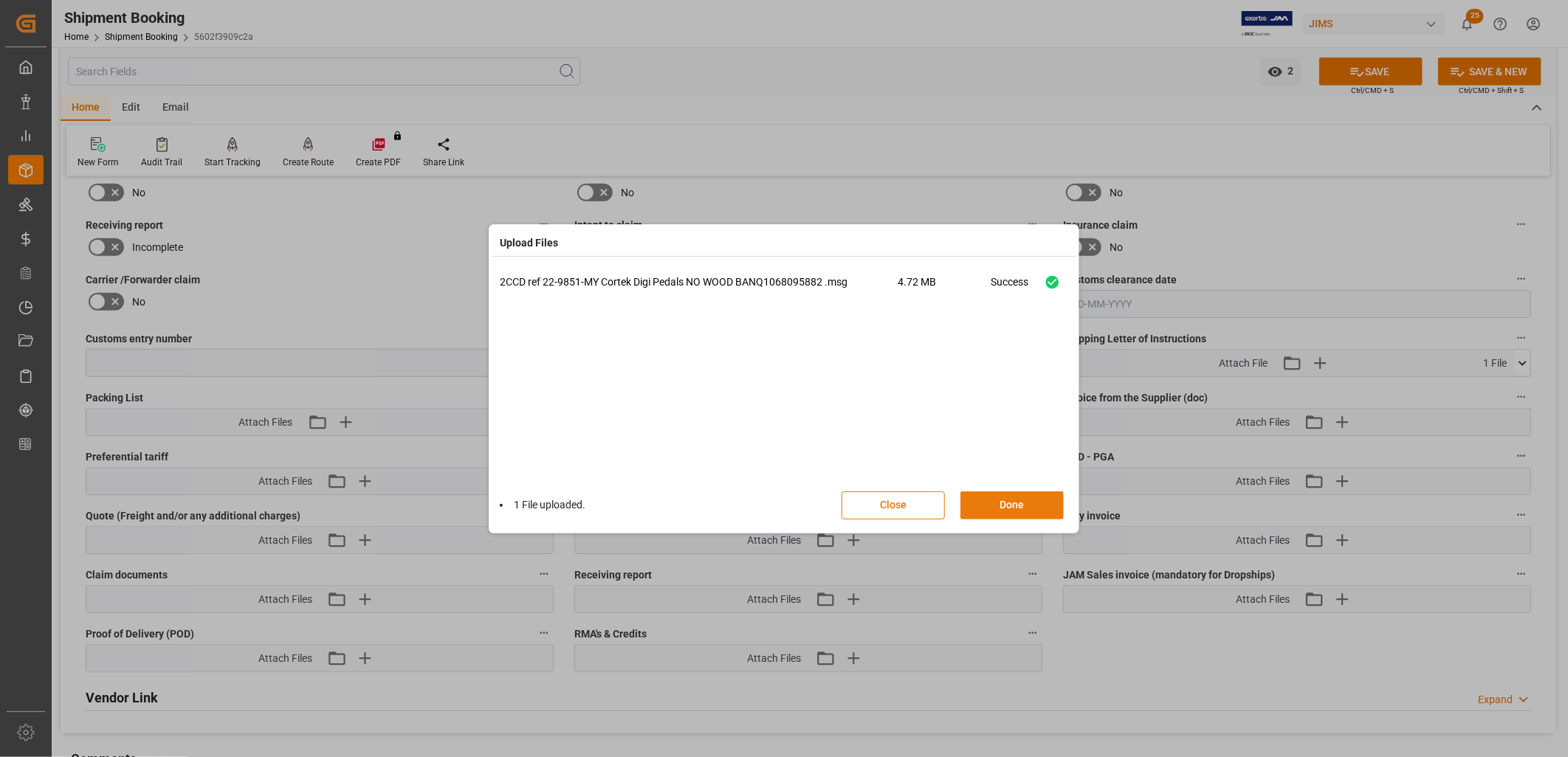
click at [1020, 504] on button "Done" at bounding box center [1012, 505] width 104 height 28
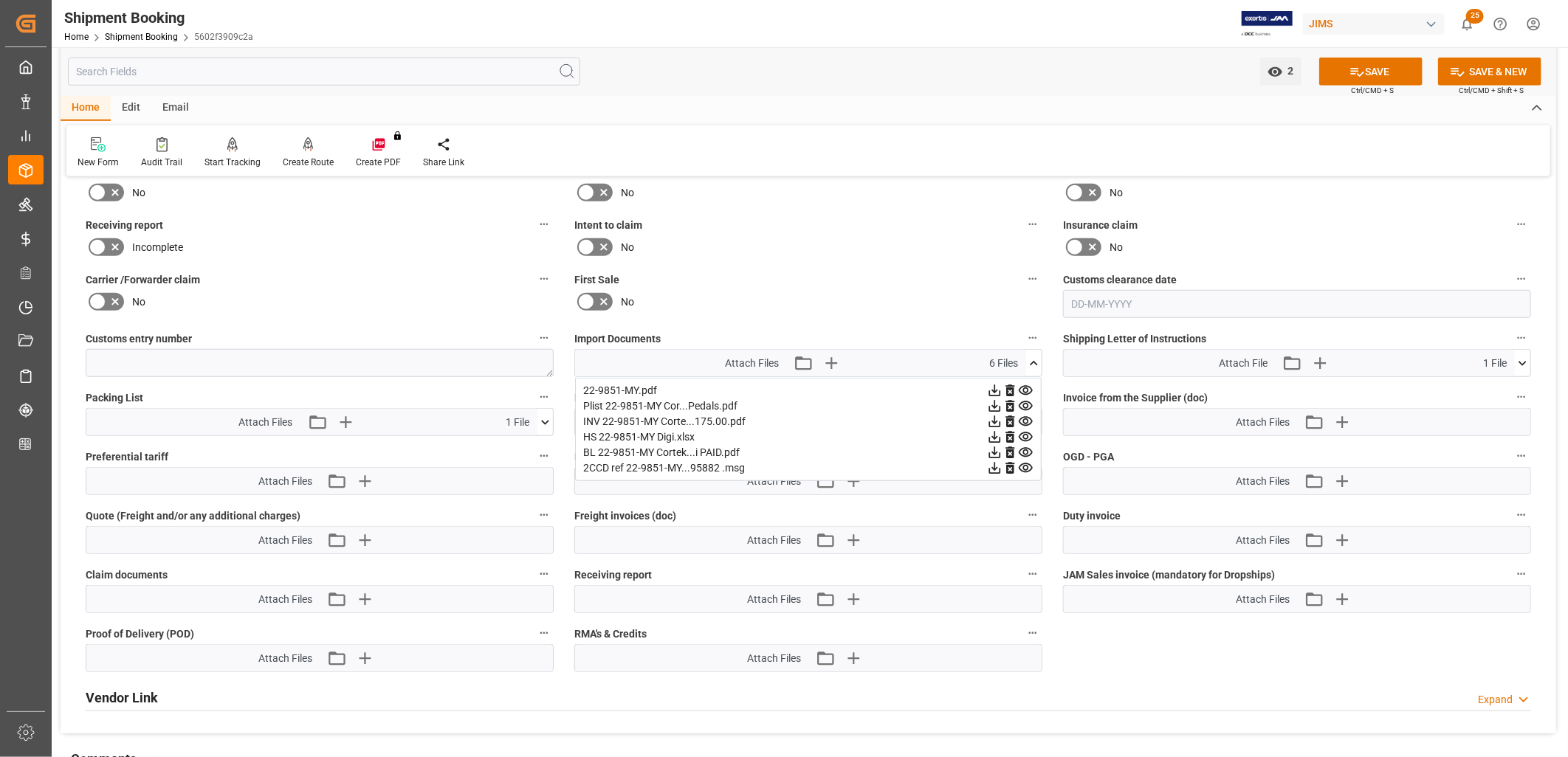
click at [1034, 361] on icon at bounding box center [1033, 363] width 8 height 4
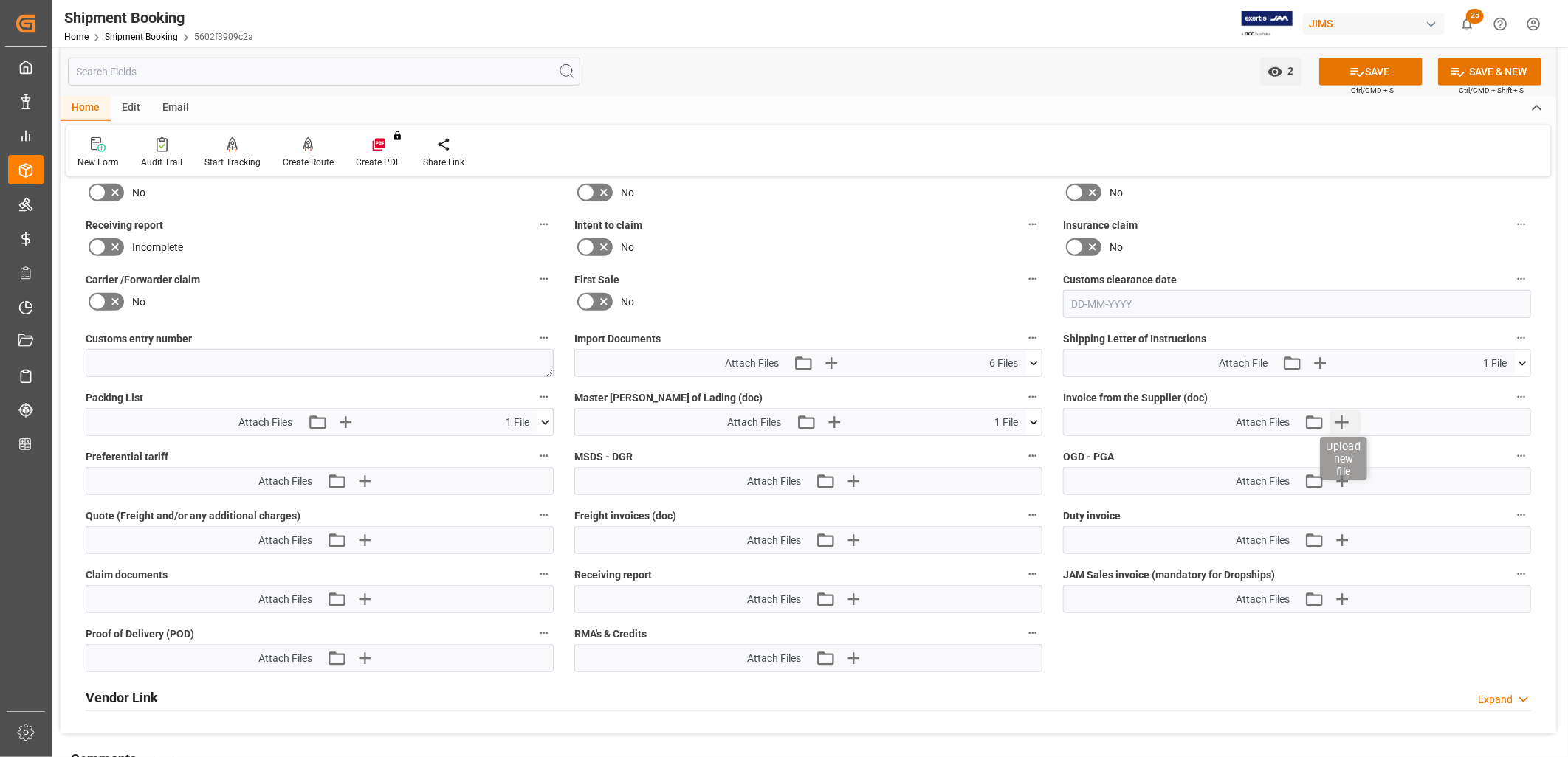
click at [1341, 421] on icon "button" at bounding box center [1341, 422] width 14 height 14
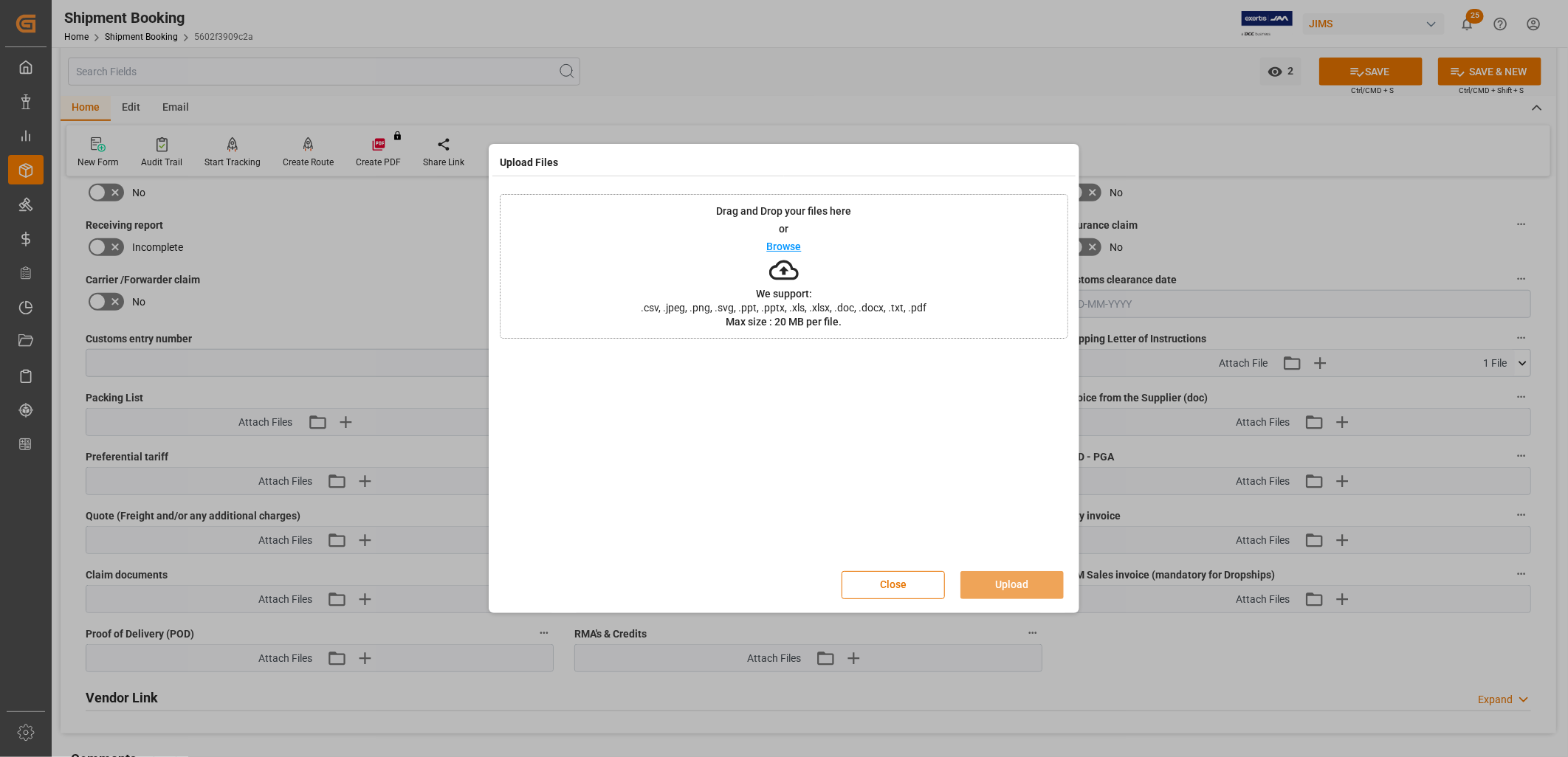
click at [786, 246] on p "Browse" at bounding box center [784, 246] width 35 height 10
click at [1027, 579] on button "Upload" at bounding box center [1012, 585] width 104 height 28
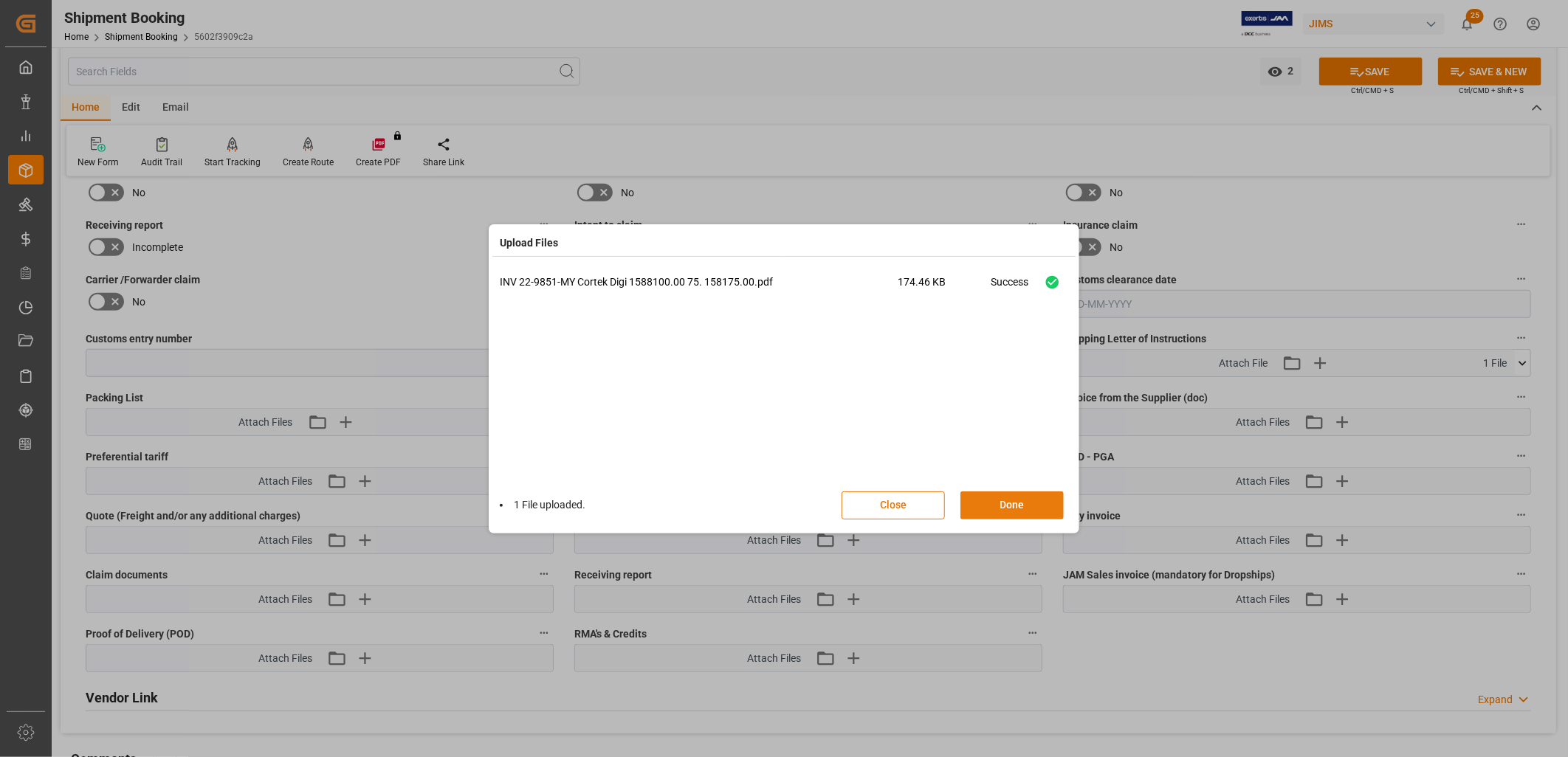
click at [1019, 503] on button "Done" at bounding box center [1012, 505] width 104 height 28
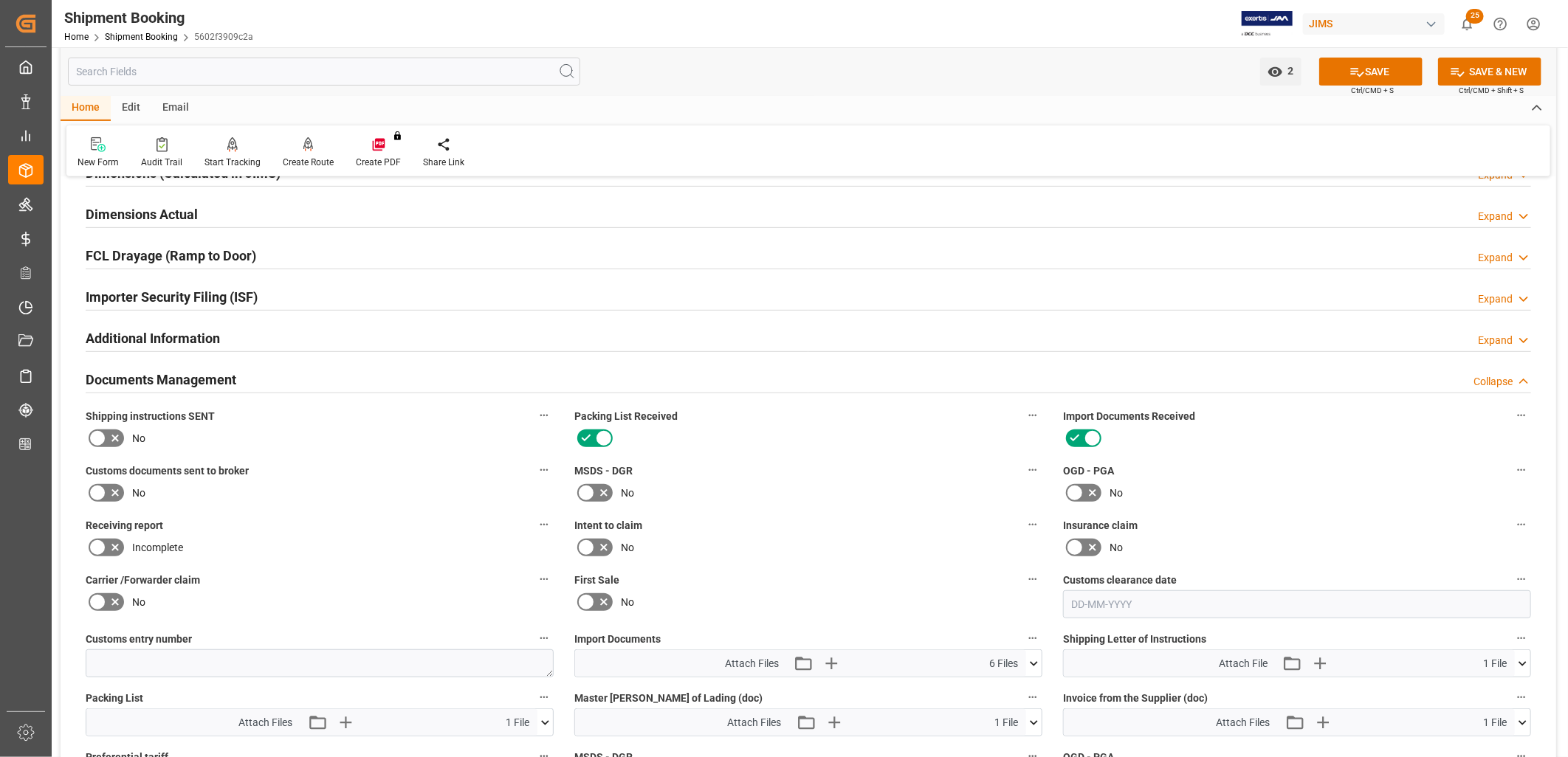
scroll to position [328, 0]
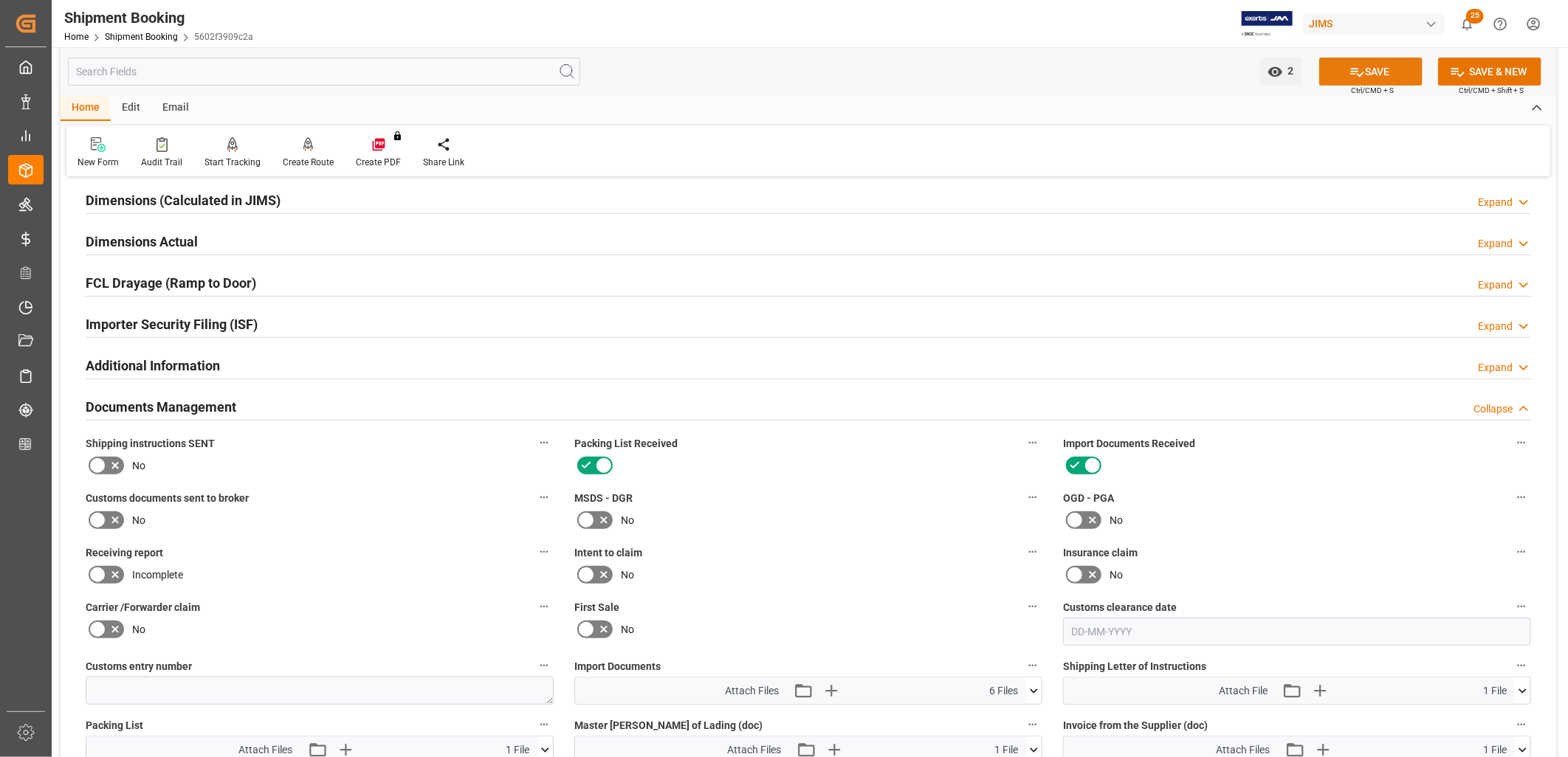
click at [1373, 70] on button "SAVE" at bounding box center [1371, 72] width 104 height 28
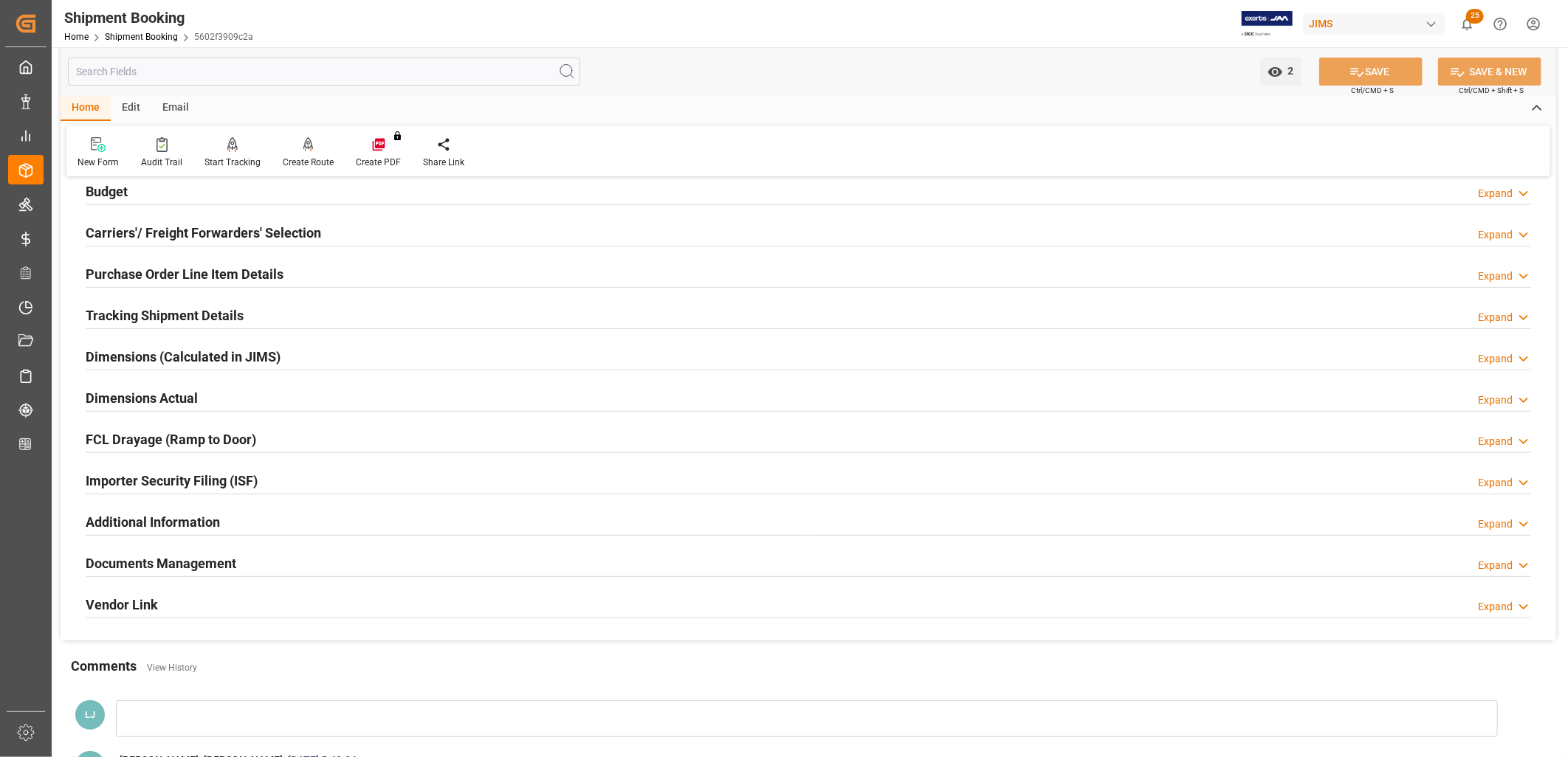
scroll to position [409, 0]
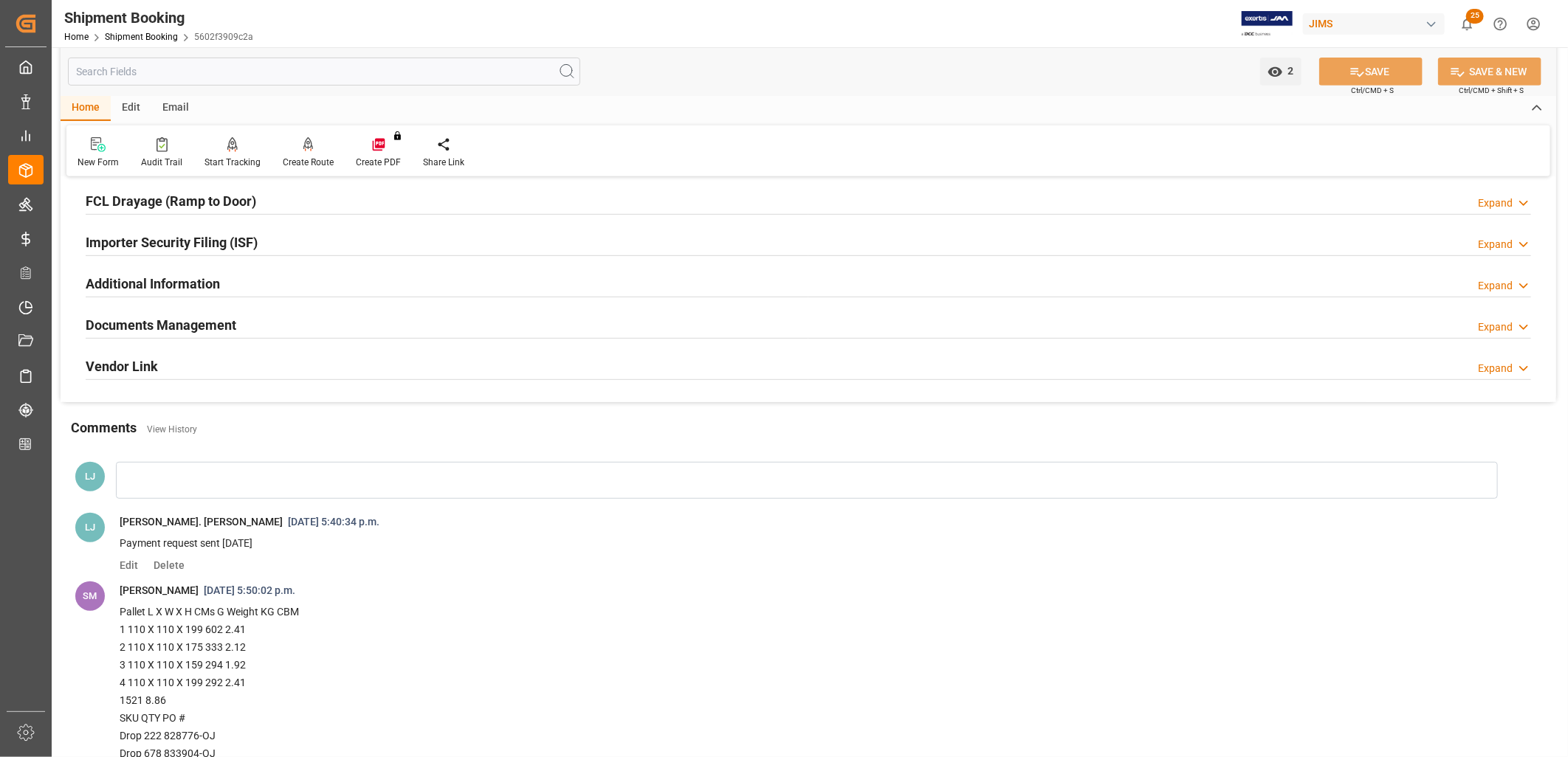
click at [204, 316] on h2 "Documents Management" at bounding box center [161, 325] width 150 height 20
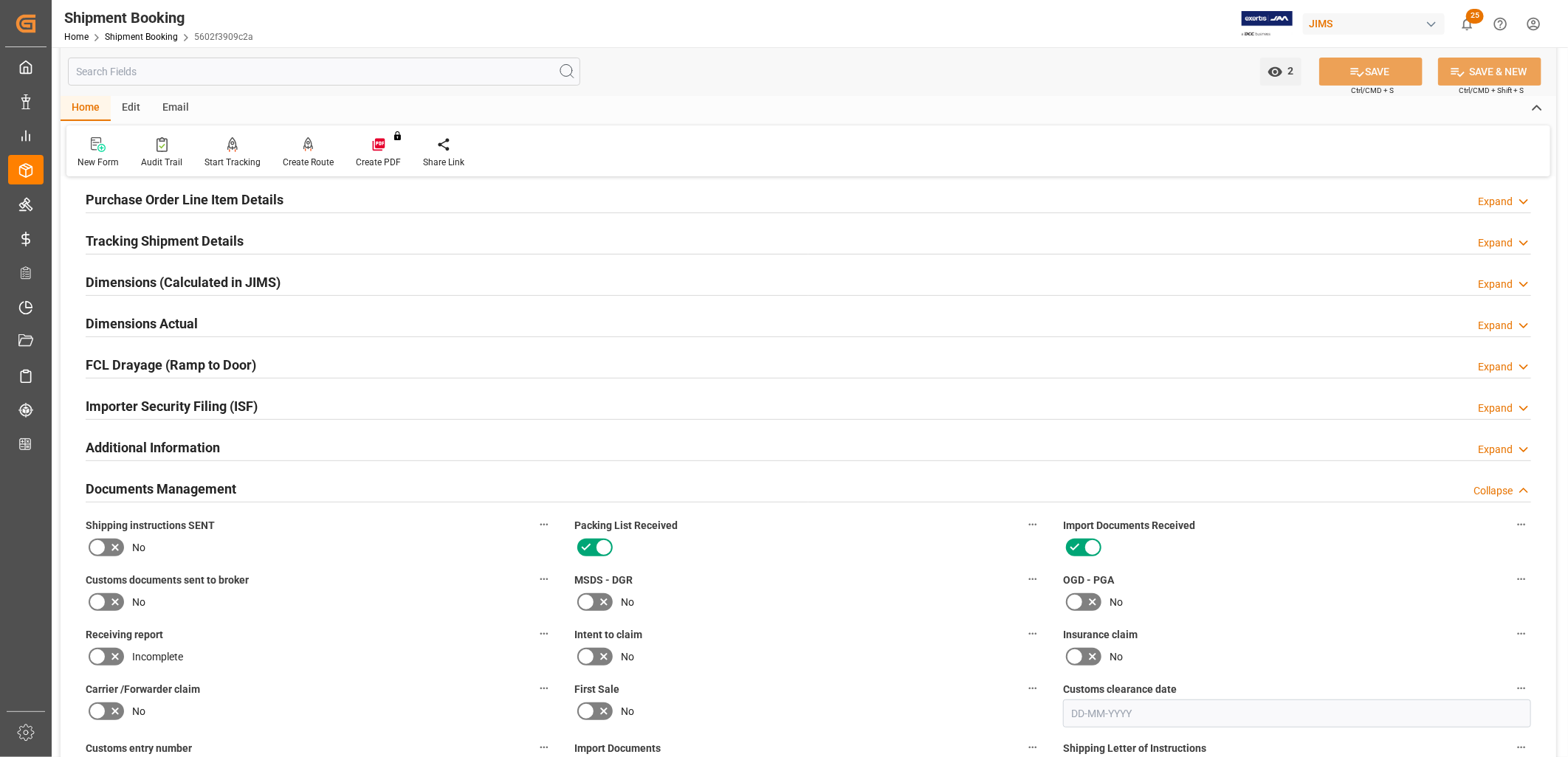
scroll to position [0, 0]
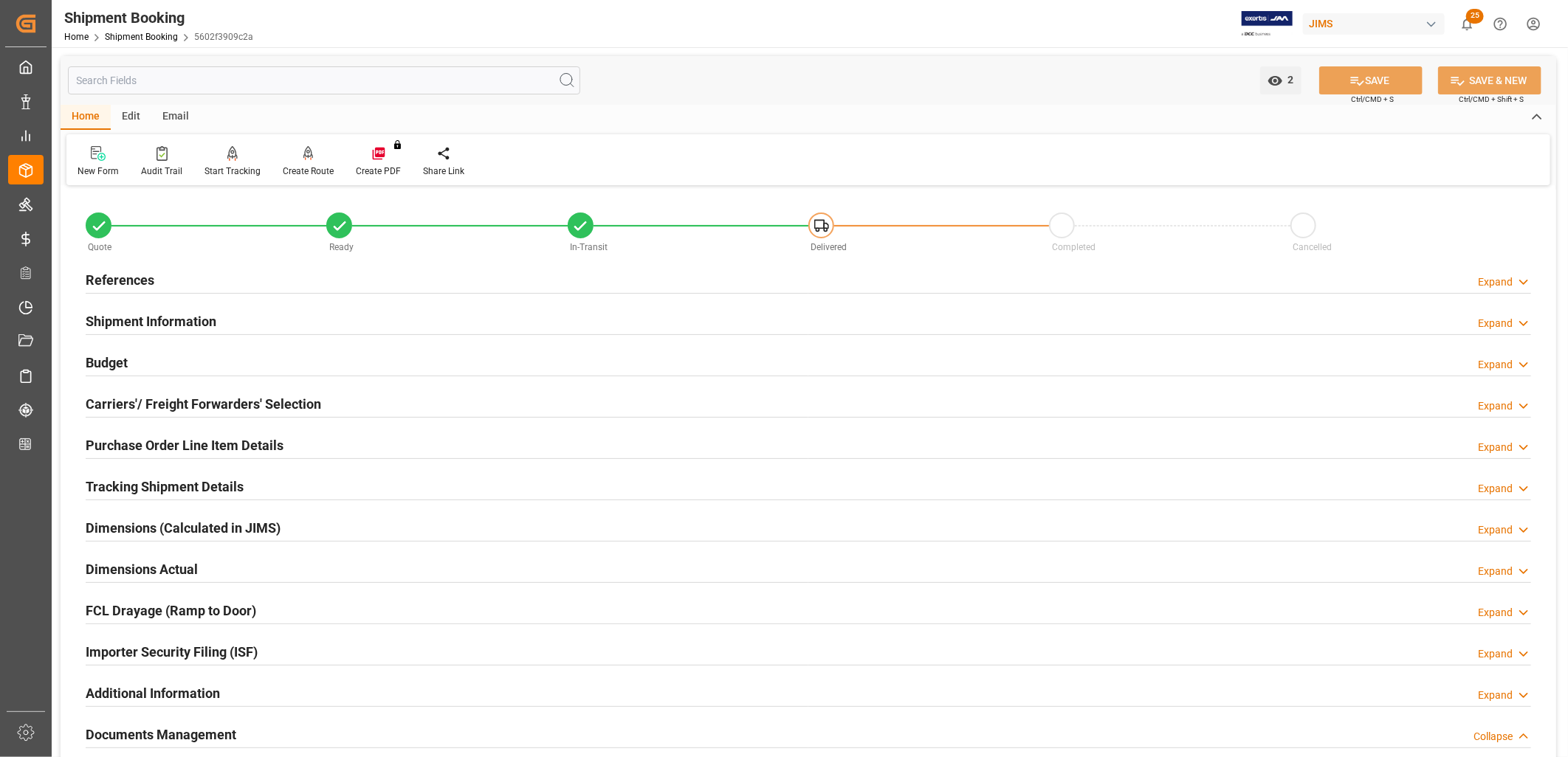
click at [142, 277] on h2 "References" at bounding box center [120, 280] width 69 height 20
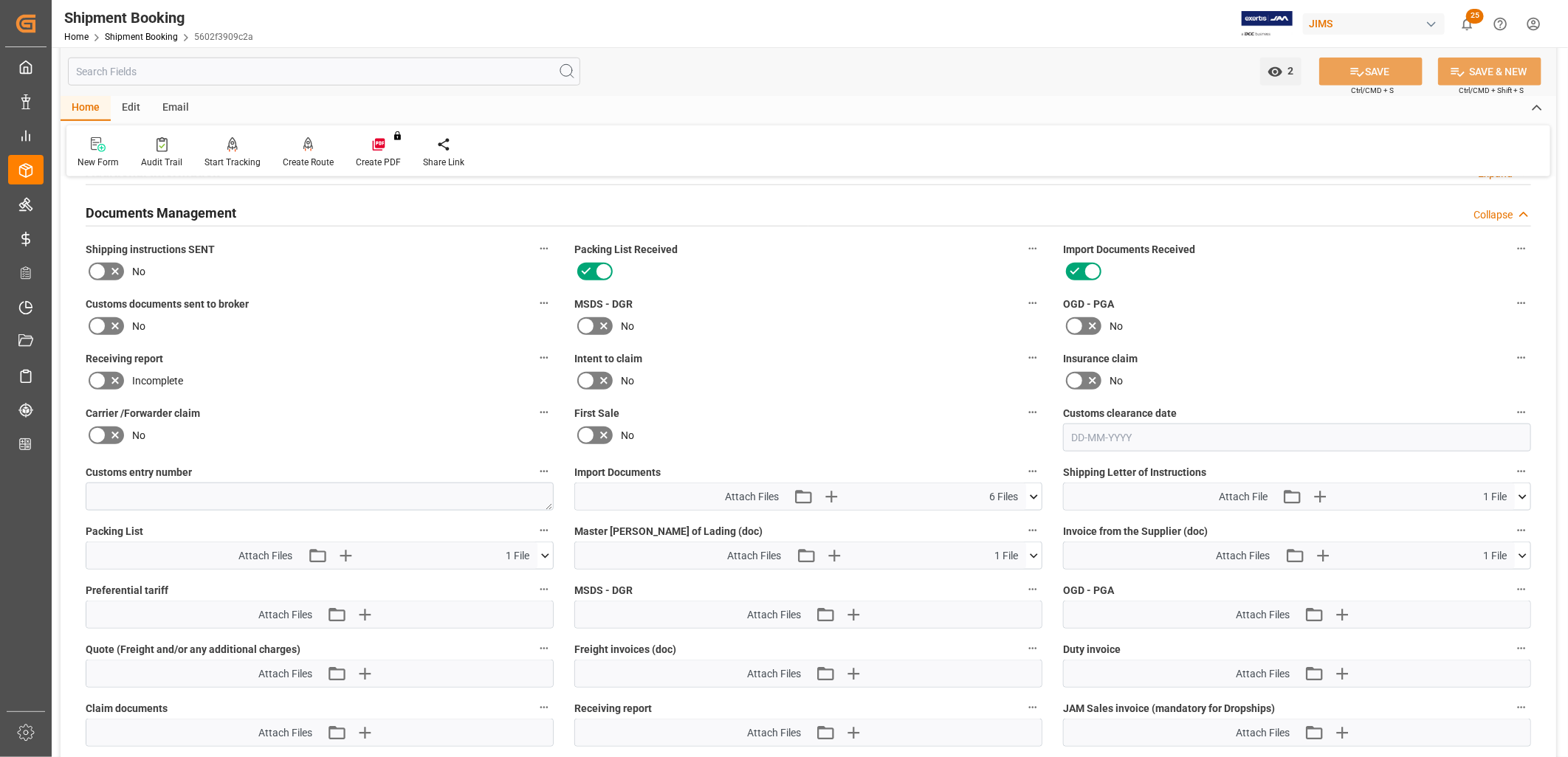
scroll to position [1066, 0]
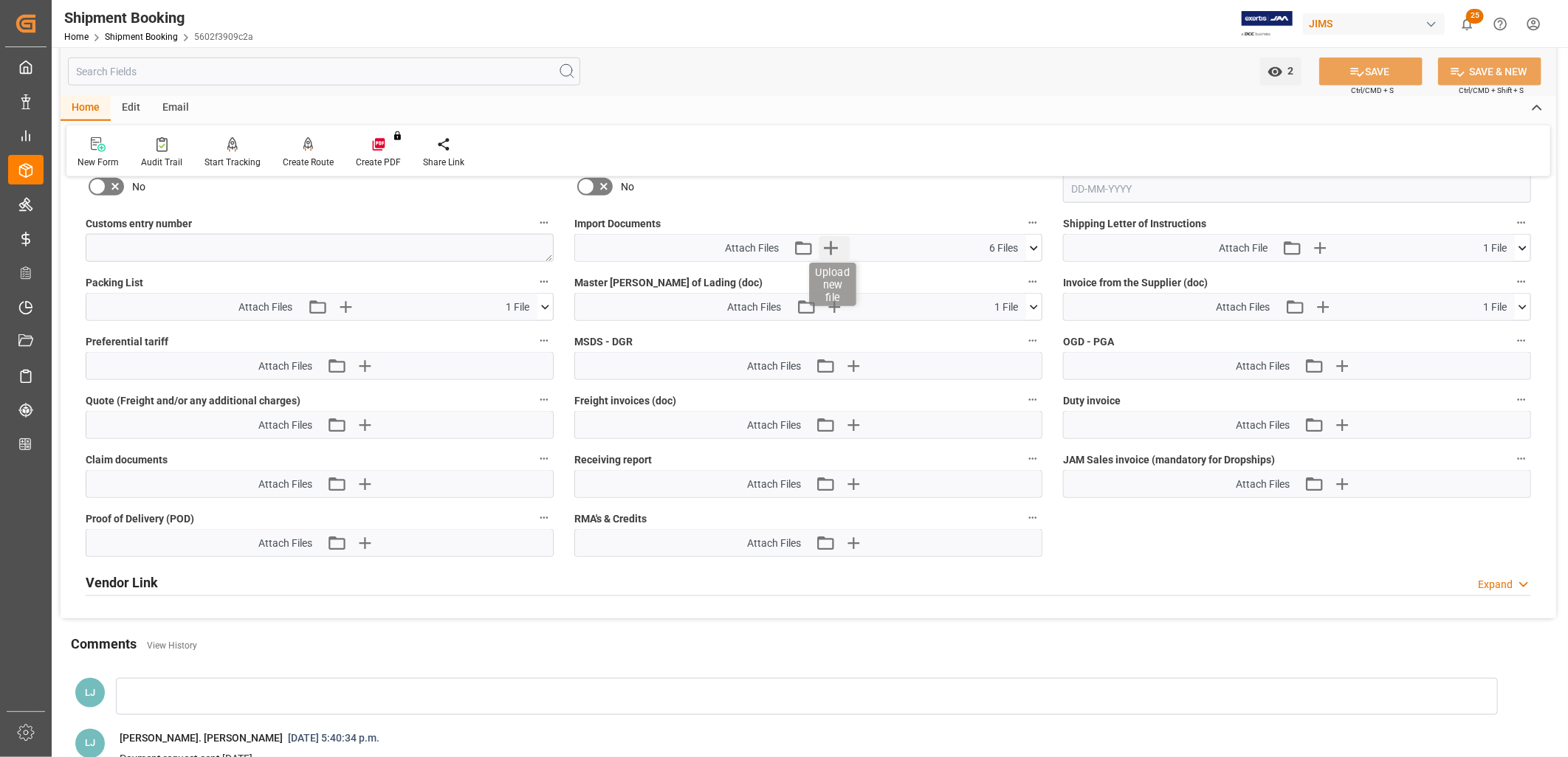
click at [832, 236] on icon "button" at bounding box center [831, 248] width 24 height 24
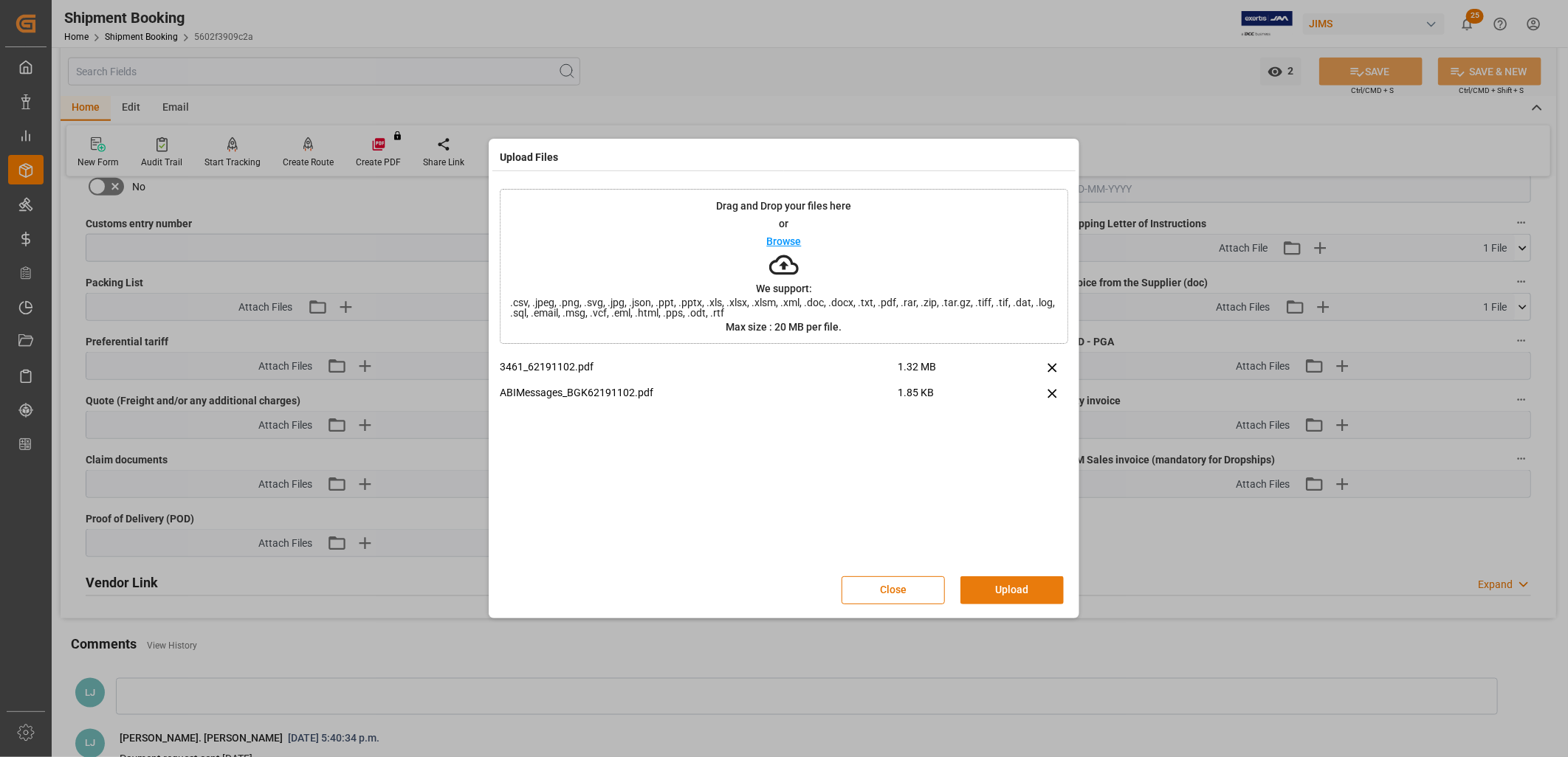
click at [1031, 586] on button "Upload" at bounding box center [1012, 591] width 104 height 28
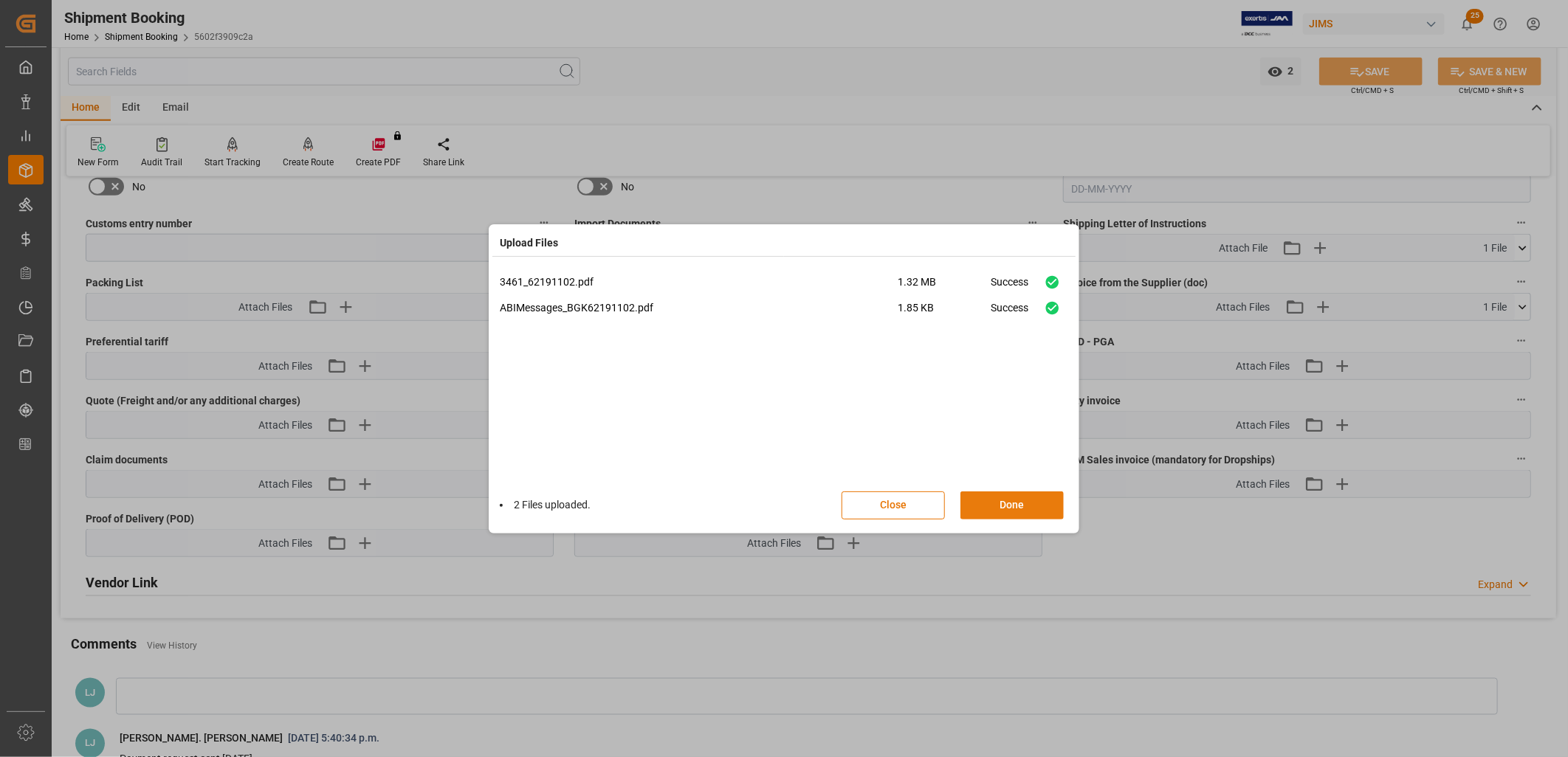
click at [1029, 503] on button "Done" at bounding box center [1012, 505] width 104 height 28
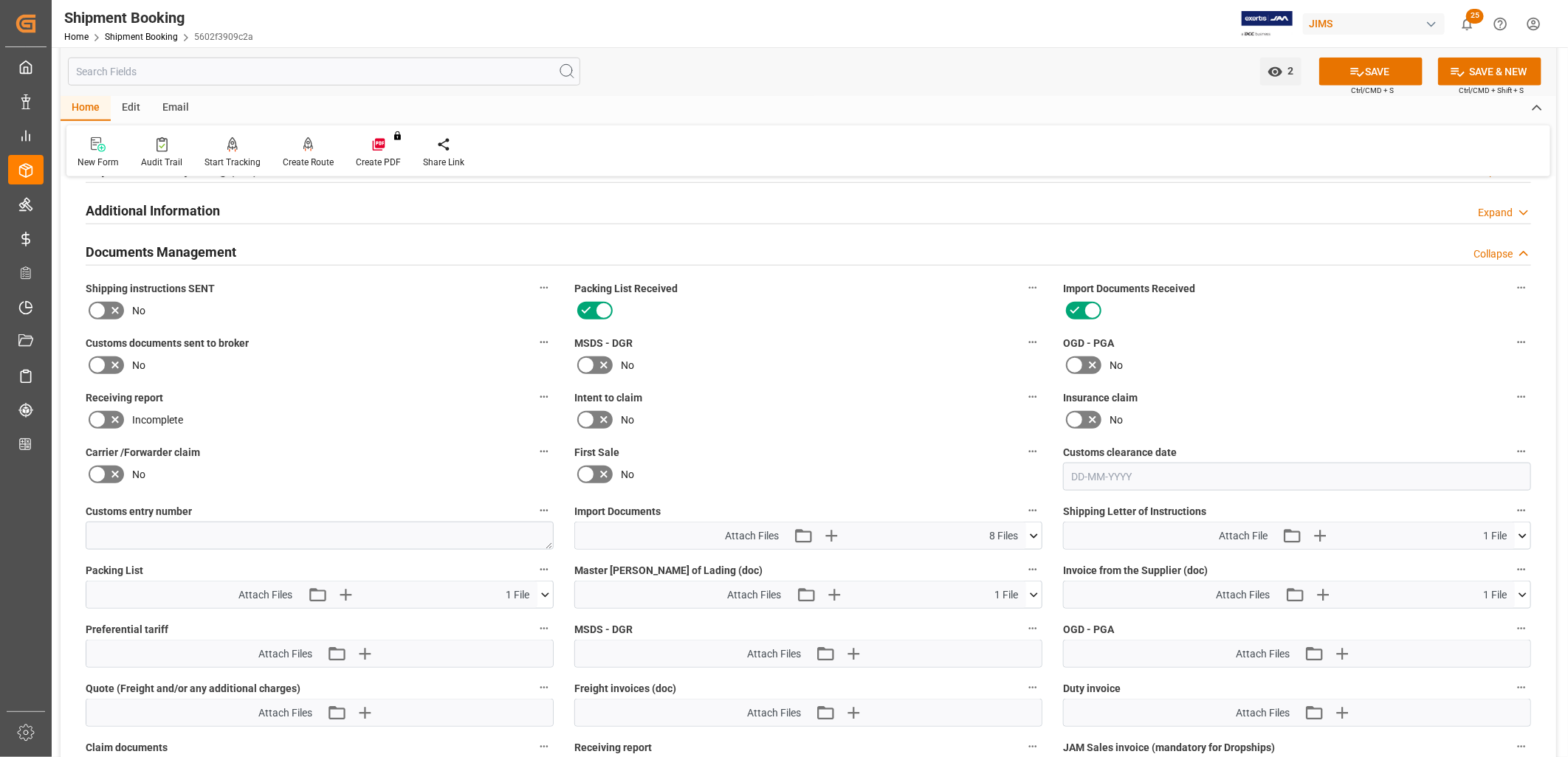
scroll to position [738, 0]
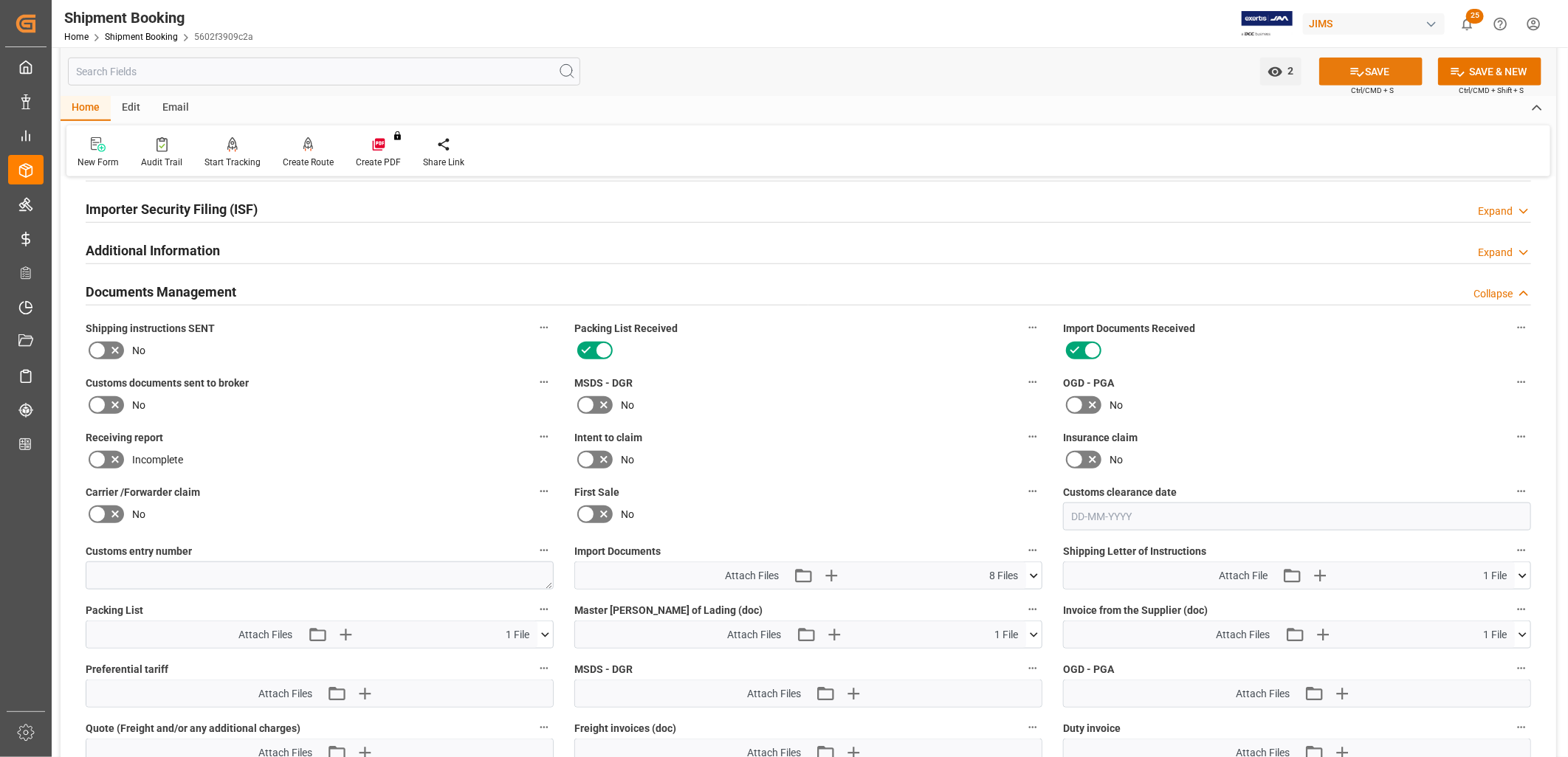
click at [1378, 70] on button "SAVE" at bounding box center [1371, 72] width 104 height 28
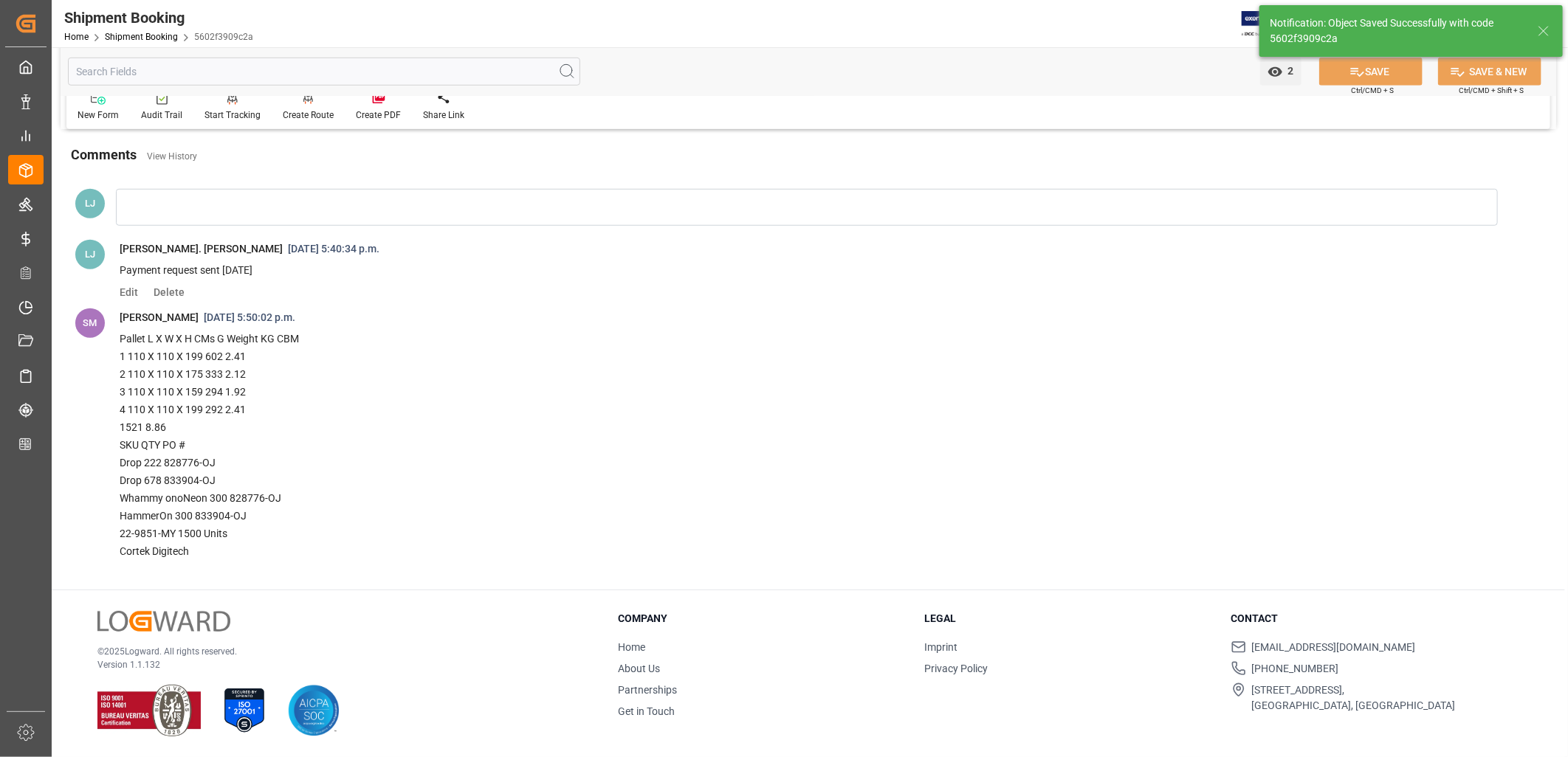
scroll to position [443, 0]
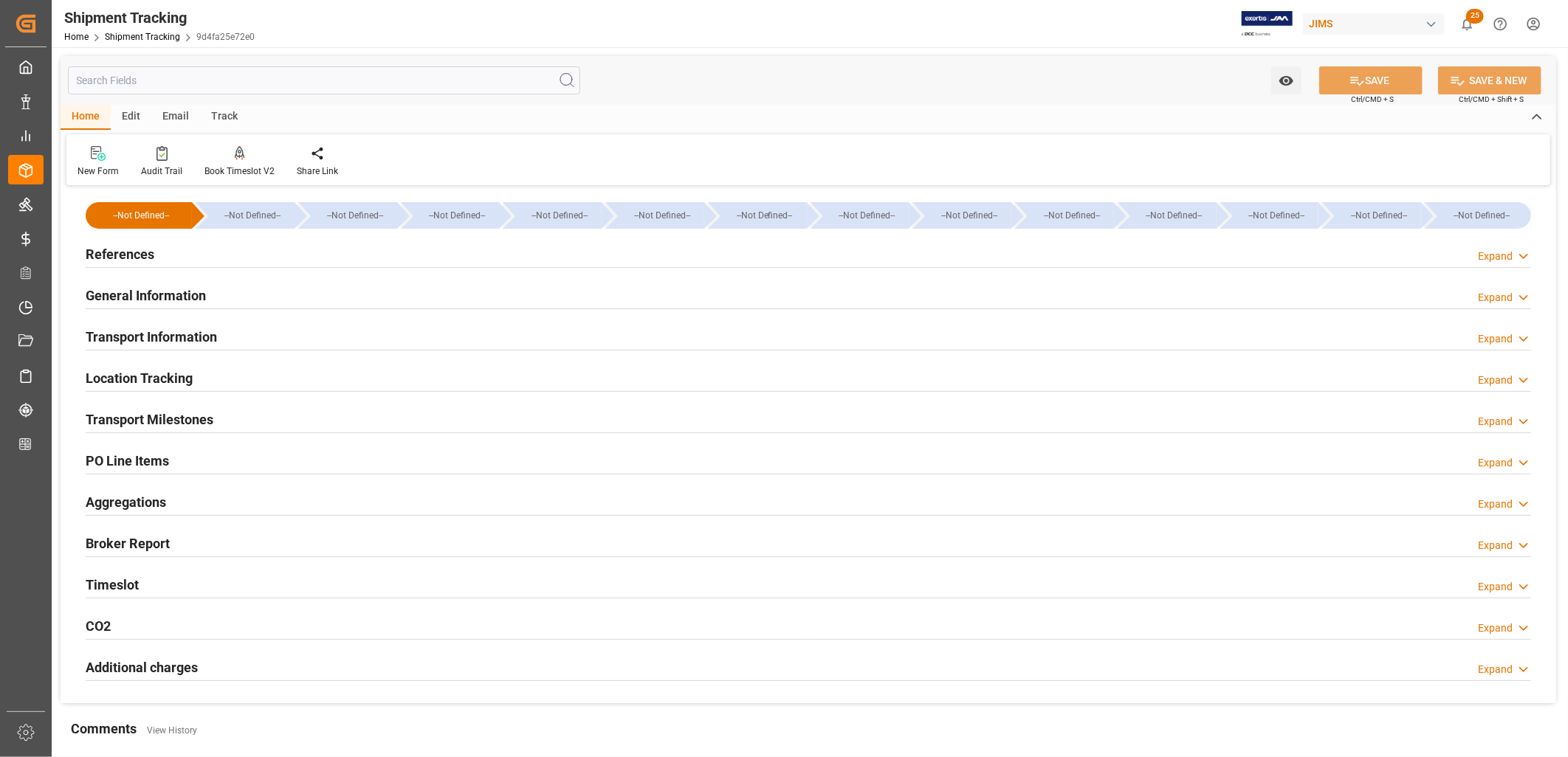
type input "[DATE] 11:59"
type input "[DATE] 00:00"
type input "[DATE] 13:14"
type input "15-09-2025 00:00"
click at [196, 424] on h2 "Transport Milestones" at bounding box center [150, 419] width 128 height 20
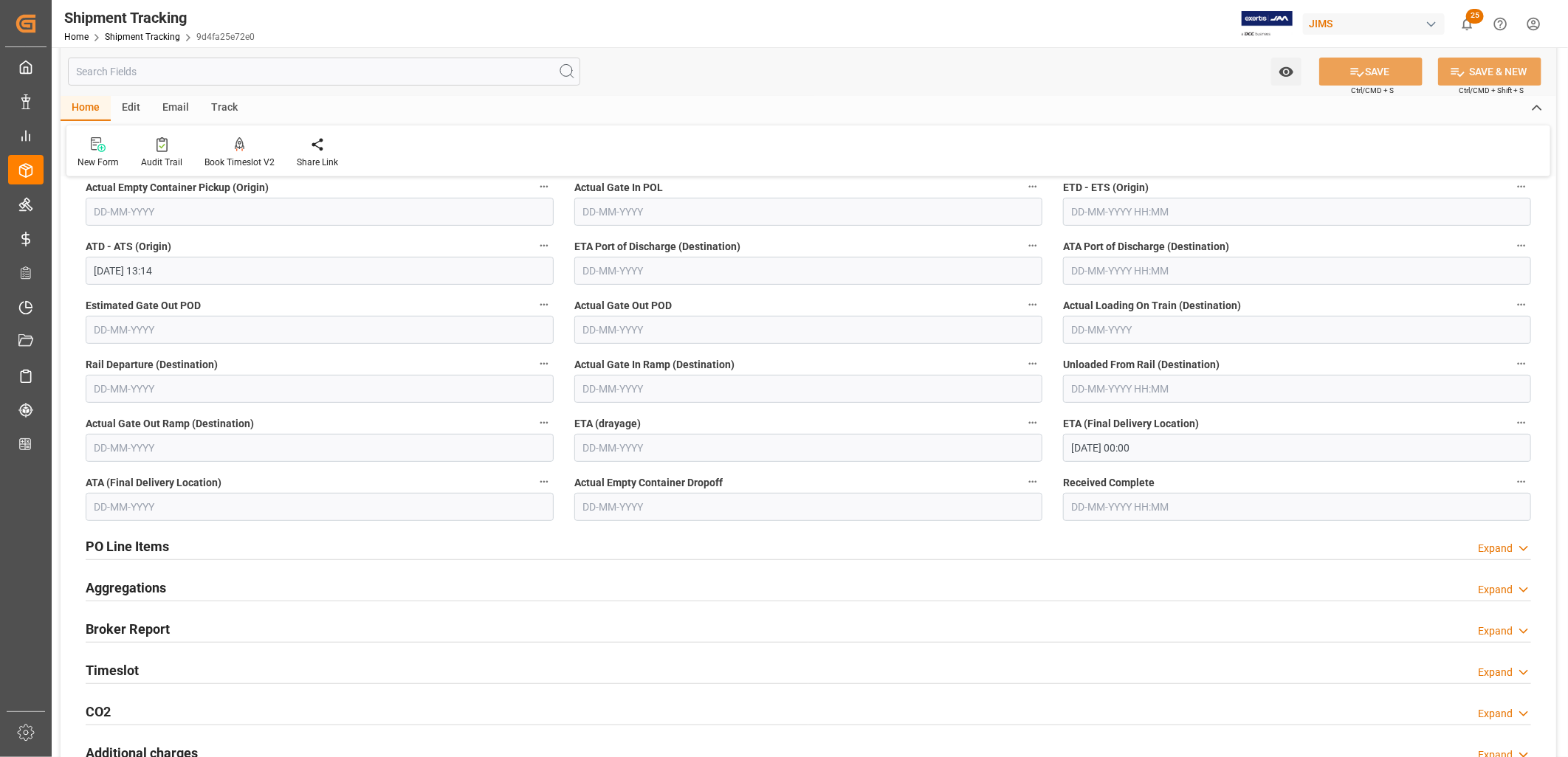
scroll to position [246, 0]
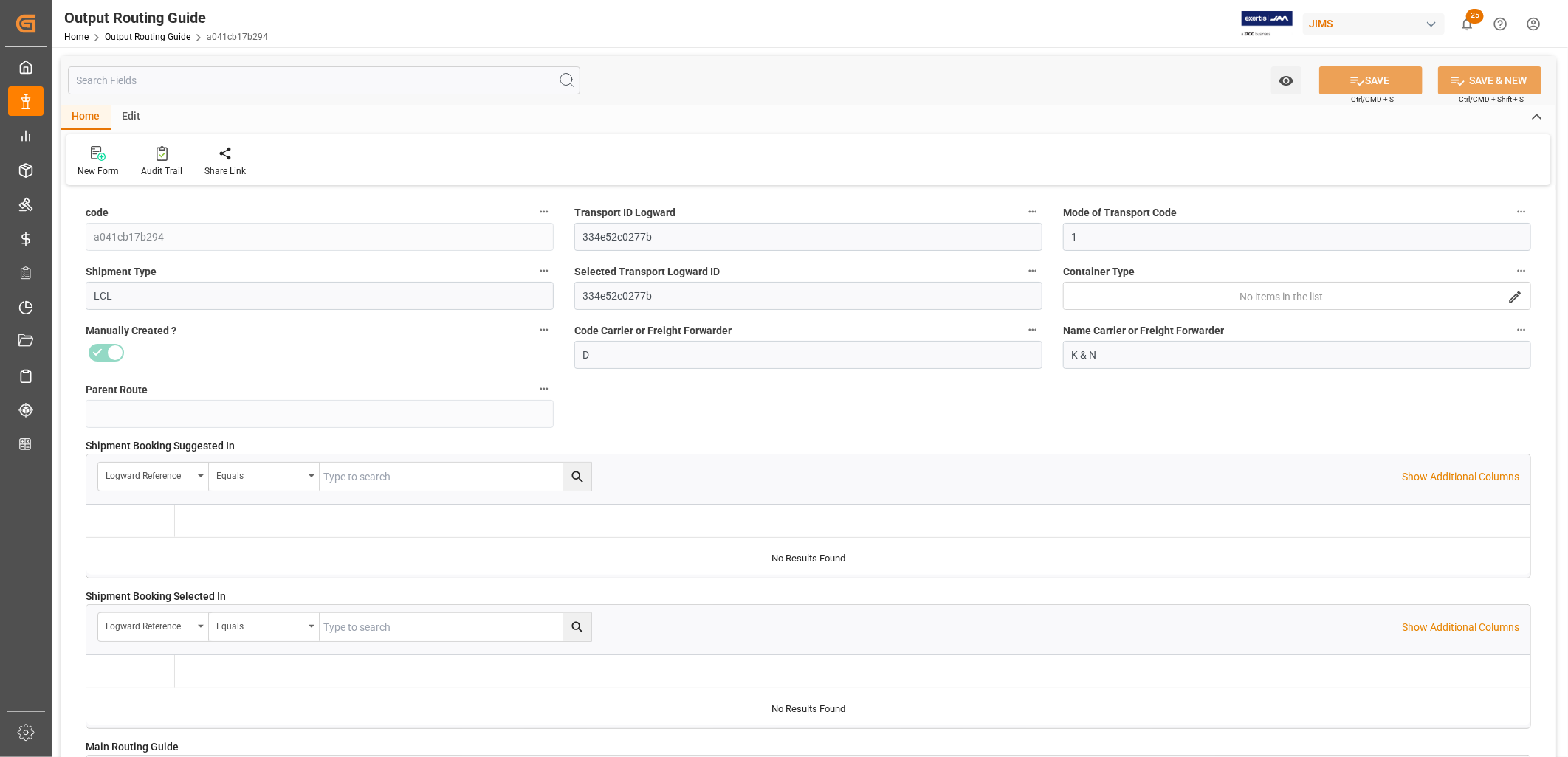
type input "21-07-2025 15:11"
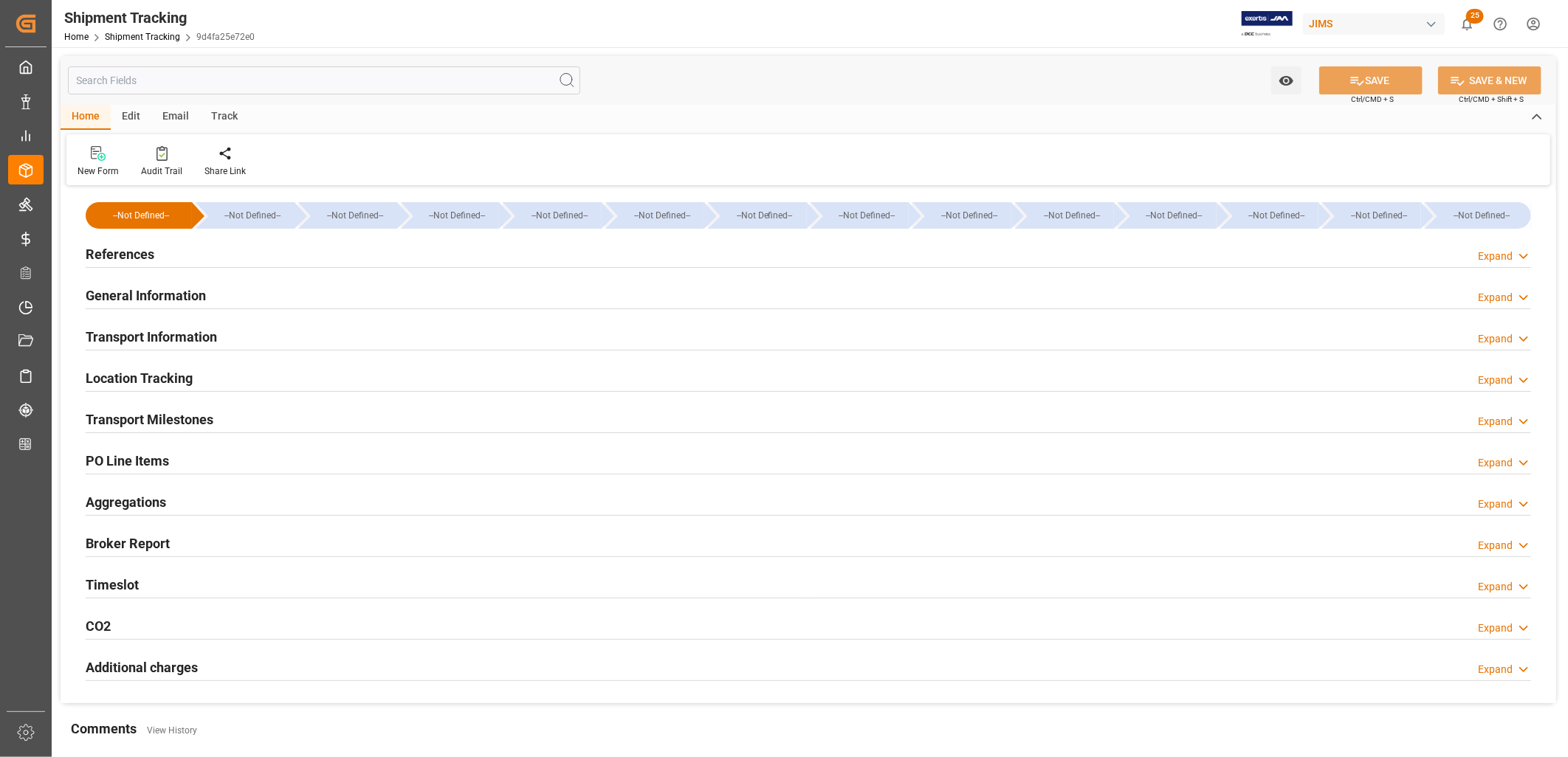
type input "[DATE] 11:59"
type input "[DATE] 00:00"
type input "[DATE] 13:14"
click at [184, 416] on h2 "Transport Milestones" at bounding box center [150, 419] width 128 height 20
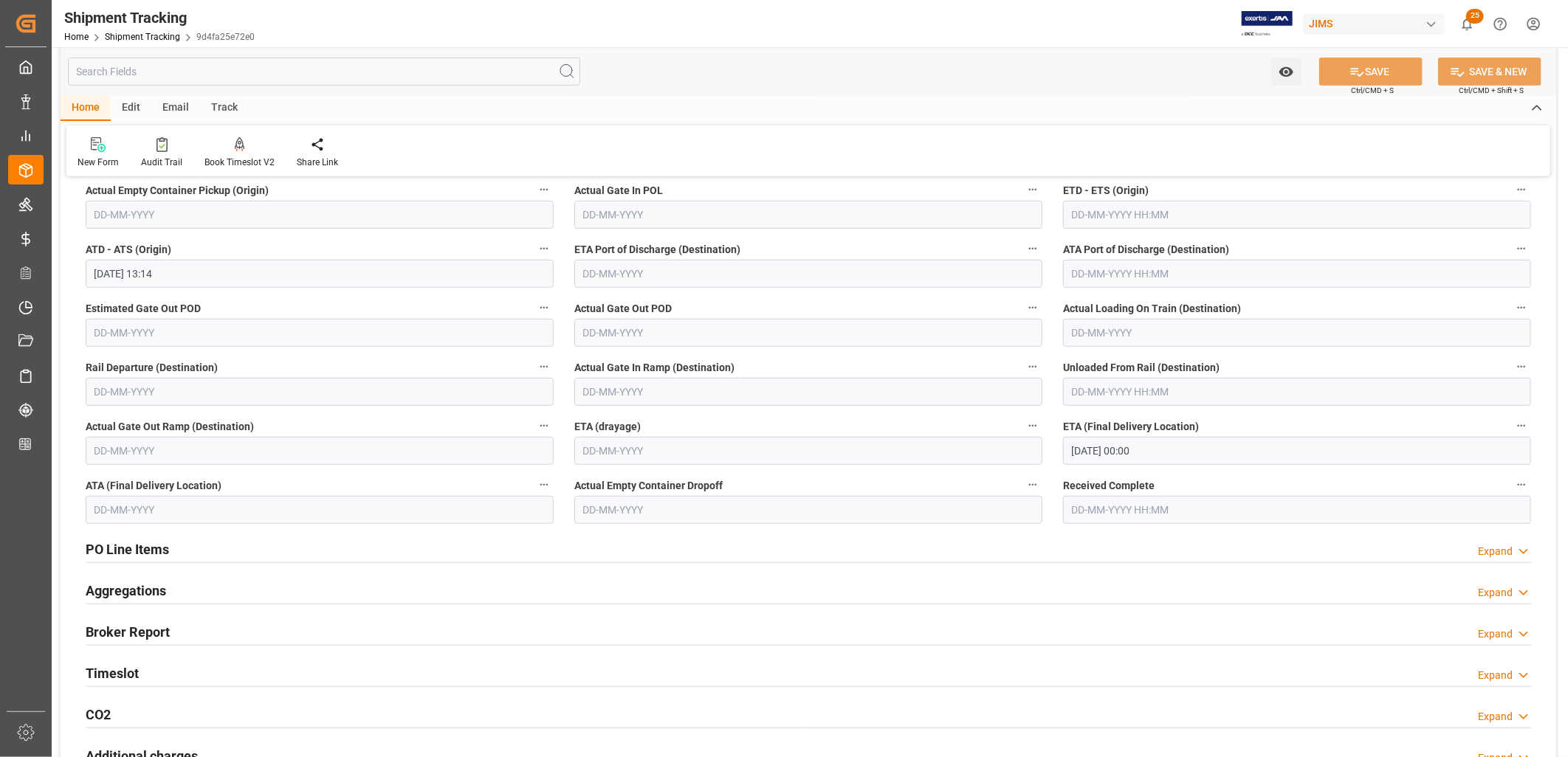
scroll to position [328, 0]
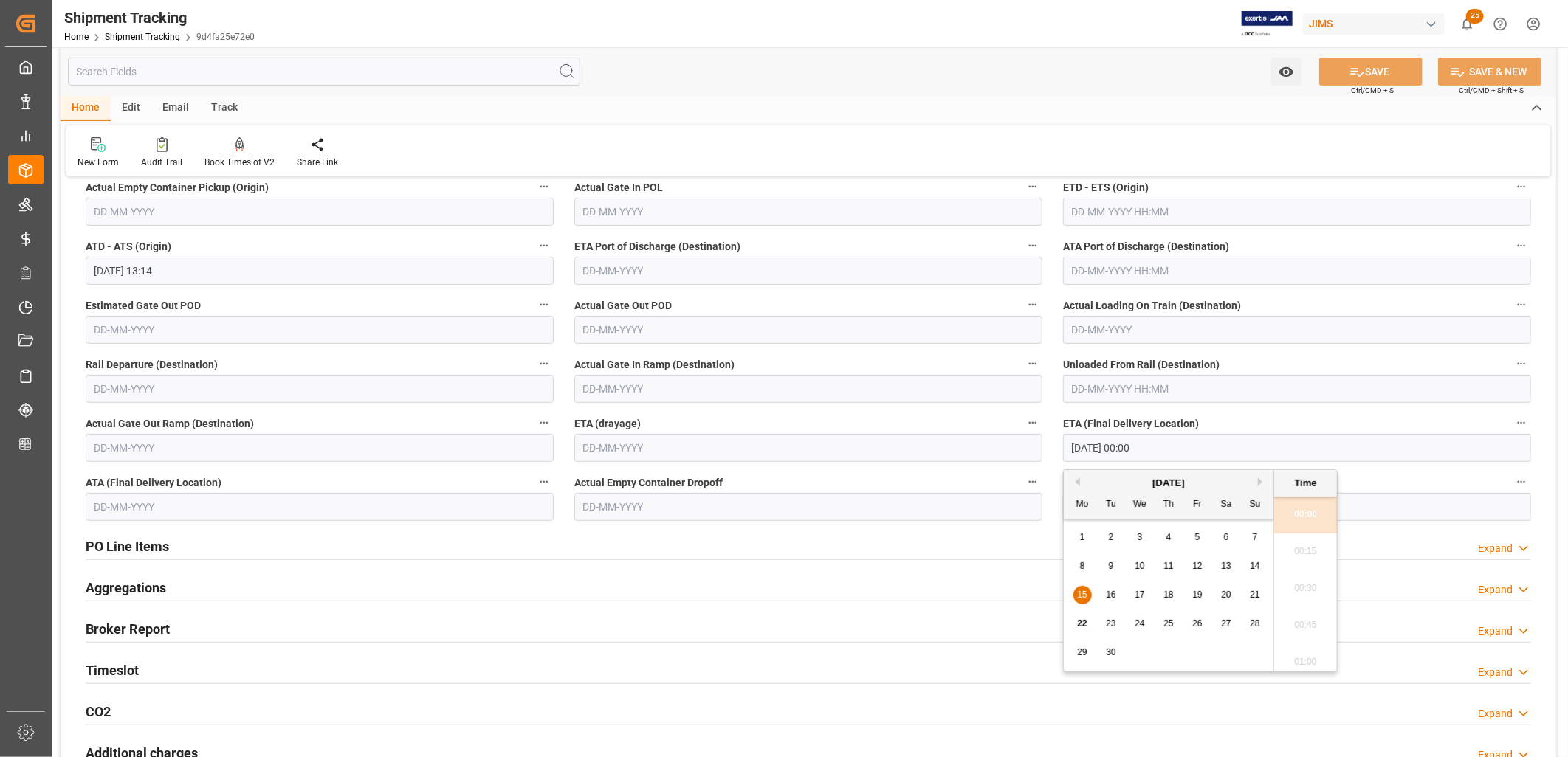
click at [1162, 453] on input "15-09-2025 00:00" at bounding box center [1297, 448] width 468 height 28
drag, startPoint x: 1131, startPoint y: 445, endPoint x: 1051, endPoint y: 443, distance: 80.0
click at [1051, 440] on div "--Not Defined-- --Not Defined-- --Not Defined-- --Not Defined-- --Not Defined--…" at bounding box center [808, 326] width 1495 height 926
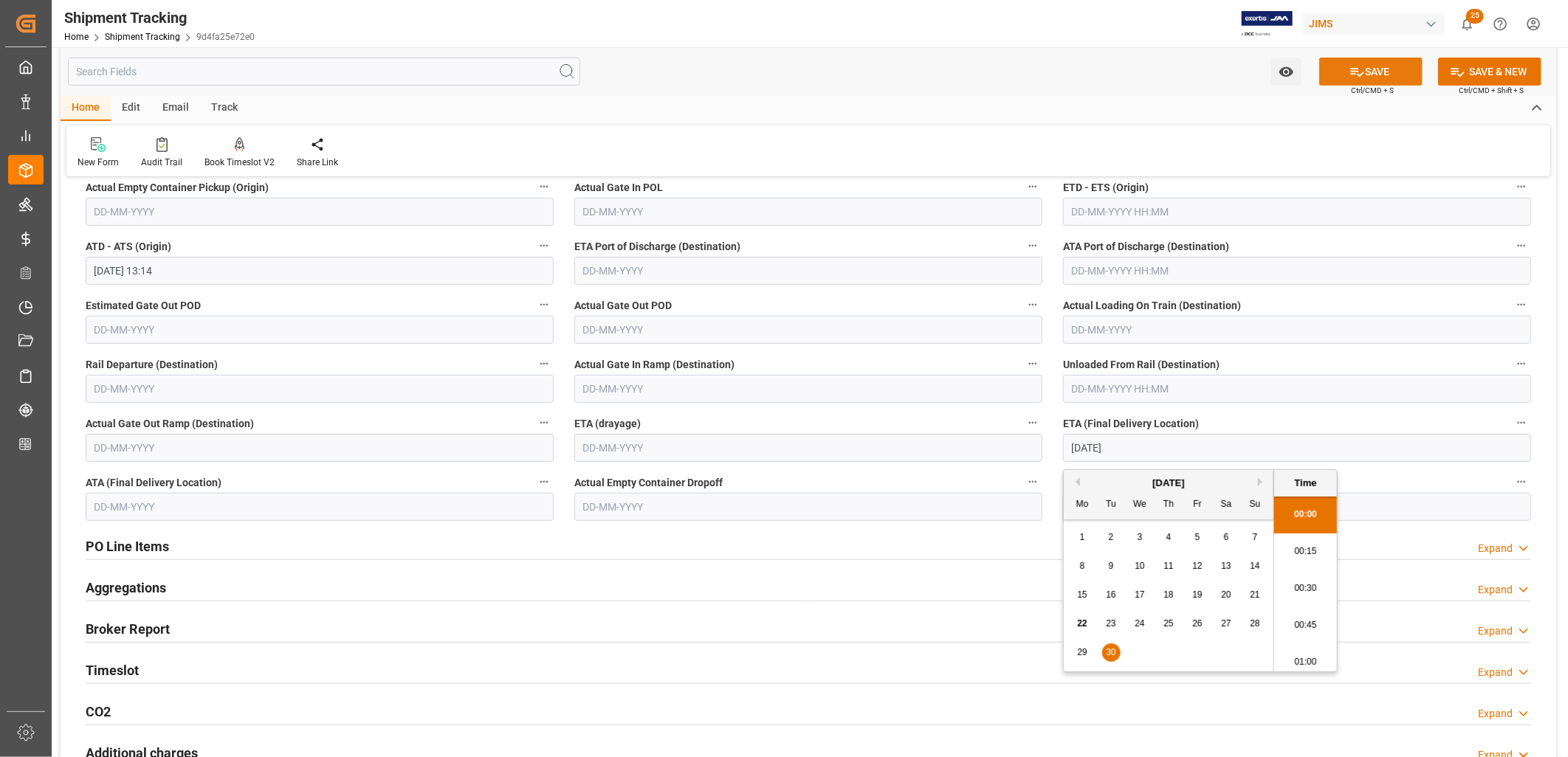
type input "30-09-2025 00:00"
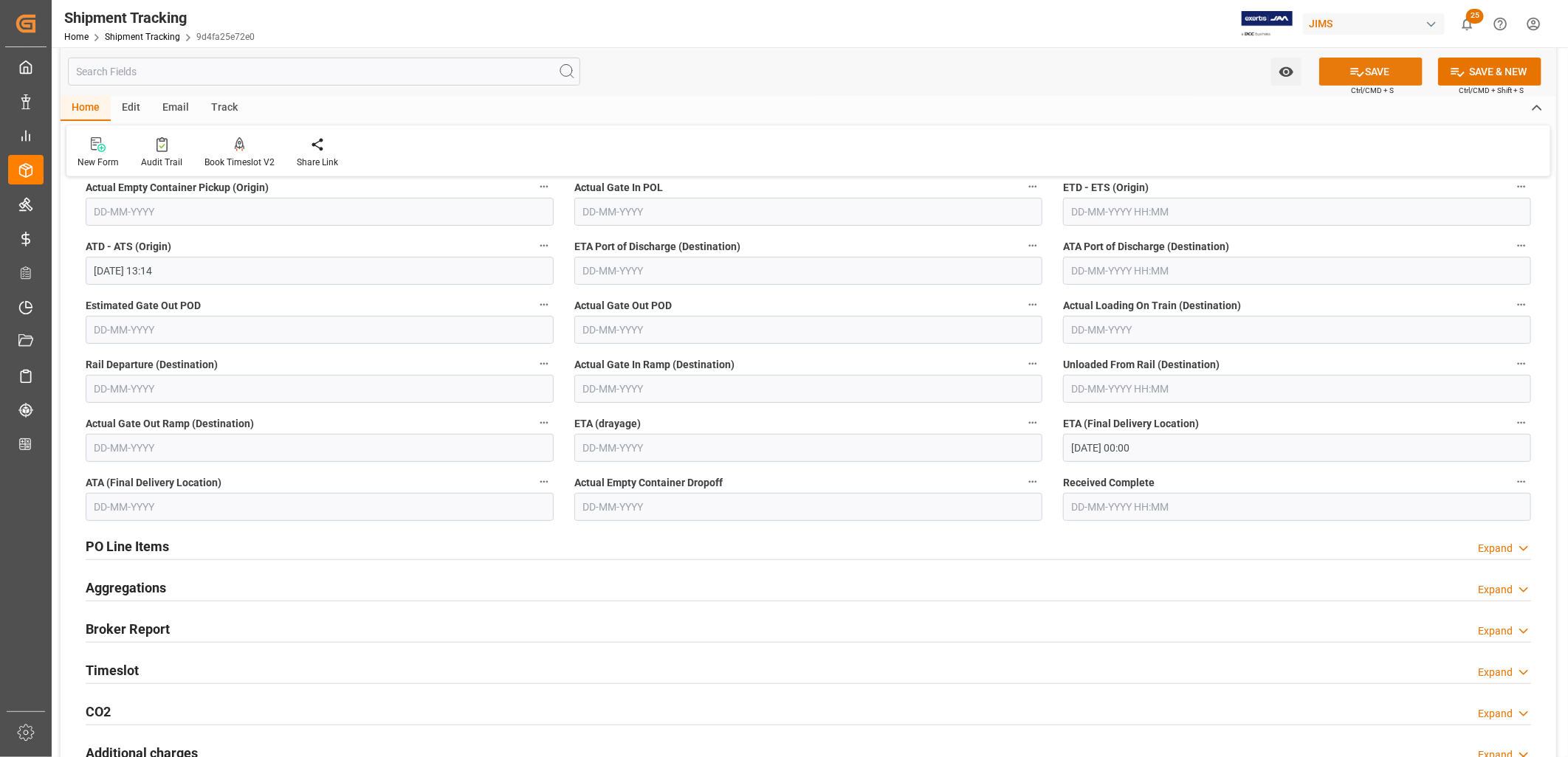
click at [1367, 67] on button "SAVE" at bounding box center [1371, 72] width 104 height 28
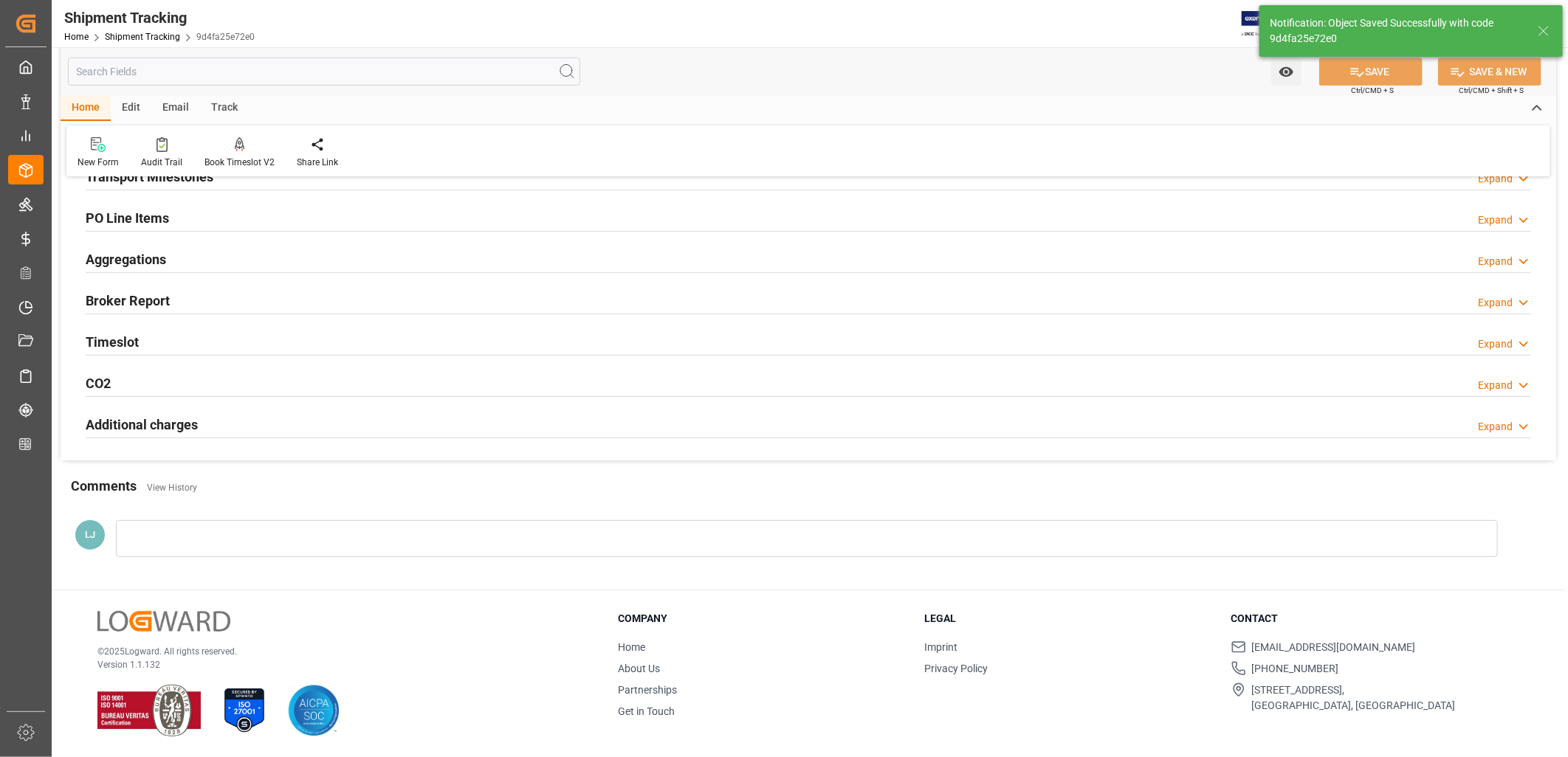
scroll to position [243, 0]
